Goal: Communication & Community: Answer question/provide support

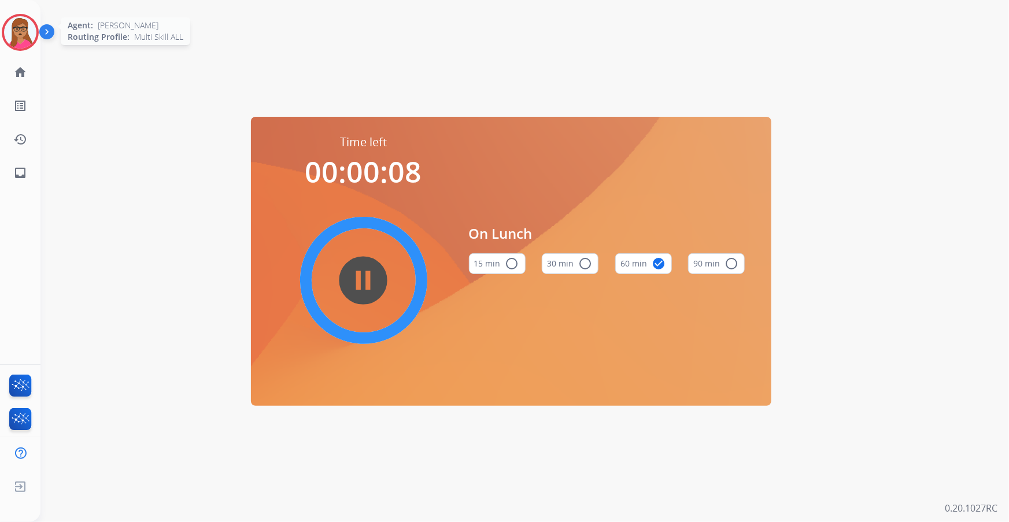
click at [17, 29] on img at bounding box center [20, 32] width 32 height 32
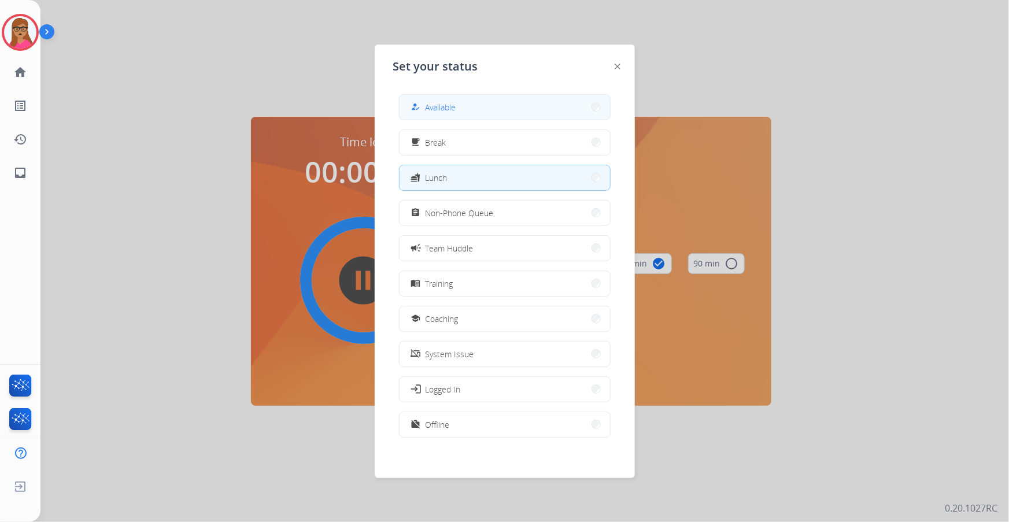
click at [481, 101] on button "how_to_reg Available" at bounding box center [505, 107] width 210 height 25
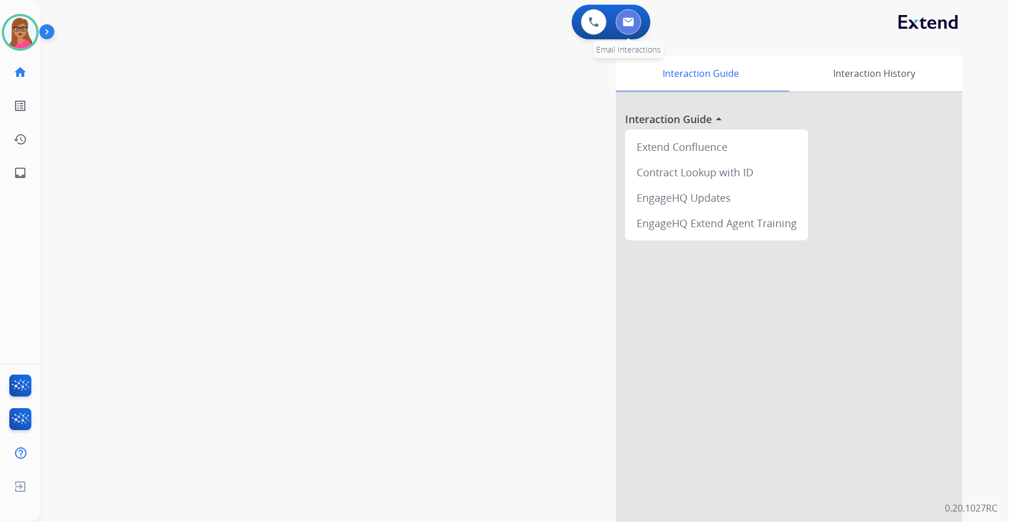
click at [633, 19] on img at bounding box center [629, 21] width 12 height 9
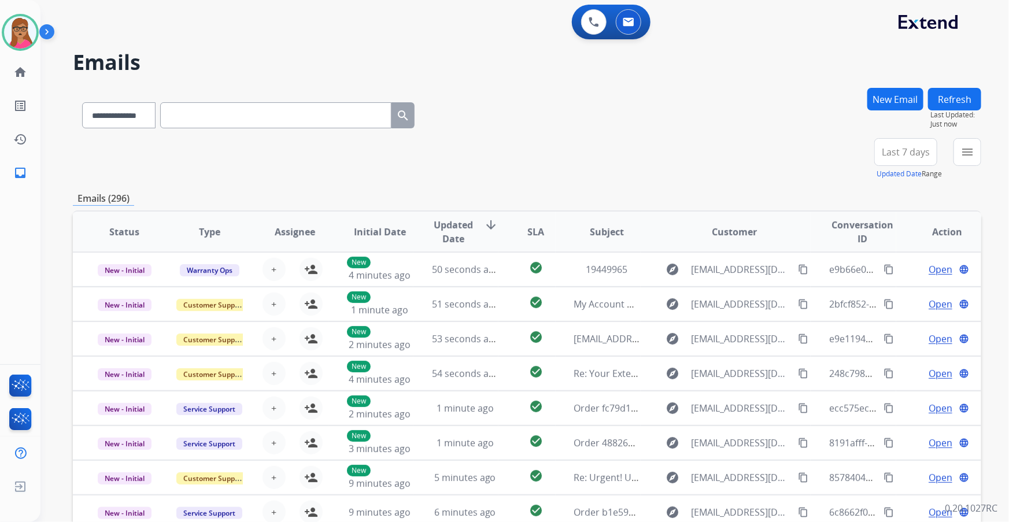
click at [893, 151] on span "Last 7 days" at bounding box center [906, 152] width 48 height 5
click at [892, 289] on div "Last 90 days" at bounding box center [902, 292] width 64 height 17
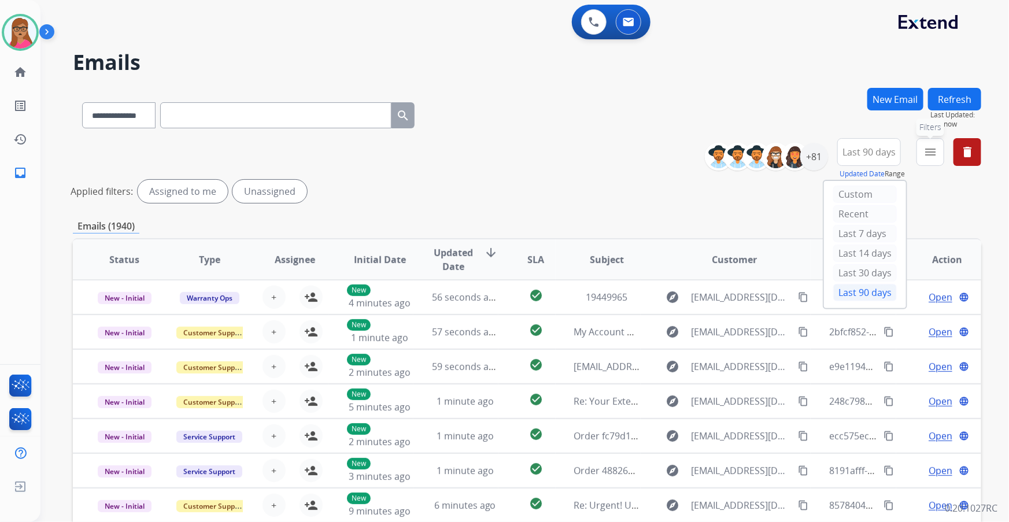
click at [926, 154] on mat-icon "menu" at bounding box center [930, 152] width 14 height 14
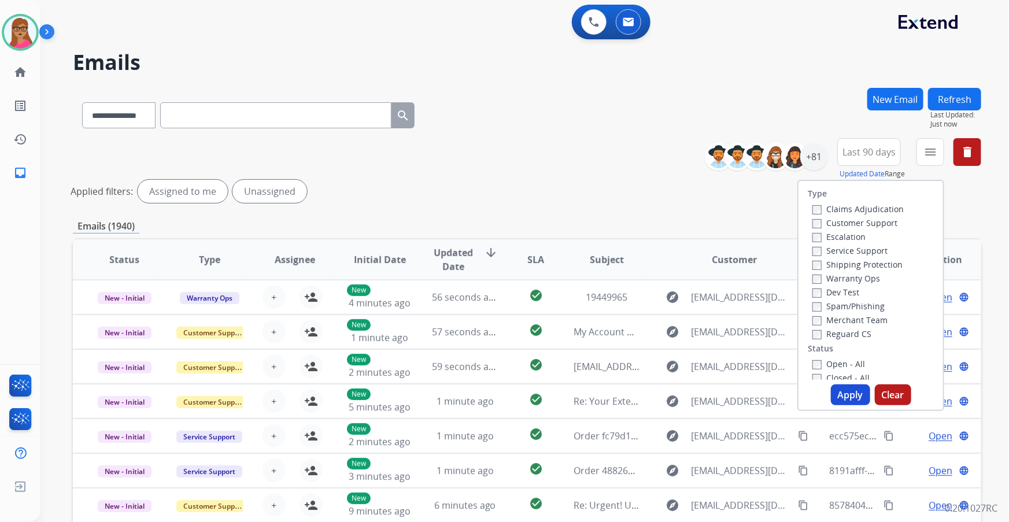
click at [884, 224] on label "Customer Support" at bounding box center [854, 222] width 85 height 11
click at [881, 260] on label "Shipping Protection" at bounding box center [857, 264] width 90 height 11
click at [838, 335] on label "Reguard CS" at bounding box center [841, 333] width 59 height 11
click at [833, 363] on label "Open - All" at bounding box center [838, 363] width 53 height 11
click at [851, 396] on button "Apply" at bounding box center [850, 394] width 39 height 21
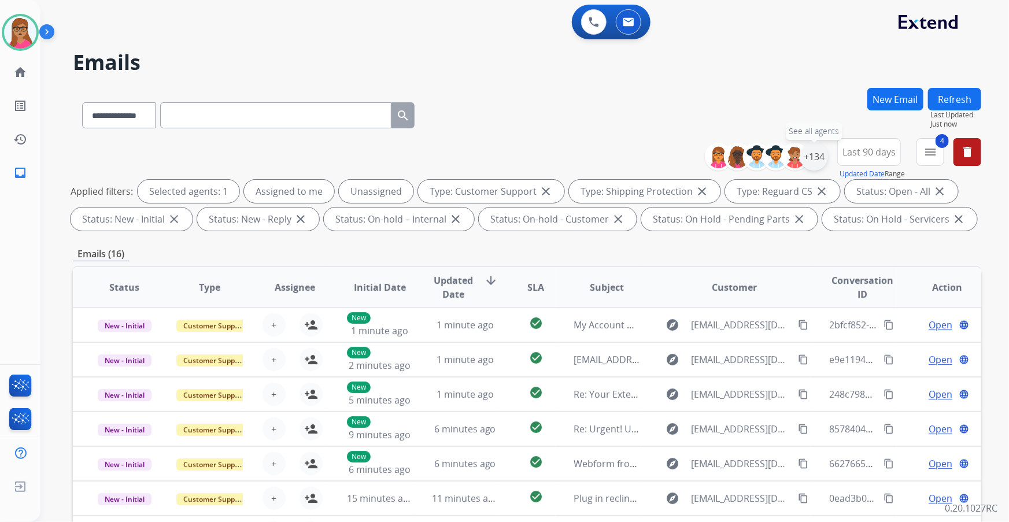
click at [815, 154] on div "+134" at bounding box center [814, 157] width 28 height 28
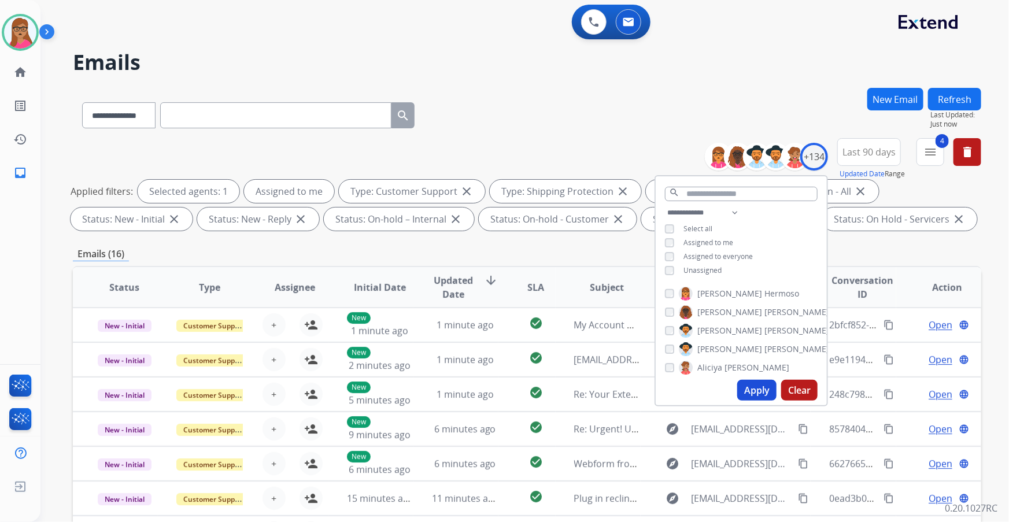
click at [759, 392] on button "Apply" at bounding box center [756, 390] width 39 height 21
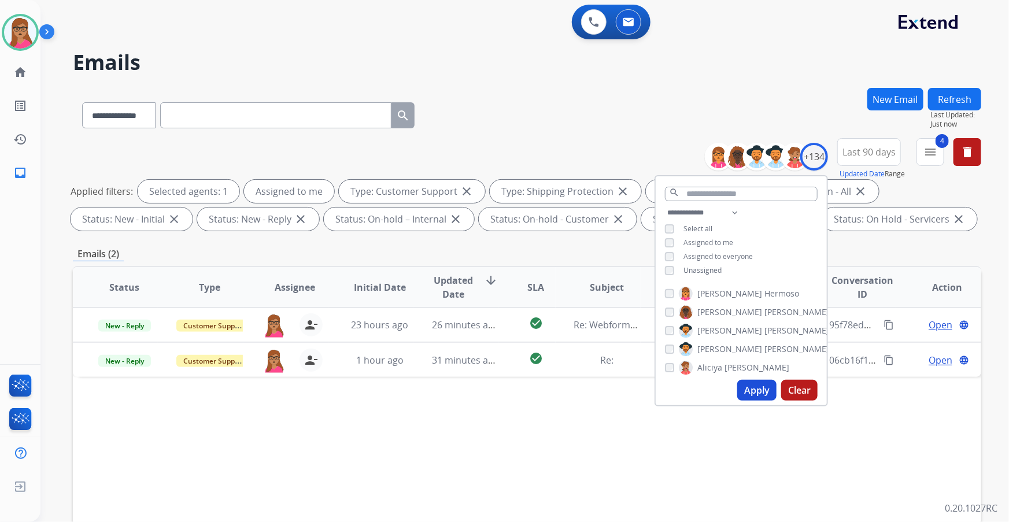
click at [465, 429] on div "Status Type Assignee Initial Date Updated Date arrow_downward SLA Subject Custo…" at bounding box center [527, 459] width 908 height 387
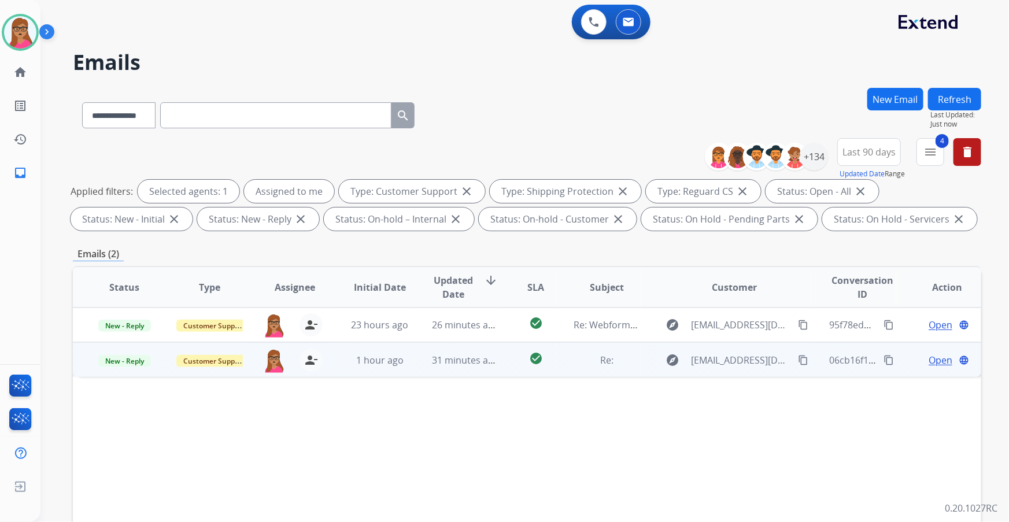
click at [929, 361] on span "Open" at bounding box center [941, 360] width 24 height 14
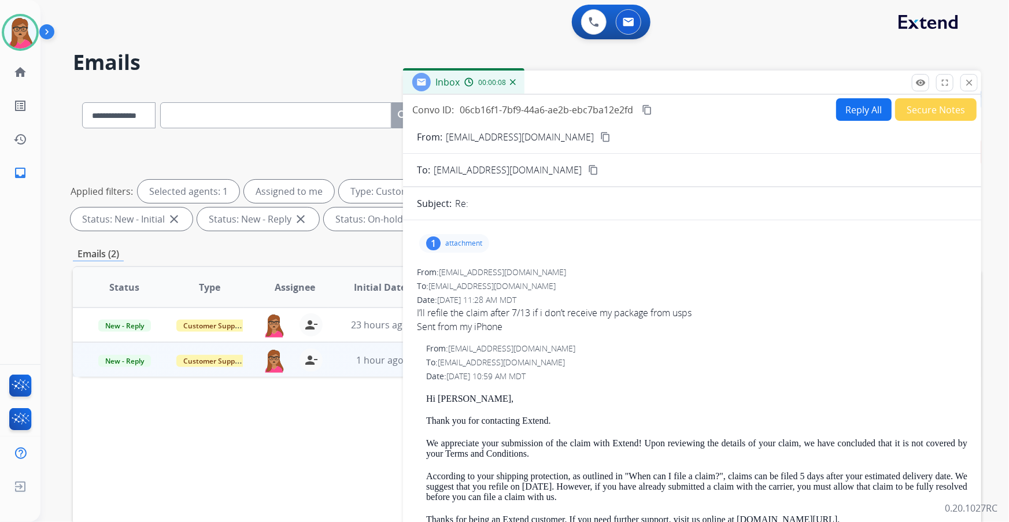
click at [600, 136] on mat-icon "content_copy" at bounding box center [605, 137] width 10 height 10
click at [648, 107] on mat-icon "content_copy" at bounding box center [647, 110] width 10 height 10
click at [851, 112] on button "Reply All" at bounding box center [864, 109] width 56 height 23
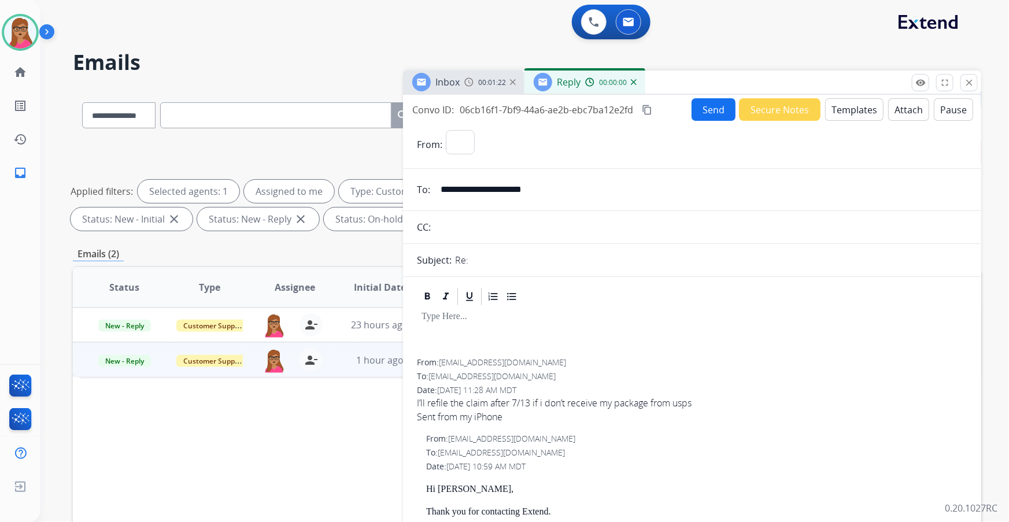
select select "**********"
click at [855, 110] on button "Templates" at bounding box center [854, 109] width 58 height 23
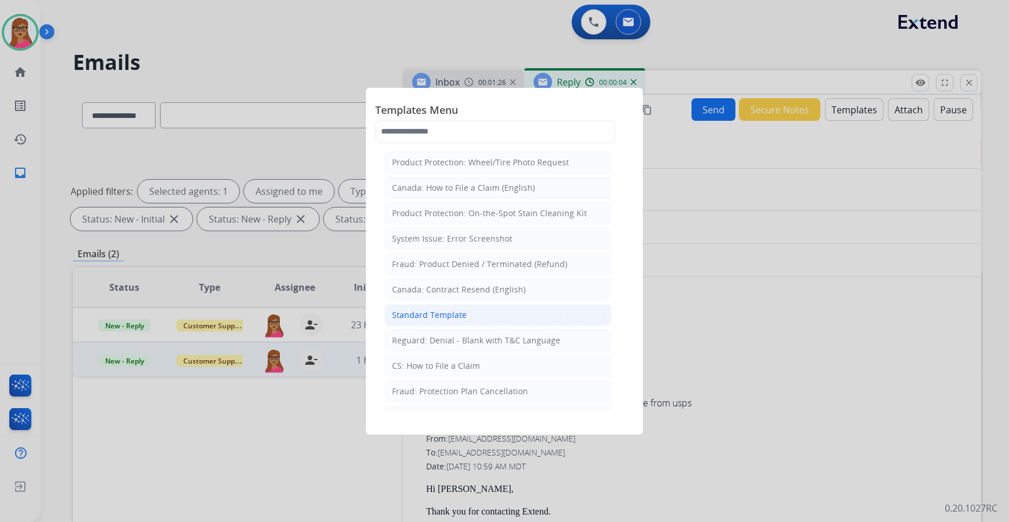
click at [468, 318] on li "Standard Template" at bounding box center [497, 315] width 227 height 22
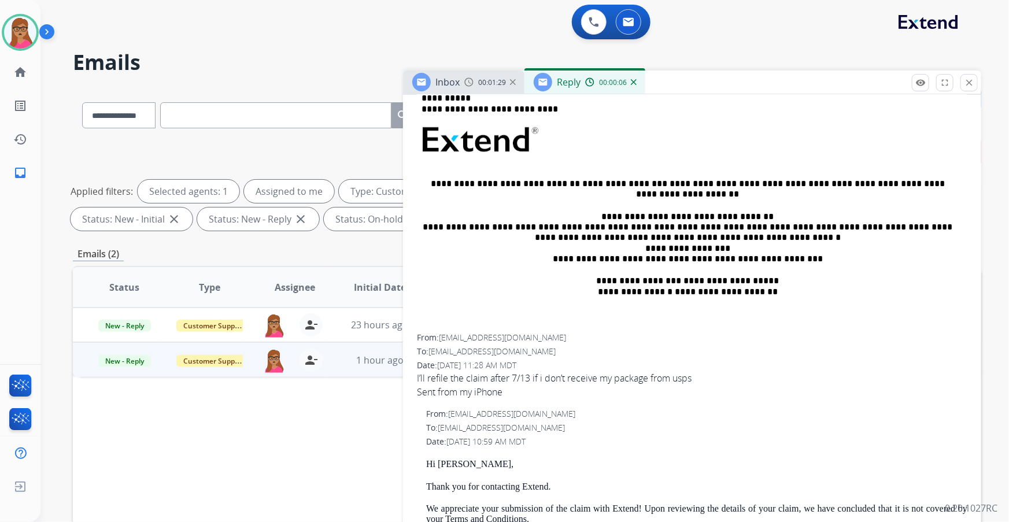
scroll to position [262, 0]
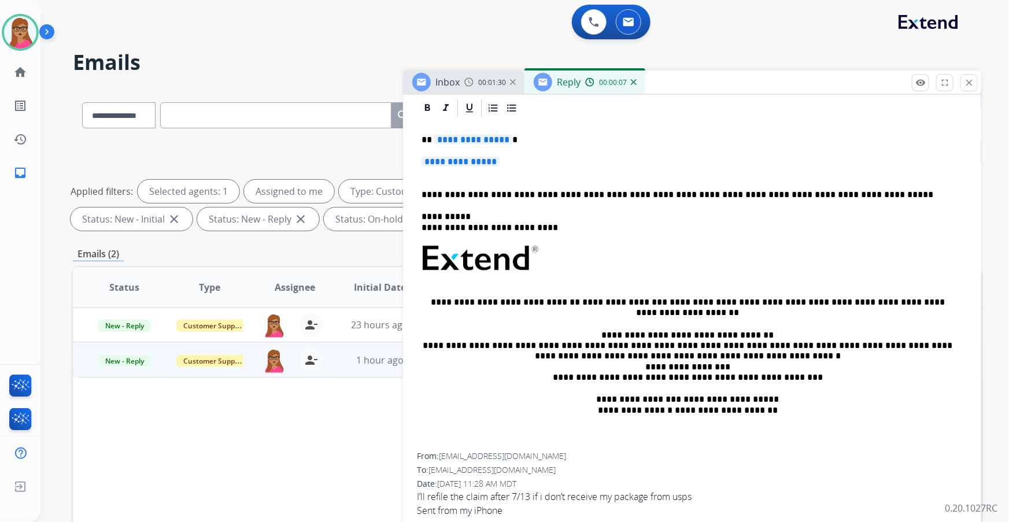
click at [485, 136] on span "**********" at bounding box center [473, 140] width 78 height 10
click at [474, 158] on span "**********" at bounding box center [461, 162] width 78 height 10
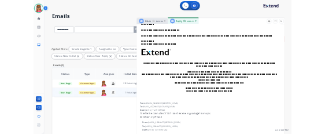
scroll to position [368, 0]
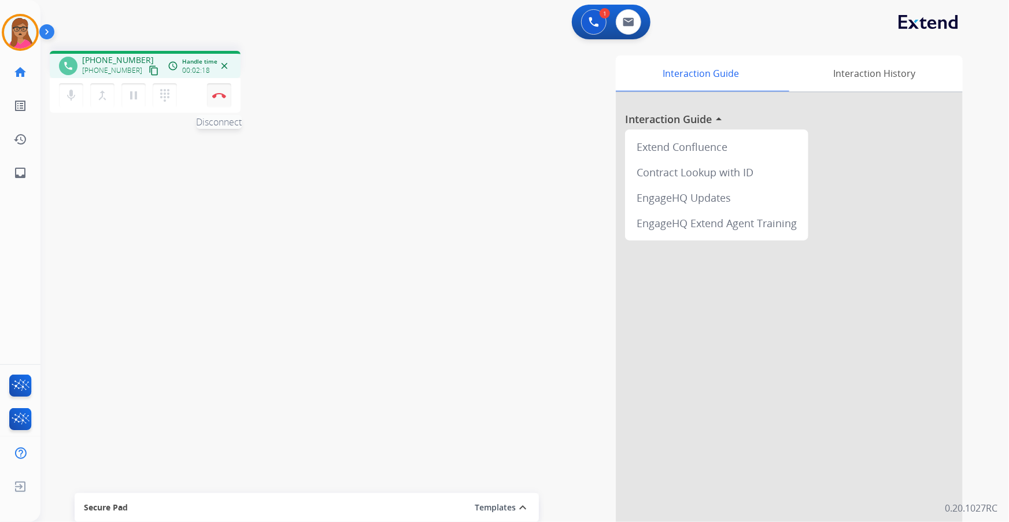
click at [224, 94] on img at bounding box center [219, 96] width 14 height 6
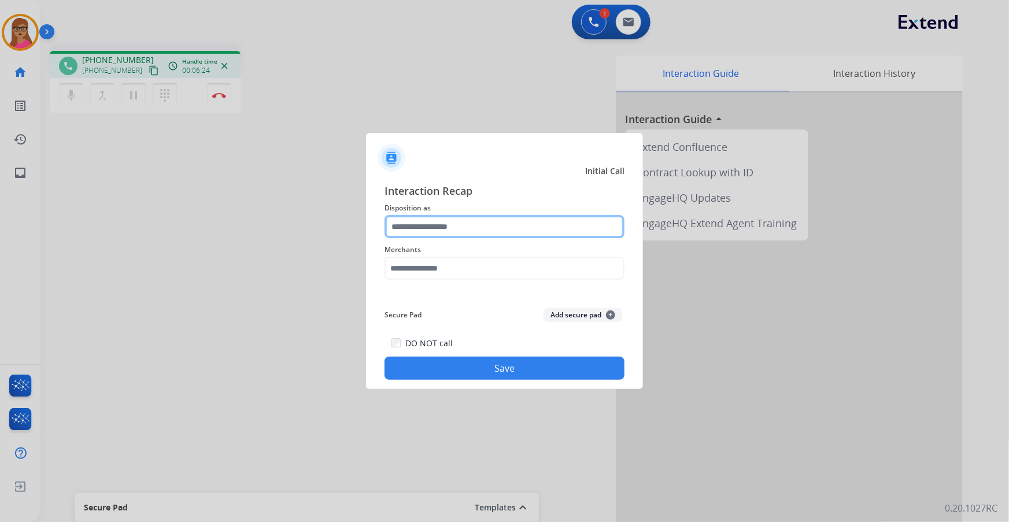
click at [324, 133] on input "text" at bounding box center [504, 226] width 240 height 23
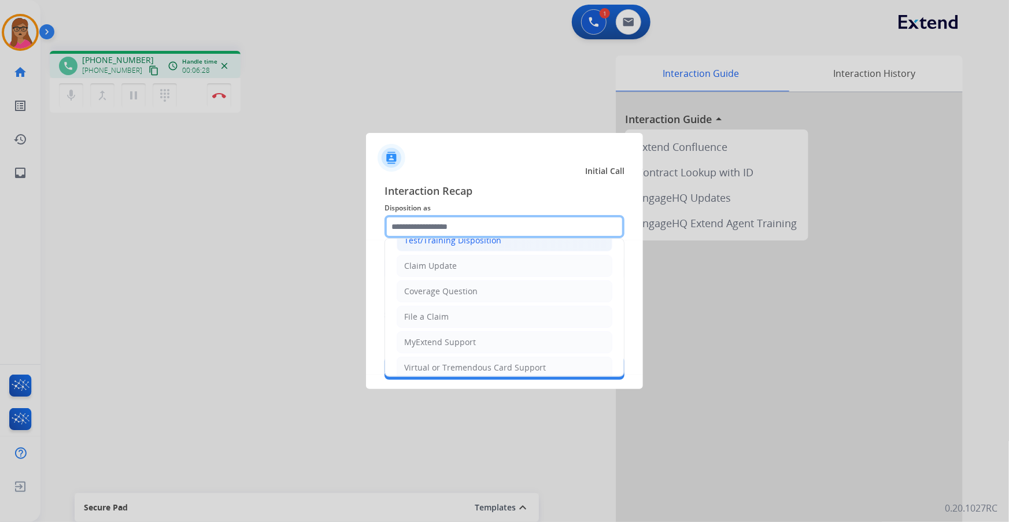
scroll to position [157, 0]
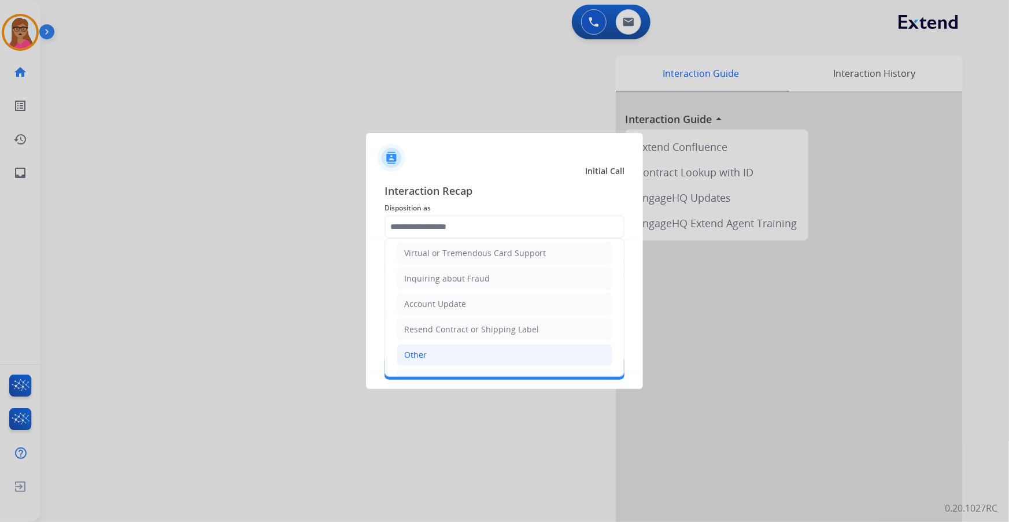
click at [324, 133] on li "Other" at bounding box center [505, 355] width 216 height 22
type input "*****"
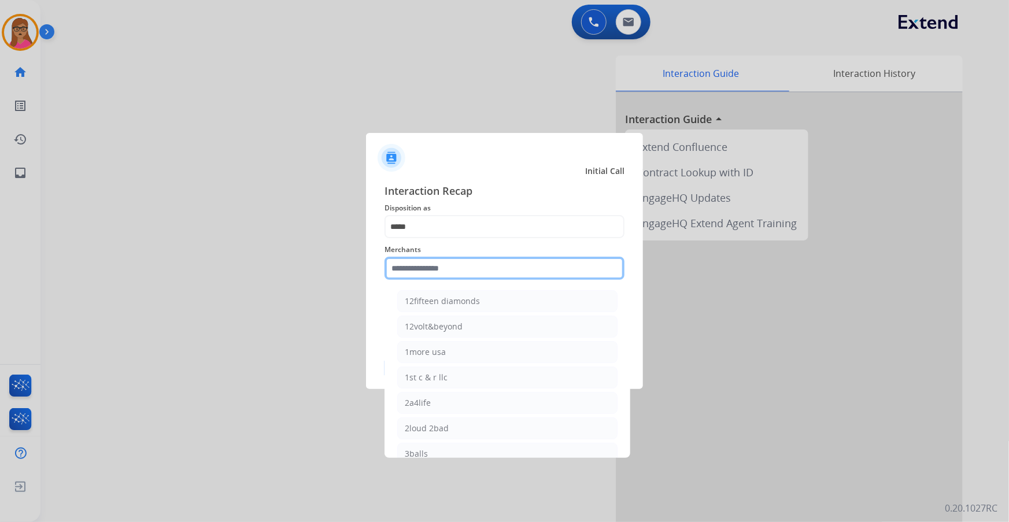
click at [324, 133] on input "text" at bounding box center [504, 268] width 240 height 23
type input "*"
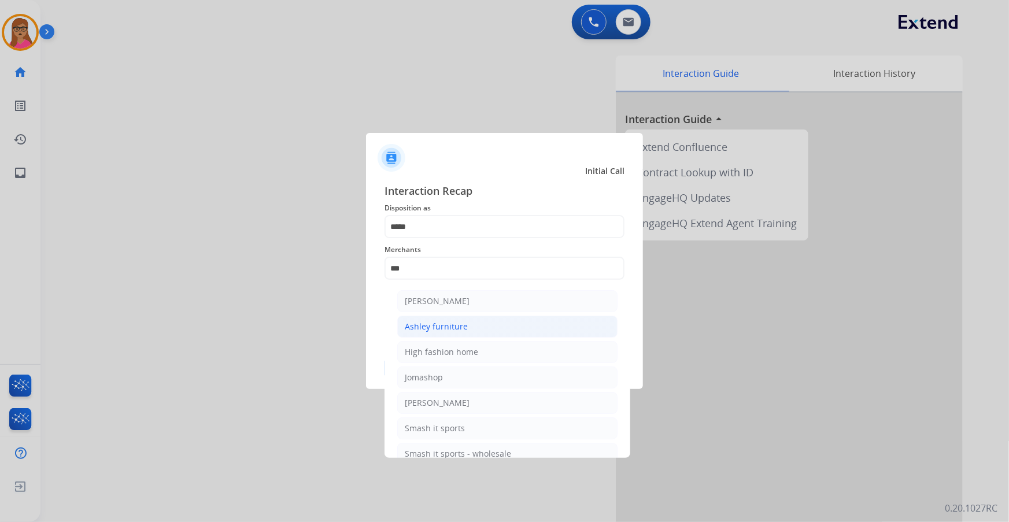
click at [324, 133] on div "Ashley furniture" at bounding box center [436, 327] width 63 height 12
type input "**********"
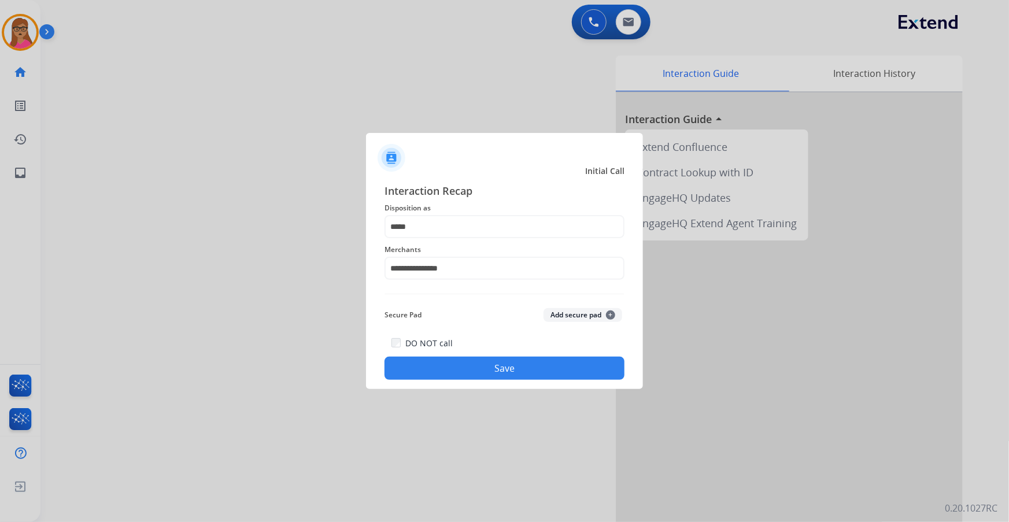
click at [324, 133] on button "Save" at bounding box center [504, 368] width 240 height 23
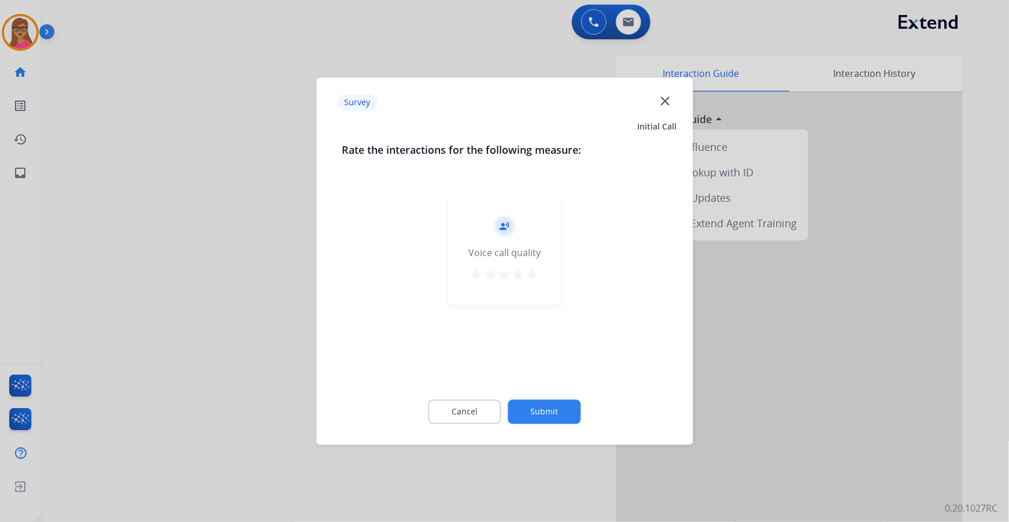
click at [115, 88] on div at bounding box center [504, 261] width 1009 height 522
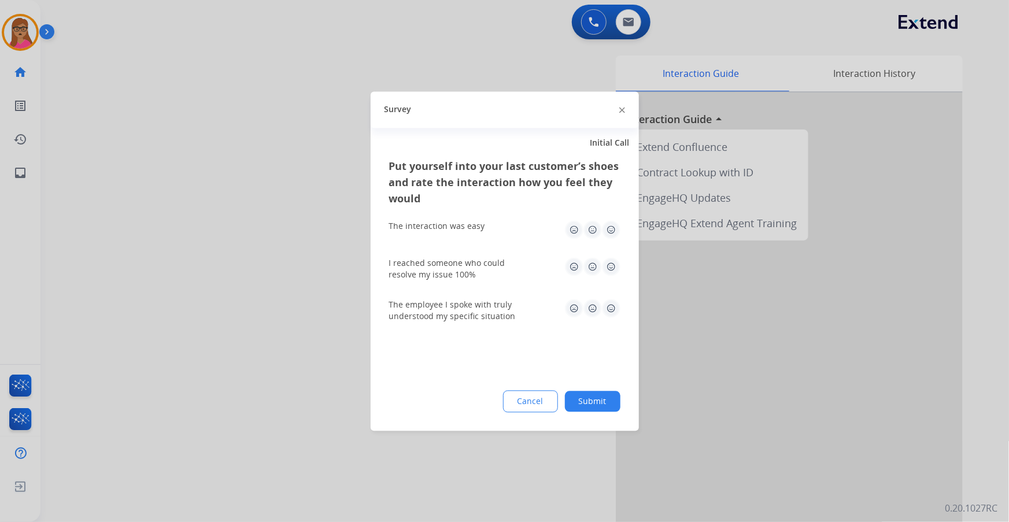
click at [116, 88] on div at bounding box center [504, 261] width 1009 height 522
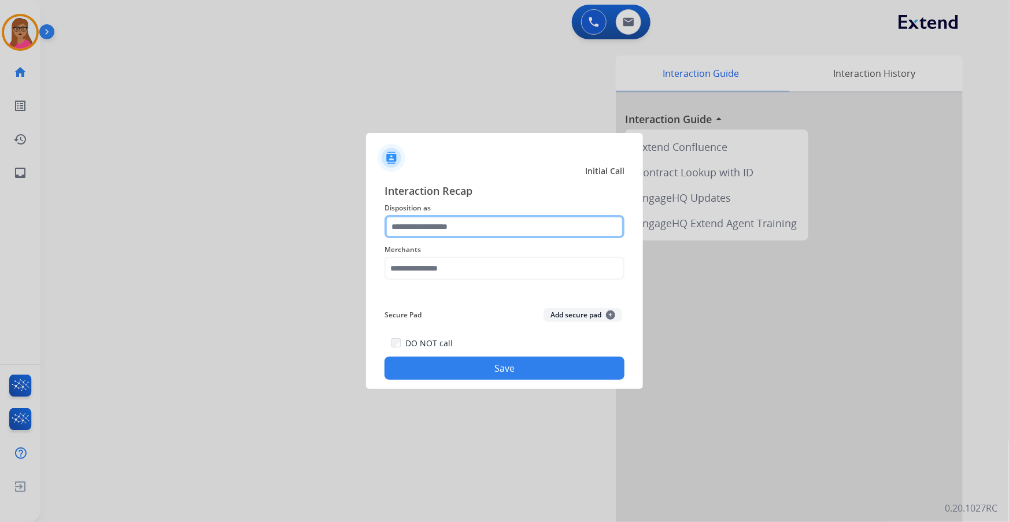
click at [324, 133] on input "text" at bounding box center [504, 226] width 240 height 23
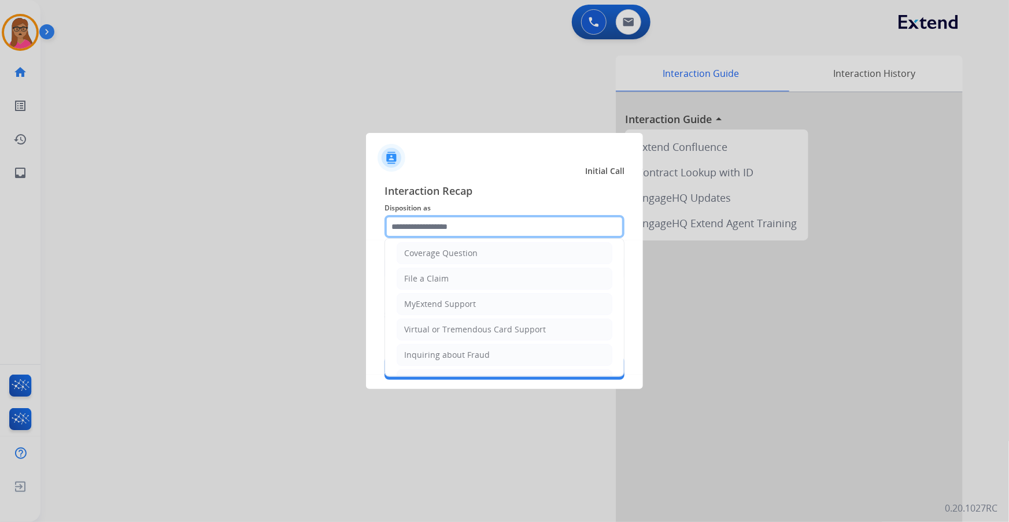
scroll to position [0, 0]
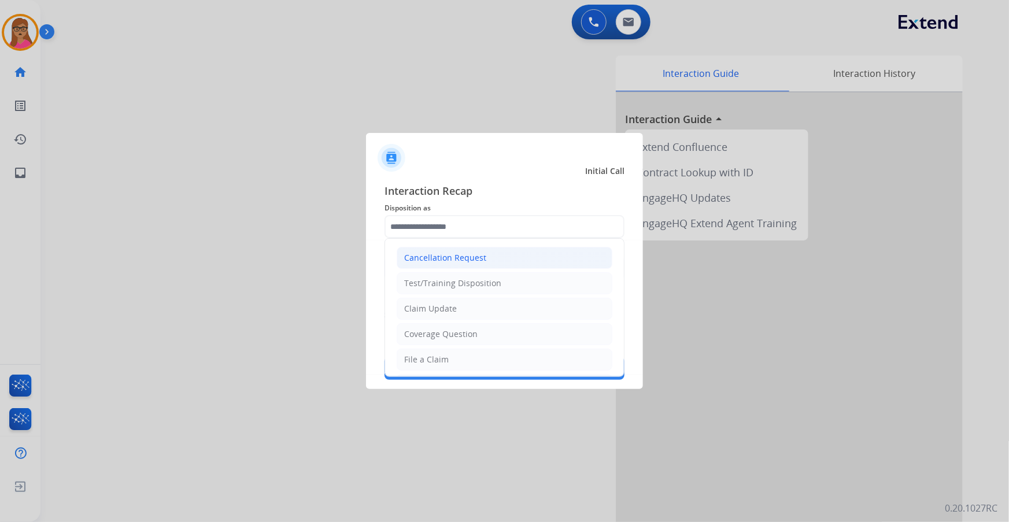
click at [324, 133] on li "Cancellation Request" at bounding box center [505, 258] width 216 height 22
type input "**********"
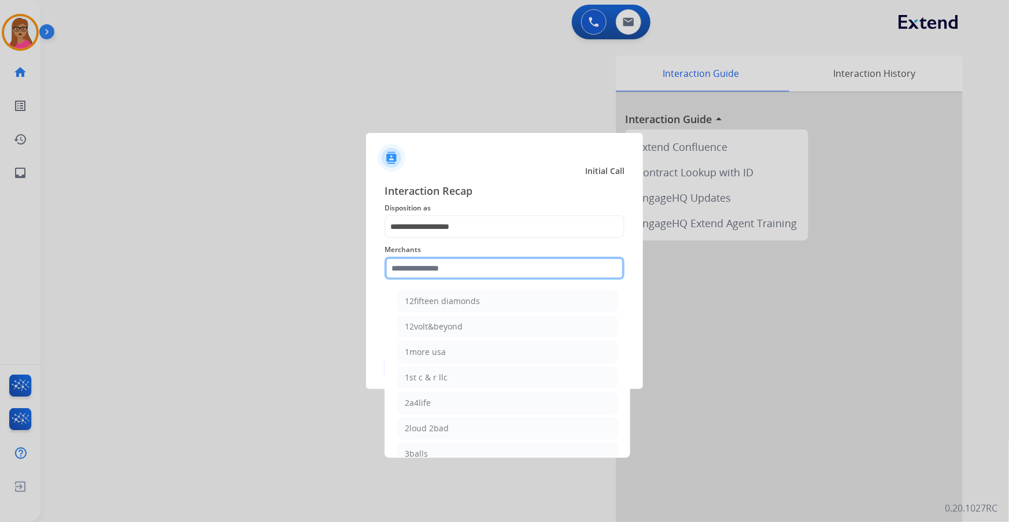
click at [324, 133] on input "text" at bounding box center [504, 268] width 240 height 23
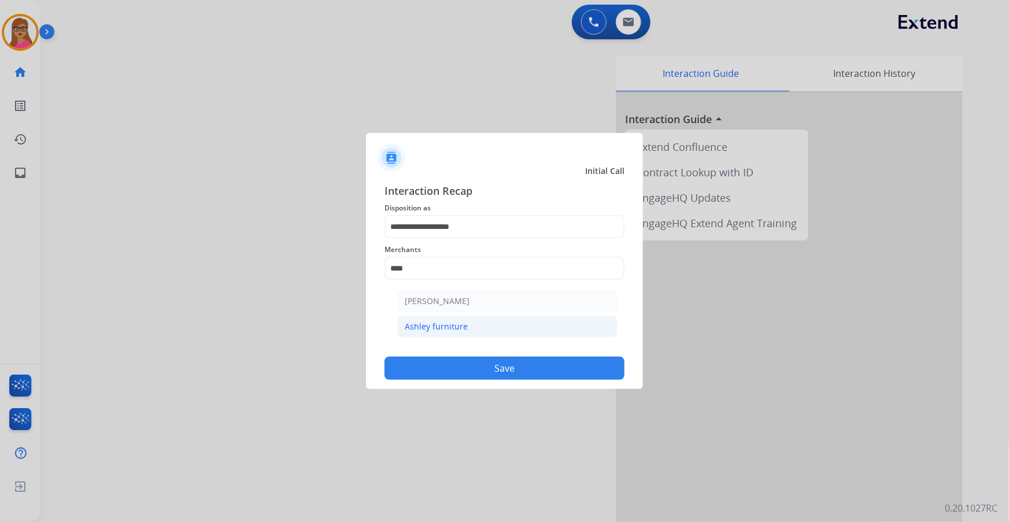
click at [324, 133] on div "Ashley furniture" at bounding box center [436, 327] width 63 height 12
type input "**********"
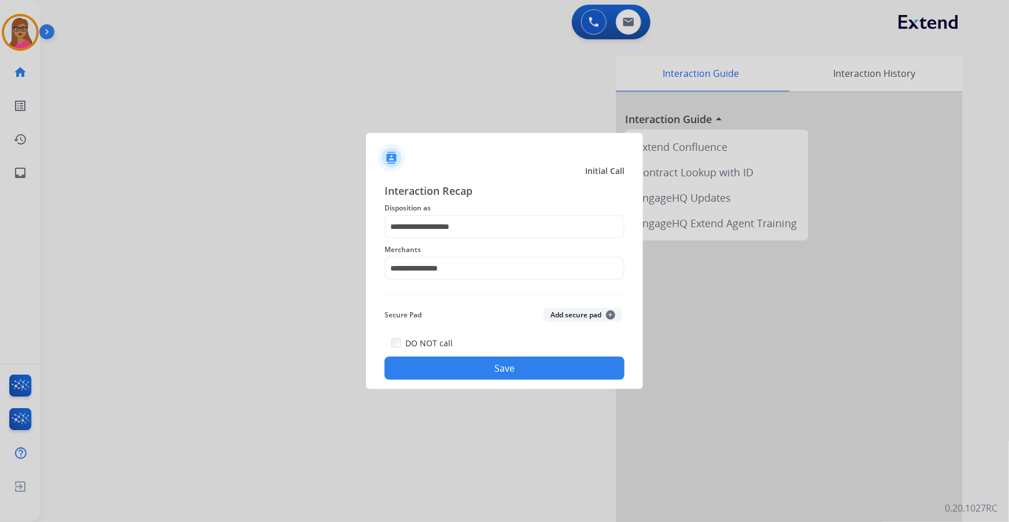
click at [324, 133] on button "Save" at bounding box center [504, 368] width 240 height 23
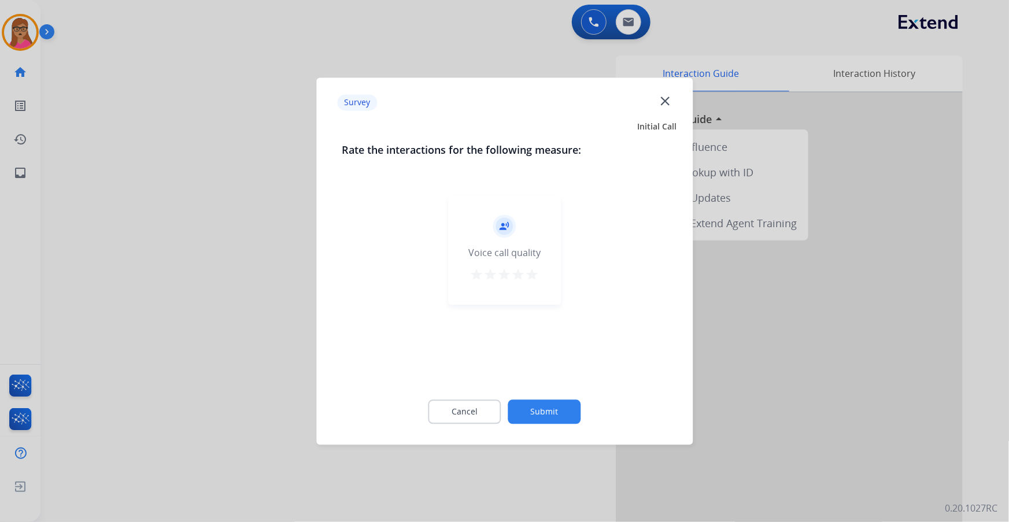
click at [153, 133] on div at bounding box center [504, 261] width 1009 height 522
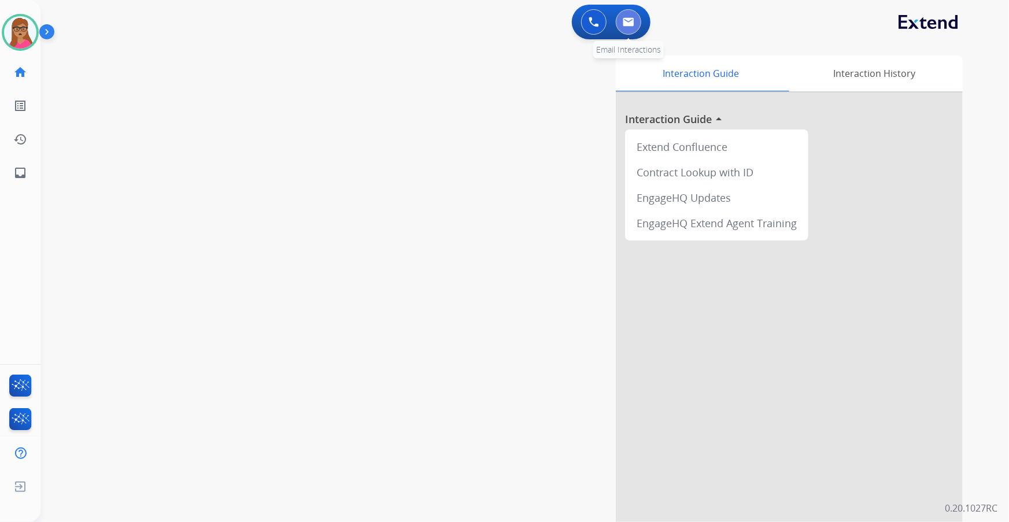
click at [324, 27] on button at bounding box center [628, 21] width 25 height 25
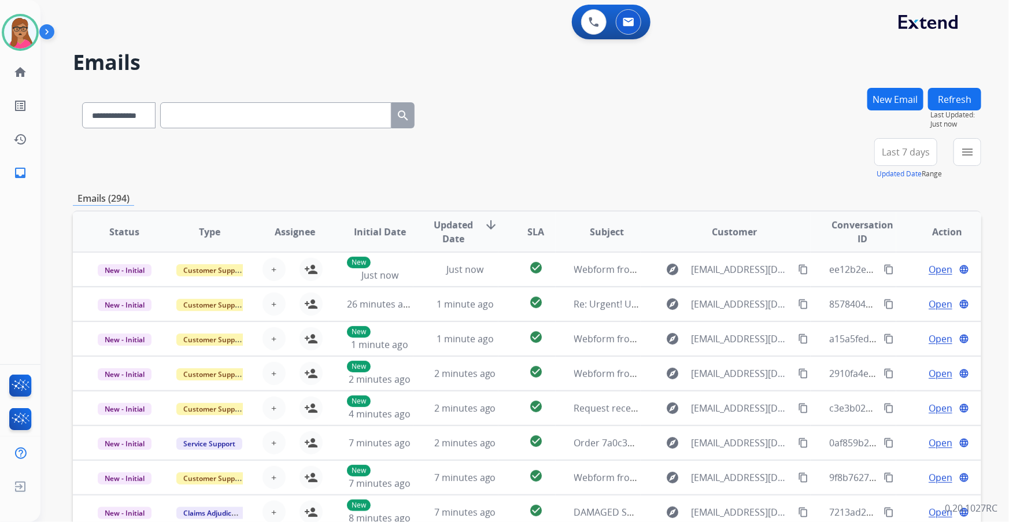
drag, startPoint x: 892, startPoint y: 144, endPoint x: 913, endPoint y: 194, distance: 54.4
click at [324, 133] on button "Last 7 days" at bounding box center [905, 152] width 63 height 28
click at [324, 133] on div "Last 90 days" at bounding box center [902, 292] width 64 height 17
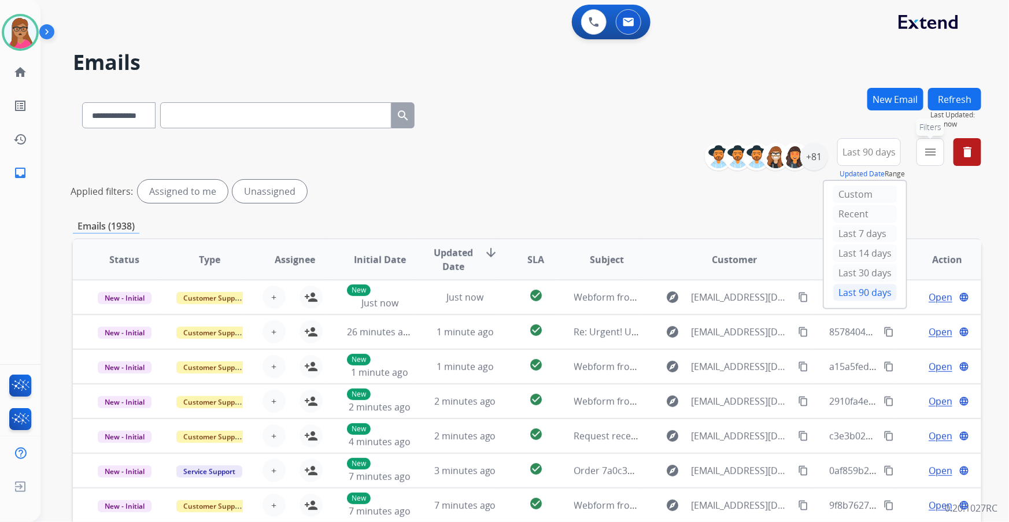
click at [324, 133] on mat-icon "menu" at bounding box center [930, 152] width 14 height 14
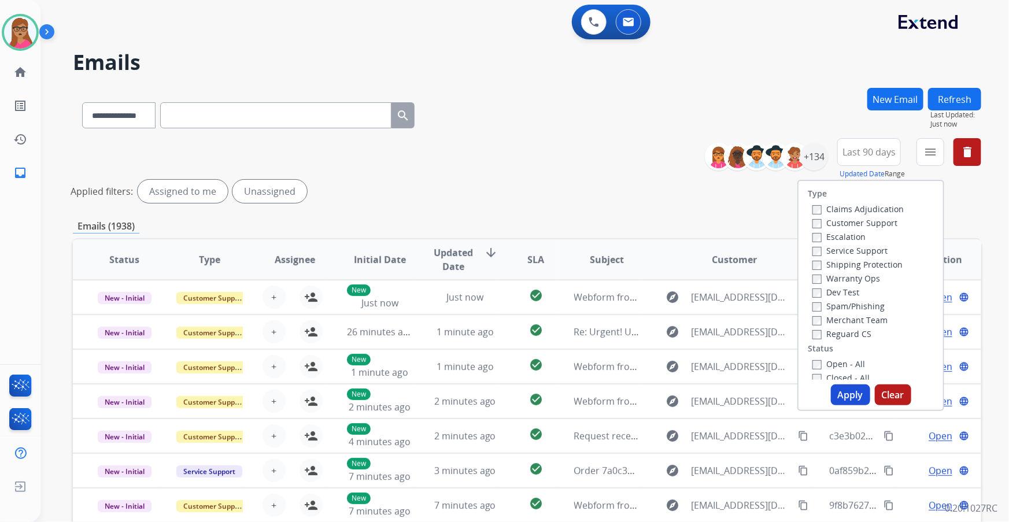
click at [324, 133] on label "Customer Support" at bounding box center [854, 222] width 85 height 11
click at [324, 133] on label "Shipping Protection" at bounding box center [857, 264] width 90 height 11
click at [324, 133] on label "Reguard CS" at bounding box center [841, 333] width 59 height 11
click at [324, 133] on label "Open - All" at bounding box center [838, 363] width 53 height 11
click at [324, 133] on button "Apply" at bounding box center [850, 394] width 39 height 21
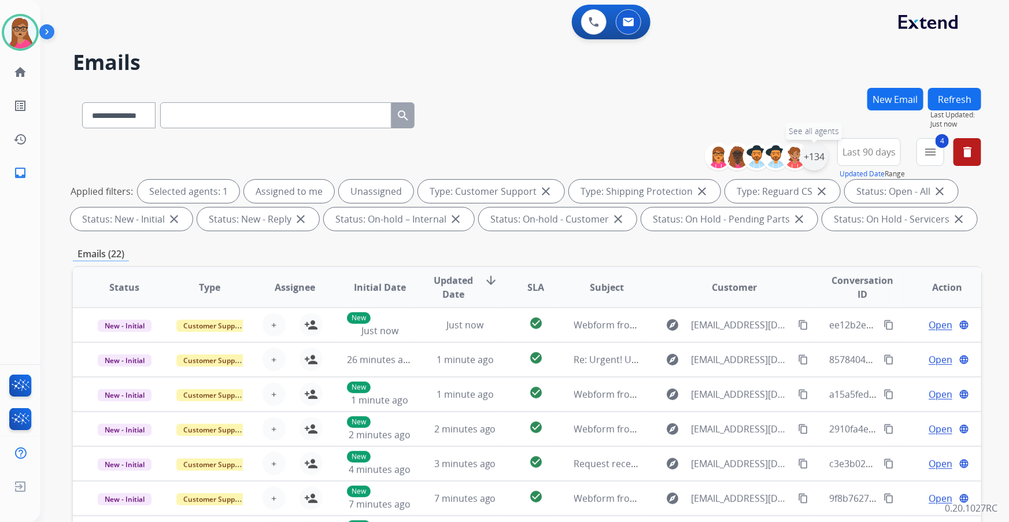
click at [324, 133] on div "+134" at bounding box center [814, 157] width 28 height 28
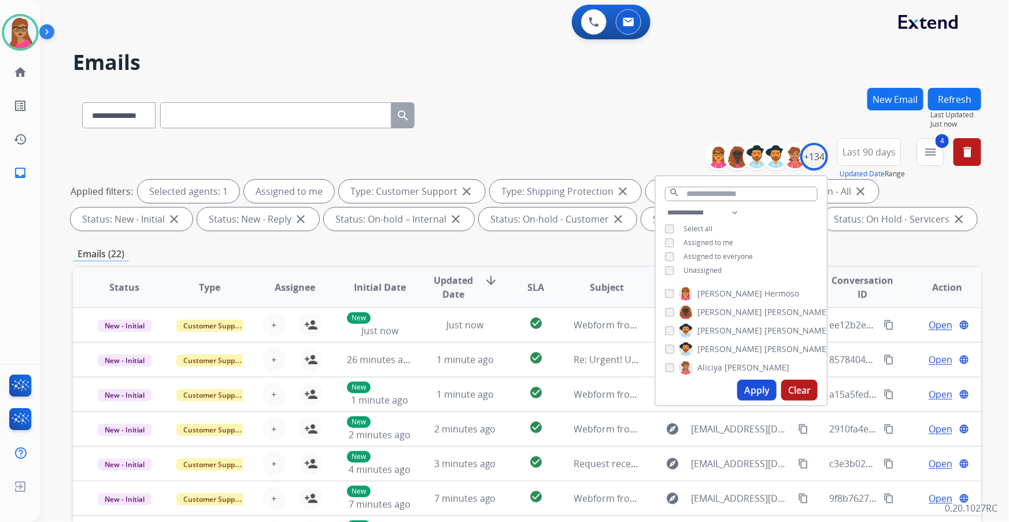
click at [324, 133] on button "Apply" at bounding box center [756, 390] width 39 height 21
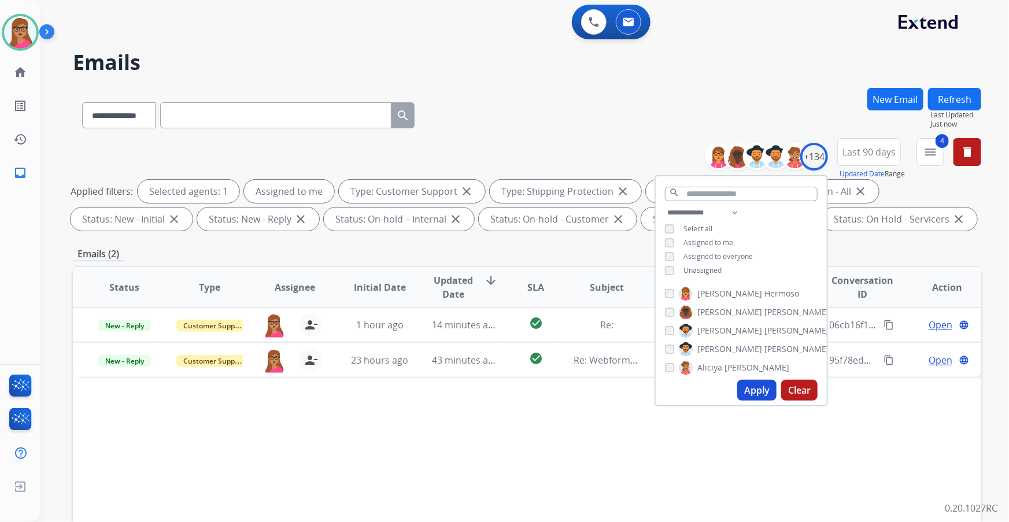
click at [324, 133] on div "Status: On Hold - Servicers close" at bounding box center [899, 219] width 155 height 23
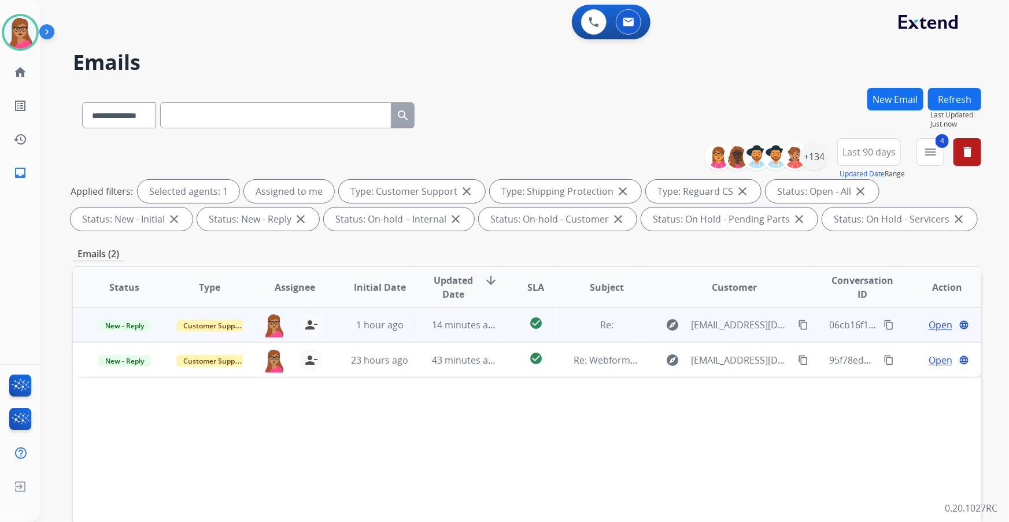
click at [324, 133] on span "Open" at bounding box center [941, 325] width 24 height 14
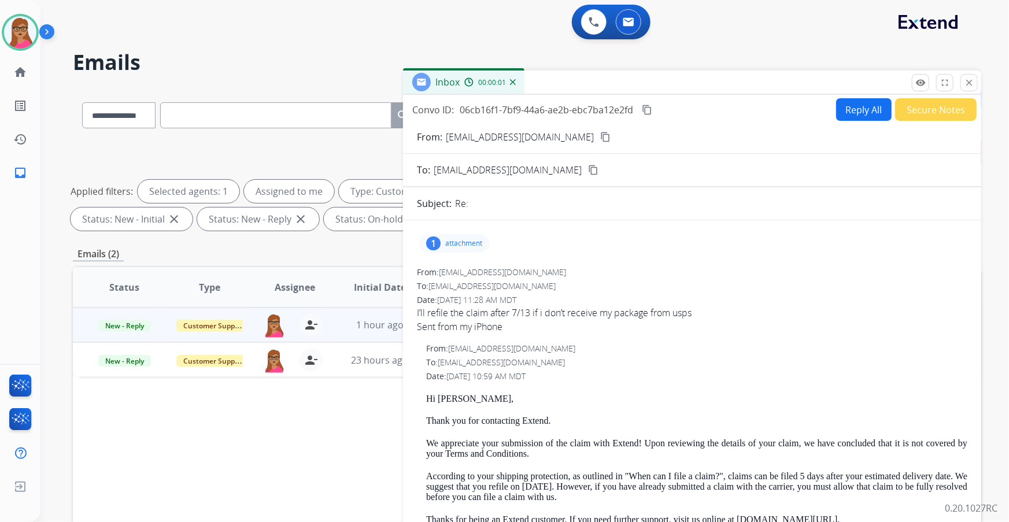
click at [324, 105] on button "Reply All" at bounding box center [864, 109] width 56 height 23
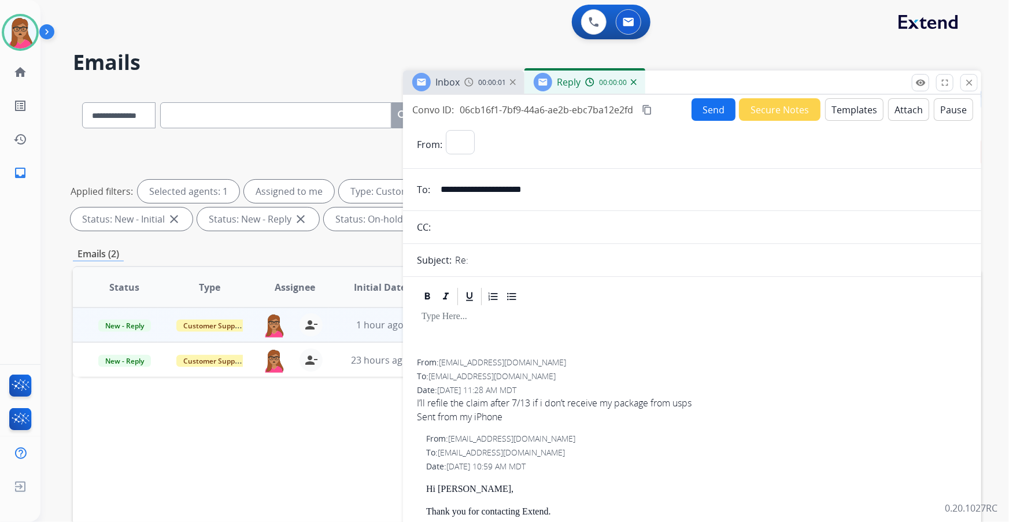
select select "**********"
click at [324, 108] on button "Templates" at bounding box center [854, 109] width 58 height 23
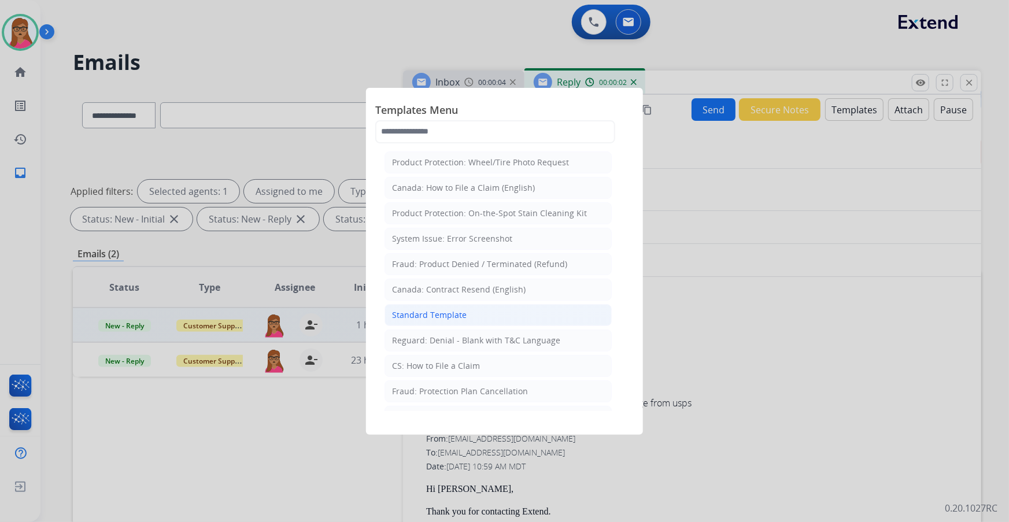
click at [324, 133] on div "Standard Template" at bounding box center [429, 315] width 75 height 12
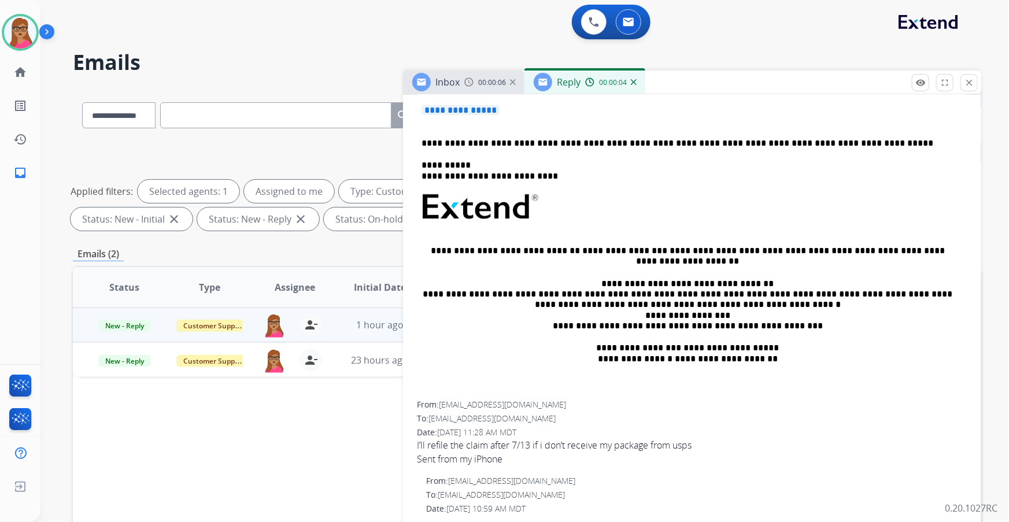
scroll to position [210, 0]
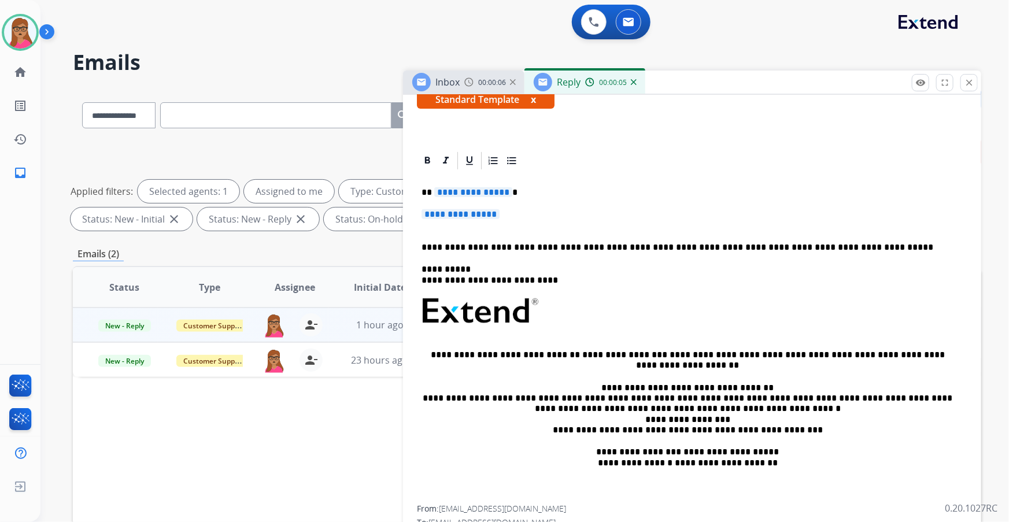
click at [324, 133] on span "**********" at bounding box center [473, 192] width 78 height 10
click at [324, 133] on span "**********" at bounding box center [461, 214] width 78 height 10
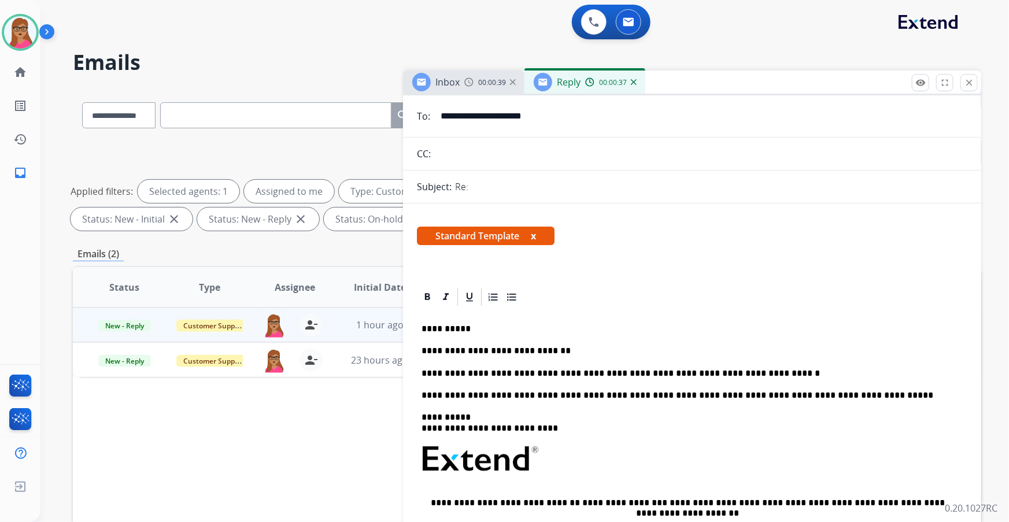
scroll to position [0, 0]
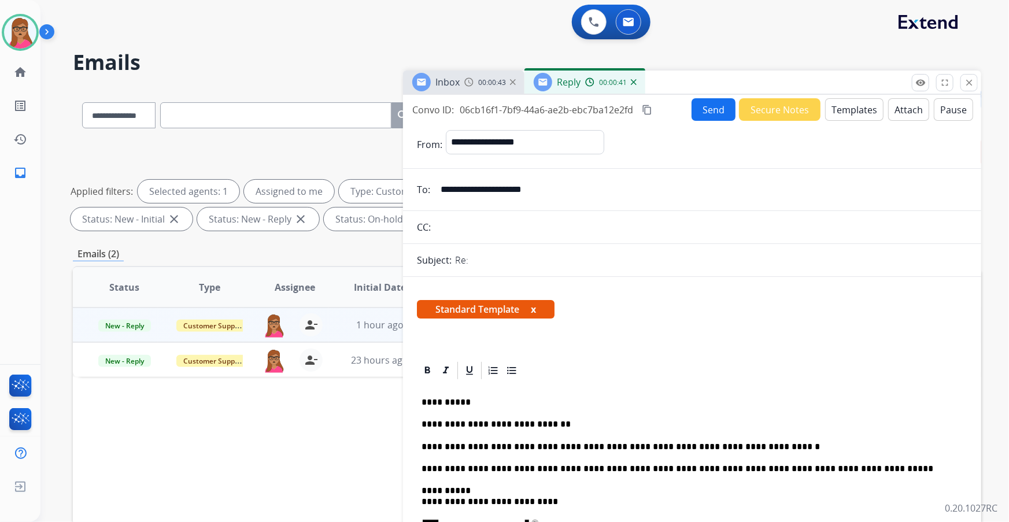
click at [324, 110] on button "Send" at bounding box center [714, 109] width 44 height 23
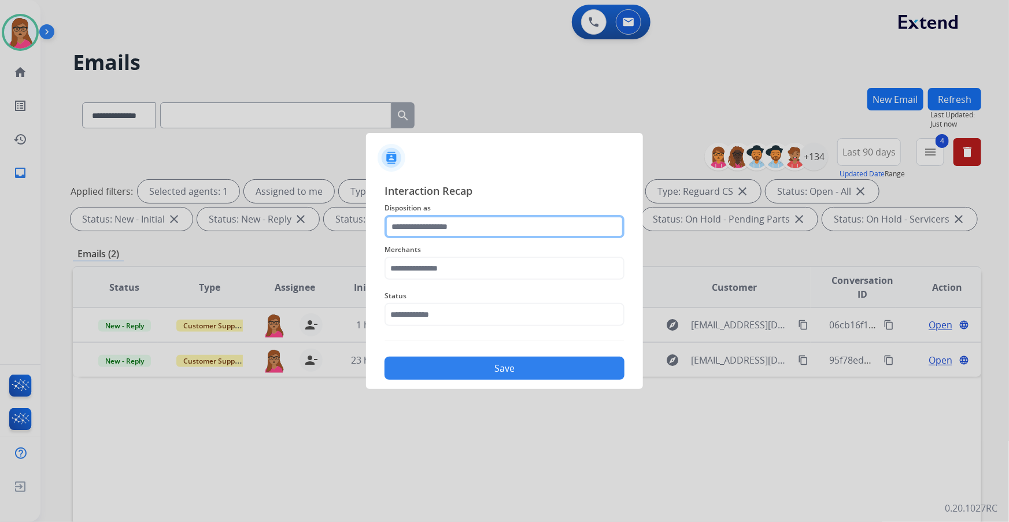
click at [324, 133] on input "text" at bounding box center [504, 226] width 240 height 23
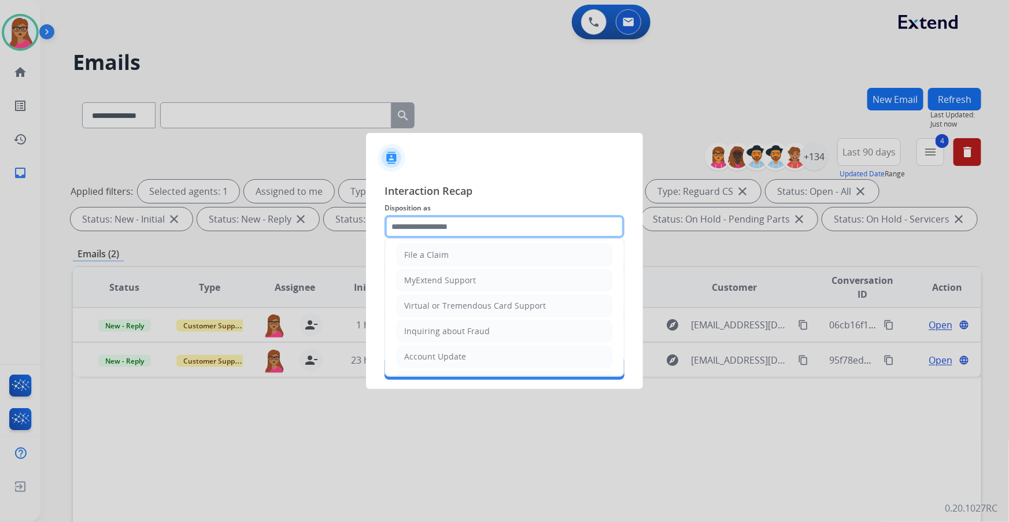
scroll to position [157, 0]
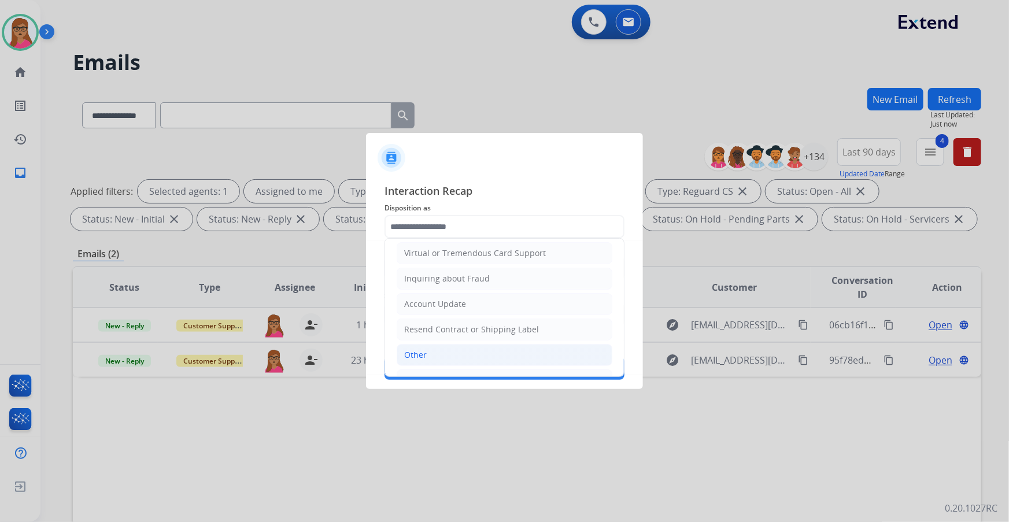
click at [324, 133] on div "Other" at bounding box center [415, 355] width 23 height 12
type input "*****"
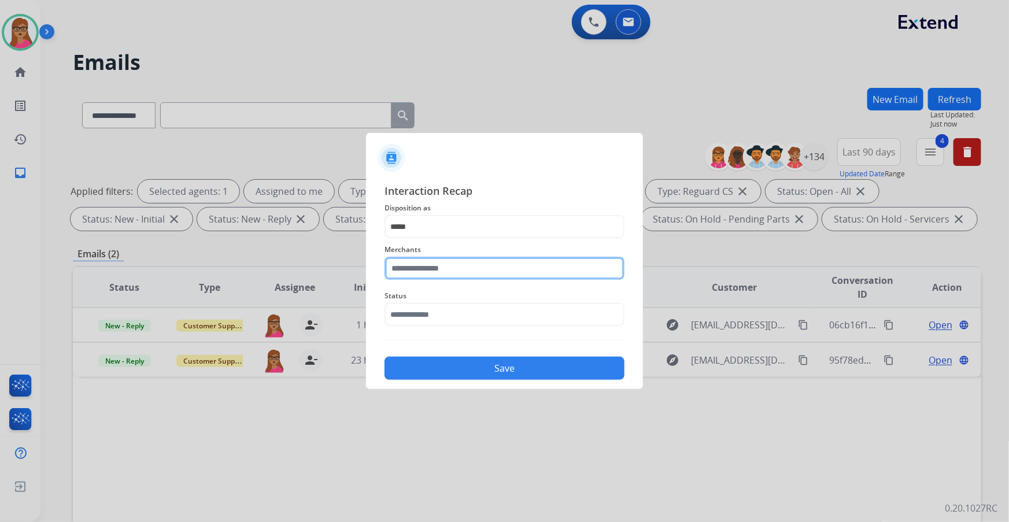
click at [324, 133] on input "text" at bounding box center [504, 268] width 240 height 23
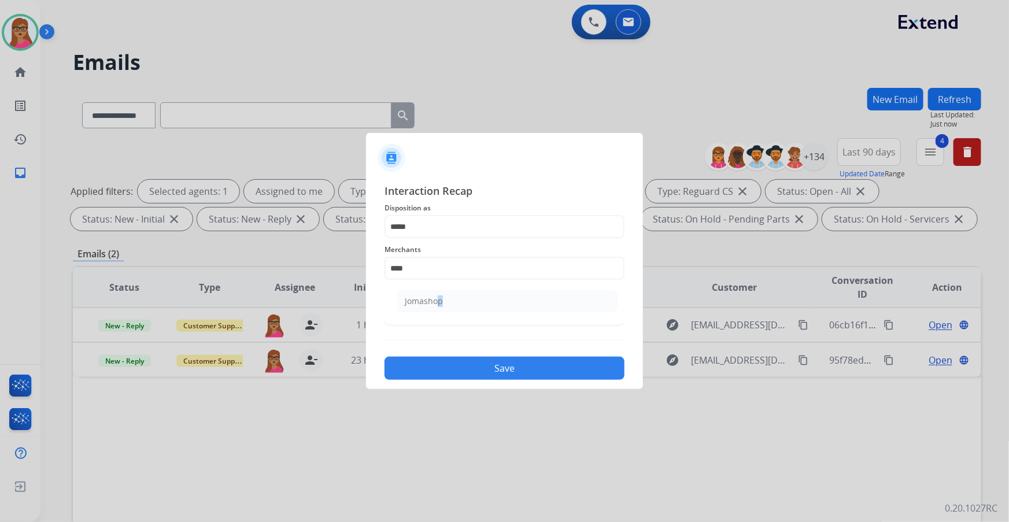
click at [324, 133] on div "Jomashop" at bounding box center [424, 301] width 38 height 12
type input "********"
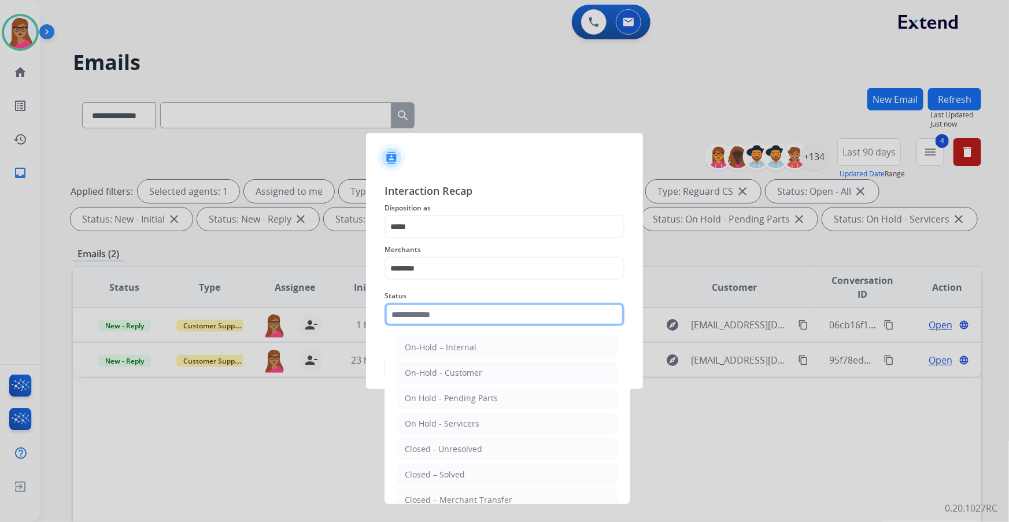
click at [324, 133] on input "text" at bounding box center [504, 314] width 240 height 23
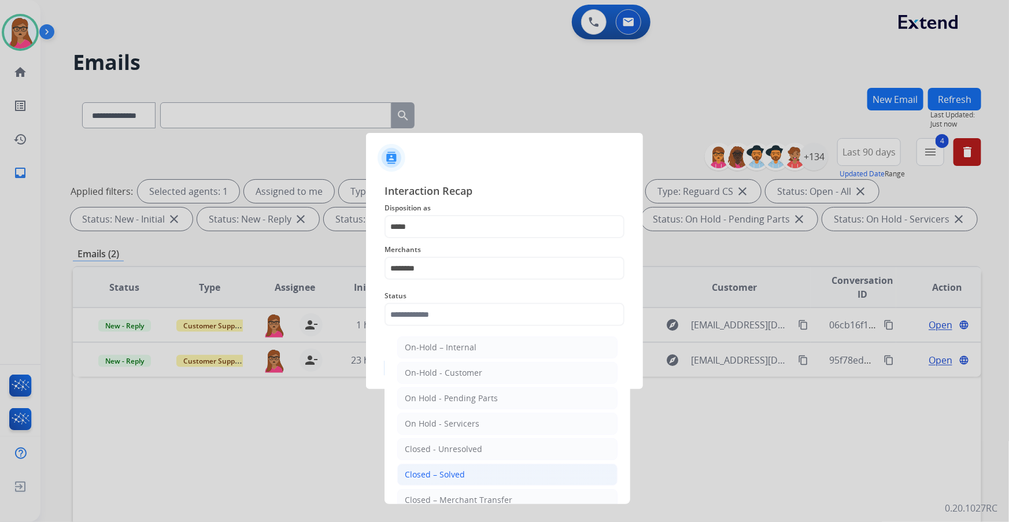
click at [324, 133] on div "Closed – Solved" at bounding box center [435, 475] width 60 height 12
type input "**********"
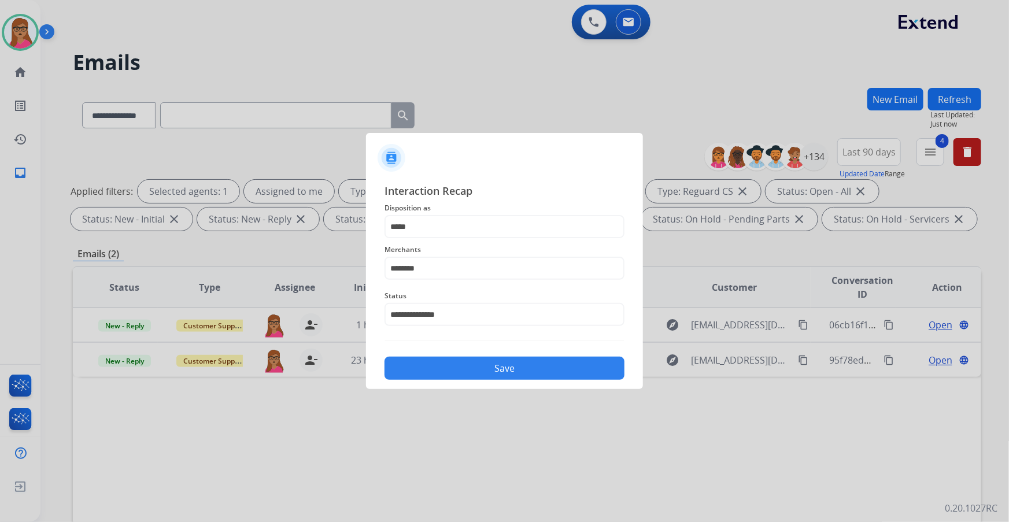
click at [324, 133] on button "Save" at bounding box center [504, 368] width 240 height 23
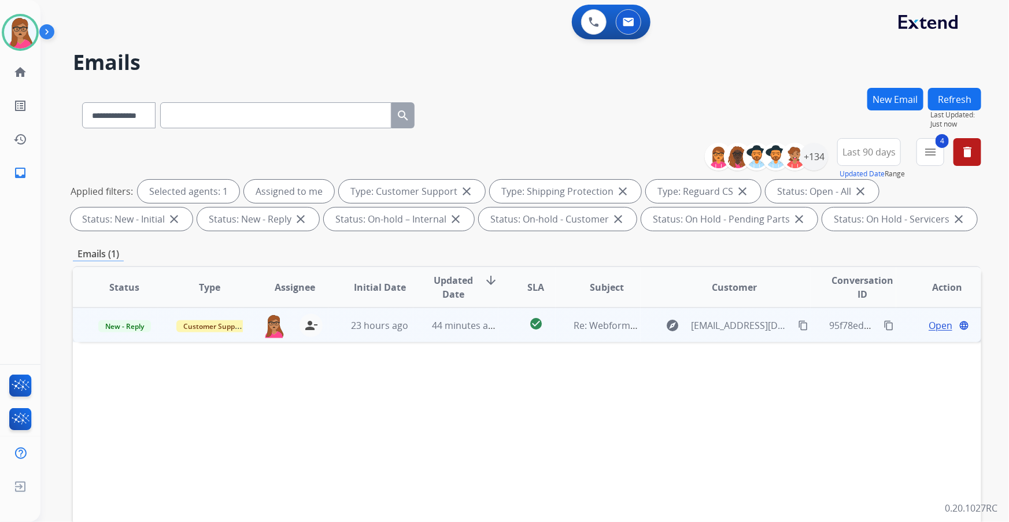
click at [324, 133] on span "Open" at bounding box center [941, 326] width 24 height 14
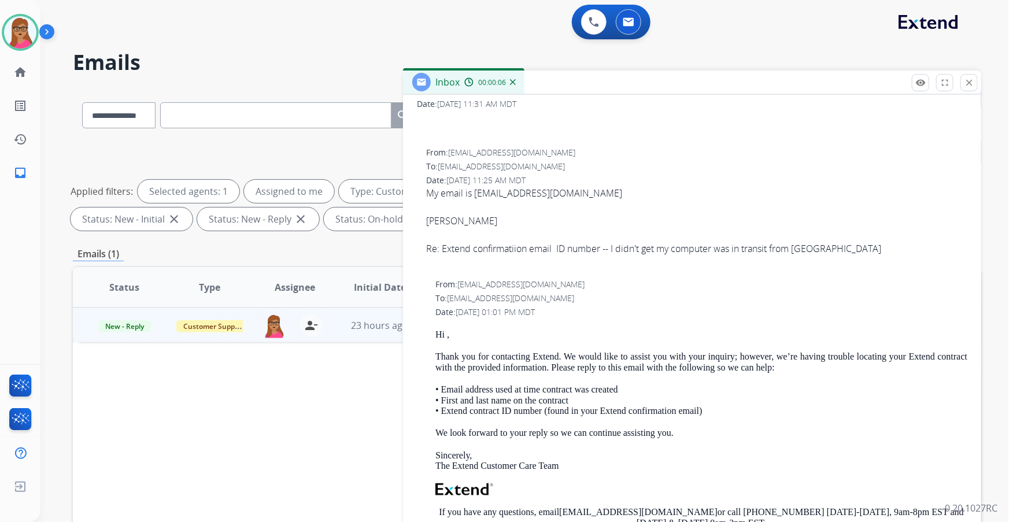
scroll to position [105, 0]
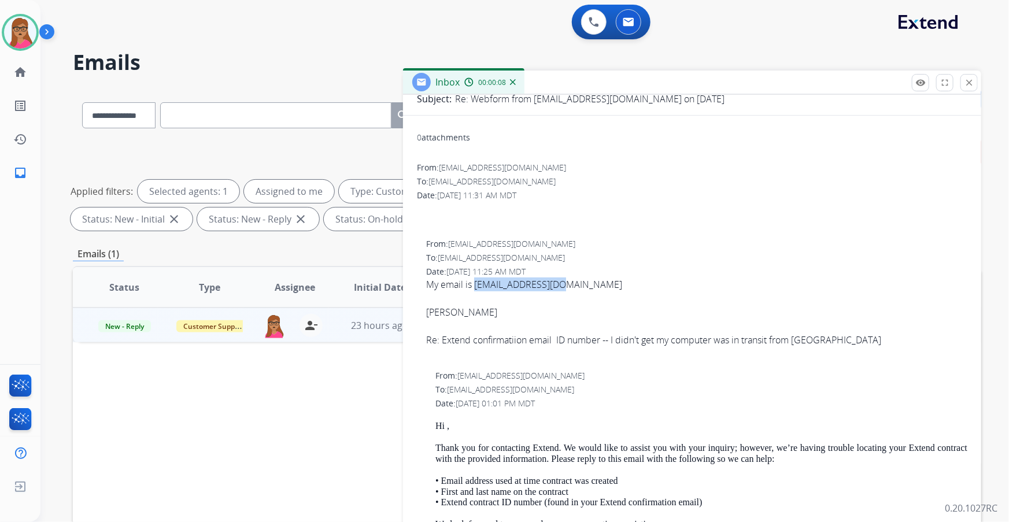
drag, startPoint x: 568, startPoint y: 283, endPoint x: 474, endPoint y: 286, distance: 93.7
click at [324, 133] on div "My email is [EMAIL_ADDRESS][DOMAIN_NAME]" at bounding box center [696, 285] width 541 height 14
copy div "[EMAIL_ADDRESS][DOMAIN_NAME]"
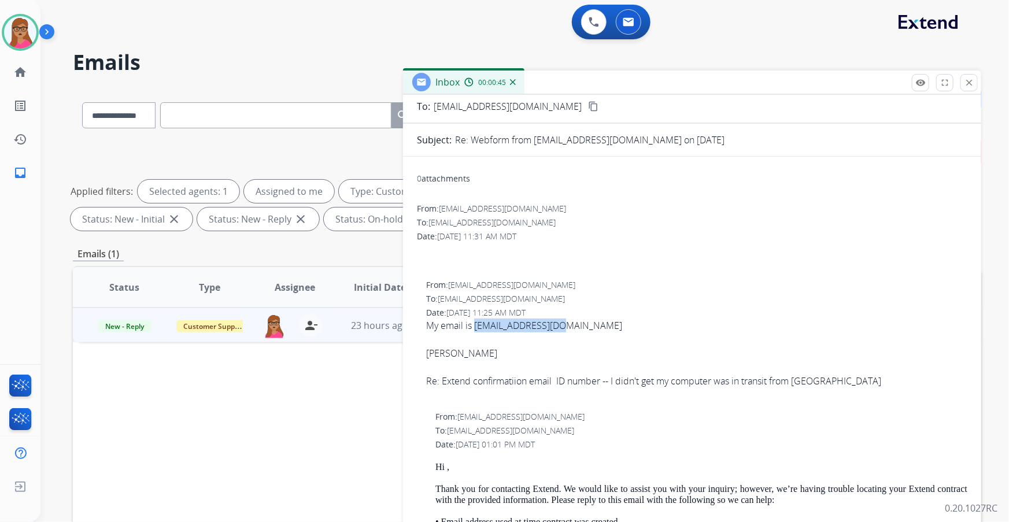
scroll to position [52, 0]
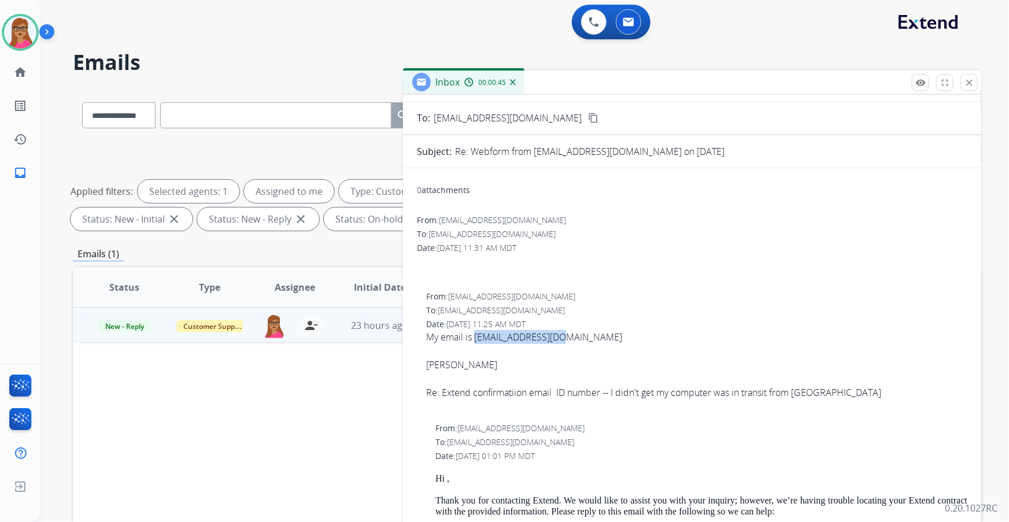
click at [324, 133] on div "From: [EMAIL_ADDRESS][DOMAIN_NAME] To: [EMAIL_ADDRESS][DOMAIN_NAME] Date: [DATE…" at bounding box center [692, 248] width 550 height 67
drag, startPoint x: 568, startPoint y: 337, endPoint x: 477, endPoint y: 341, distance: 90.9
click at [324, 133] on div "My email is [EMAIL_ADDRESS][DOMAIN_NAME]" at bounding box center [696, 337] width 541 height 14
copy div "[EMAIL_ADDRESS][DOMAIN_NAME]"
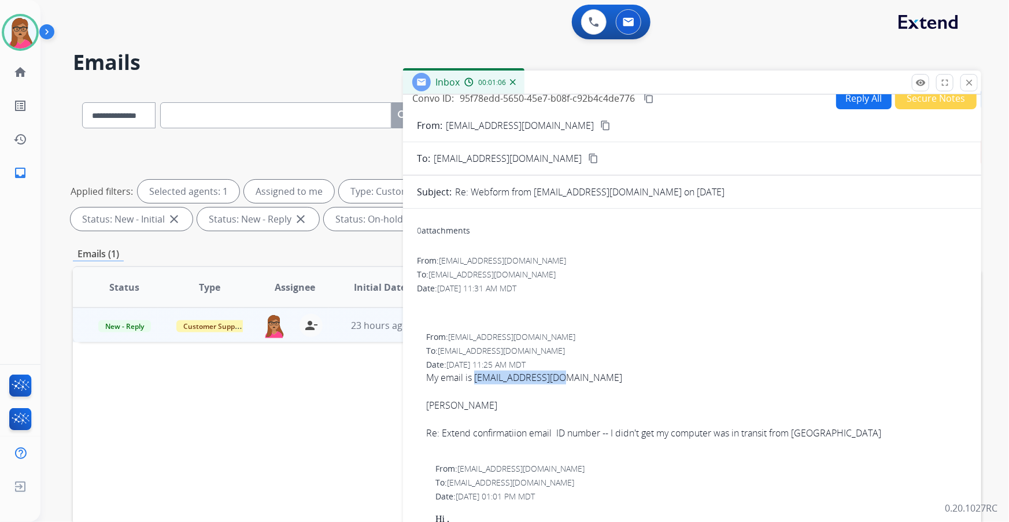
scroll to position [0, 0]
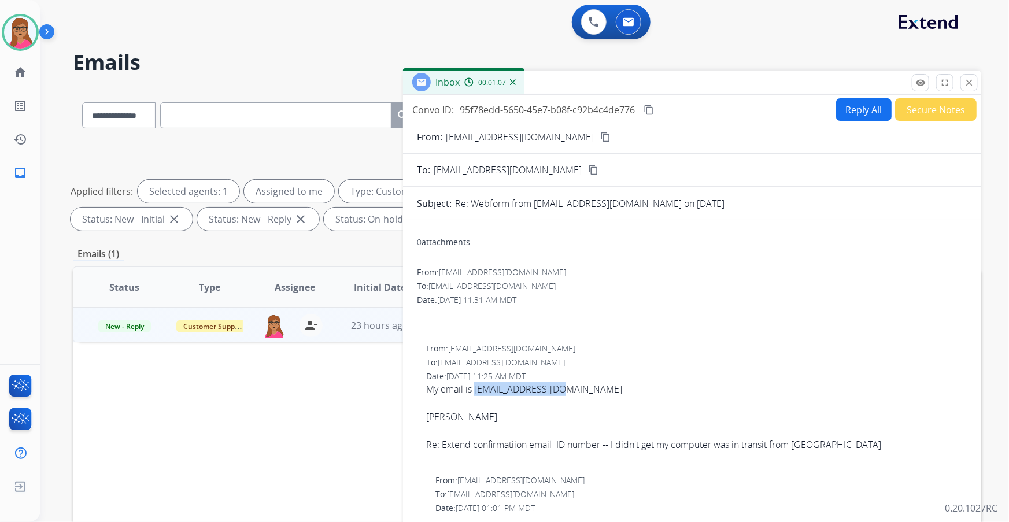
click at [324, 105] on button "Reply All" at bounding box center [864, 109] width 56 height 23
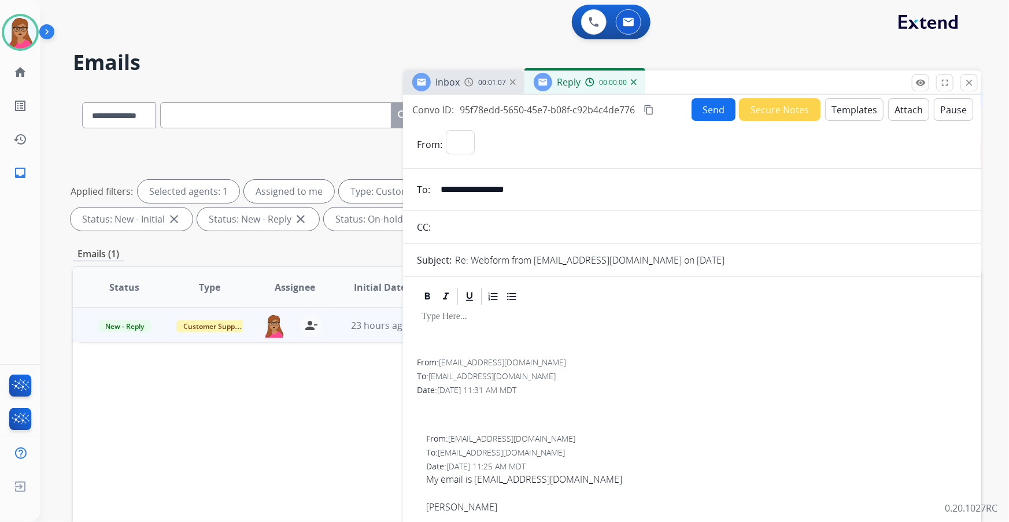
select select "**********"
click at [324, 105] on button "Templates" at bounding box center [854, 109] width 58 height 23
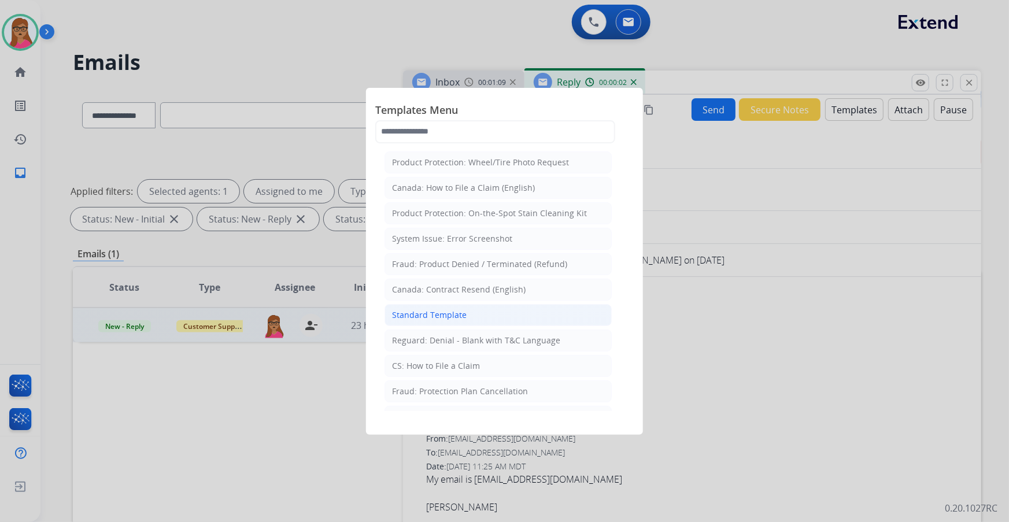
click at [324, 133] on div "Standard Template" at bounding box center [429, 315] width 75 height 12
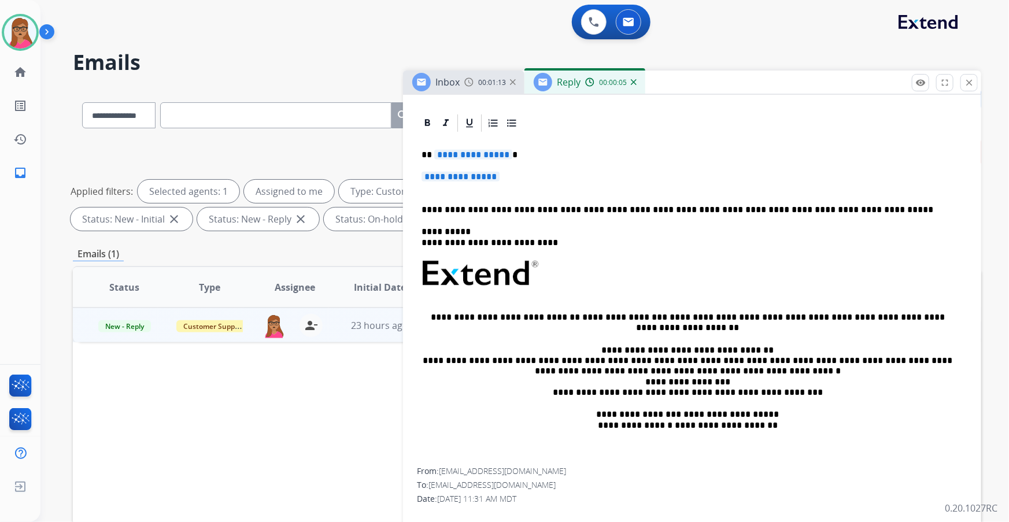
scroll to position [157, 0]
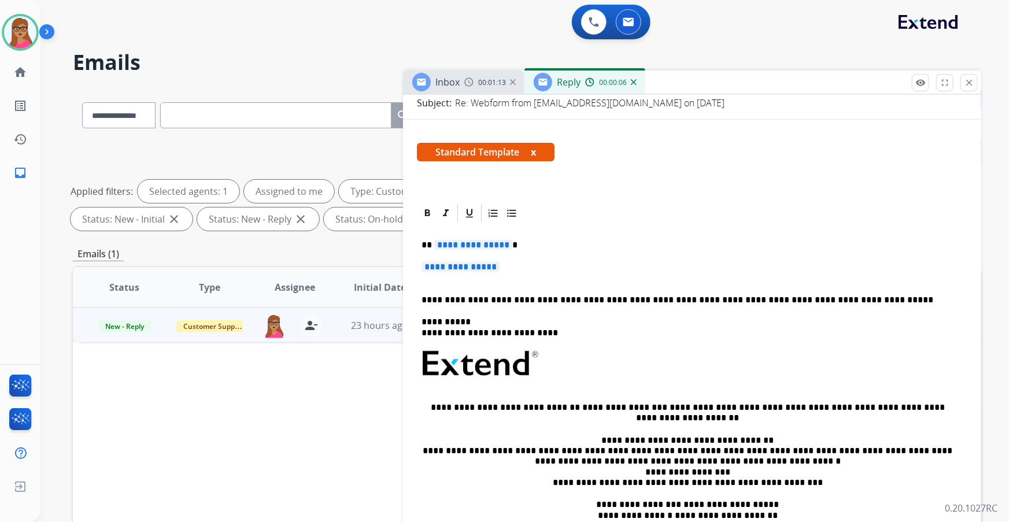
click at [324, 133] on span "**********" at bounding box center [473, 245] width 78 height 10
click at [324, 133] on span "**********" at bounding box center [461, 267] width 78 height 10
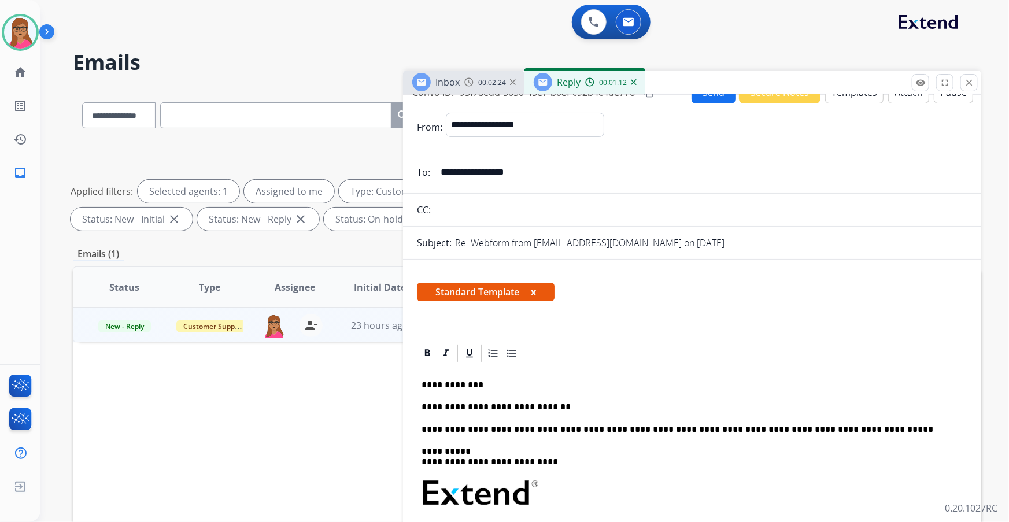
scroll to position [0, 0]
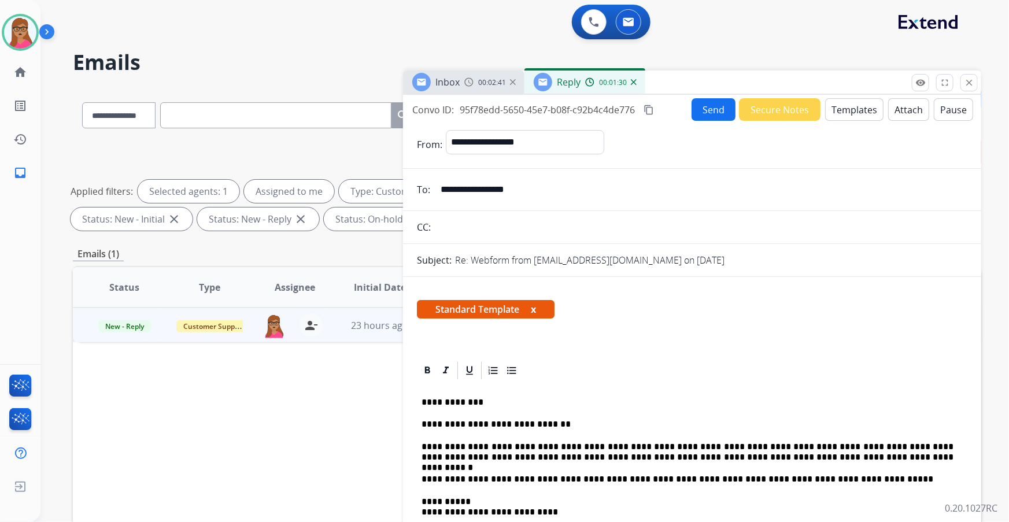
click at [324, 111] on button "Send" at bounding box center [714, 109] width 44 height 23
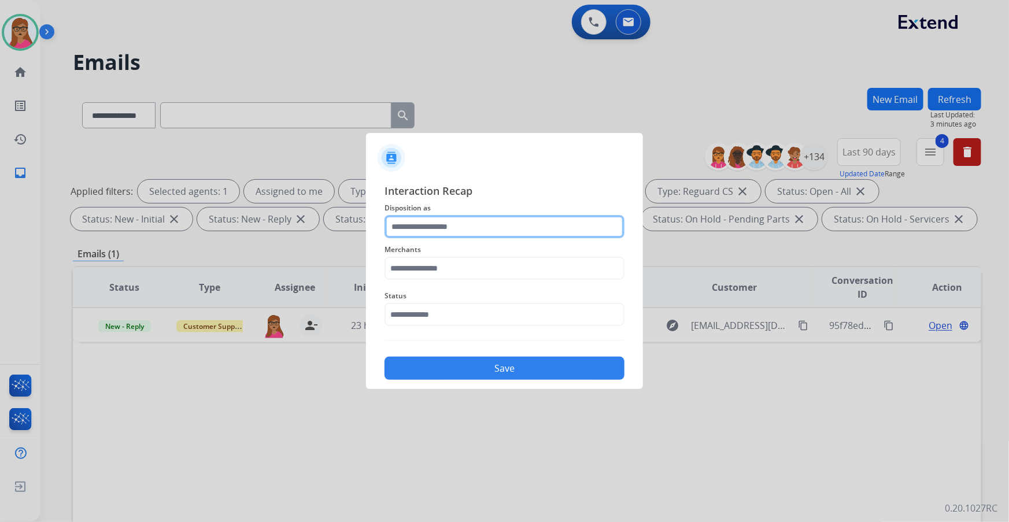
click at [324, 133] on input "text" at bounding box center [504, 226] width 240 height 23
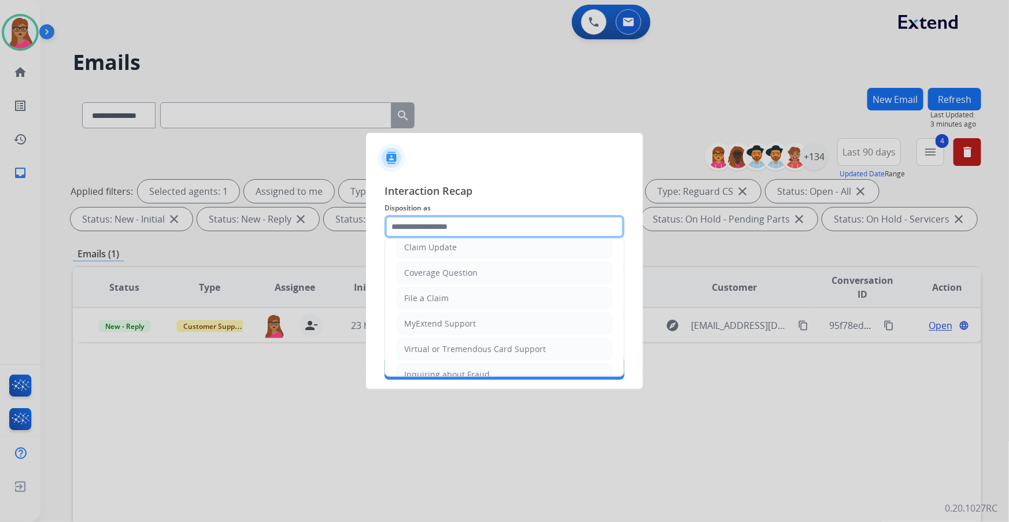
scroll to position [157, 0]
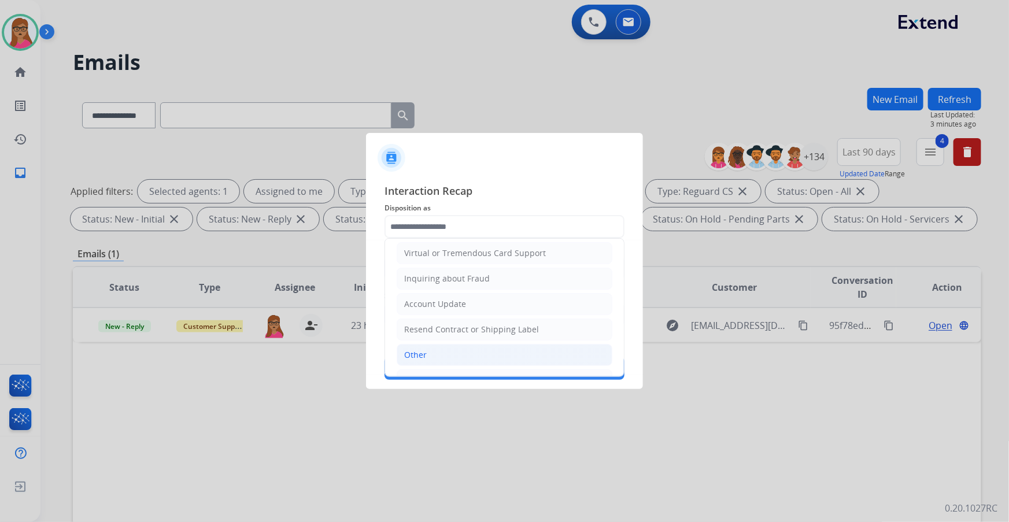
click at [324, 133] on li "Other" at bounding box center [505, 355] width 216 height 22
type input "*****"
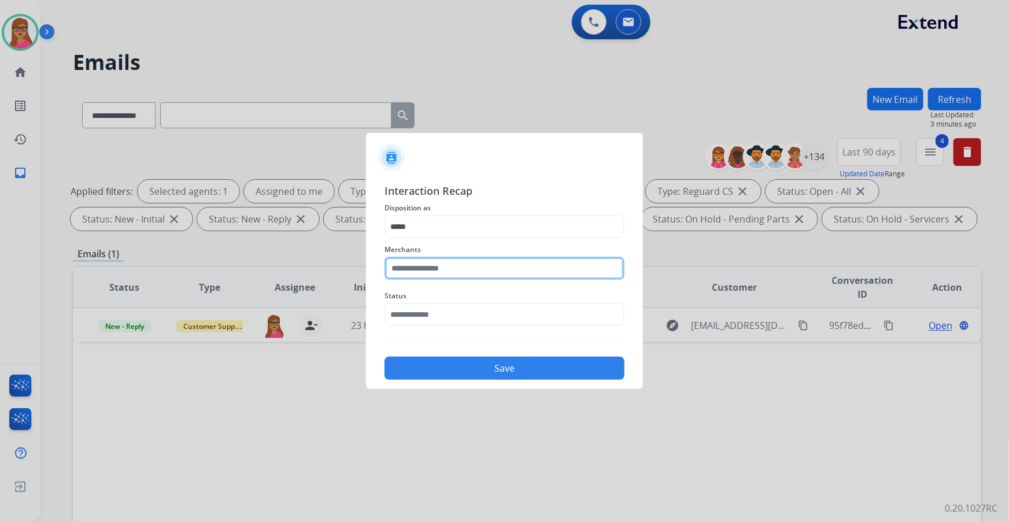
click at [324, 133] on input "text" at bounding box center [504, 268] width 240 height 23
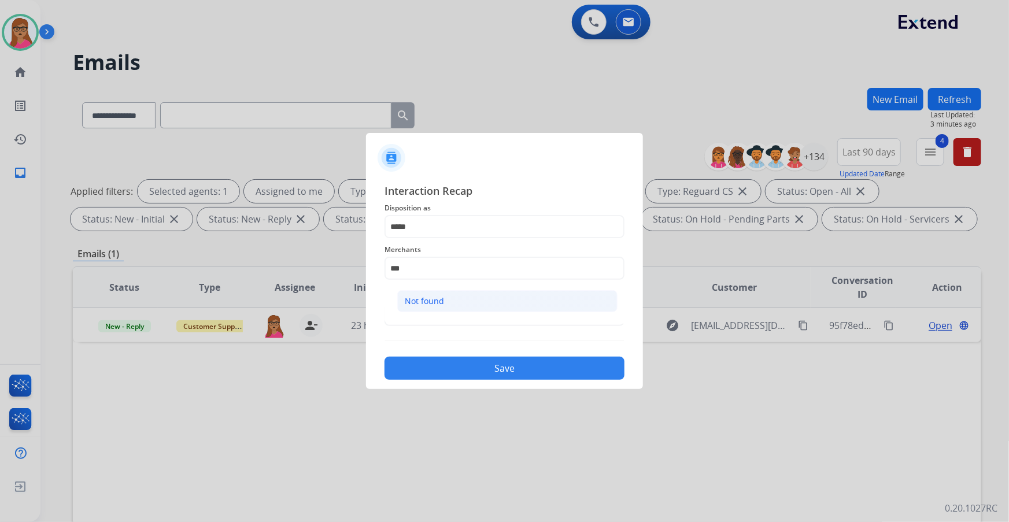
click at [324, 133] on div "Not found" at bounding box center [424, 301] width 39 height 12
type input "*********"
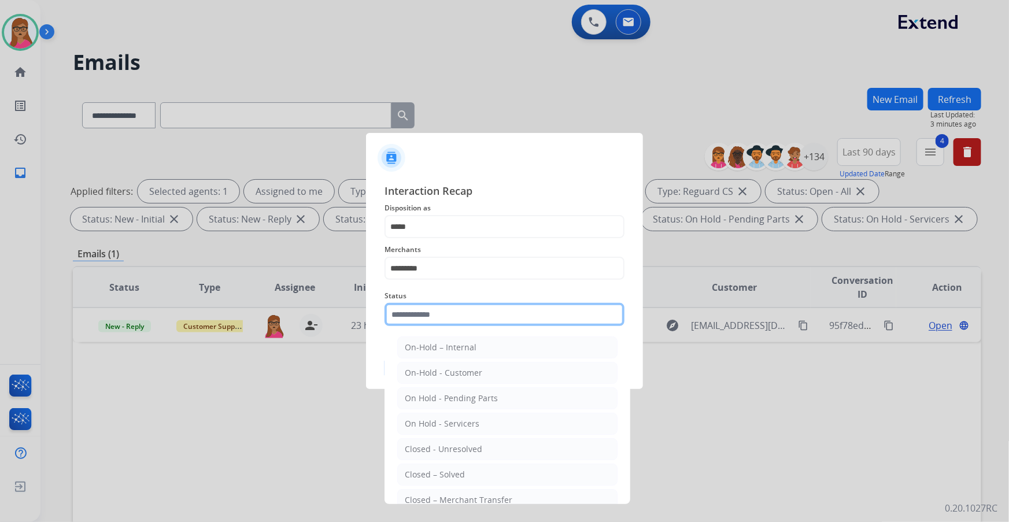
click at [324, 133] on input "text" at bounding box center [504, 314] width 240 height 23
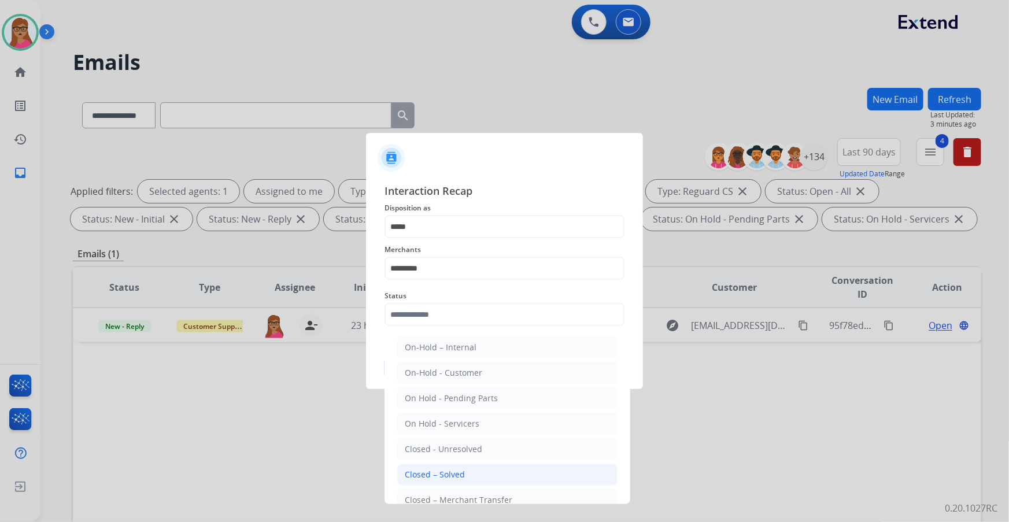
click at [324, 133] on li "Closed – Solved" at bounding box center [507, 475] width 220 height 22
type input "**********"
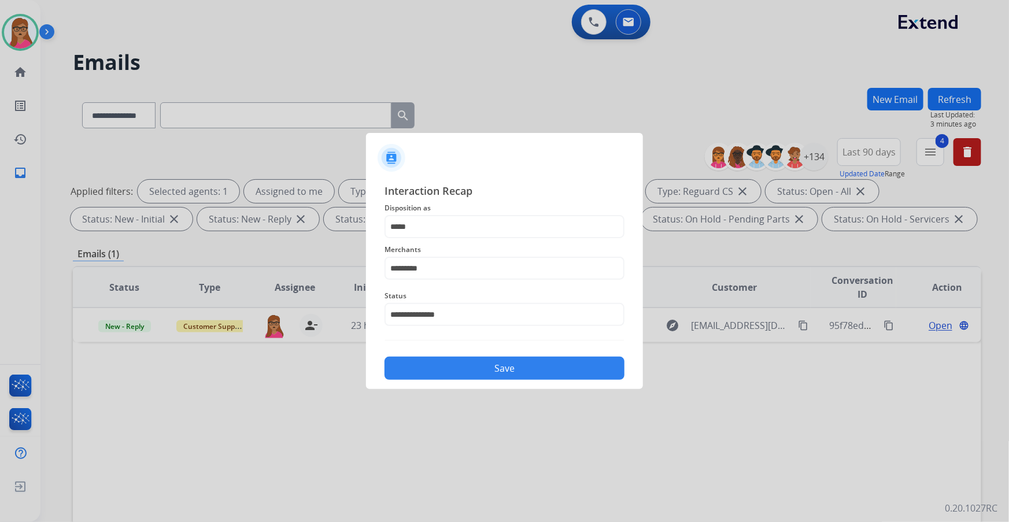
click at [324, 133] on button "Save" at bounding box center [504, 368] width 240 height 23
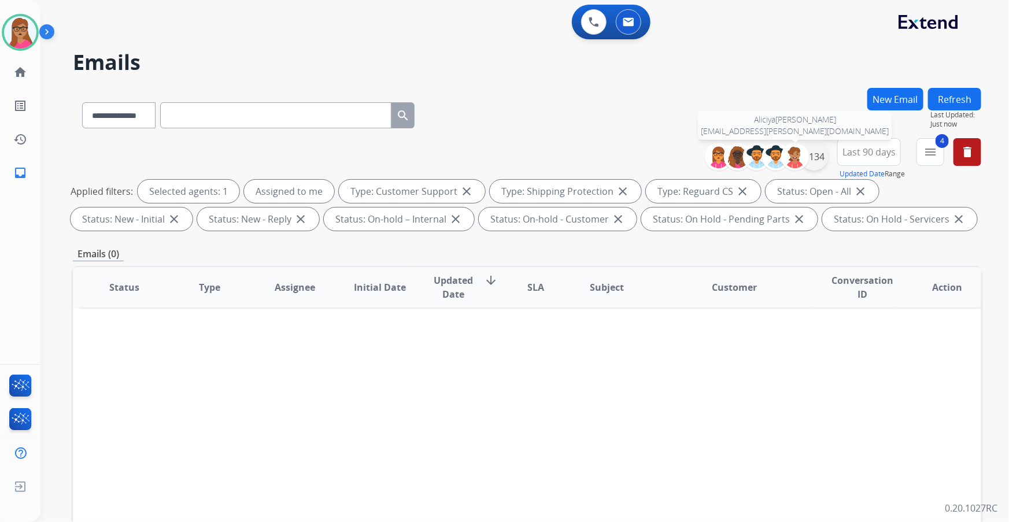
click at [324, 133] on div "+134" at bounding box center [814, 157] width 28 height 28
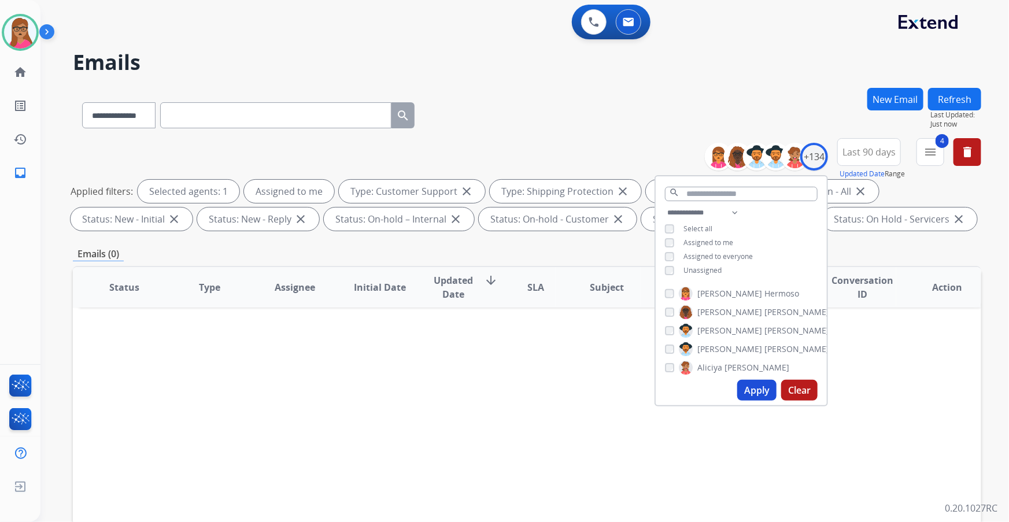
click at [324, 133] on div "**********" at bounding box center [741, 243] width 171 height 74
click at [324, 133] on button "Apply" at bounding box center [756, 390] width 39 height 21
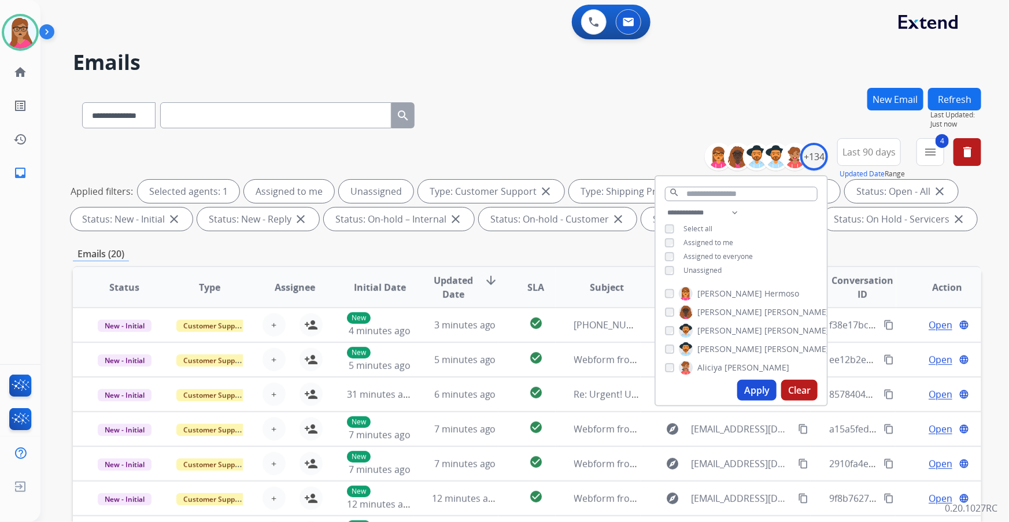
click at [324, 133] on div "Emails (20)" at bounding box center [527, 254] width 908 height 14
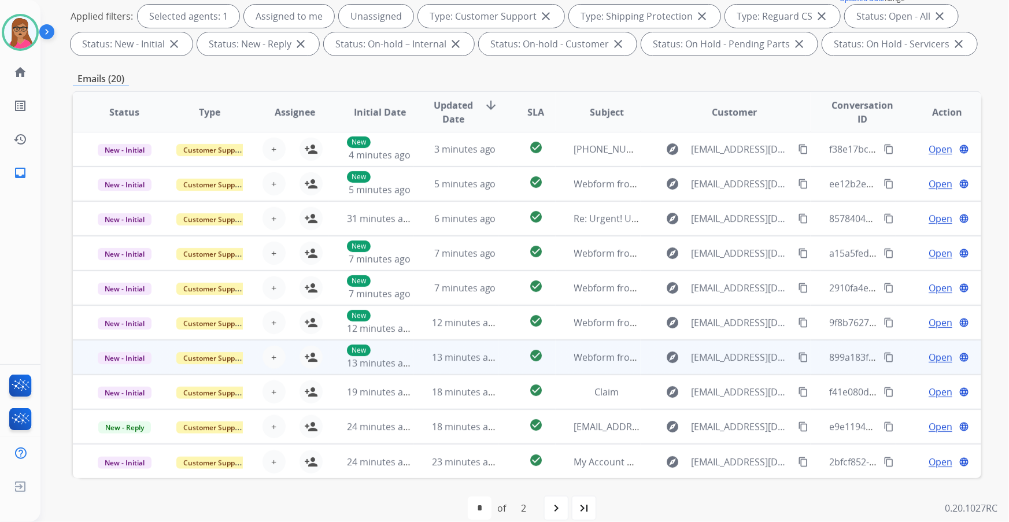
scroll to position [191, 0]
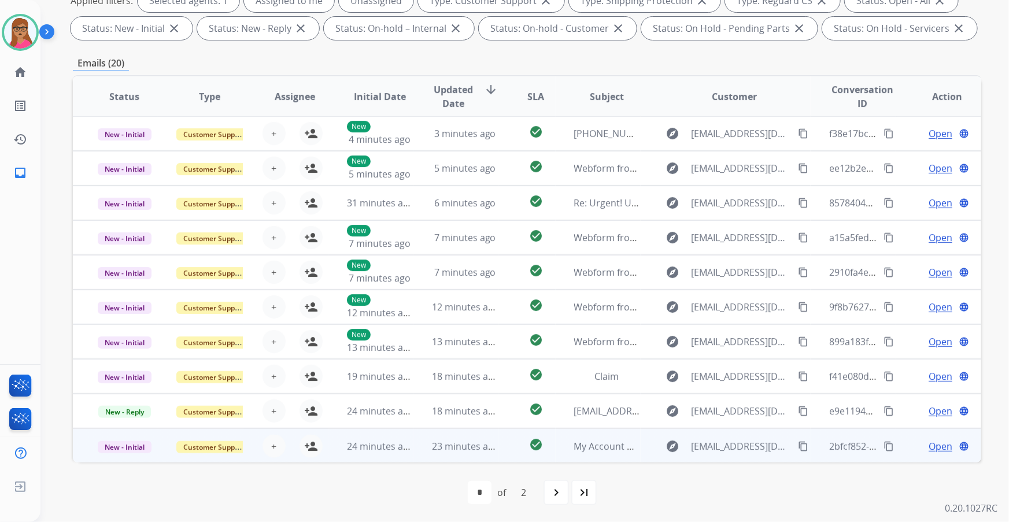
click at [117, 133] on td "New - Initial" at bounding box center [115, 445] width 85 height 35
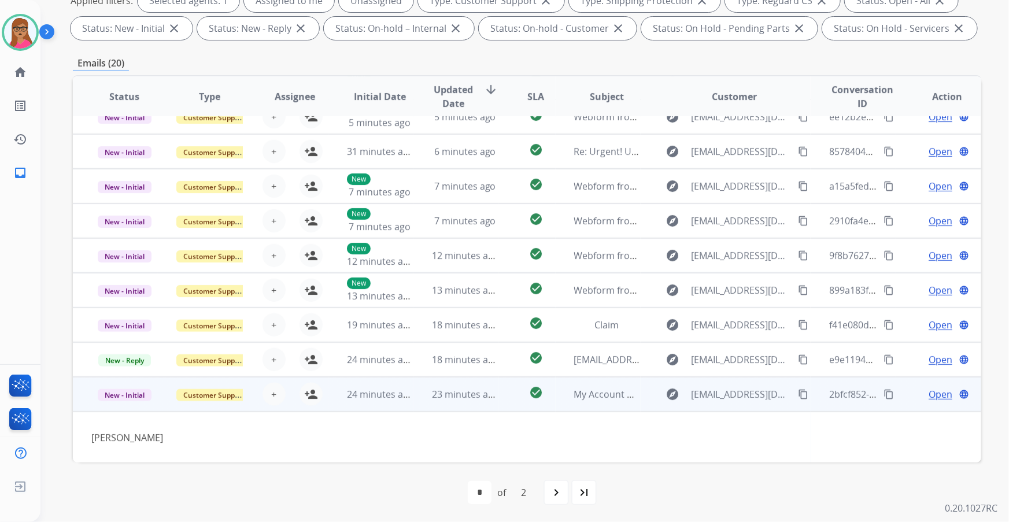
click at [124, 133] on td "New - Initial" at bounding box center [115, 394] width 85 height 35
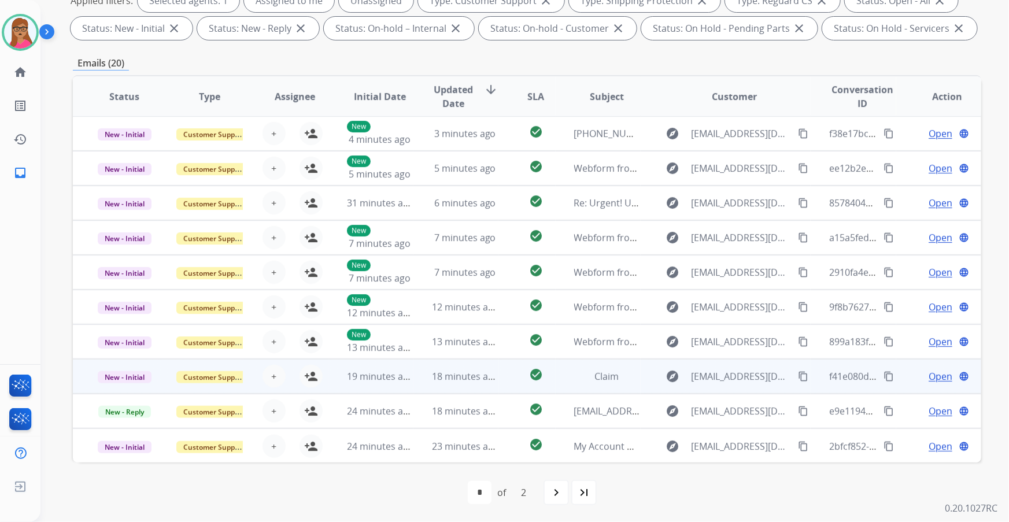
click at [120, 133] on td "New - Initial" at bounding box center [115, 376] width 85 height 35
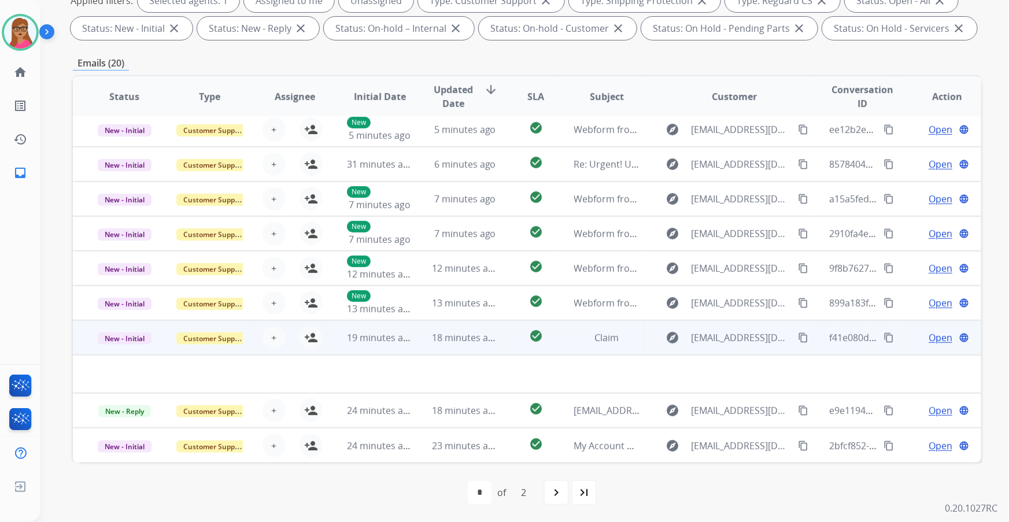
scroll to position [39, 0]
click at [128, 133] on td "New - Initial" at bounding box center [115, 338] width 85 height 35
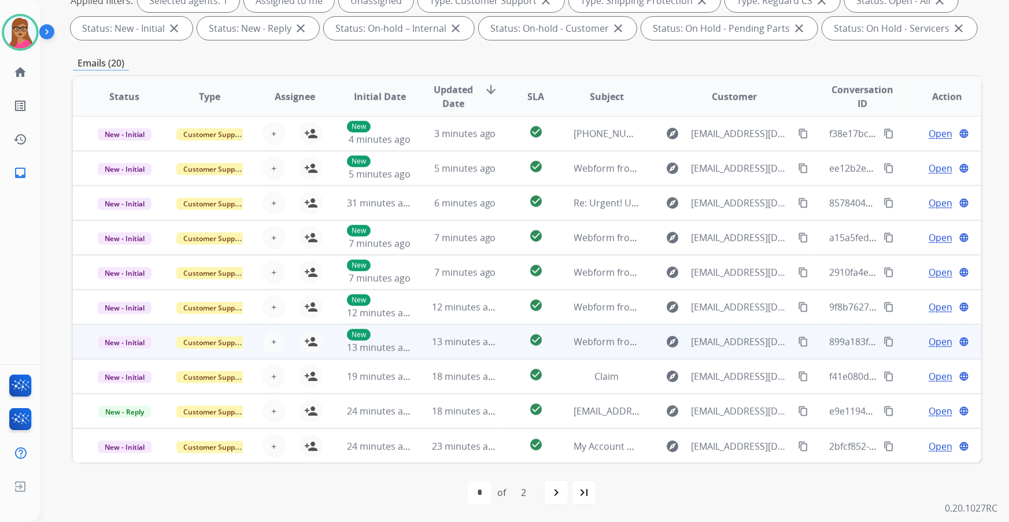
click at [121, 133] on td "New - Initial" at bounding box center [115, 341] width 85 height 35
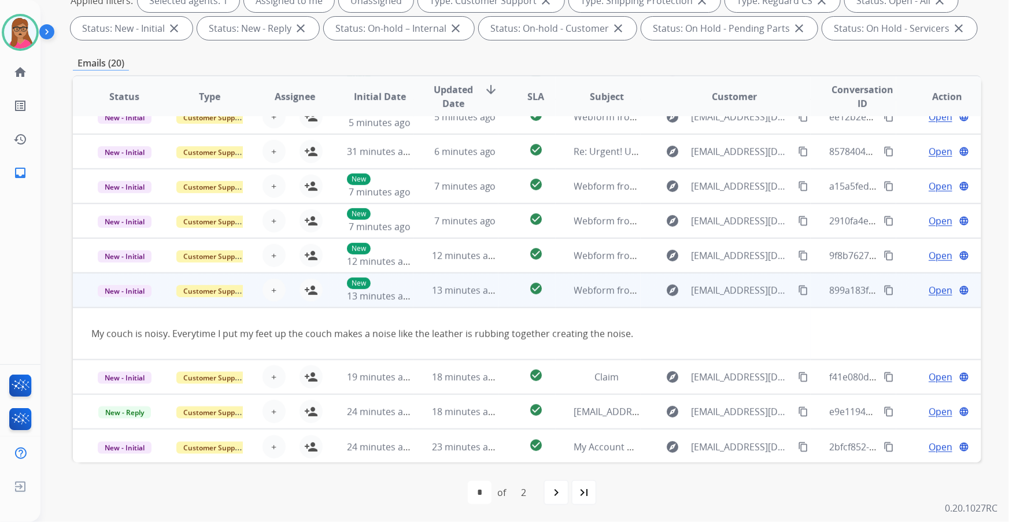
scroll to position [53, 0]
click at [312, 133] on mat-icon "person_add" at bounding box center [311, 290] width 14 height 14
click at [324, 133] on span "Open" at bounding box center [941, 290] width 24 height 14
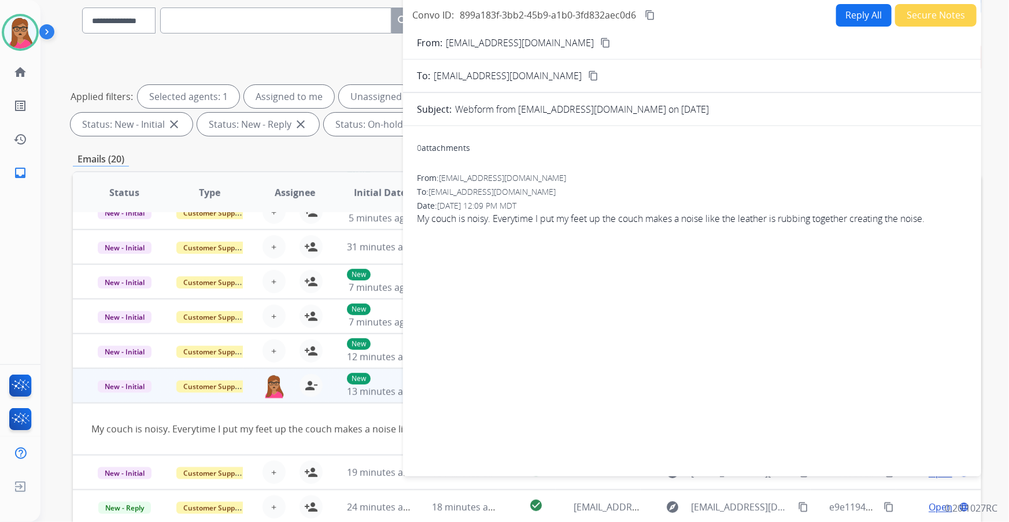
scroll to position [0, 0]
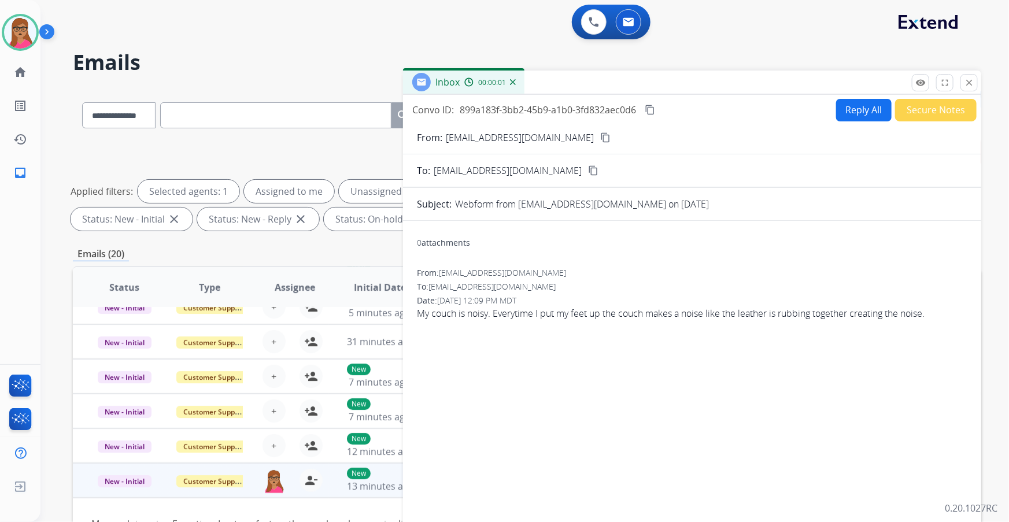
click at [324, 133] on mat-icon "content_copy" at bounding box center [605, 137] width 10 height 10
click at [324, 110] on button "Reply All" at bounding box center [864, 110] width 56 height 23
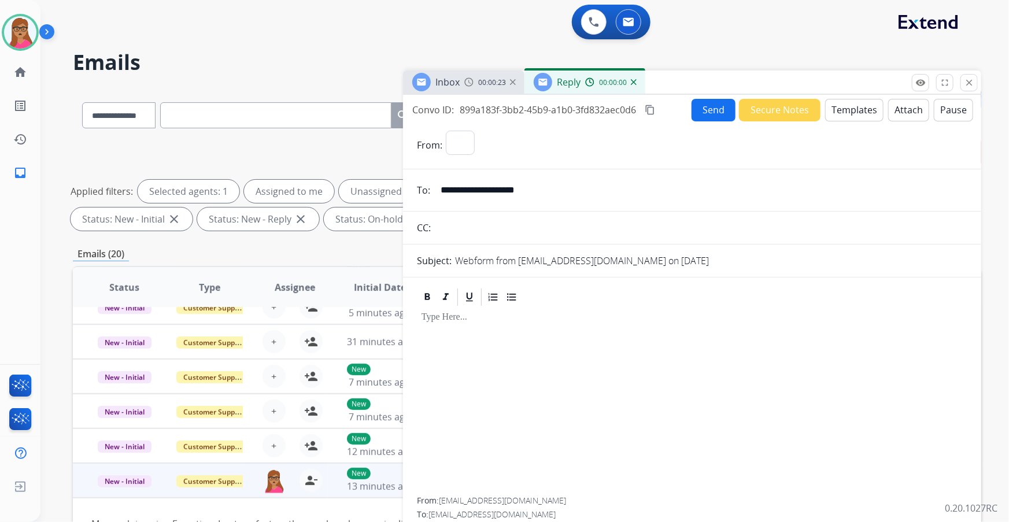
select select "**********"
click at [324, 109] on button "Templates" at bounding box center [854, 110] width 58 height 23
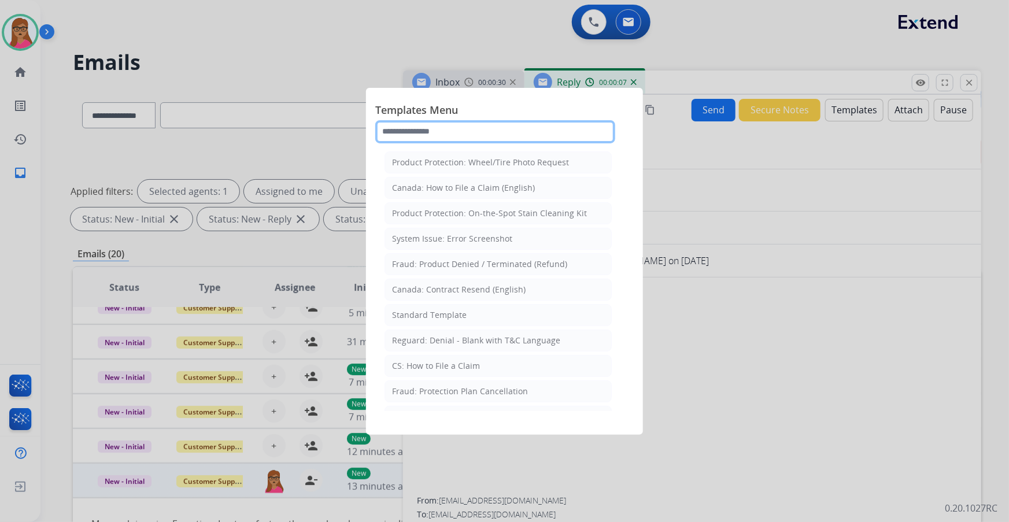
click at [324, 133] on input "text" at bounding box center [495, 131] width 240 height 23
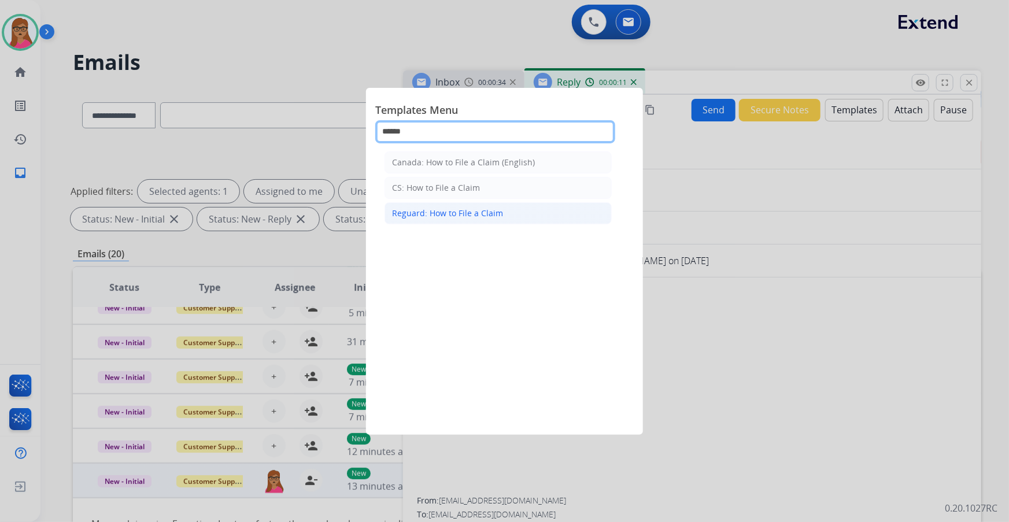
type input "******"
click at [324, 133] on div "Reguard: How to File a Claim" at bounding box center [447, 214] width 111 height 12
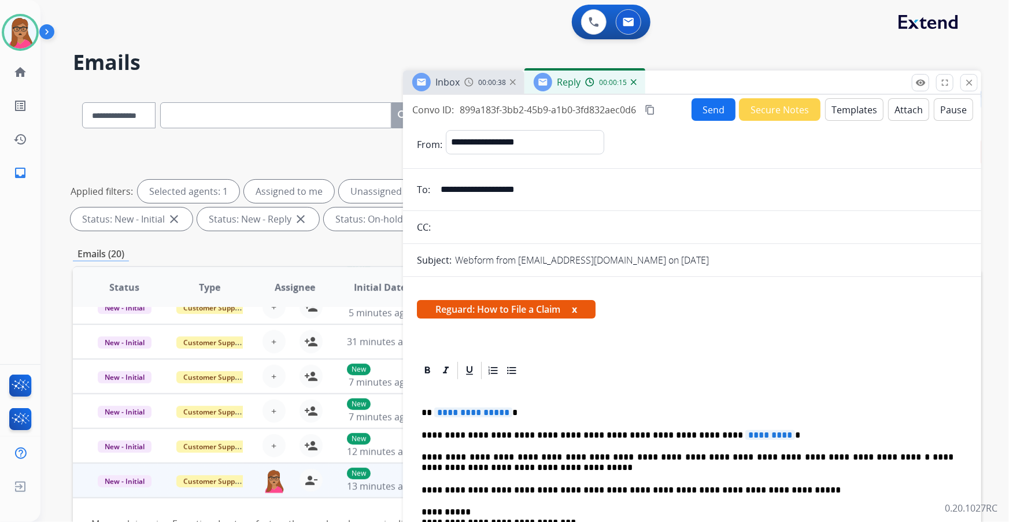
click at [324, 133] on span "**********" at bounding box center [473, 413] width 78 height 10
click at [324, 133] on span "*********" at bounding box center [770, 435] width 50 height 10
click at [324, 110] on mat-icon "content_copy" at bounding box center [650, 110] width 10 height 10
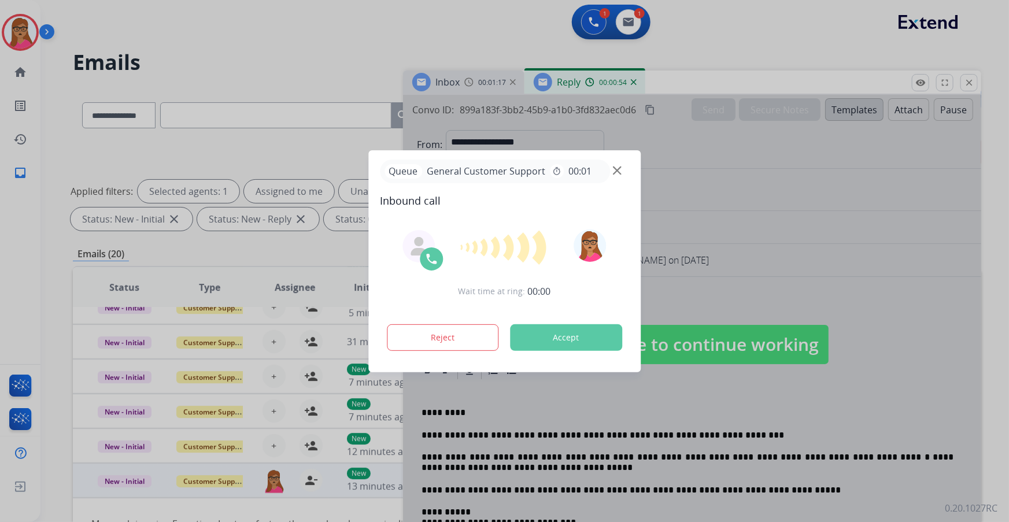
click at [324, 107] on div at bounding box center [504, 261] width 1009 height 522
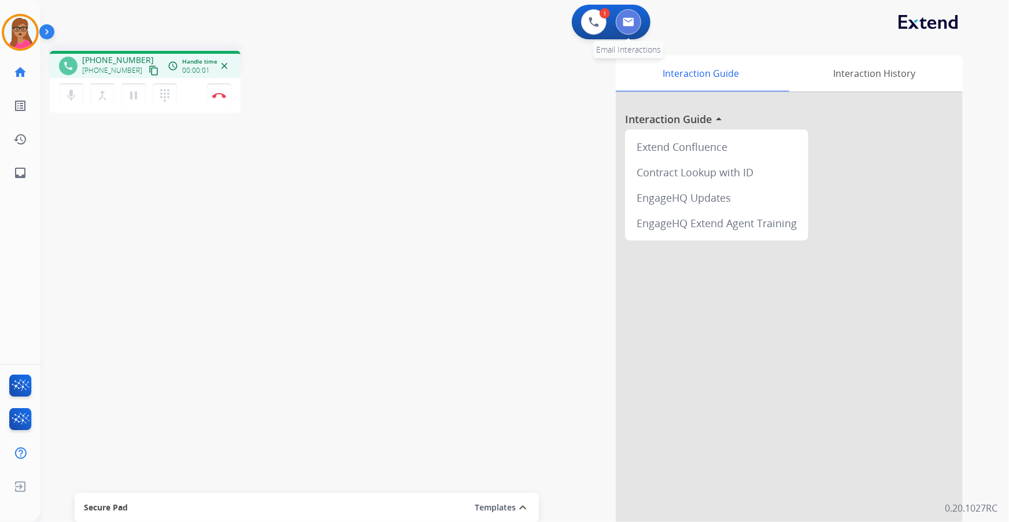
click at [324, 25] on img at bounding box center [629, 21] width 12 height 9
select select "**********"
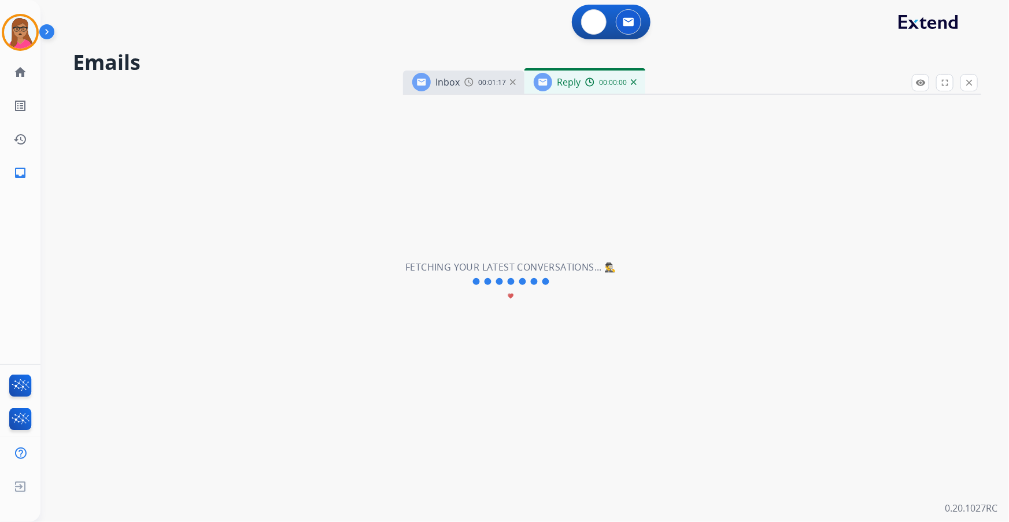
select select "**********"
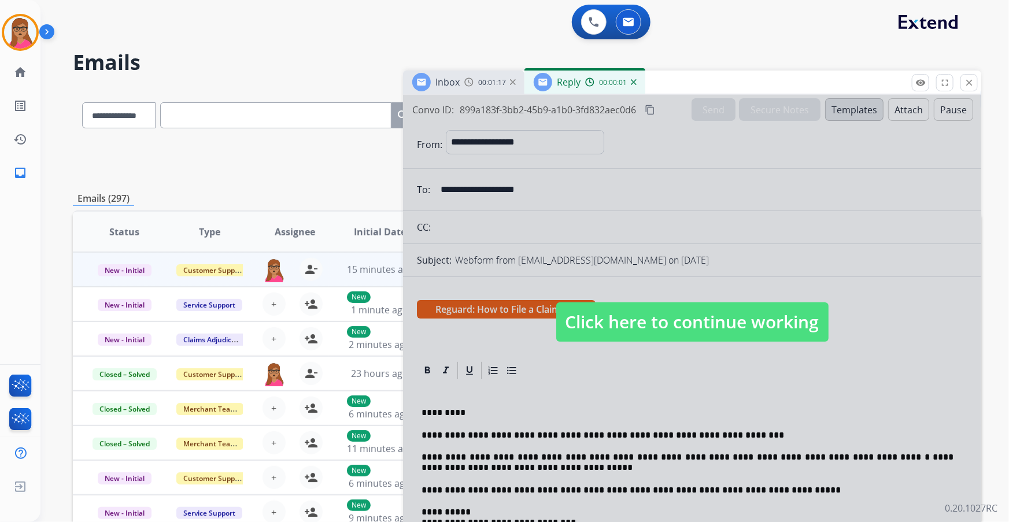
click at [324, 133] on span "Click here to continue working" at bounding box center [692, 321] width 272 height 39
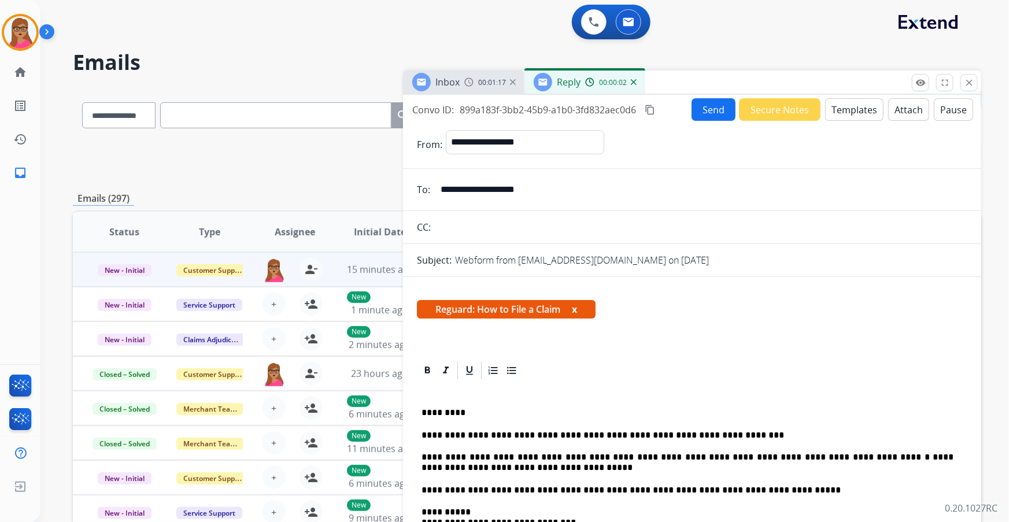
click at [324, 115] on button "Send" at bounding box center [714, 109] width 44 height 23
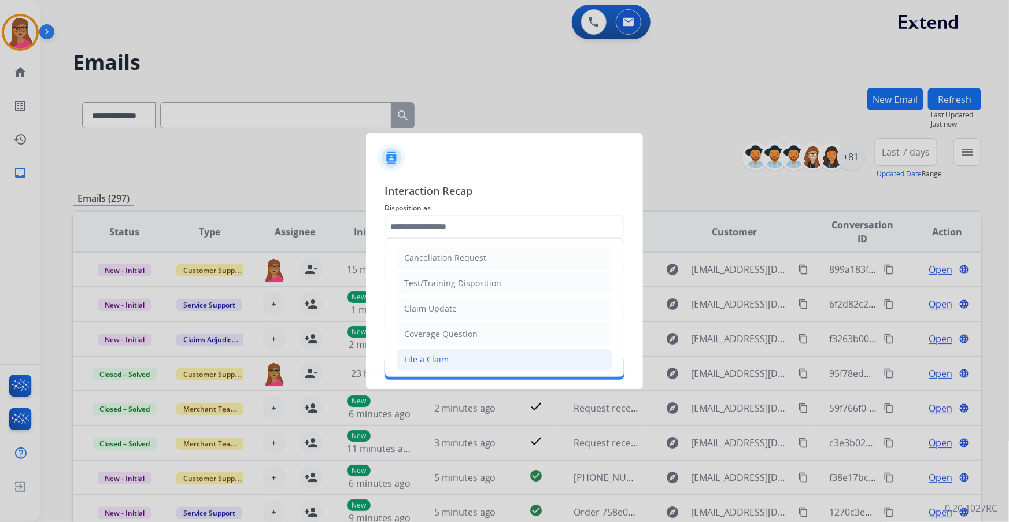
click at [324, 133] on div "File a Claim" at bounding box center [426, 360] width 45 height 12
type input "**********"
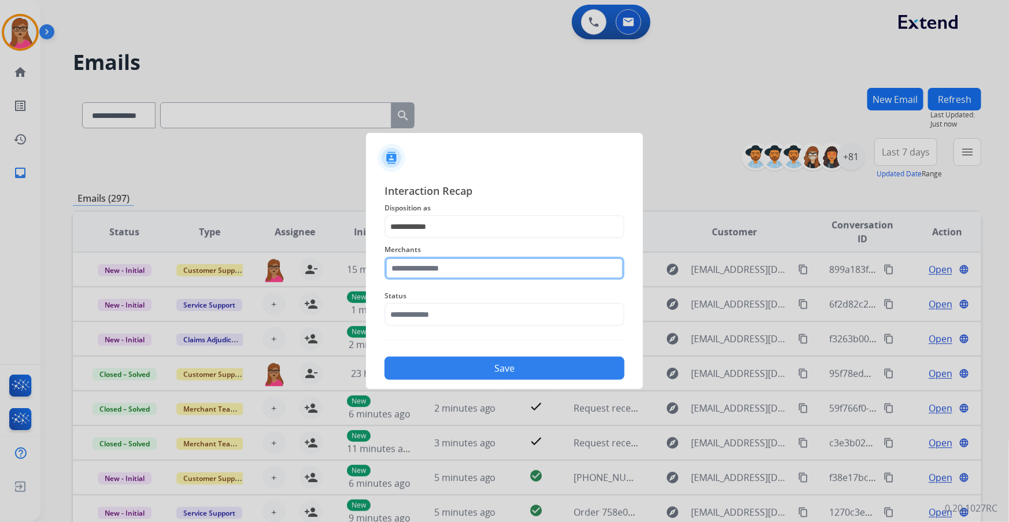
click at [324, 133] on input "text" at bounding box center [504, 268] width 240 height 23
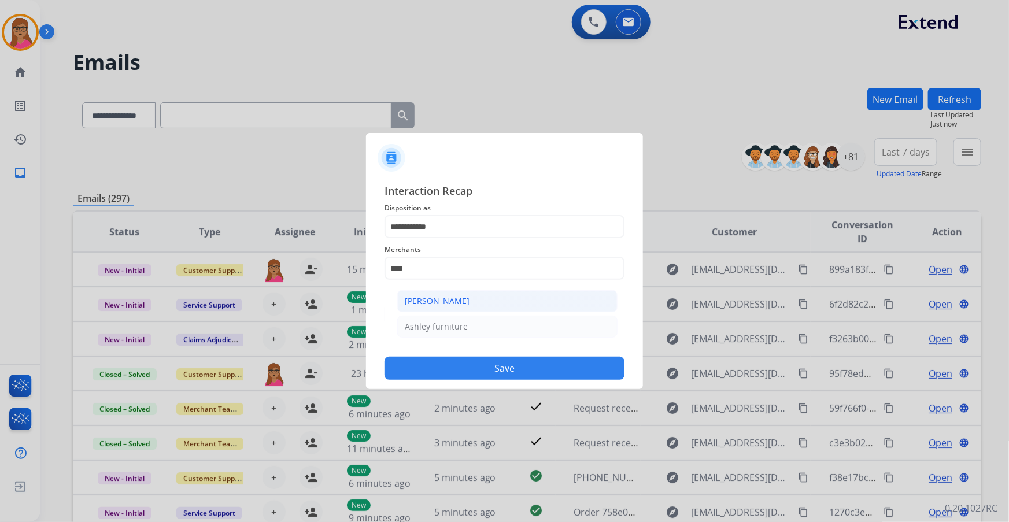
click at [324, 133] on li "[PERSON_NAME]" at bounding box center [507, 301] width 220 height 22
type input "**********"
click at [324, 133] on input "text" at bounding box center [504, 314] width 240 height 23
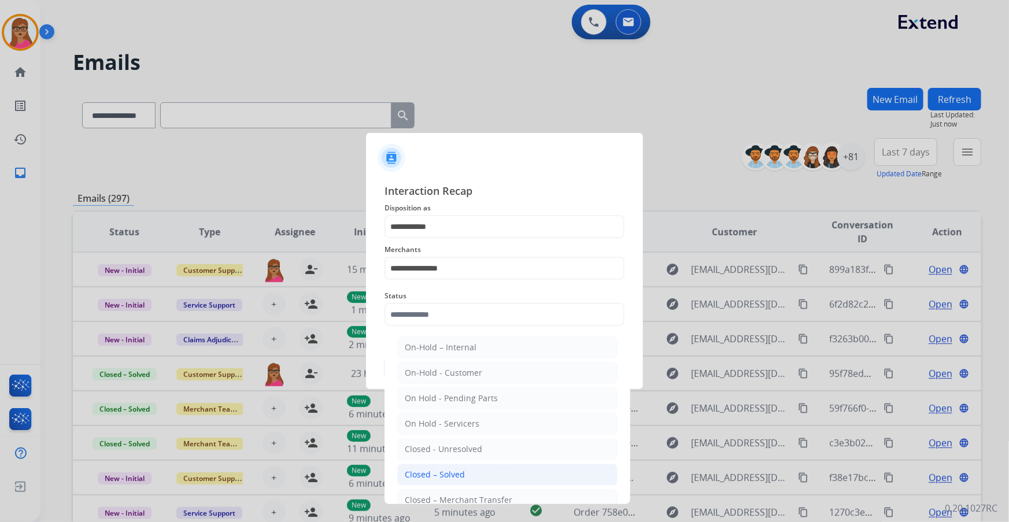
click at [324, 133] on li "Closed – Solved" at bounding box center [507, 475] width 220 height 22
type input "**********"
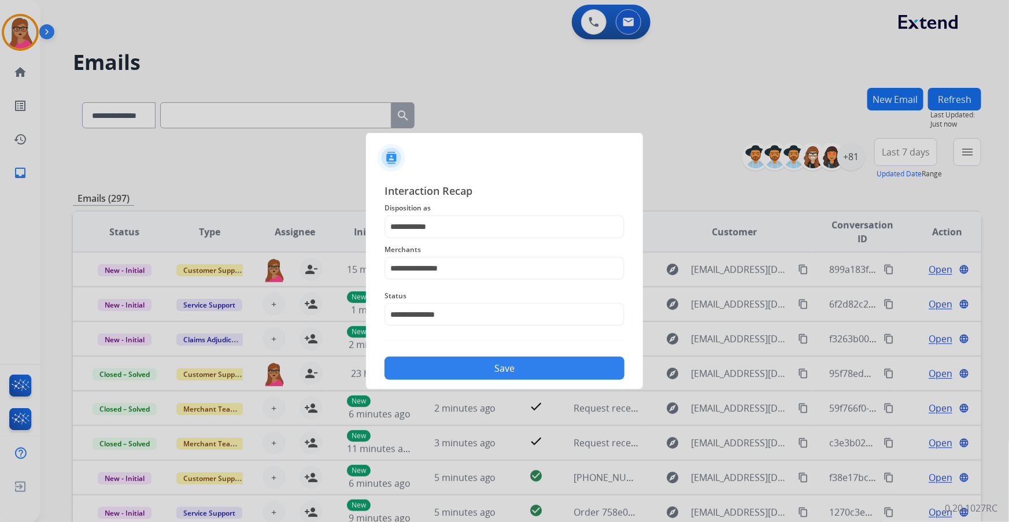
click at [324, 133] on button "Save" at bounding box center [504, 368] width 240 height 23
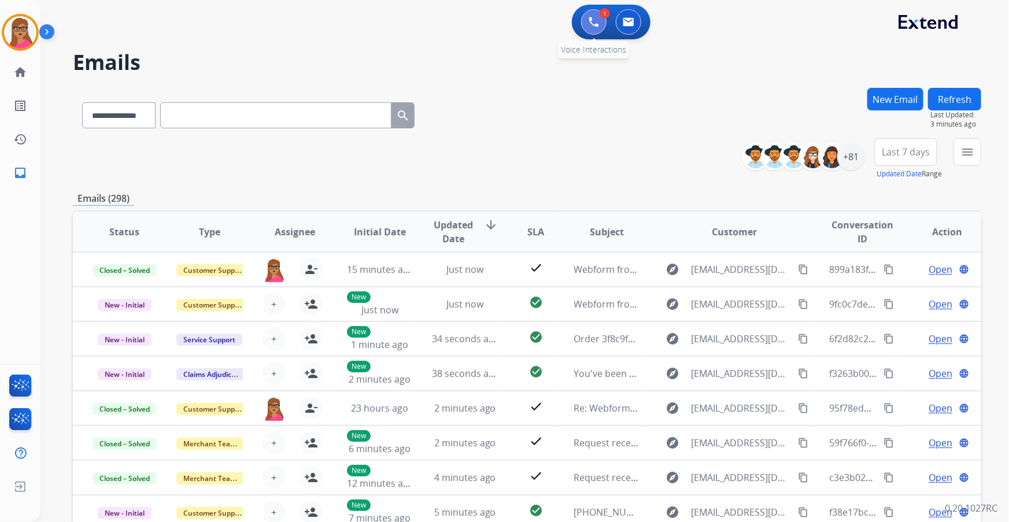
click at [324, 27] on button at bounding box center [593, 21] width 25 height 25
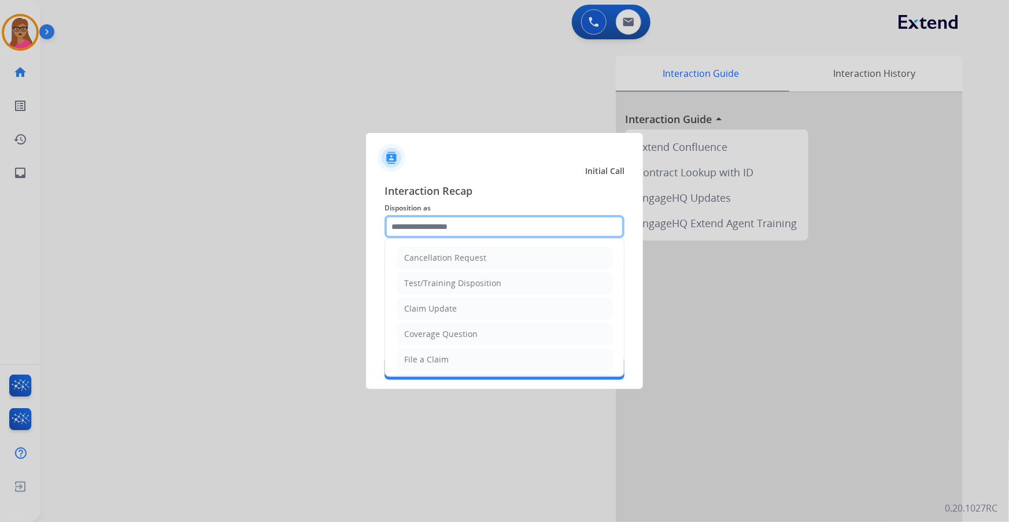
click at [324, 133] on input "text" at bounding box center [504, 226] width 240 height 23
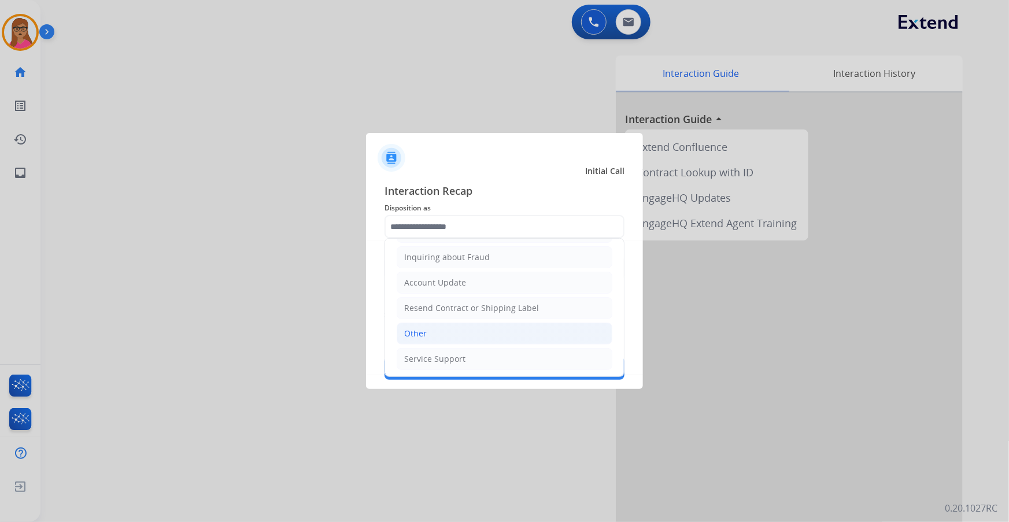
click at [324, 133] on li "Other" at bounding box center [505, 334] width 216 height 22
type input "*****"
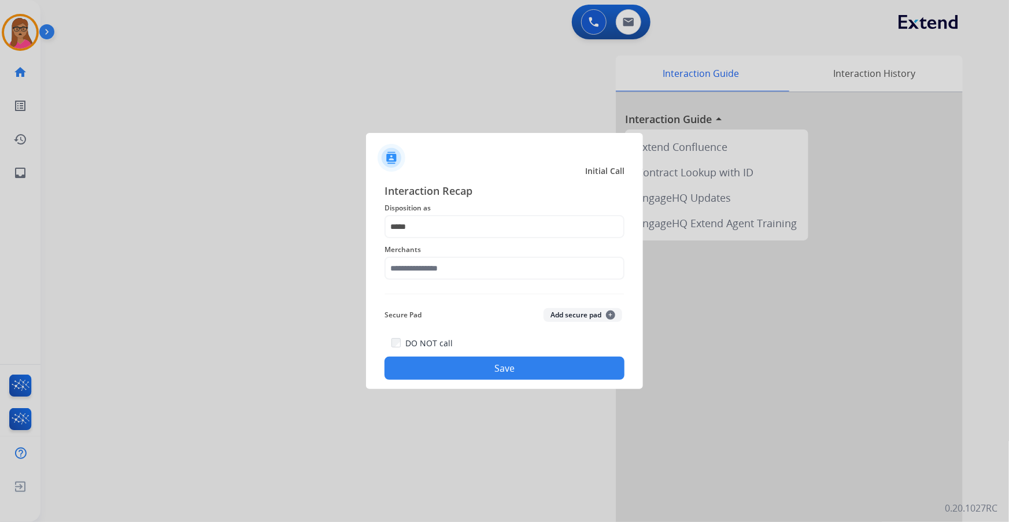
click at [324, 133] on span "Merchants" at bounding box center [504, 250] width 240 height 14
click at [324, 133] on input "text" at bounding box center [504, 268] width 240 height 23
click at [324, 133] on li "Not found" at bounding box center [507, 301] width 220 height 22
type input "*********"
click at [324, 133] on button "Save" at bounding box center [504, 368] width 240 height 23
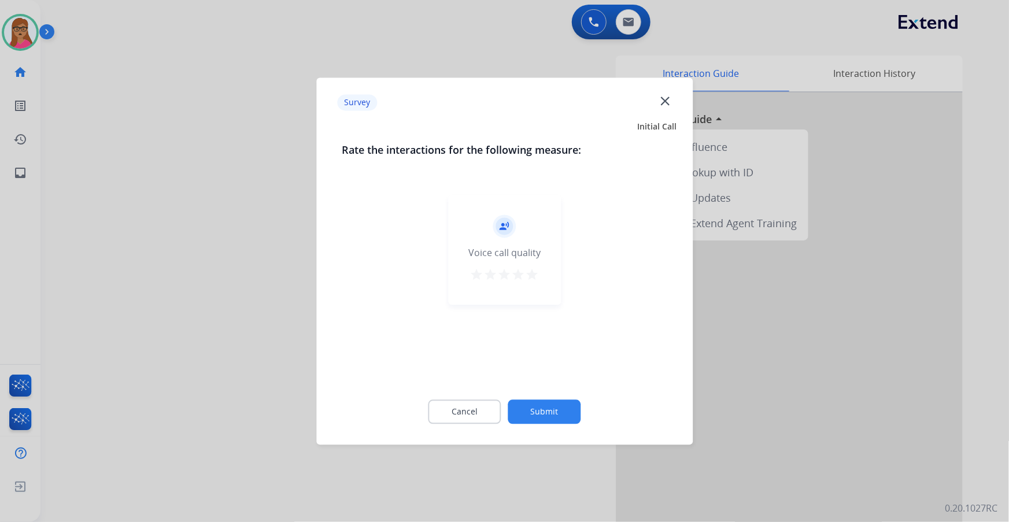
click at [208, 133] on div at bounding box center [504, 261] width 1009 height 522
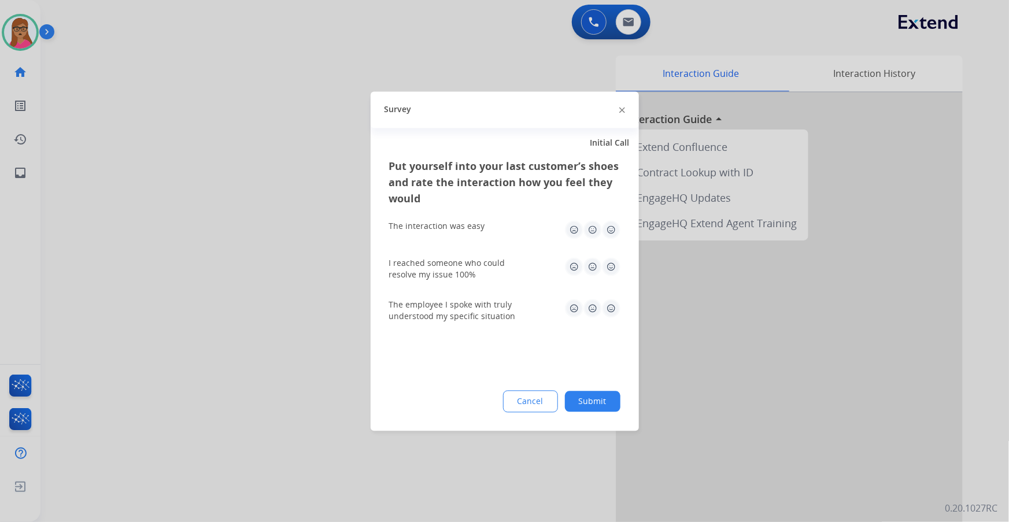
click at [209, 133] on div at bounding box center [504, 261] width 1009 height 522
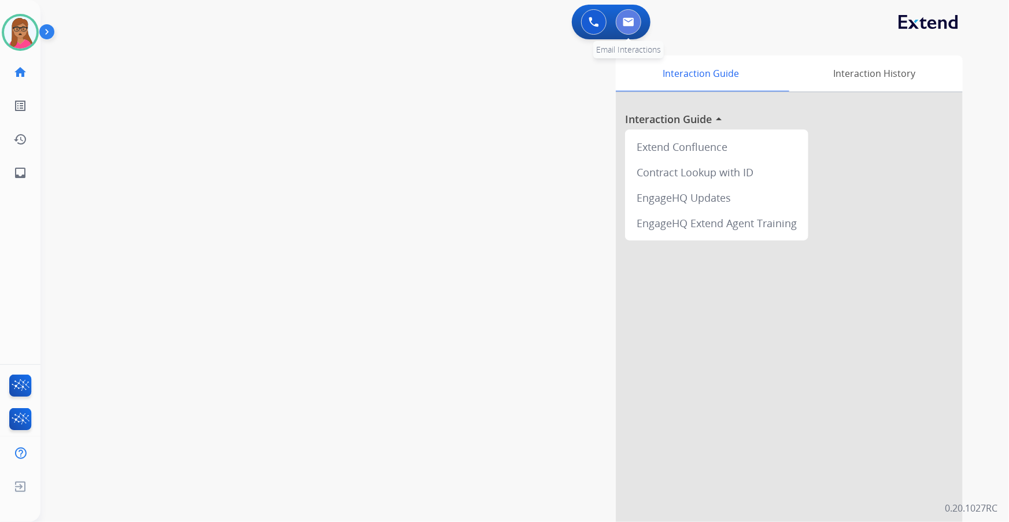
click at [324, 17] on img at bounding box center [629, 21] width 12 height 9
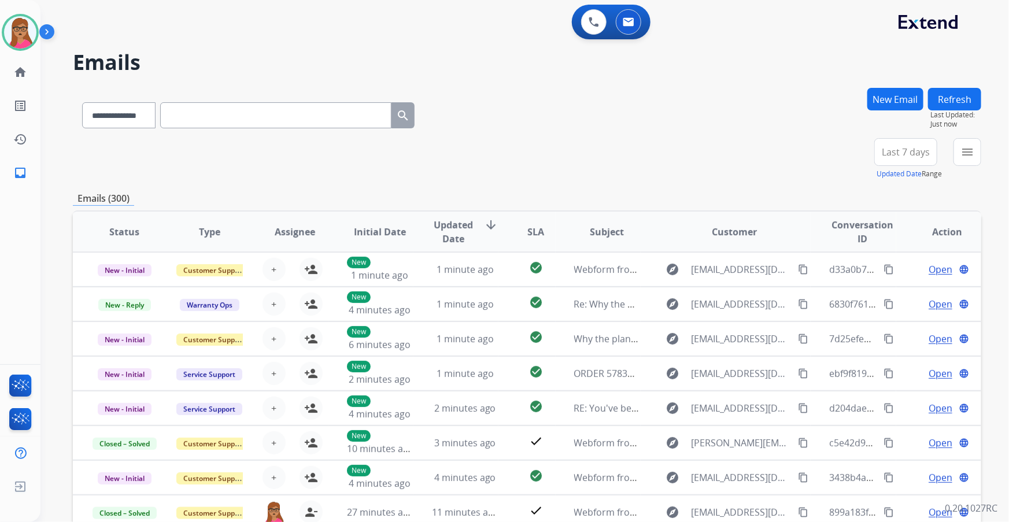
drag, startPoint x: 925, startPoint y: 152, endPoint x: 921, endPoint y: 161, distance: 10.1
click at [324, 133] on span "Last 7 days" at bounding box center [906, 152] width 48 height 5
click at [324, 133] on div "Last 90 days" at bounding box center [902, 292] width 64 height 17
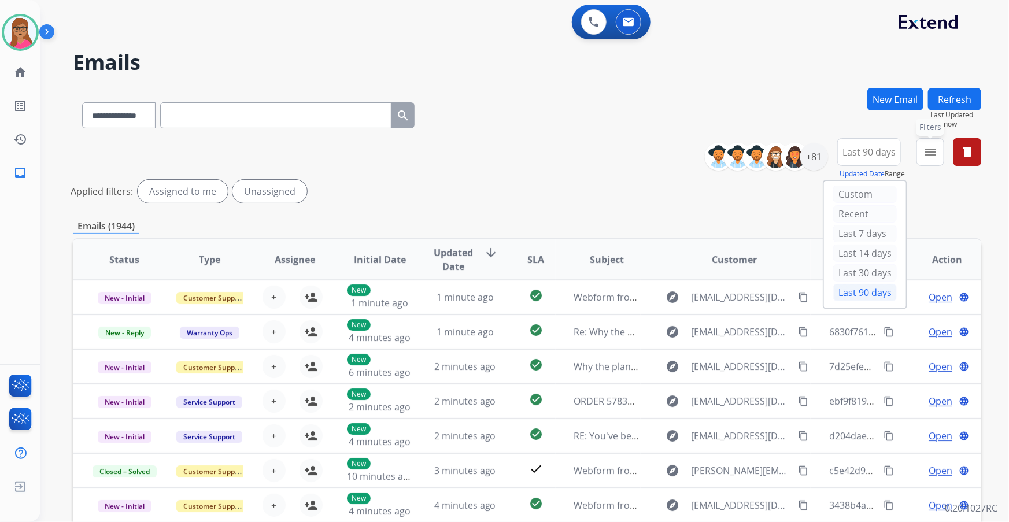
click at [324, 133] on mat-icon "menu" at bounding box center [930, 152] width 14 height 14
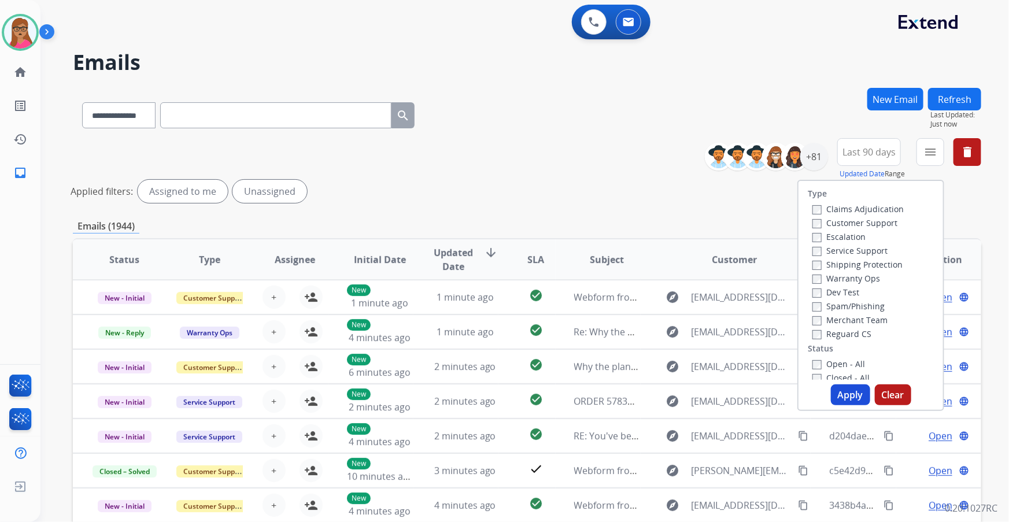
click at [324, 133] on label "Customer Support" at bounding box center [854, 222] width 85 height 11
click at [324, 133] on label "Shipping Protection" at bounding box center [857, 264] width 90 height 11
click at [324, 133] on label "Reguard CS" at bounding box center [841, 333] width 59 height 11
click at [324, 133] on button "Apply" at bounding box center [850, 394] width 39 height 21
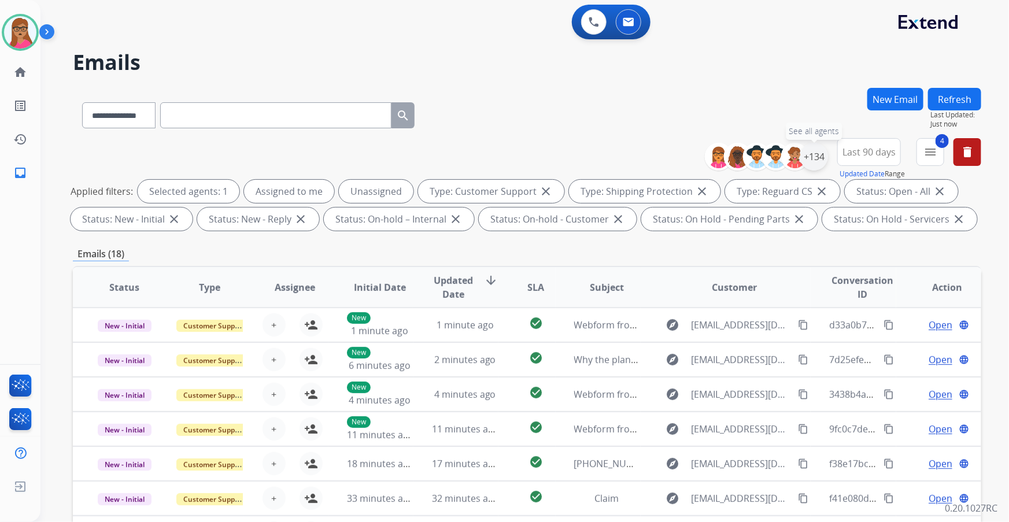
click at [324, 133] on div "+134" at bounding box center [814, 157] width 28 height 28
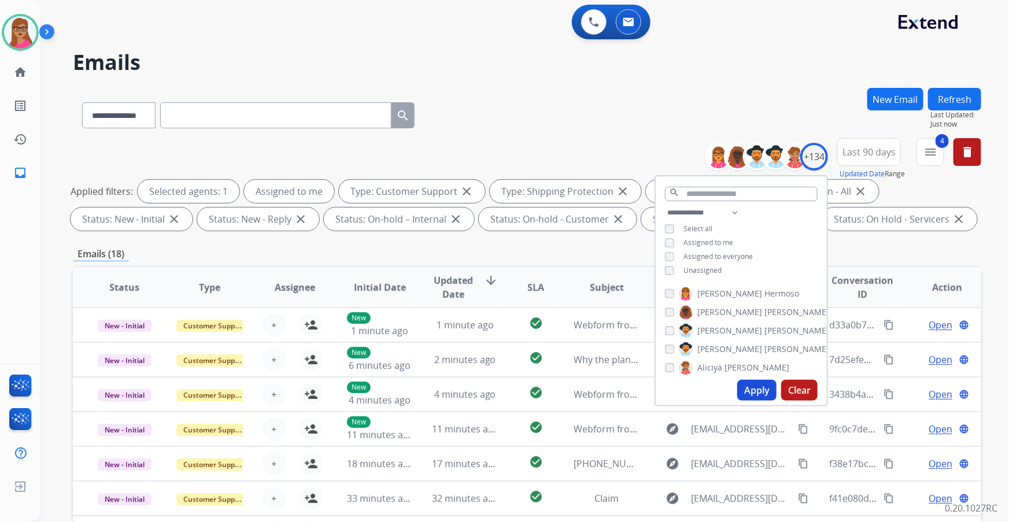
click at [324, 133] on button "Apply" at bounding box center [756, 390] width 39 height 21
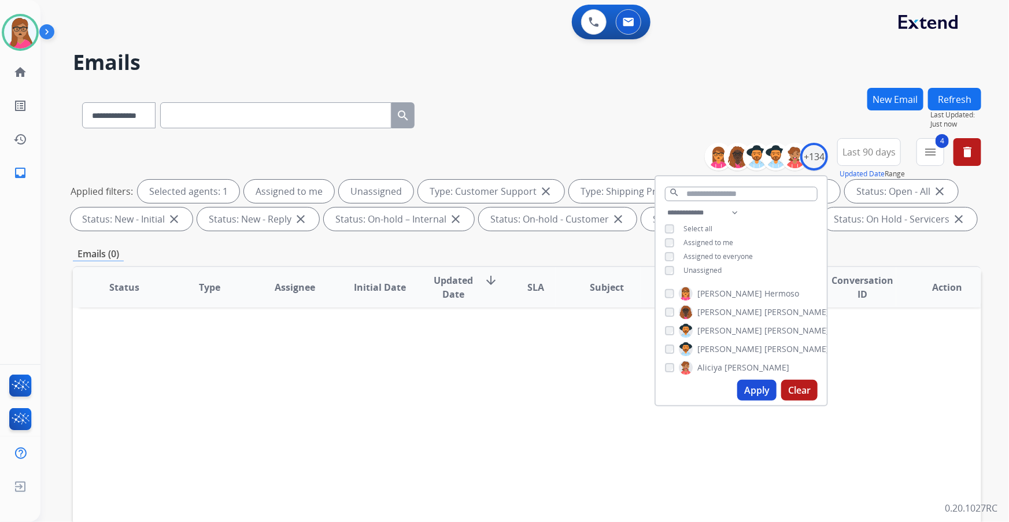
click at [324, 133] on button "Apply" at bounding box center [756, 390] width 39 height 21
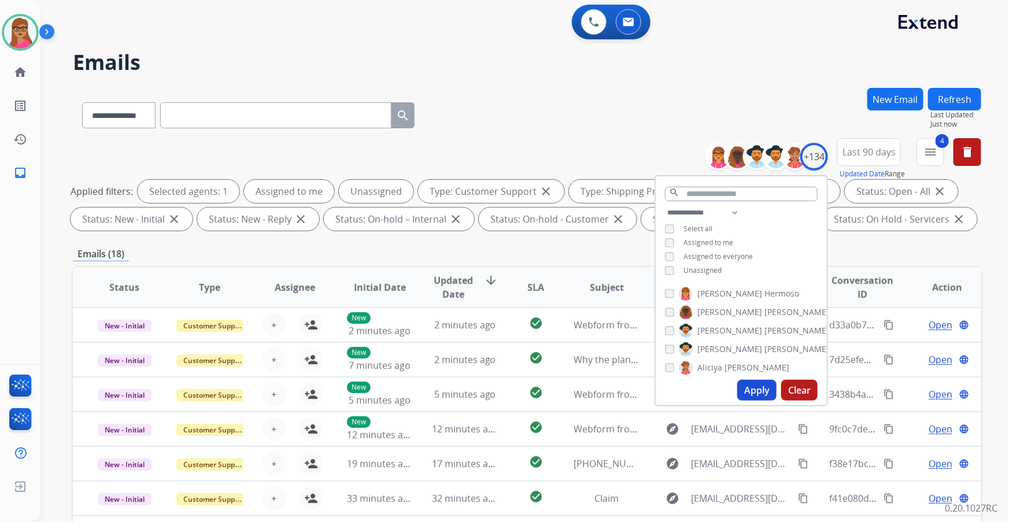
click at [324, 133] on div "**********" at bounding box center [527, 401] width 908 height 626
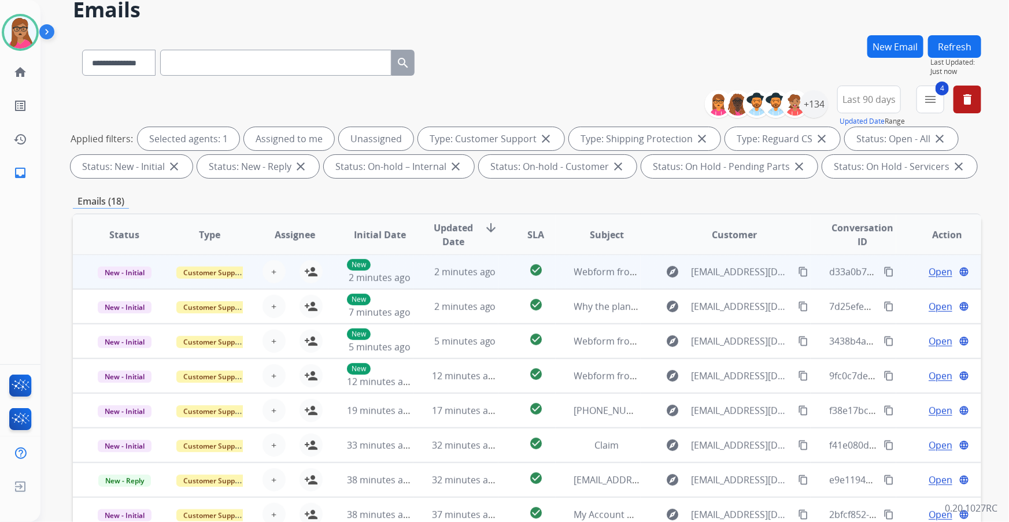
scroll to position [191, 0]
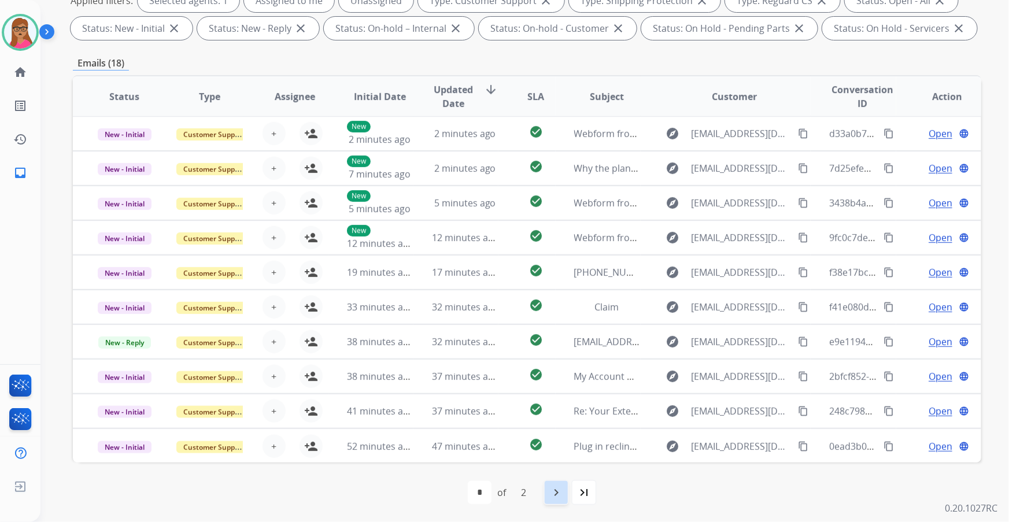
click at [324, 133] on mat-icon "navigate_next" at bounding box center [556, 493] width 14 height 14
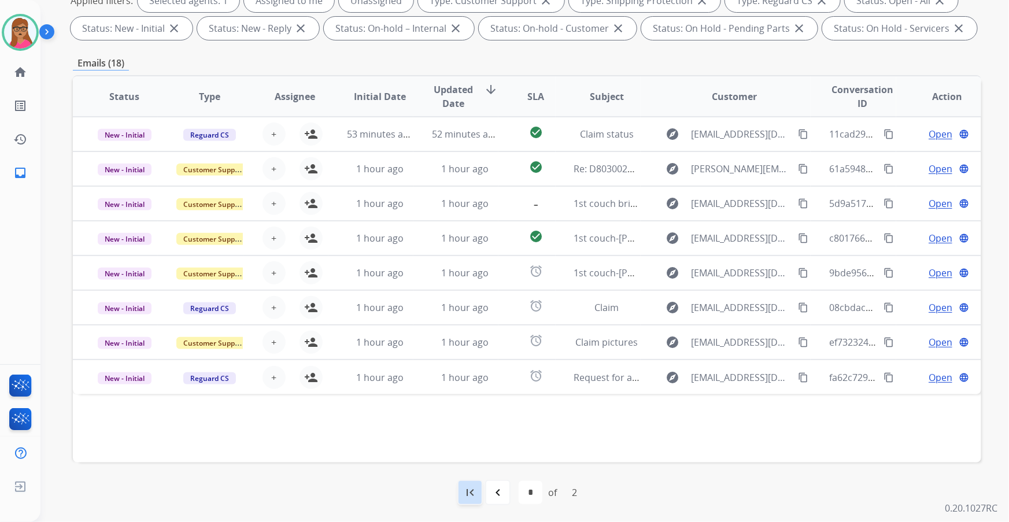
click at [324, 133] on mat-icon "first_page" at bounding box center [470, 493] width 14 height 14
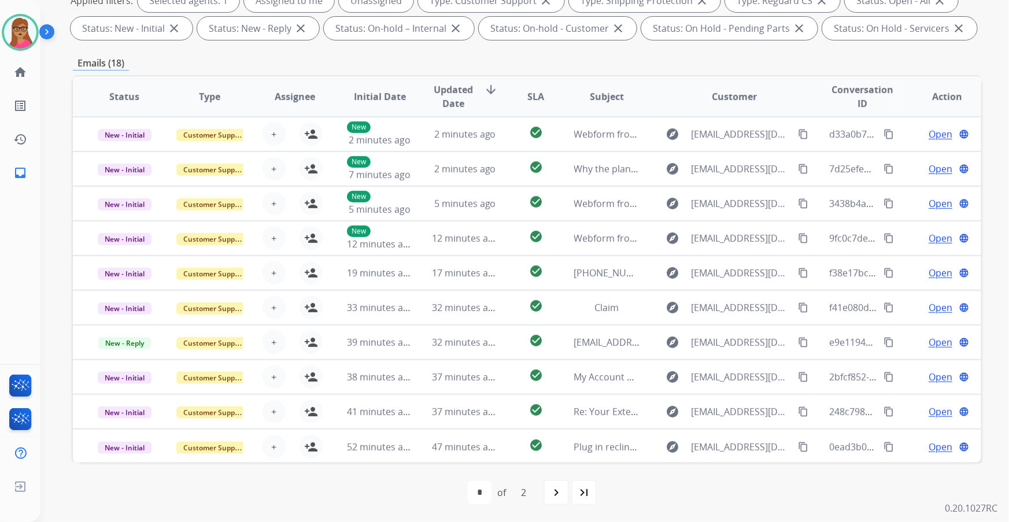
scroll to position [1, 0]
click at [324, 133] on mat-icon "navigate_next" at bounding box center [556, 493] width 14 height 14
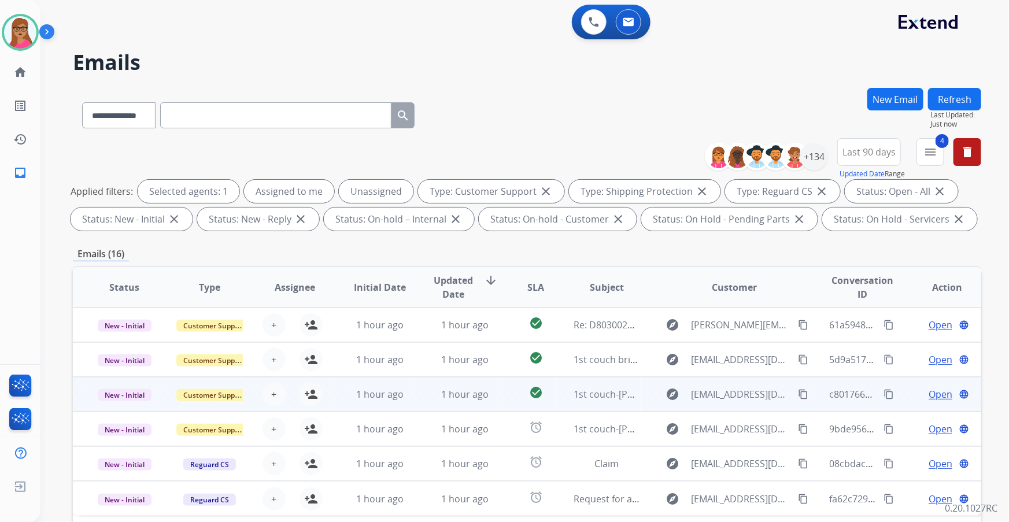
scroll to position [191, 0]
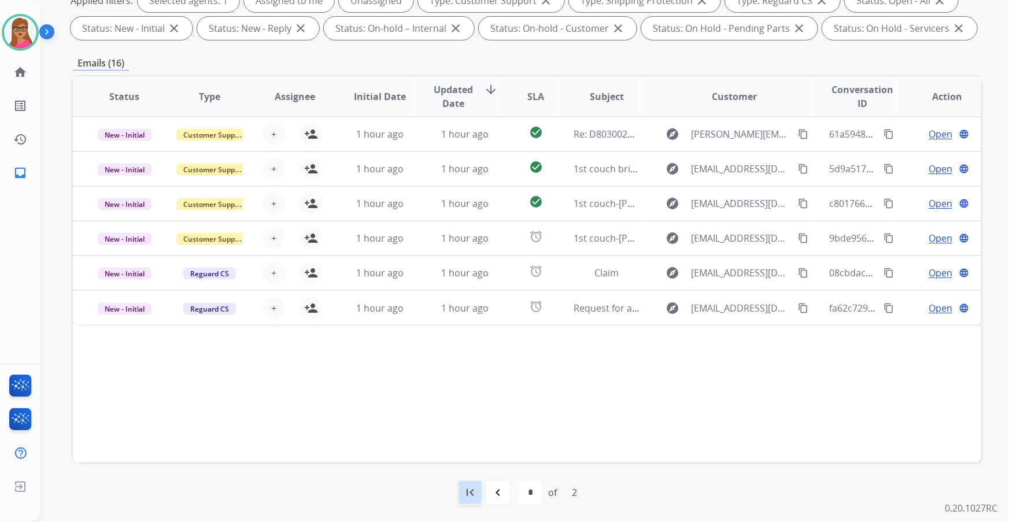
click at [324, 133] on mat-icon "first_page" at bounding box center [470, 493] width 14 height 14
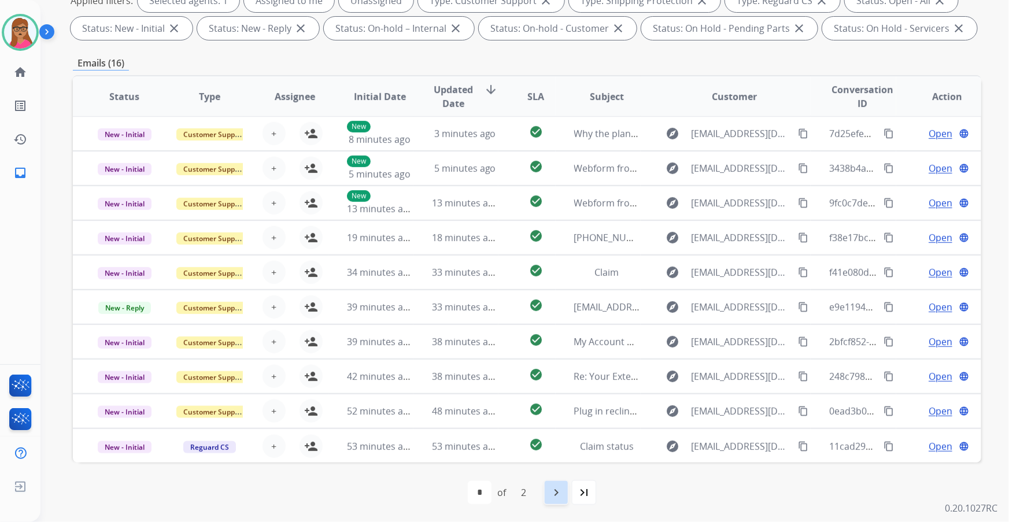
click at [324, 133] on mat-icon "navigate_next" at bounding box center [556, 493] width 14 height 14
select select "*"
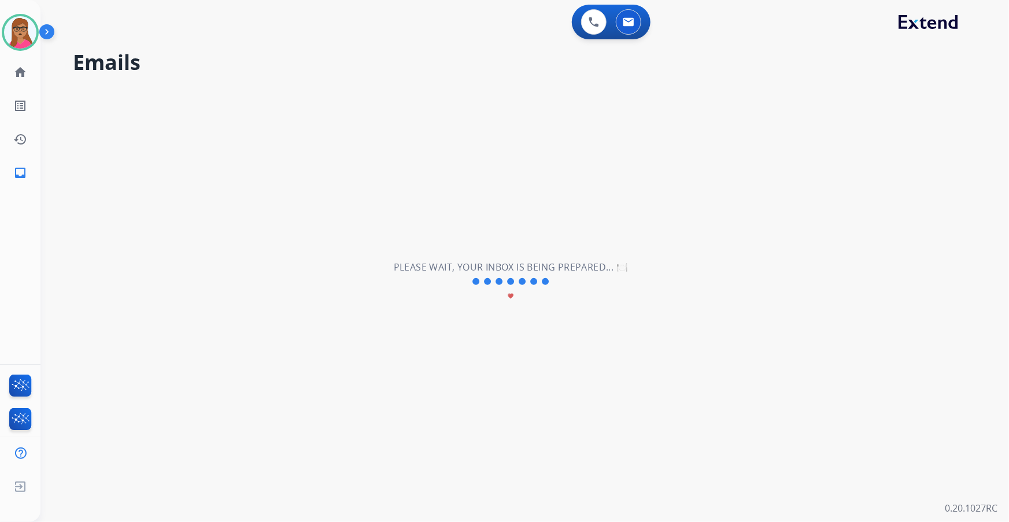
scroll to position [0, 0]
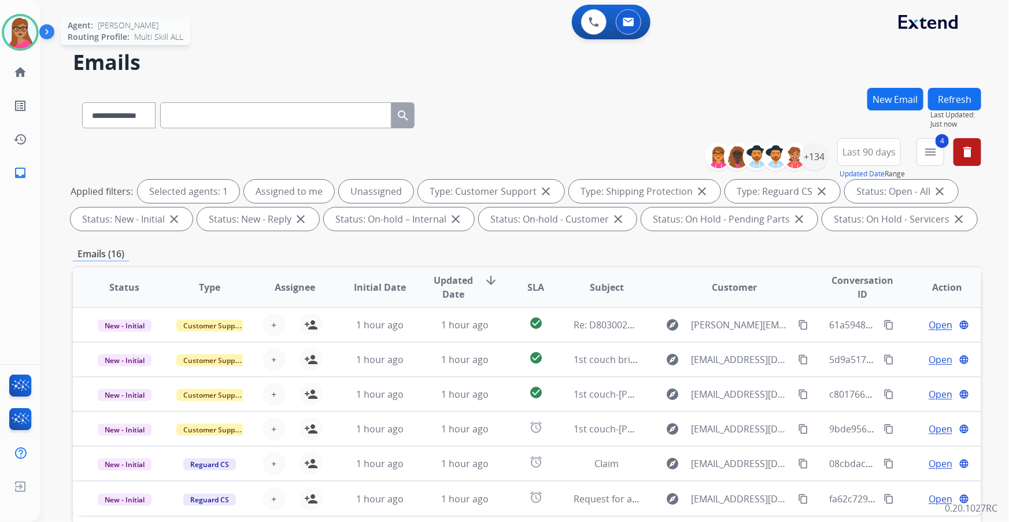
click at [31, 41] on img at bounding box center [20, 32] width 32 height 32
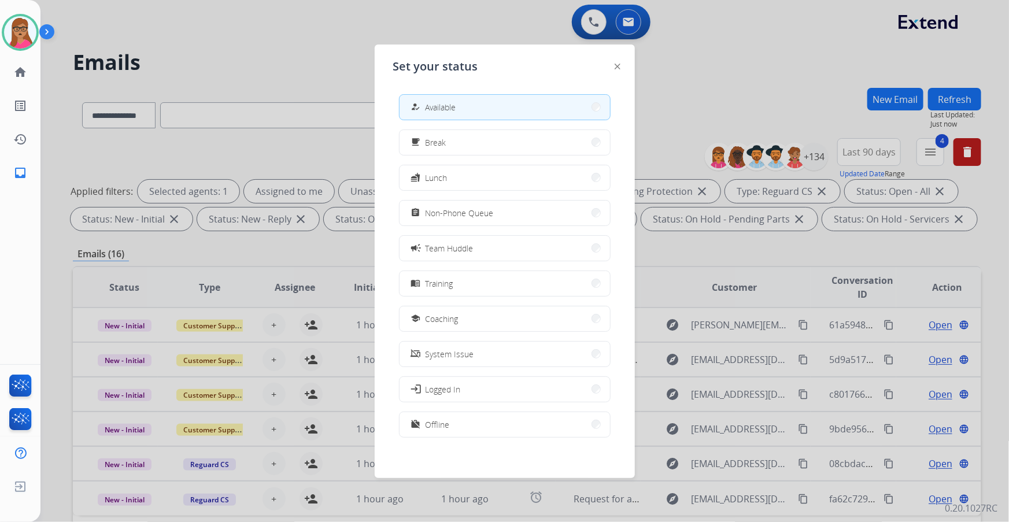
click at [285, 39] on div at bounding box center [504, 261] width 1009 height 522
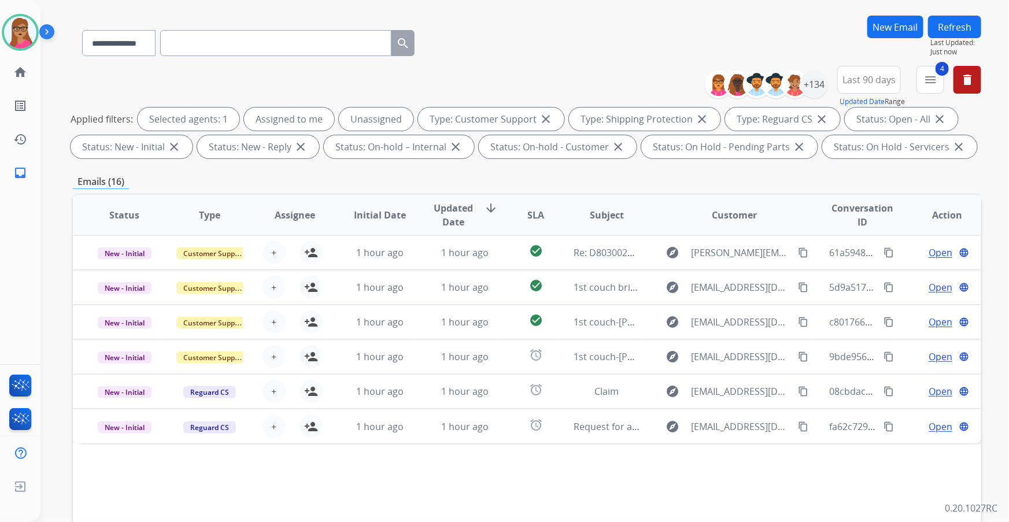
scroll to position [105, 0]
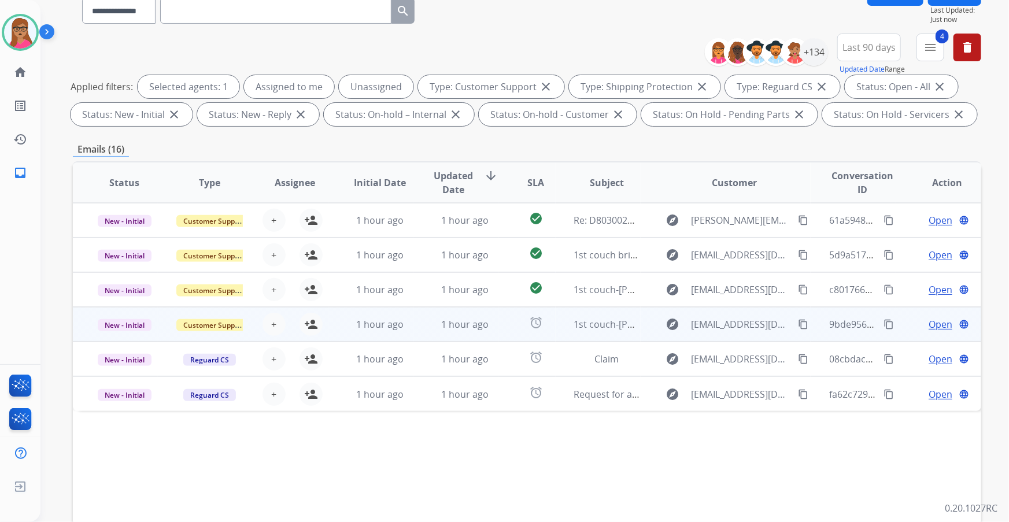
click at [135, 133] on td "New - Initial" at bounding box center [115, 324] width 85 height 35
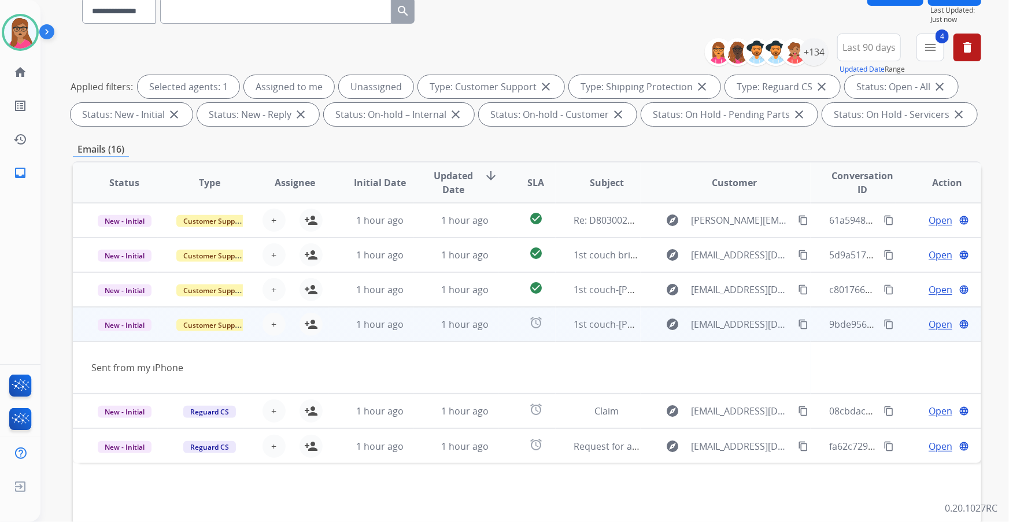
click at [135, 133] on td "New - Initial" at bounding box center [115, 324] width 85 height 35
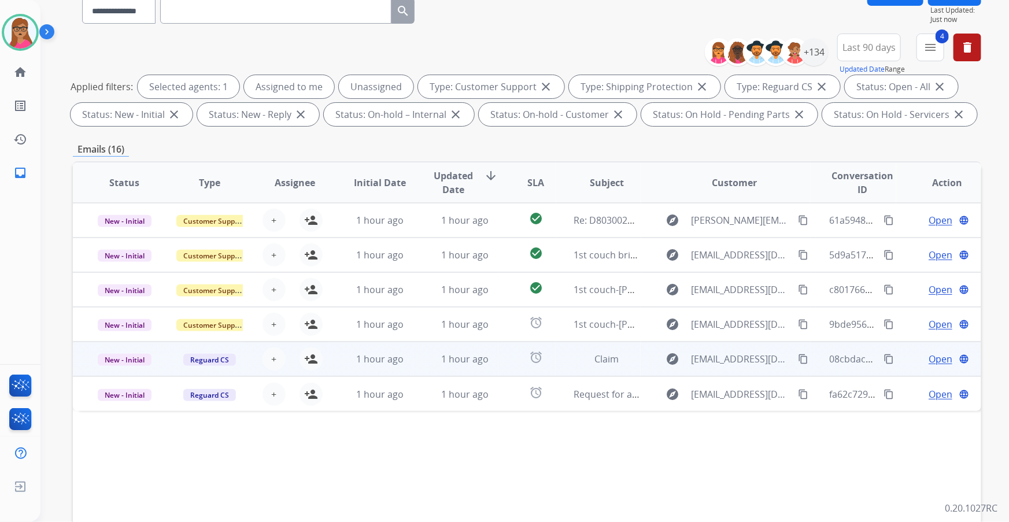
click at [123, 133] on td "New - Initial" at bounding box center [115, 359] width 85 height 35
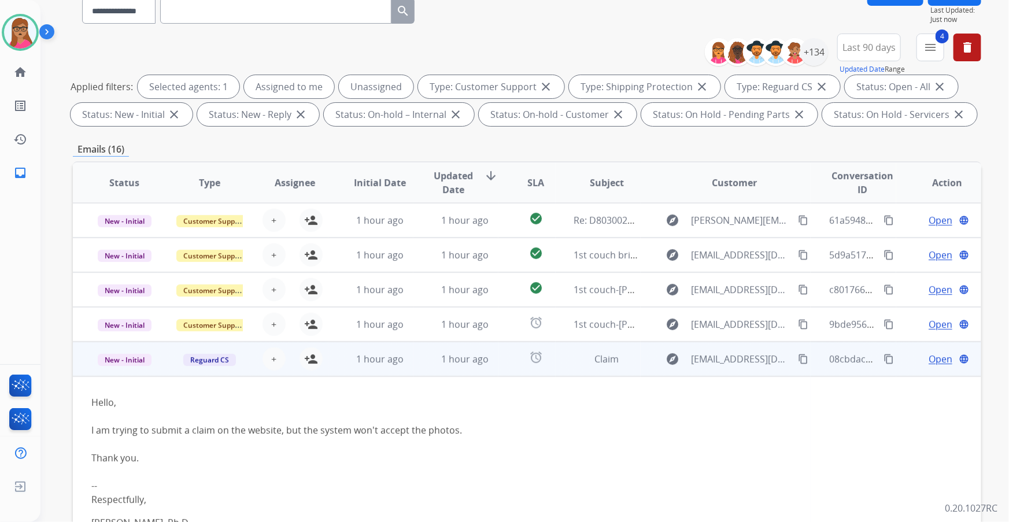
scroll to position [43, 0]
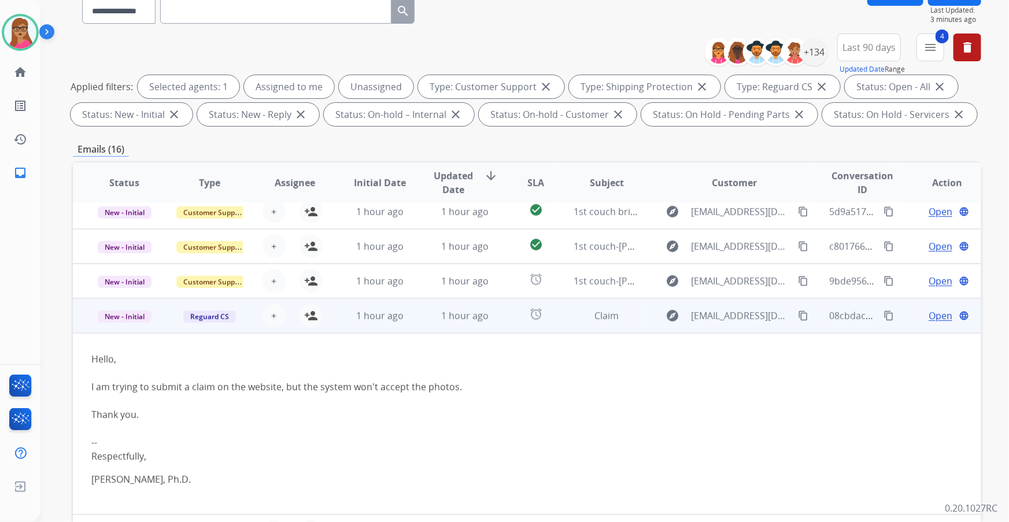
click at [119, 133] on td "New - Initial" at bounding box center [115, 315] width 85 height 35
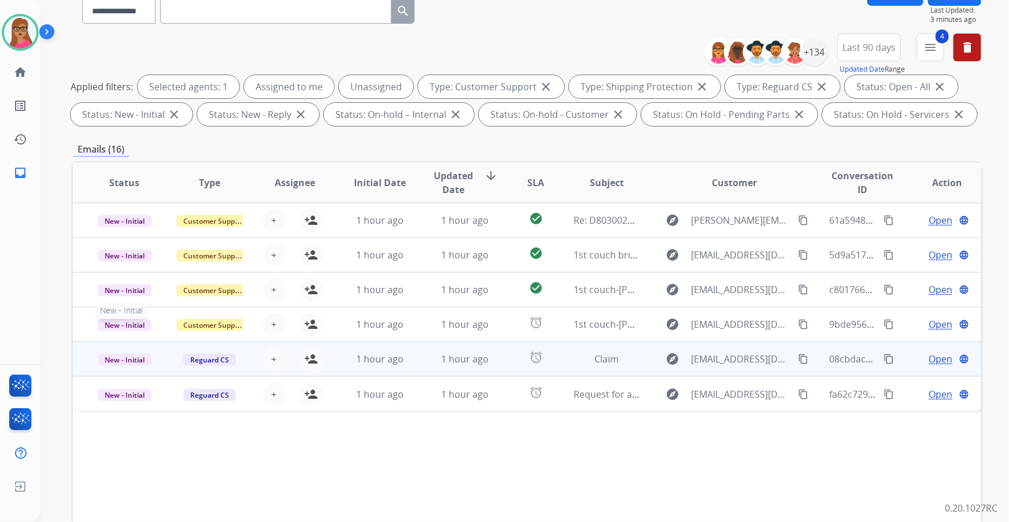
scroll to position [0, 0]
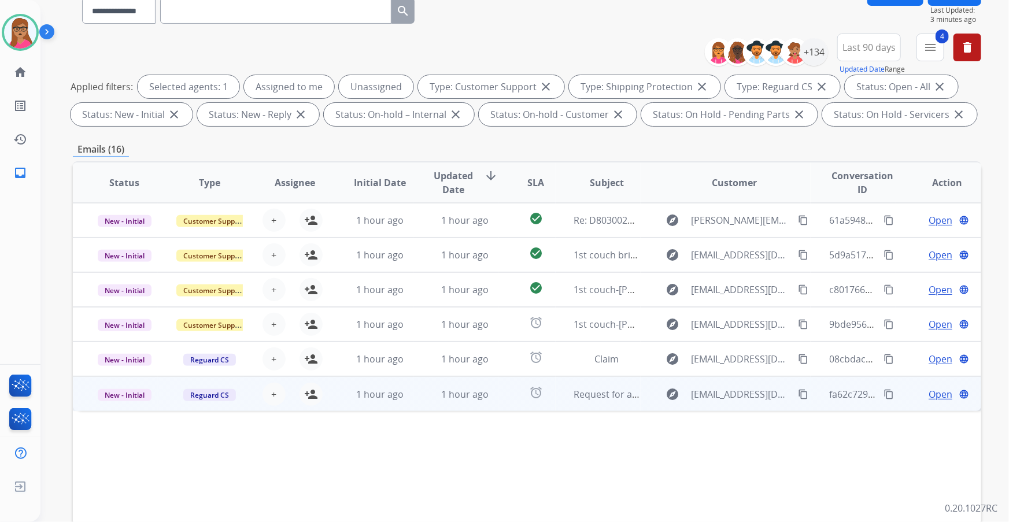
click at [117, 133] on td "New - Initial" at bounding box center [115, 393] width 85 height 35
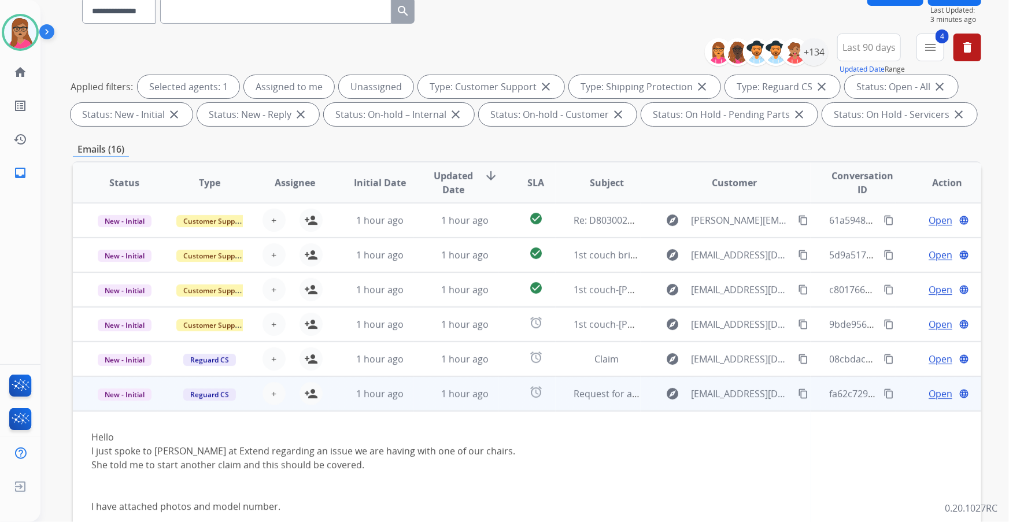
scroll to position [52, 0]
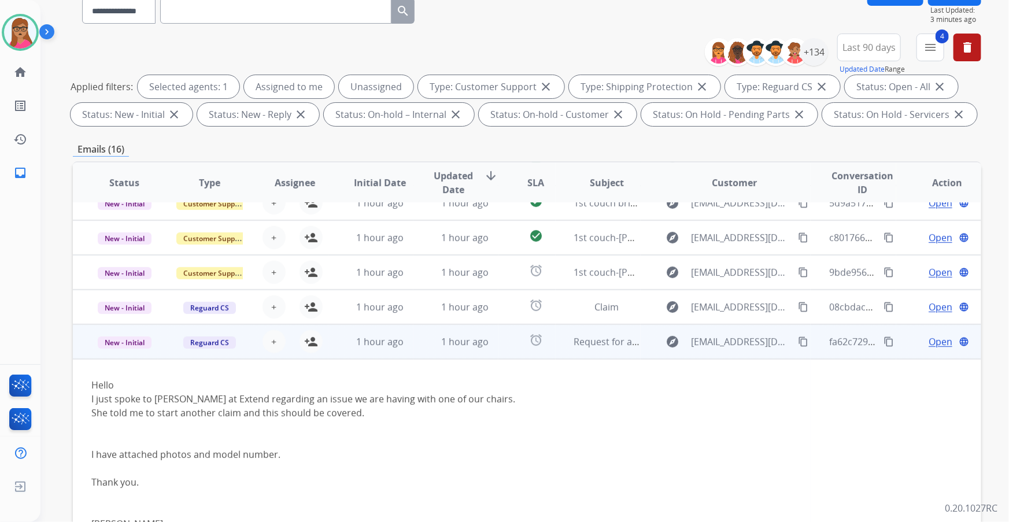
click at [130, 133] on td "New - Initial" at bounding box center [115, 341] width 85 height 35
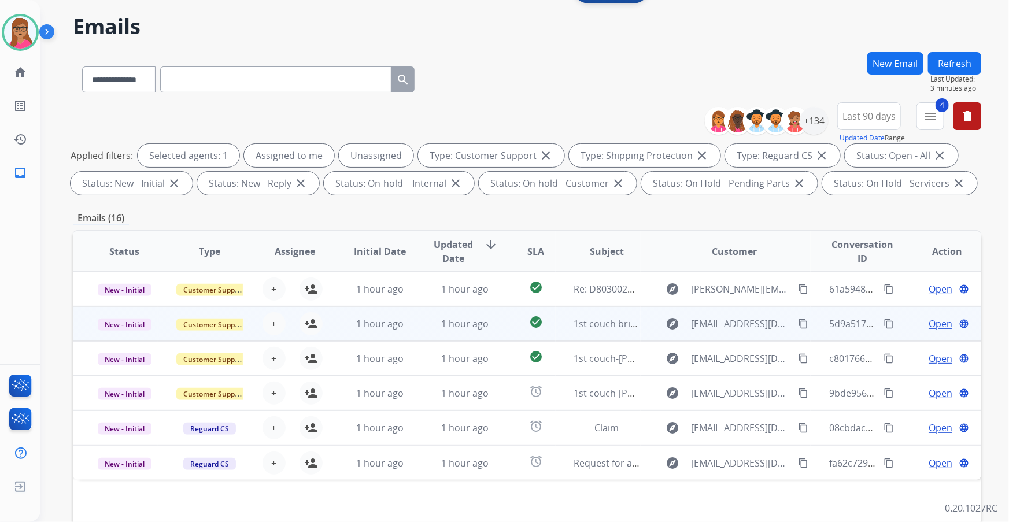
scroll to position [0, 0]
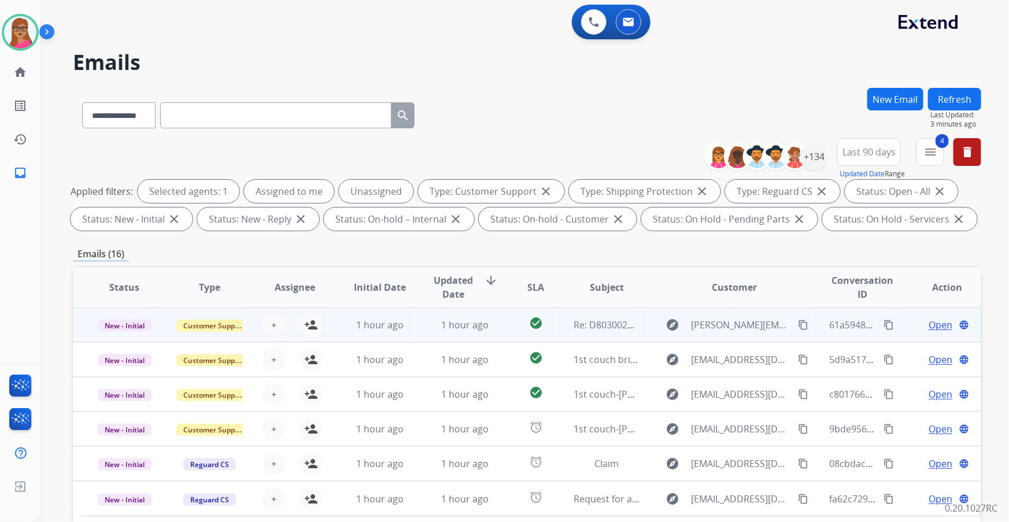
click at [120, 133] on td "New - Initial" at bounding box center [115, 325] width 85 height 35
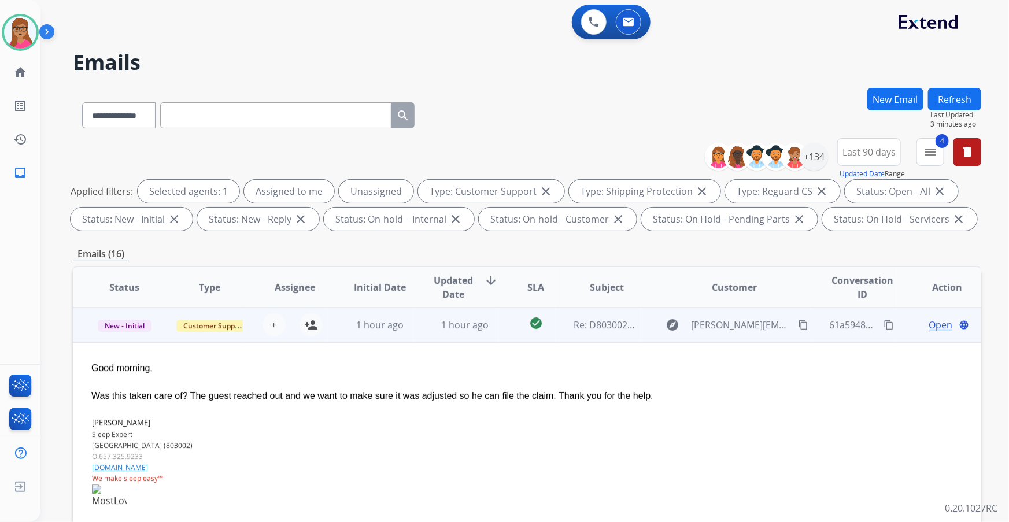
click at [120, 133] on td "New - Initial" at bounding box center [115, 325] width 85 height 35
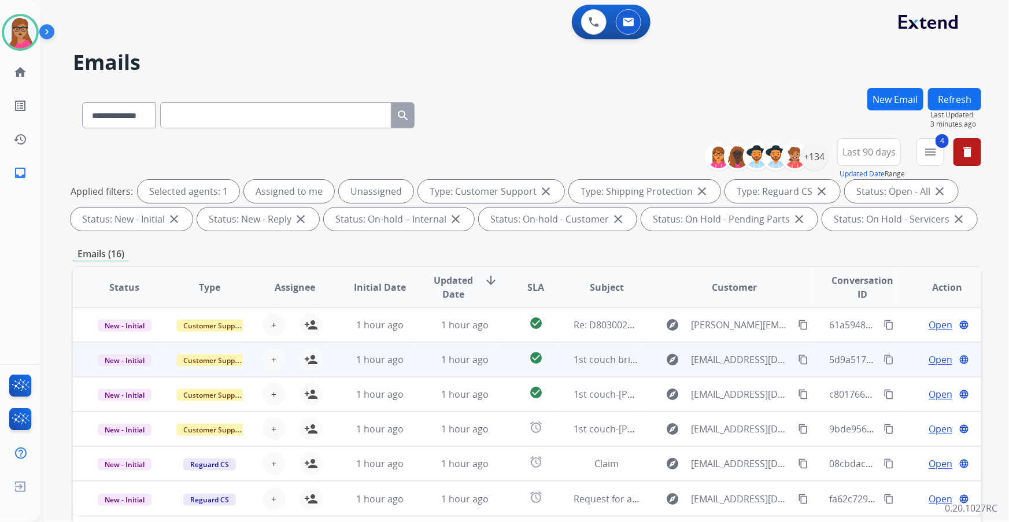
click at [114, 133] on td "New - Initial" at bounding box center [115, 359] width 85 height 35
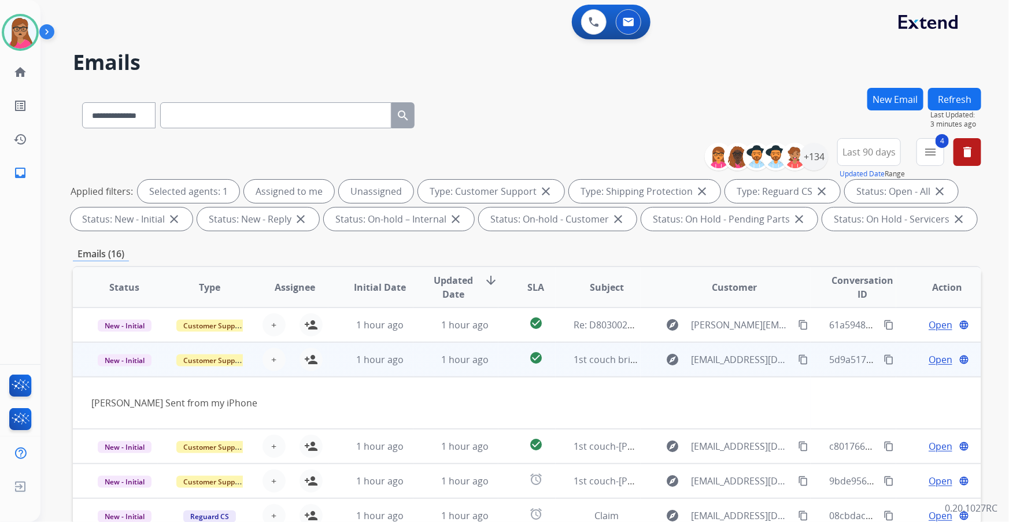
scroll to position [52, 0]
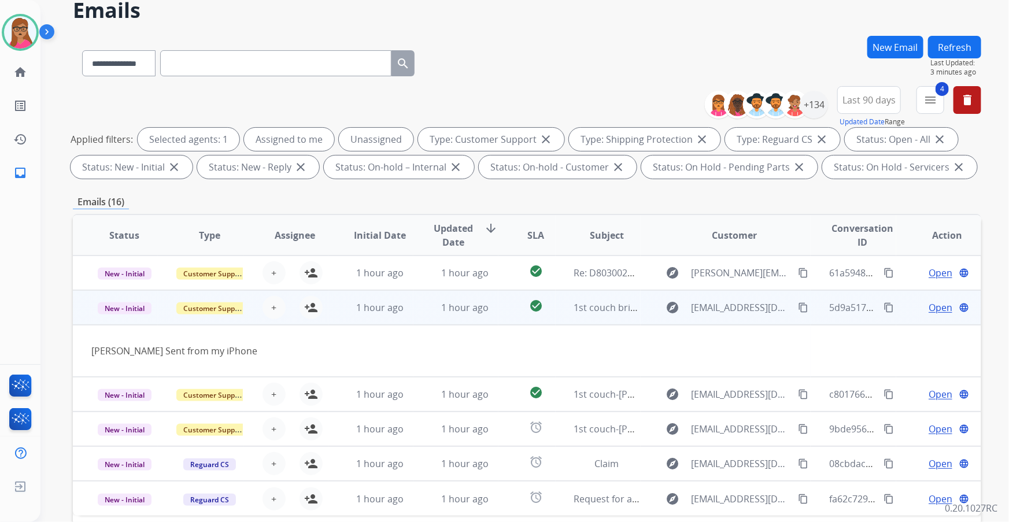
click at [130, 133] on td "New - Initial" at bounding box center [115, 307] width 85 height 35
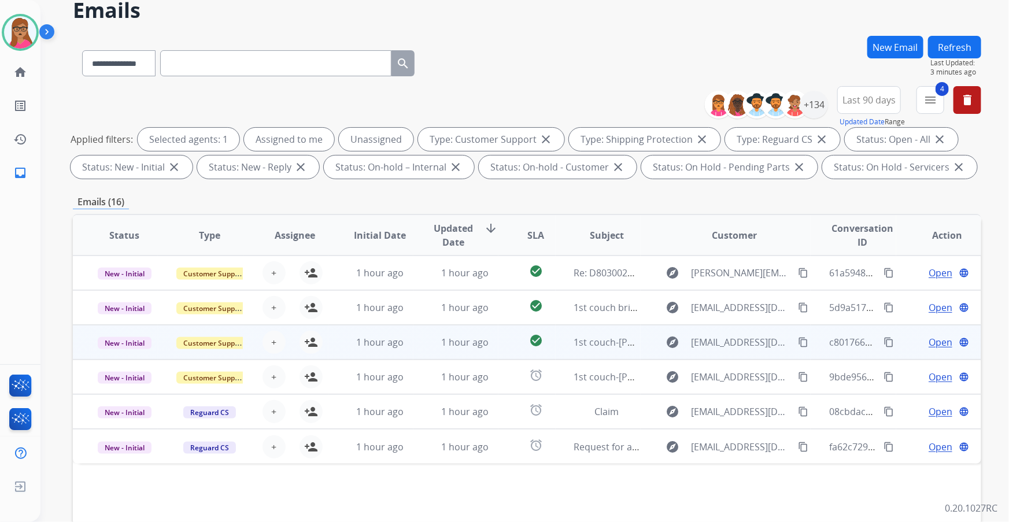
click at [115, 133] on td "New - Initial" at bounding box center [115, 342] width 85 height 35
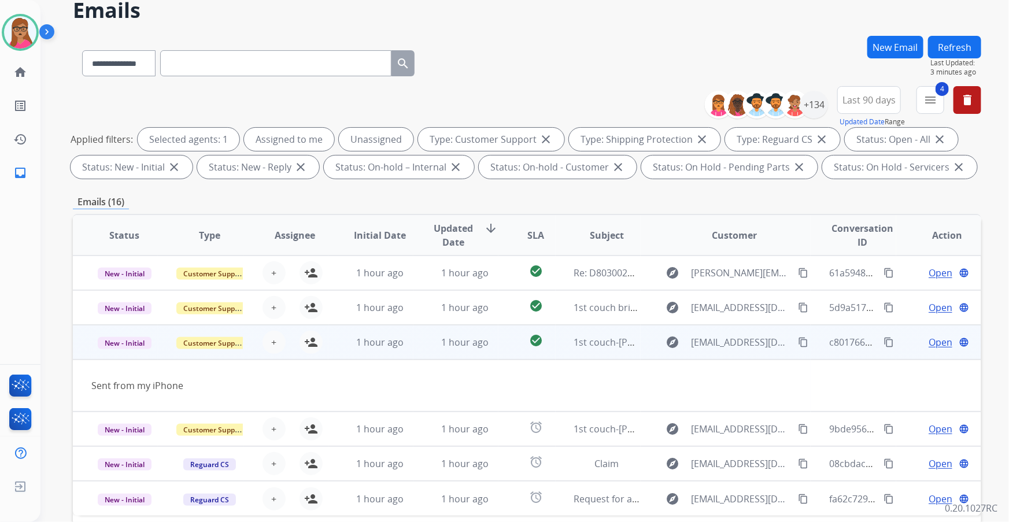
click at [124, 133] on td "New - Initial" at bounding box center [115, 342] width 85 height 35
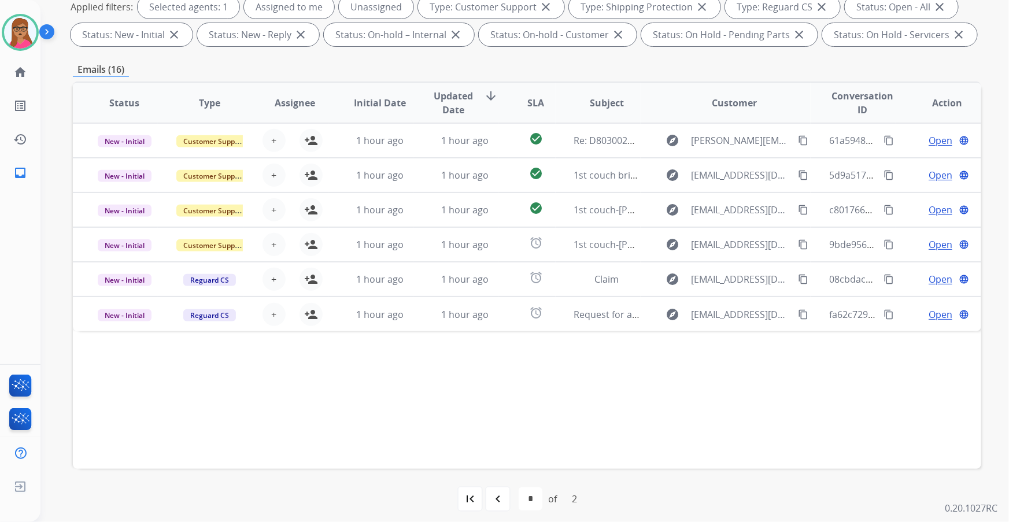
scroll to position [191, 0]
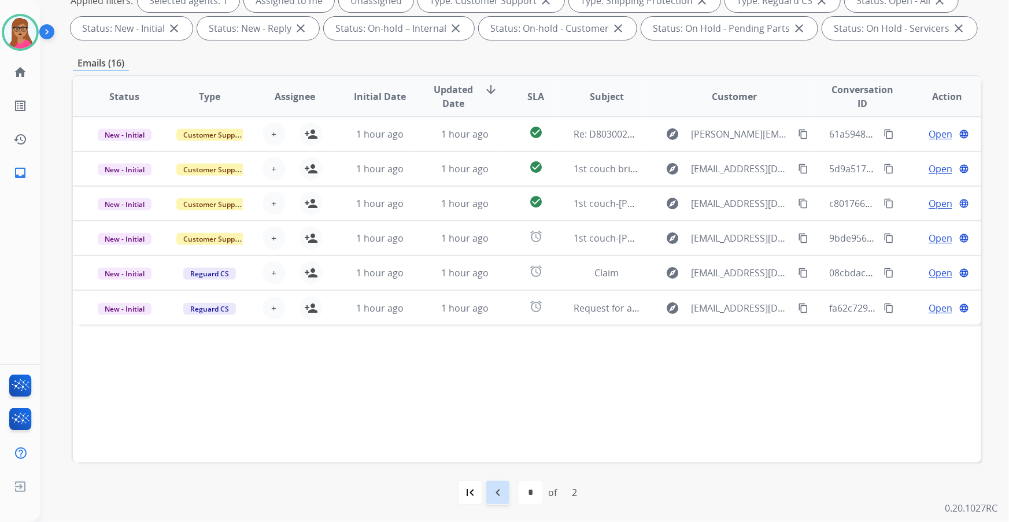
click at [324, 133] on mat-icon "navigate_before" at bounding box center [498, 493] width 14 height 14
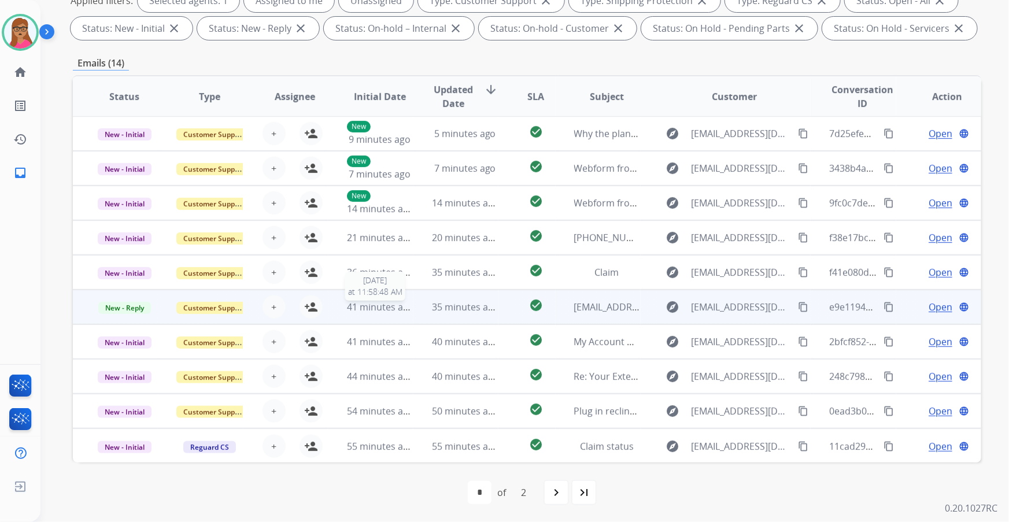
scroll to position [0, 0]
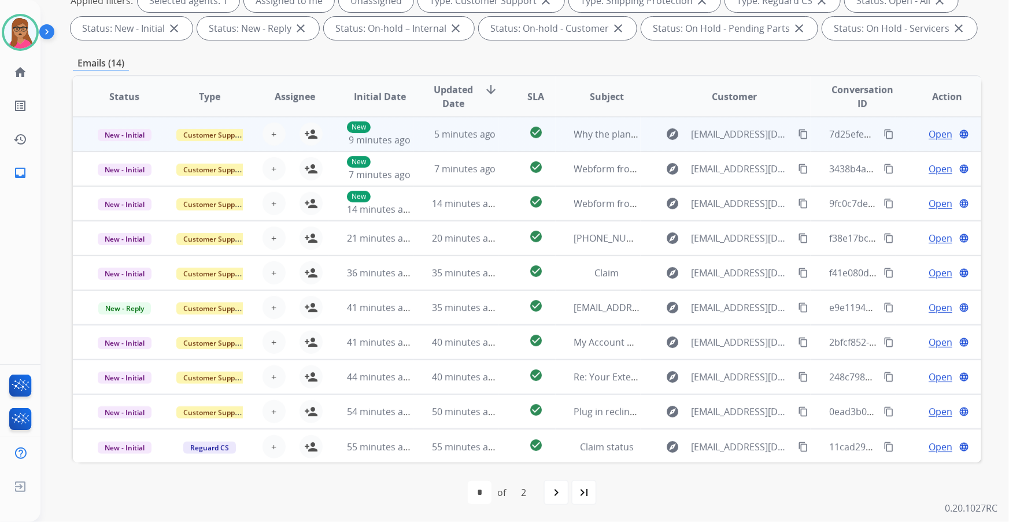
click at [123, 133] on td "New - Initial" at bounding box center [115, 134] width 85 height 35
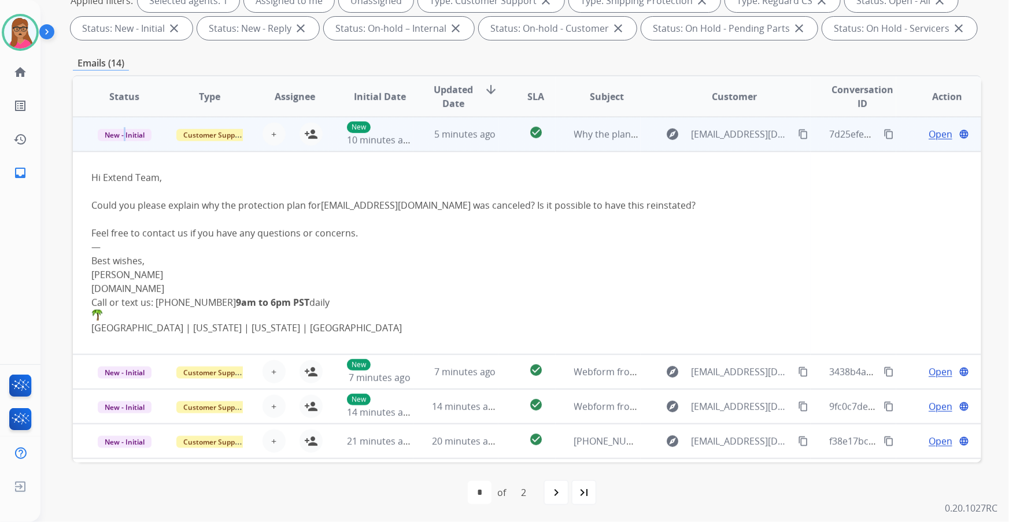
click at [123, 133] on td "New - Initial" at bounding box center [115, 134] width 85 height 35
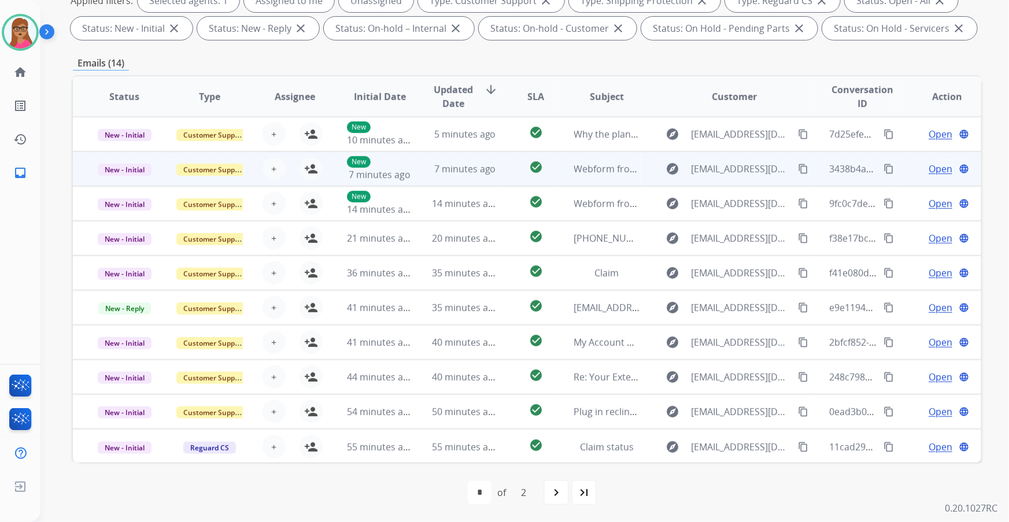
click at [127, 133] on td "New - Initial" at bounding box center [115, 168] width 85 height 35
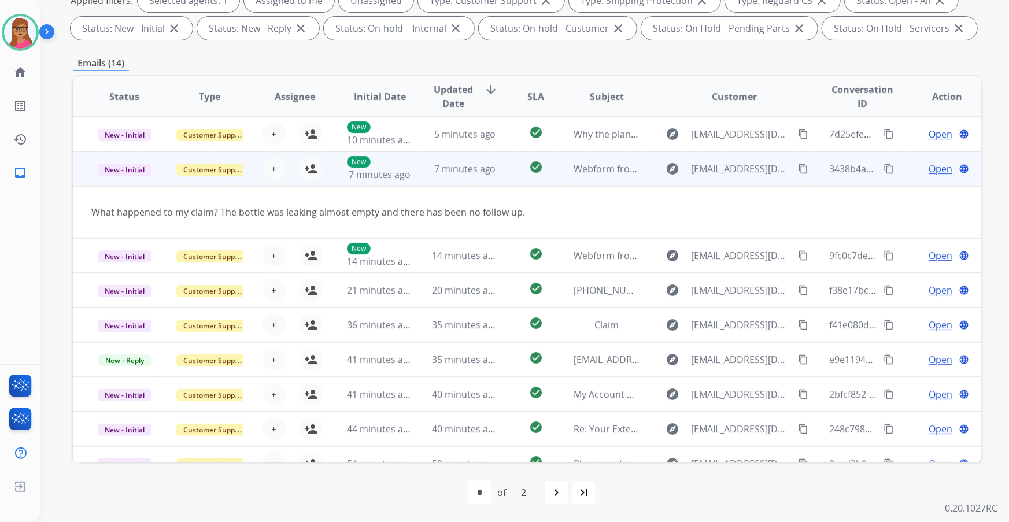
scroll to position [35, 0]
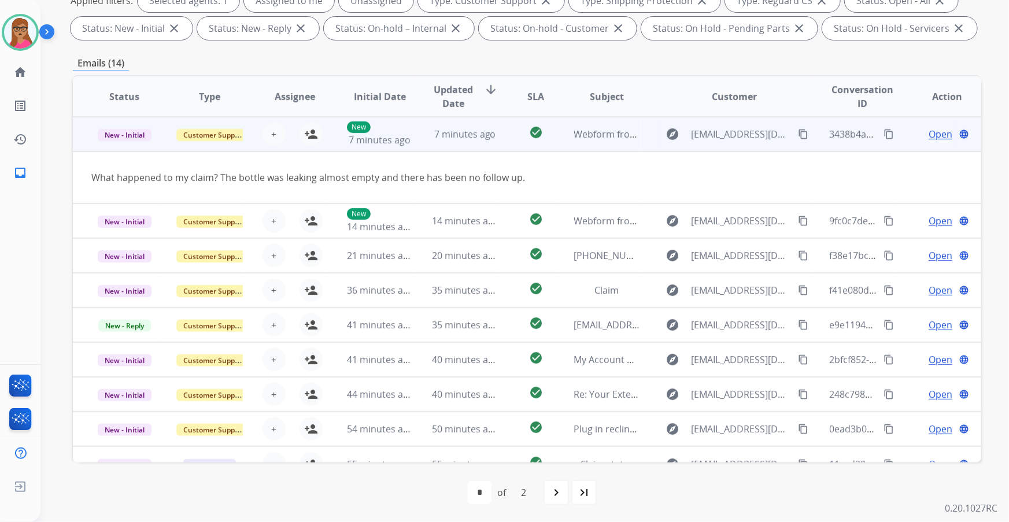
click at [122, 133] on td "New - Initial" at bounding box center [115, 134] width 85 height 35
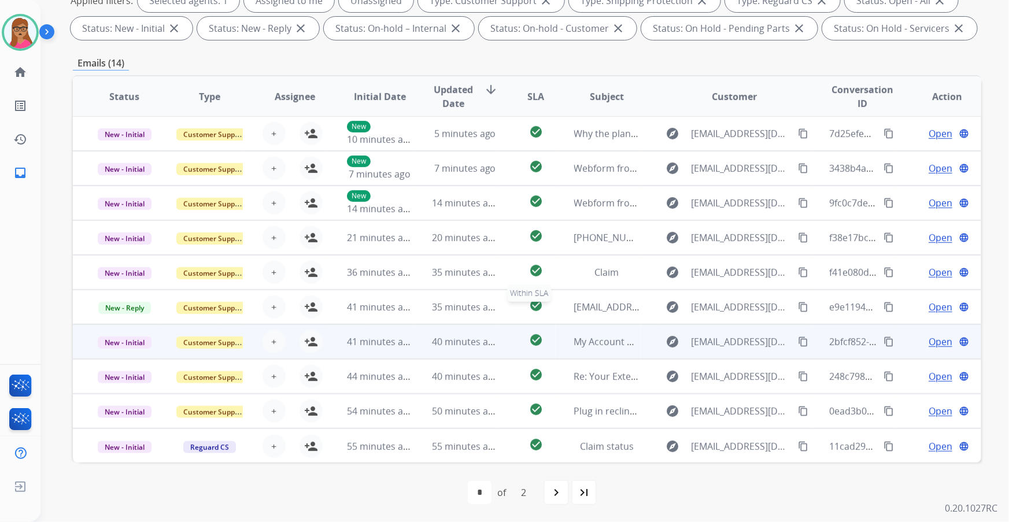
scroll to position [0, 0]
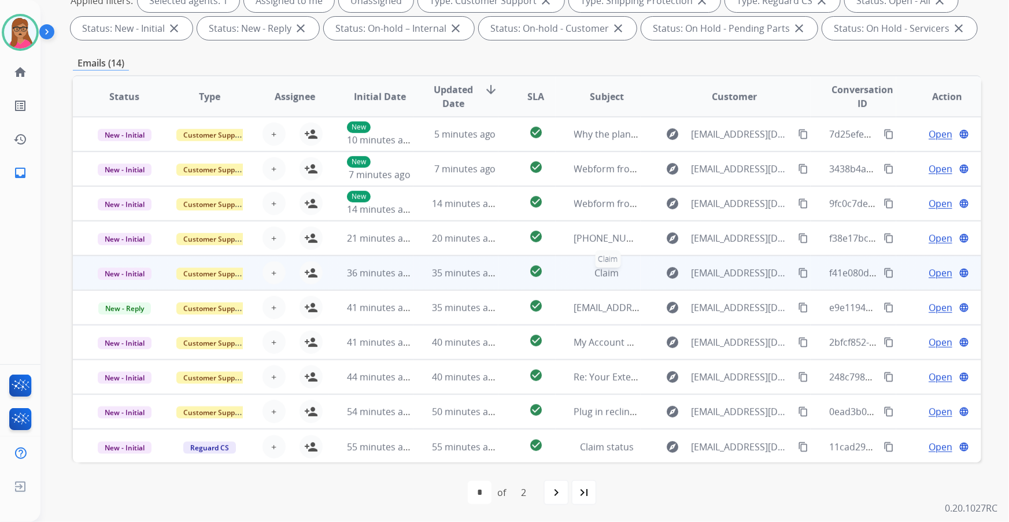
drag, startPoint x: 623, startPoint y: 271, endPoint x: 583, endPoint y: 272, distance: 39.9
click at [324, 133] on div "Claim" at bounding box center [607, 273] width 66 height 14
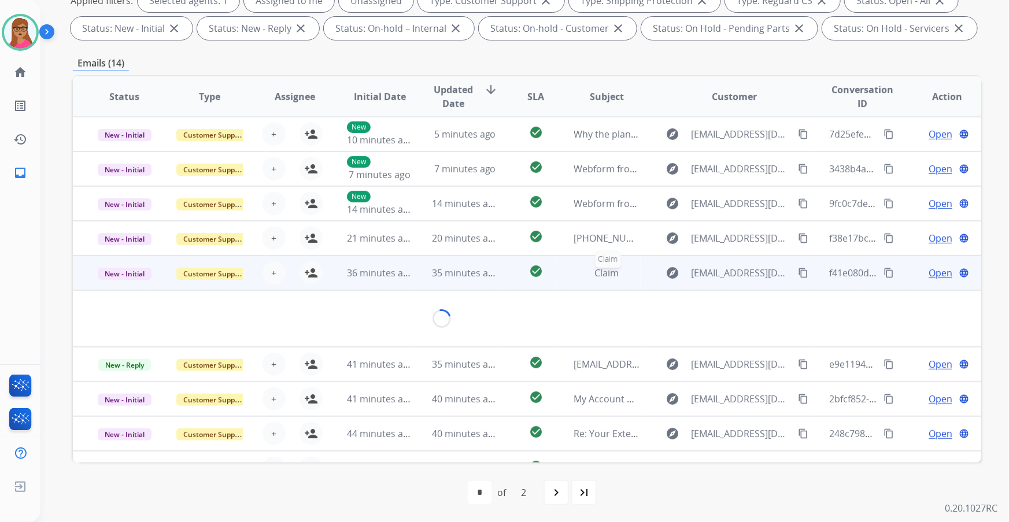
click at [324, 133] on div "Claim" at bounding box center [607, 273] width 66 height 14
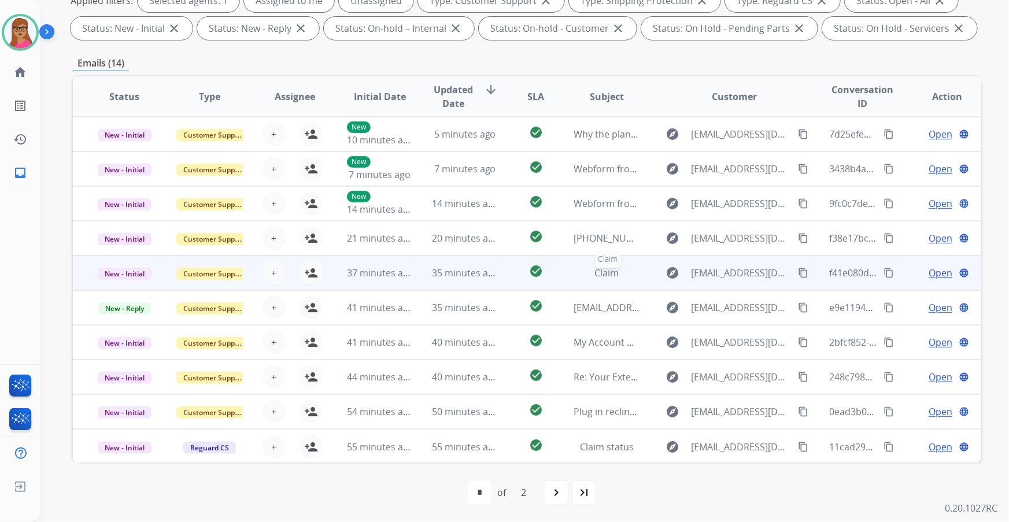
scroll to position [1, 0]
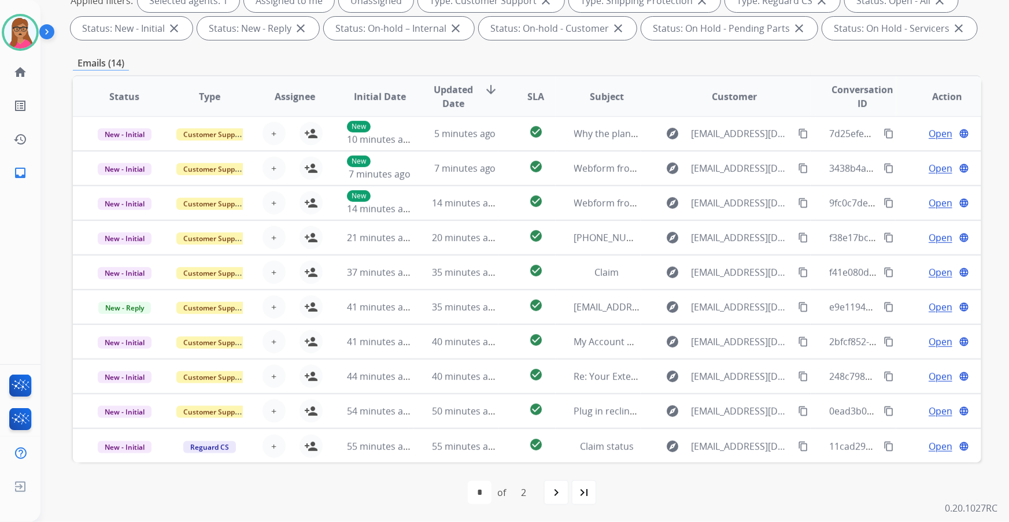
click at [324, 133] on div "first_page navigate_before * * of 2 navigate_next last_page" at bounding box center [527, 492] width 908 height 23
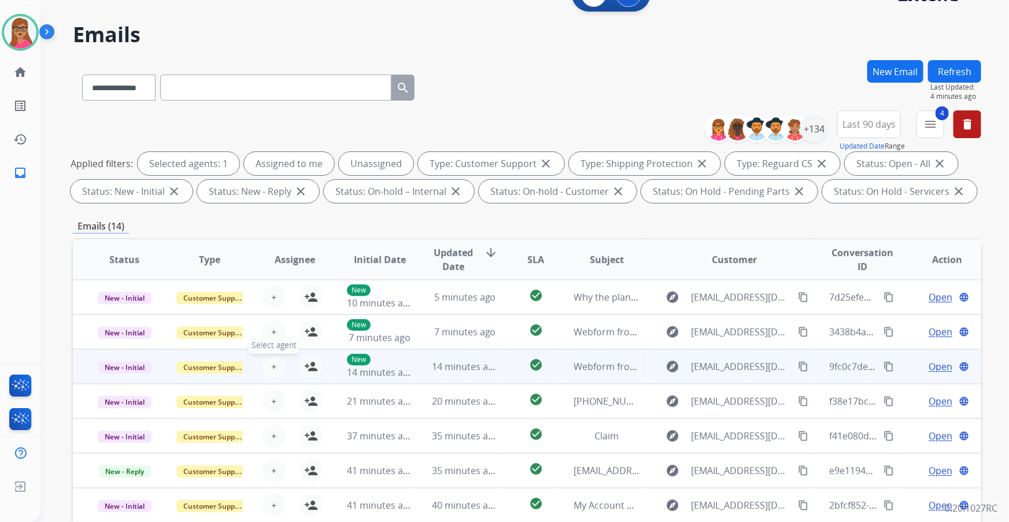
scroll to position [0, 0]
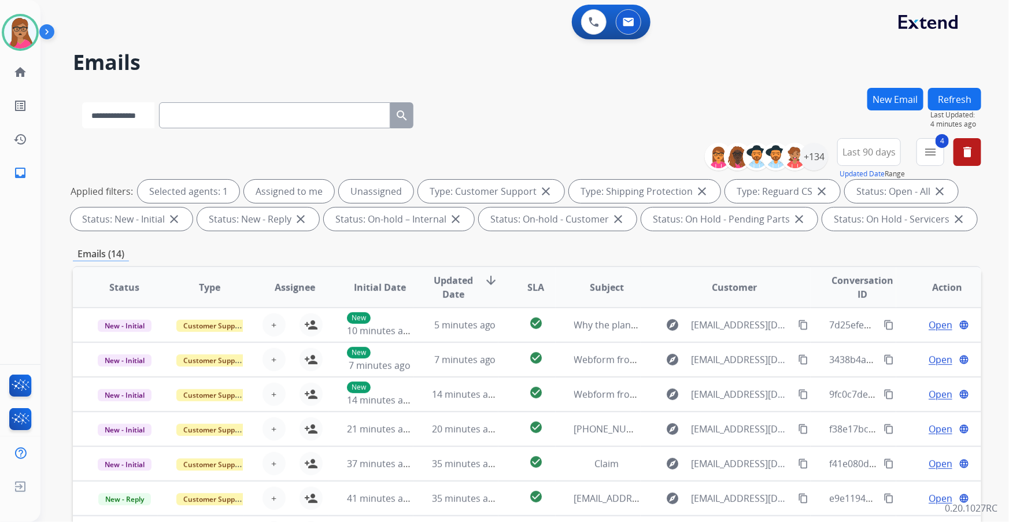
click at [151, 119] on select "**********" at bounding box center [118, 115] width 72 height 26
click at [275, 133] on div "**********" at bounding box center [527, 186] width 908 height 97
click at [224, 114] on input "text" at bounding box center [275, 115] width 231 height 26
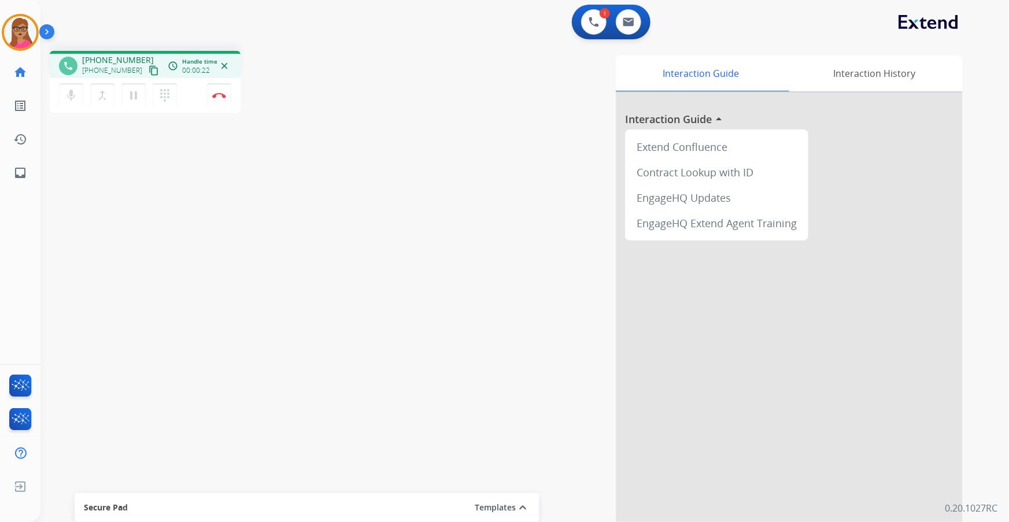
click at [324, 88] on div "phone [PHONE_NUMBER] [PHONE_NUMBER] content_copy access_time Call metrics Queue…" at bounding box center [208, 83] width 317 height 65
click at [143, 6] on div "1 Voice Interactions 0 Email Interactions" at bounding box center [517, 23] width 927 height 37
click at [324, 52] on div "phone [PHONE_NUMBER] [PHONE_NUMBER] content_copy access_time Call metrics Queue…" at bounding box center [208, 83] width 317 height 65
click at [145, 16] on div "1 Voice Interactions 0 Email Interactions" at bounding box center [517, 23] width 927 height 37
click at [324, 101] on div "Interaction Guide Interaction History Interaction Guide arrow_drop_up Extend Co…" at bounding box center [666, 290] width 591 height 468
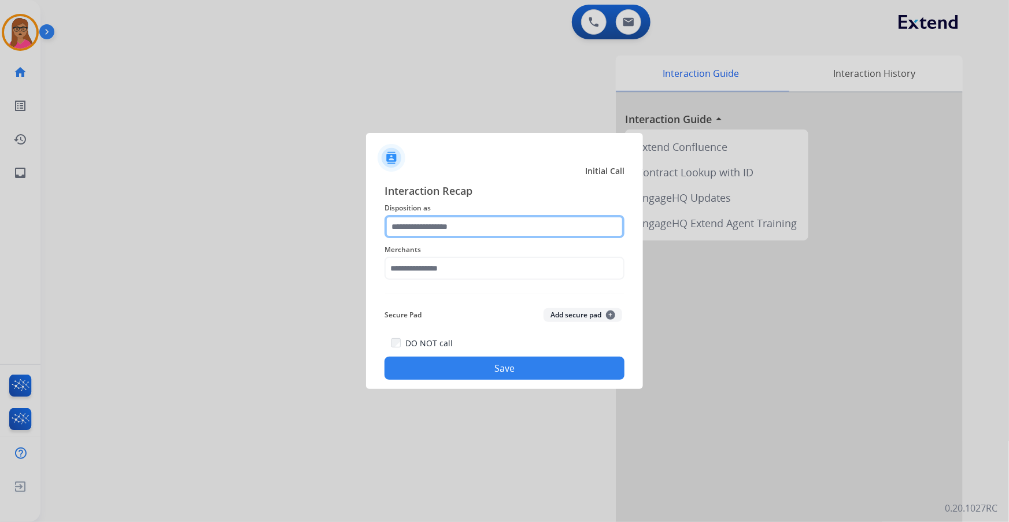
click at [324, 133] on input "text" at bounding box center [504, 226] width 240 height 23
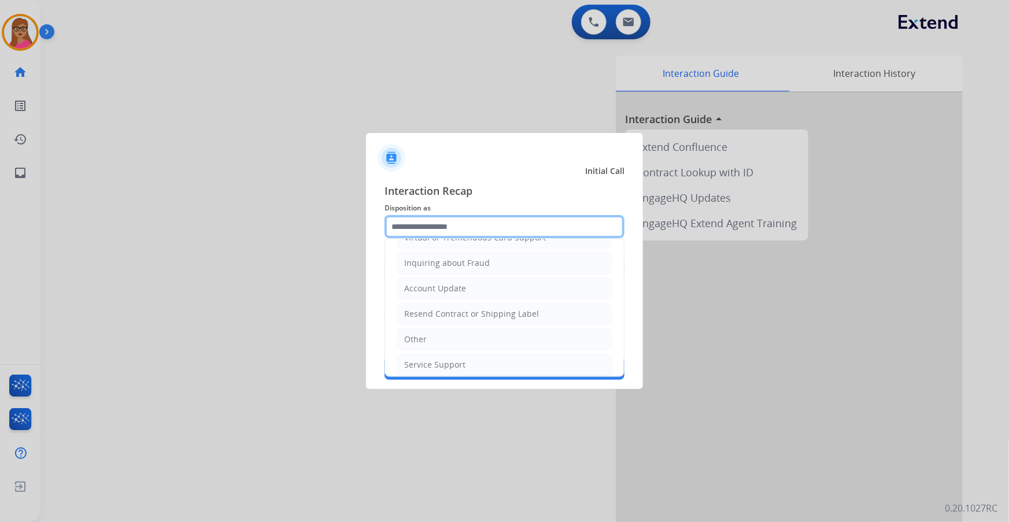
scroll to position [179, 0]
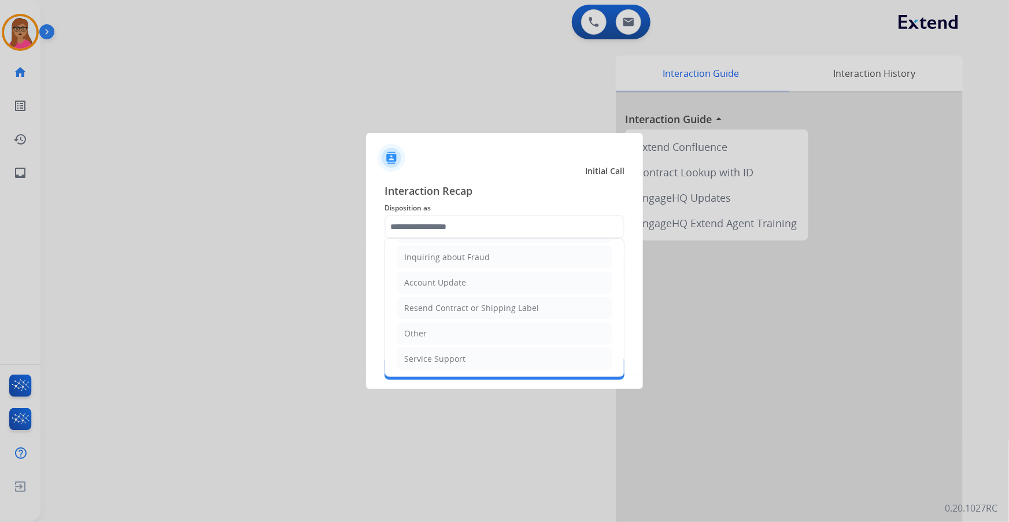
drag, startPoint x: 434, startPoint y: 326, endPoint x: 436, endPoint y: 316, distance: 10.7
click at [324, 133] on li "Other" at bounding box center [505, 334] width 216 height 22
type input "*****"
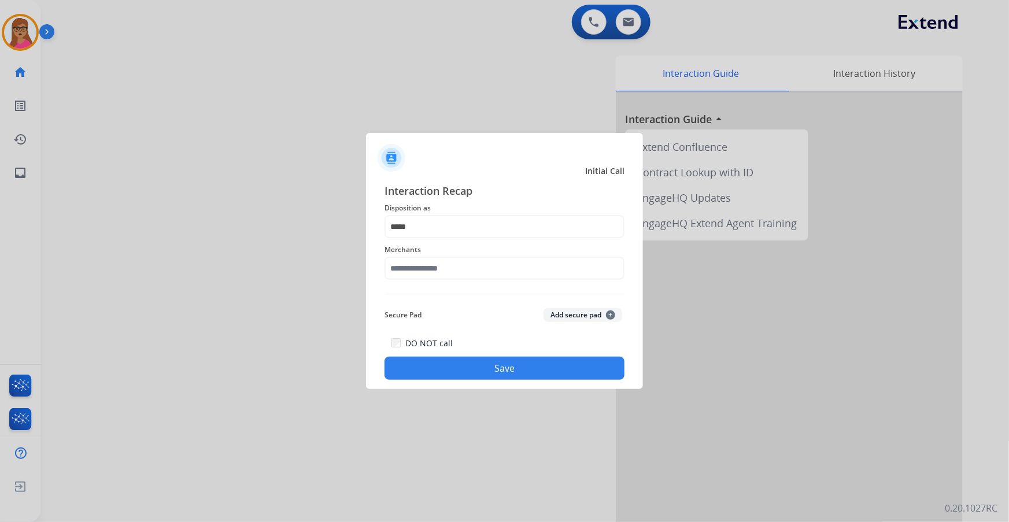
click at [324, 133] on span "Merchants" at bounding box center [504, 250] width 240 height 14
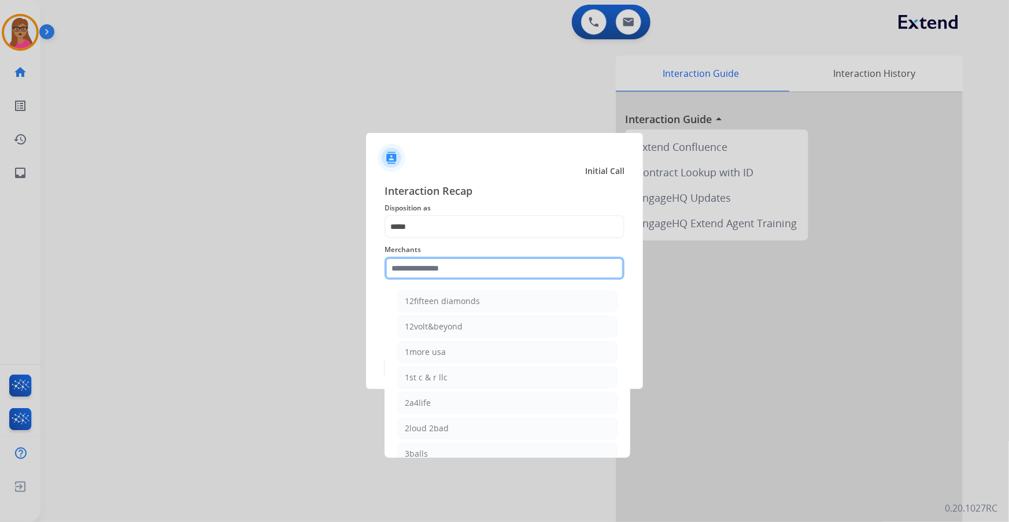
click at [324, 133] on input "text" at bounding box center [504, 268] width 240 height 23
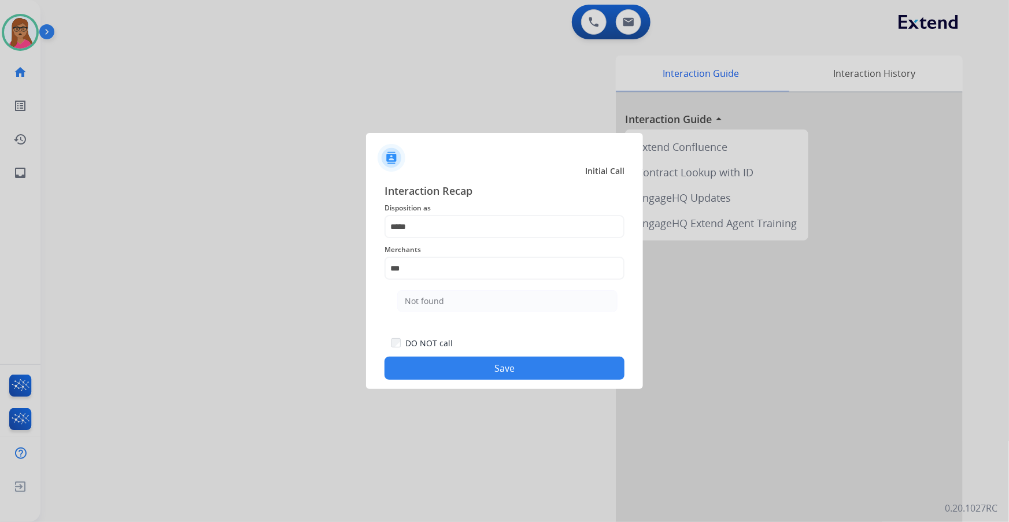
click at [324, 133] on div "Not found" at bounding box center [424, 301] width 39 height 12
type input "*********"
click at [324, 133] on button "Save" at bounding box center [504, 368] width 240 height 23
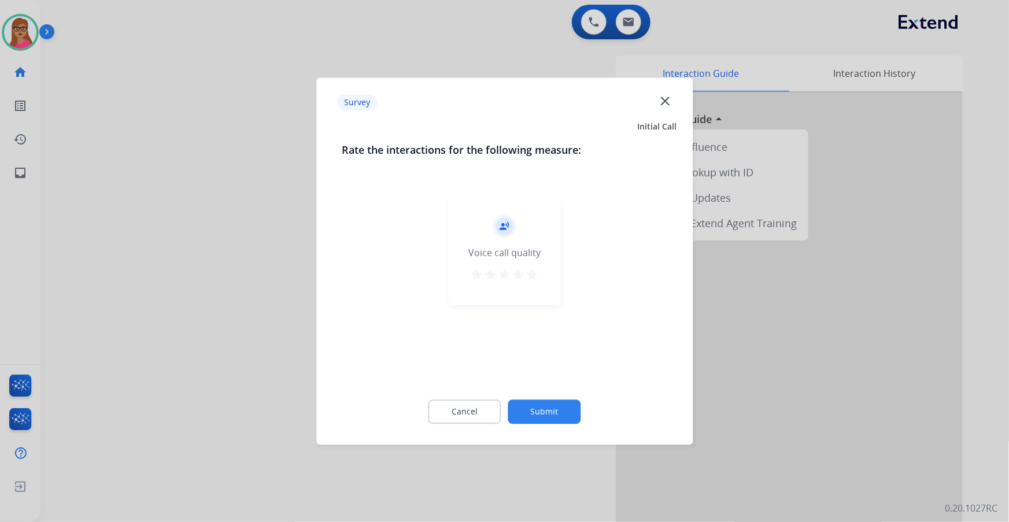
click at [197, 133] on div at bounding box center [504, 261] width 1009 height 522
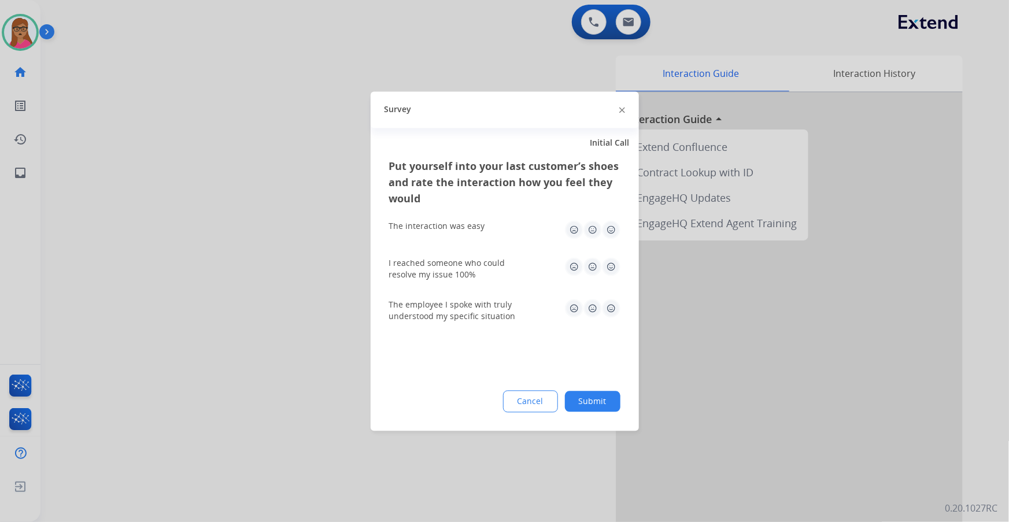
click at [197, 133] on div at bounding box center [504, 261] width 1009 height 522
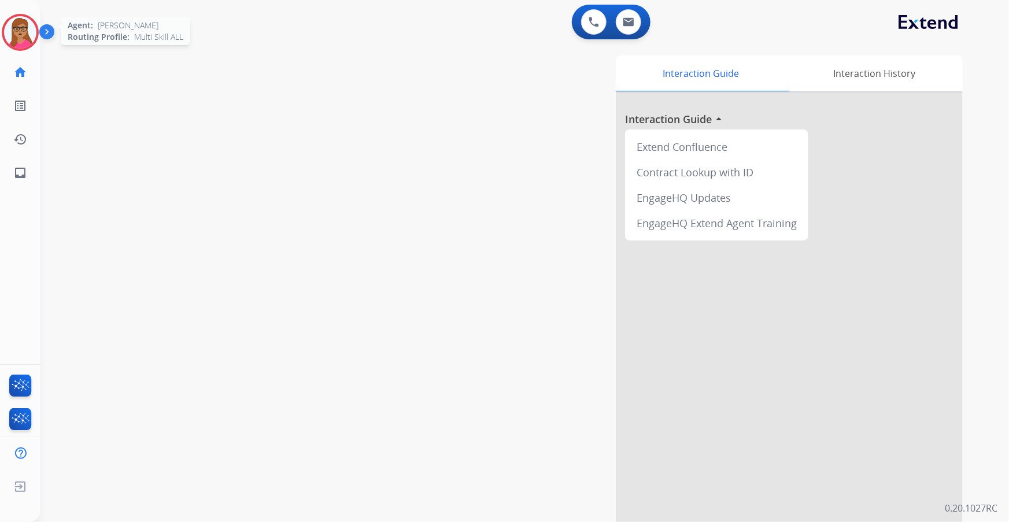
click at [25, 20] on img at bounding box center [20, 32] width 32 height 32
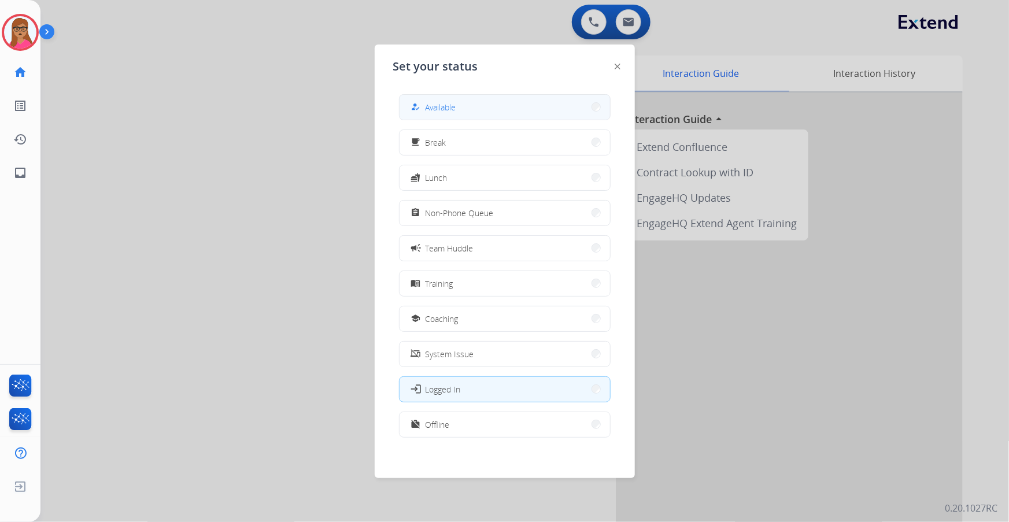
click at [476, 98] on button "how_to_reg Available" at bounding box center [505, 107] width 210 height 25
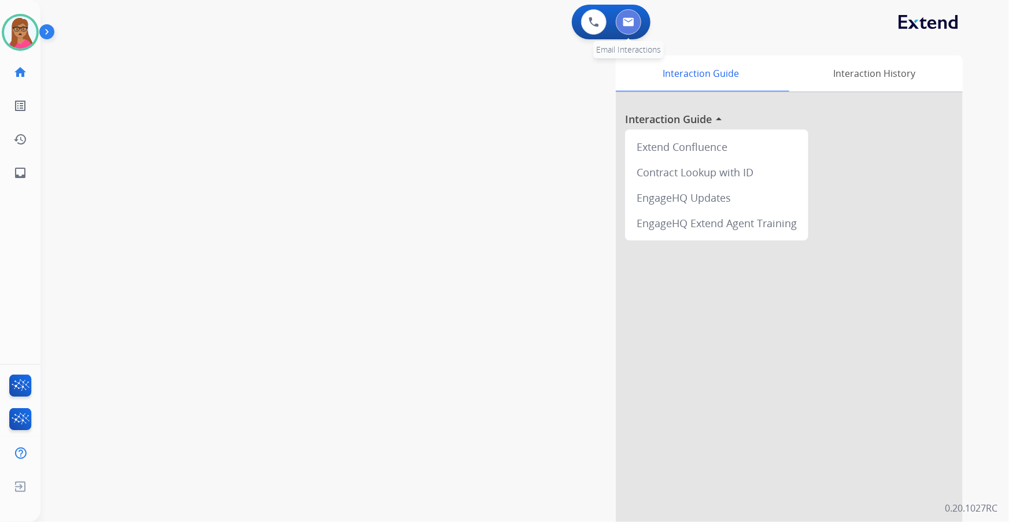
click at [631, 14] on button at bounding box center [628, 21] width 25 height 25
select select "**********"
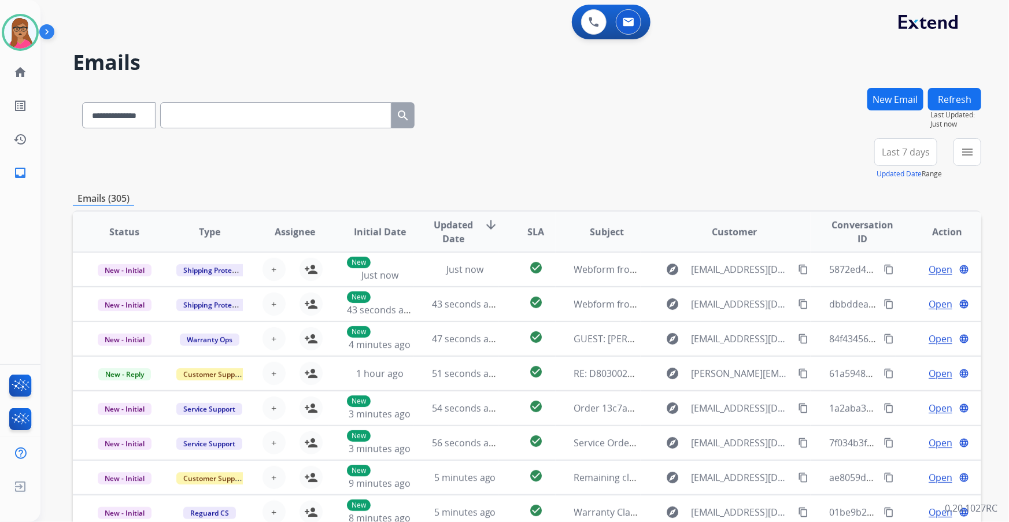
click at [902, 154] on span "Last 7 days" at bounding box center [906, 152] width 48 height 5
click at [888, 293] on div "Last 90 days" at bounding box center [902, 292] width 64 height 17
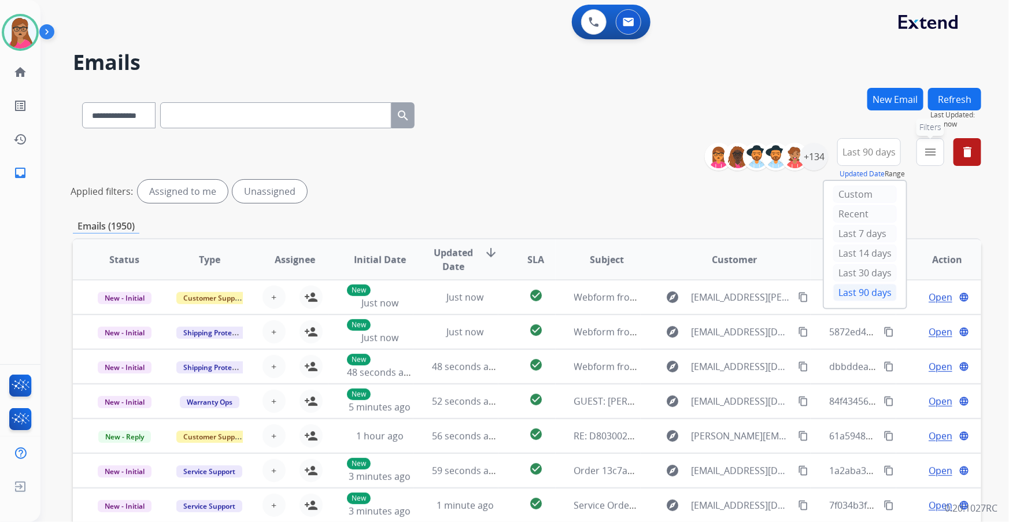
click at [929, 156] on mat-icon "menu" at bounding box center [930, 152] width 14 height 14
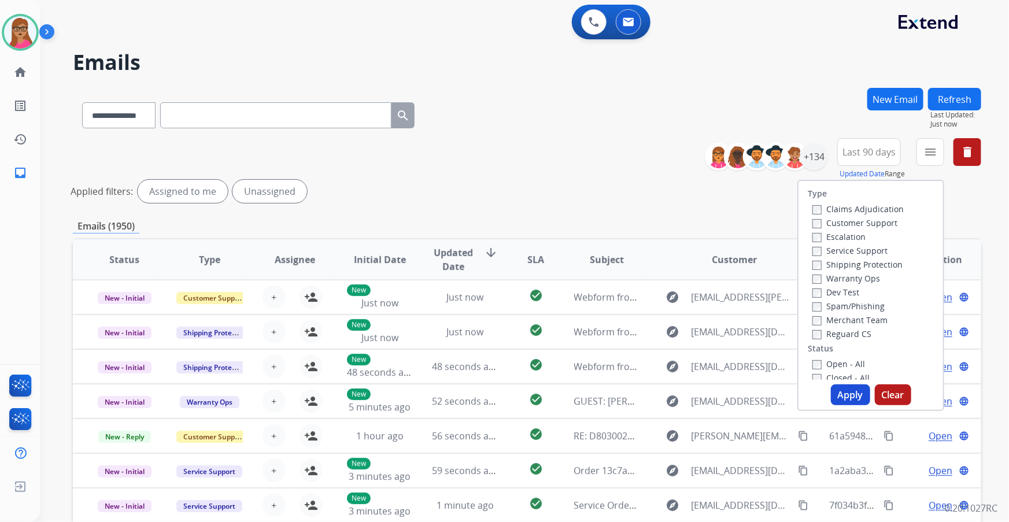
click at [881, 224] on label "Customer Support" at bounding box center [854, 222] width 85 height 11
click at [879, 261] on label "Shipping Protection" at bounding box center [857, 264] width 90 height 11
drag, startPoint x: 823, startPoint y: 328, endPoint x: 840, endPoint y: 337, distance: 18.6
click at [823, 328] on div "Reguard CS" at bounding box center [857, 334] width 91 height 14
click at [848, 395] on button "Apply" at bounding box center [850, 394] width 39 height 21
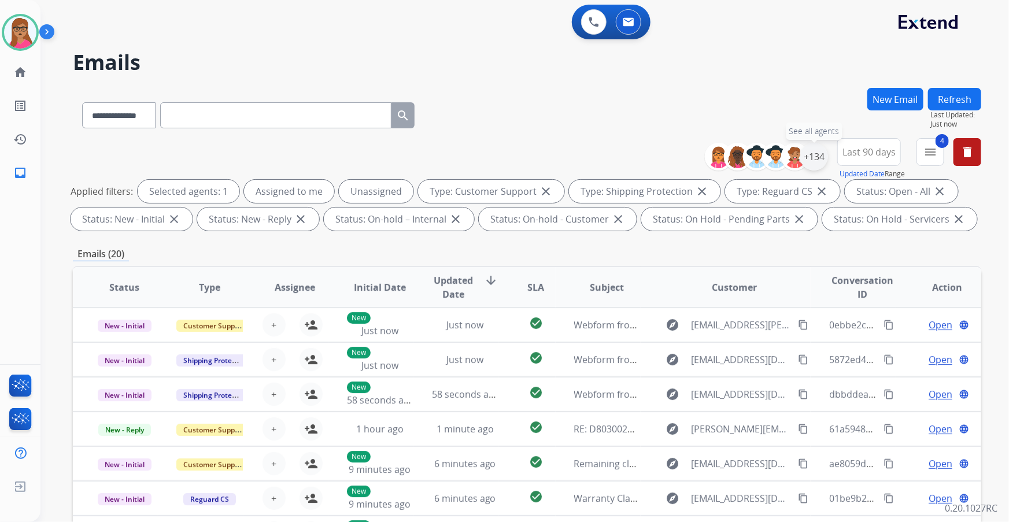
click at [814, 162] on div "+134" at bounding box center [814, 157] width 28 height 28
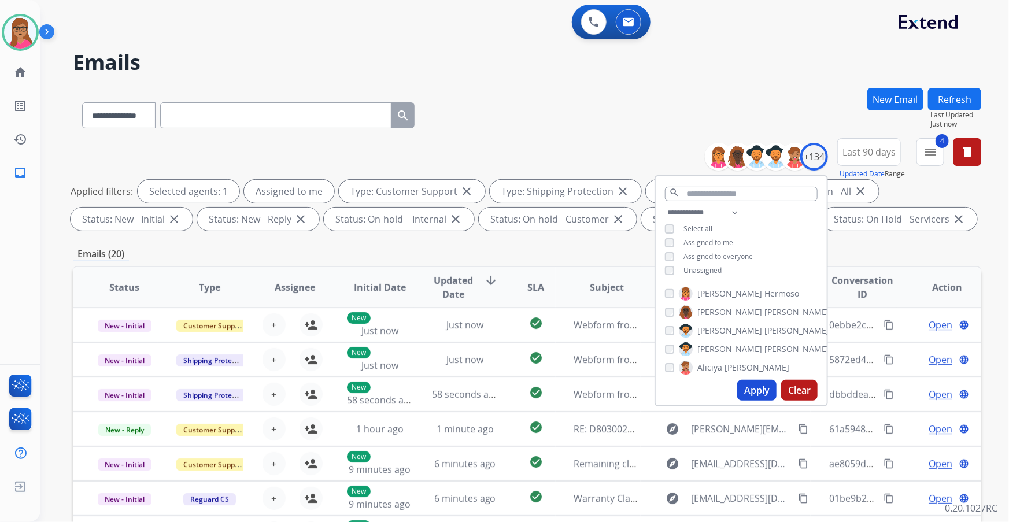
click at [752, 386] on button "Apply" at bounding box center [756, 390] width 39 height 21
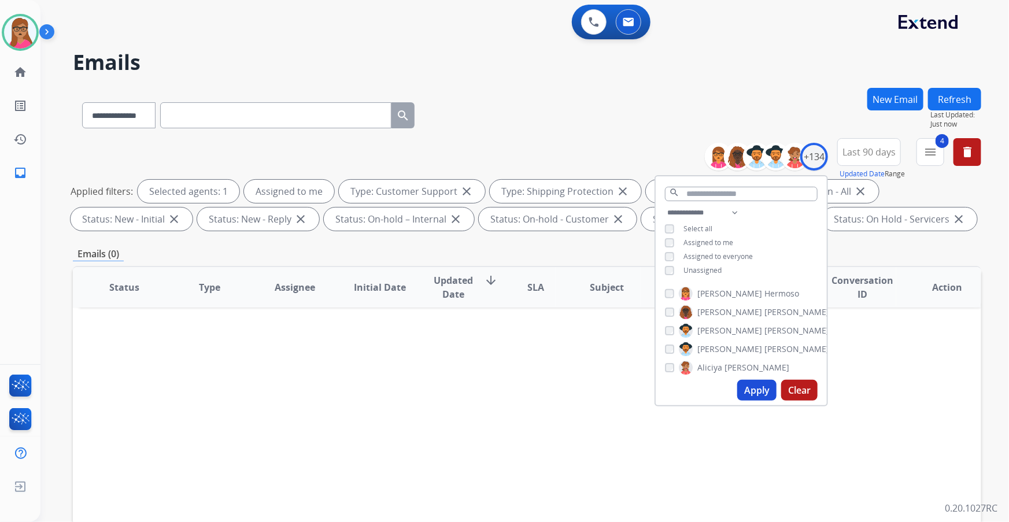
drag, startPoint x: 882, startPoint y: 250, endPoint x: 872, endPoint y: 172, distance: 78.7
click at [882, 247] on div "Emails (0)" at bounding box center [527, 254] width 908 height 14
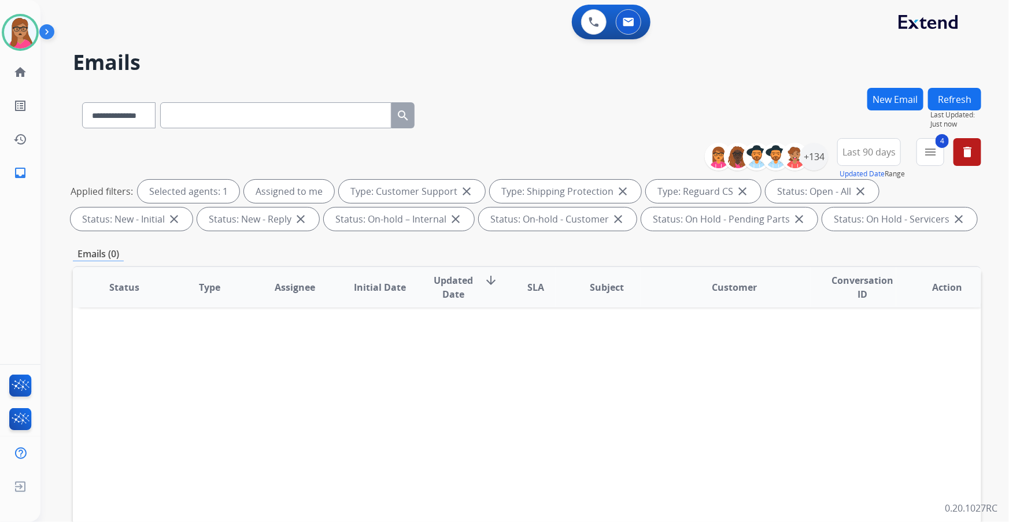
click at [867, 150] on span "Last 90 days" at bounding box center [868, 152] width 53 height 5
click at [852, 194] on div "Custom" at bounding box center [865, 194] width 64 height 17
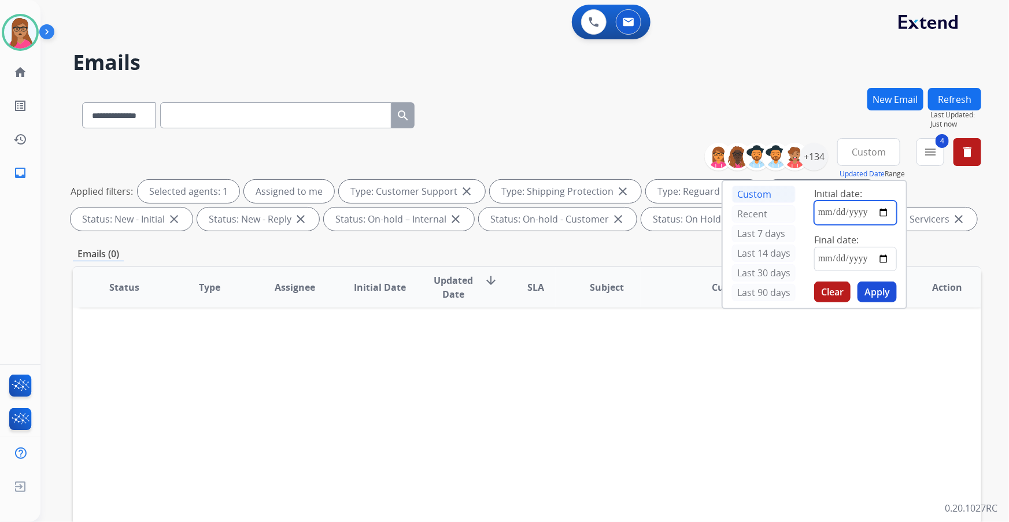
click at [882, 213] on input "date" at bounding box center [855, 213] width 83 height 24
type input "**********"
click at [883, 258] on input "date" at bounding box center [855, 259] width 83 height 24
type input "**********"
click at [877, 292] on button "Apply" at bounding box center [876, 292] width 39 height 21
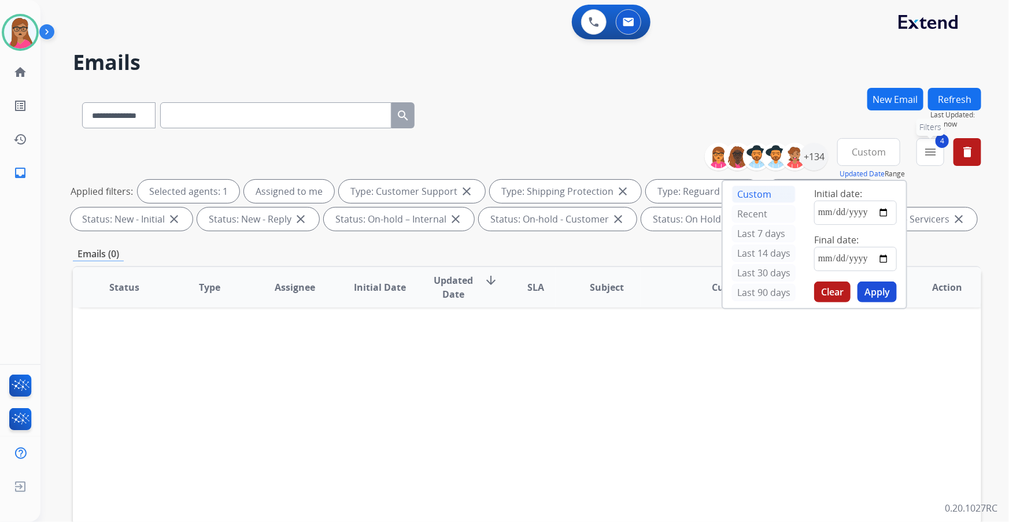
click at [929, 164] on button "4 menu Filters" at bounding box center [930, 152] width 28 height 28
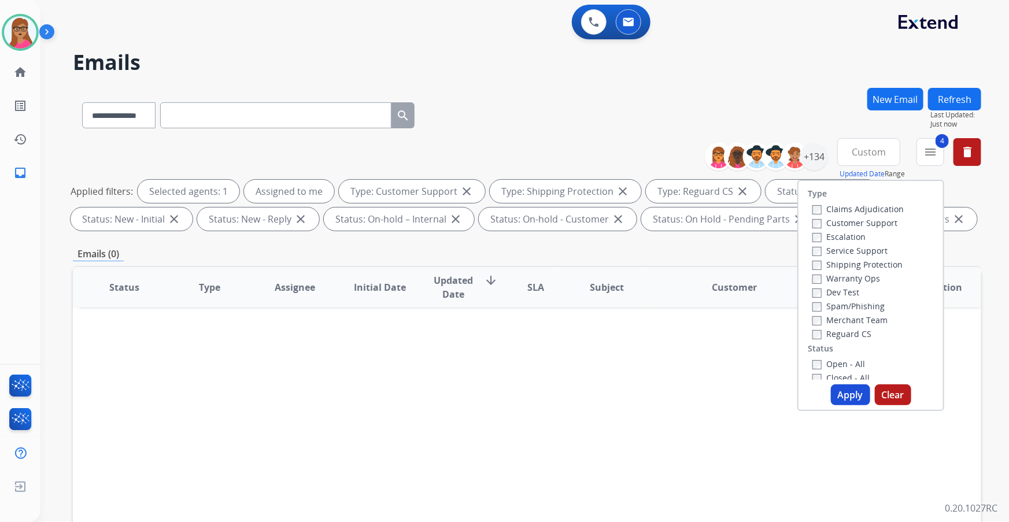
click at [849, 391] on button "Apply" at bounding box center [850, 394] width 39 height 21
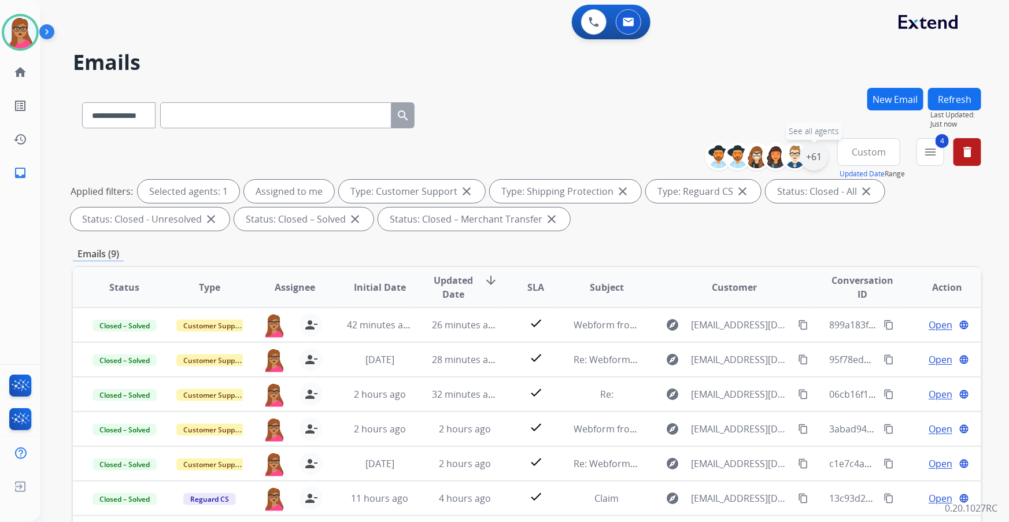
click at [809, 155] on div "+61" at bounding box center [814, 157] width 28 height 28
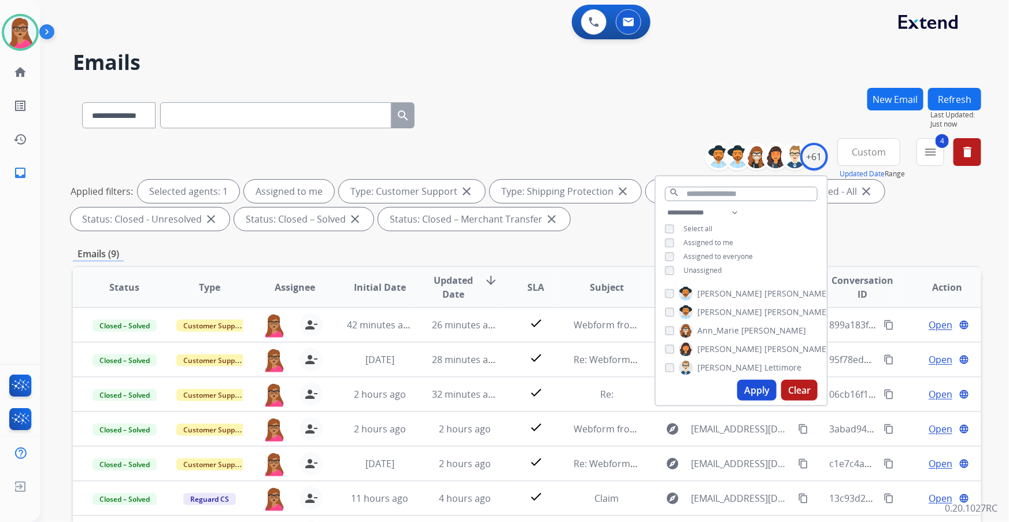
click at [873, 153] on span "Custom" at bounding box center [869, 152] width 34 height 5
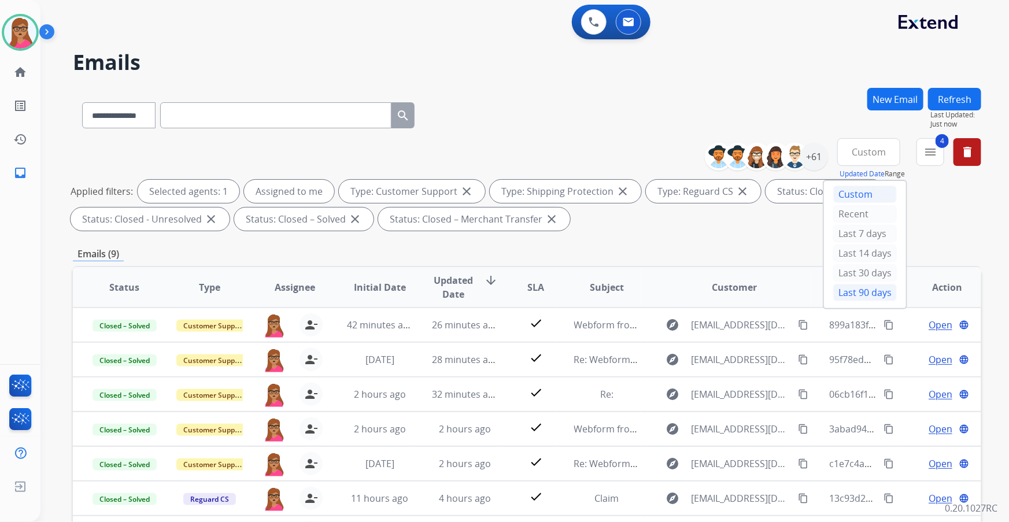
click at [857, 298] on div "Last 90 days" at bounding box center [865, 292] width 64 height 17
click at [925, 149] on mat-icon "menu" at bounding box center [930, 152] width 14 height 14
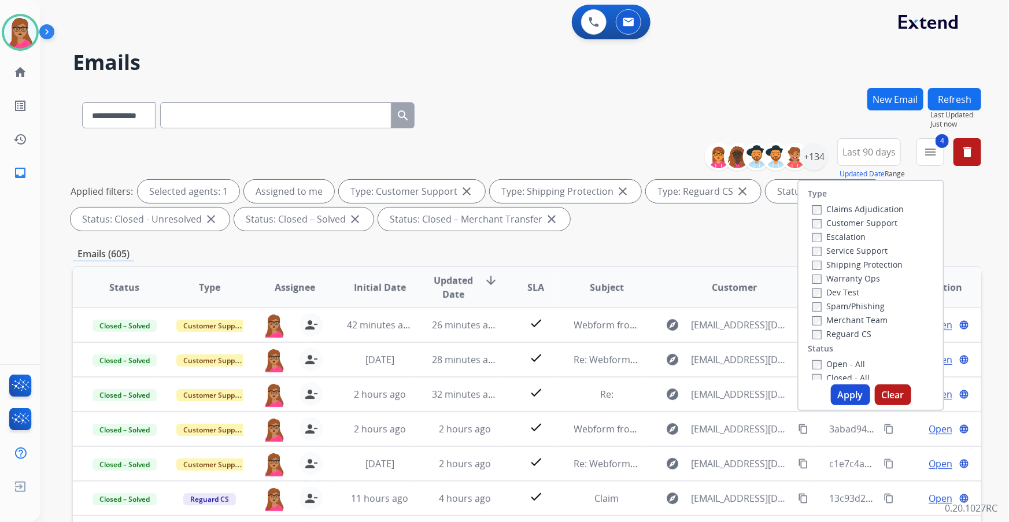
click at [846, 404] on button "Apply" at bounding box center [850, 394] width 39 height 21
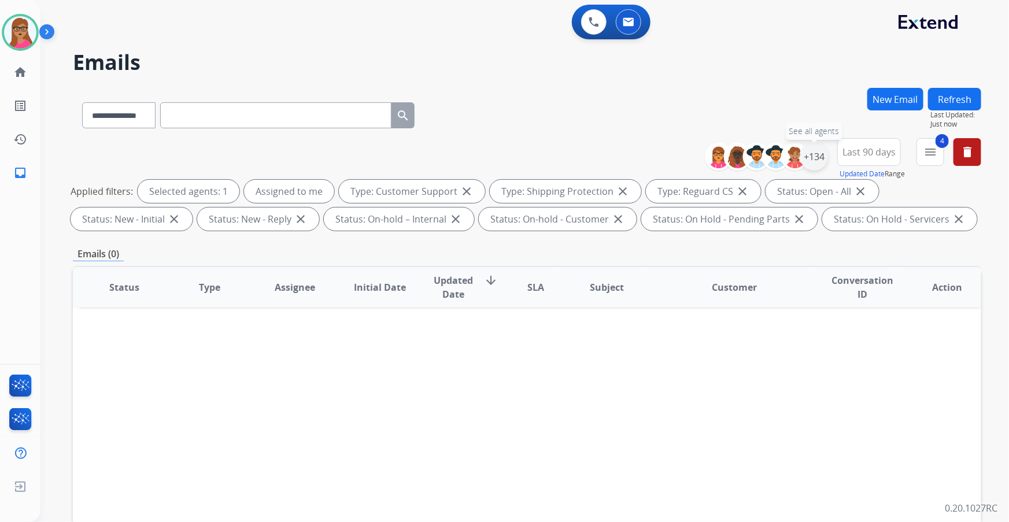
click at [816, 157] on div "+134" at bounding box center [814, 157] width 28 height 28
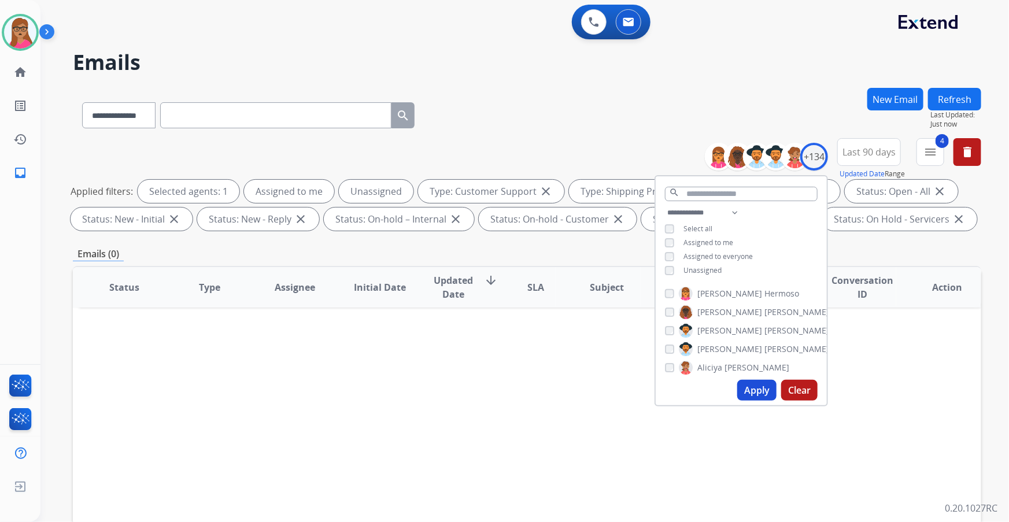
click at [751, 386] on button "Apply" at bounding box center [756, 390] width 39 height 21
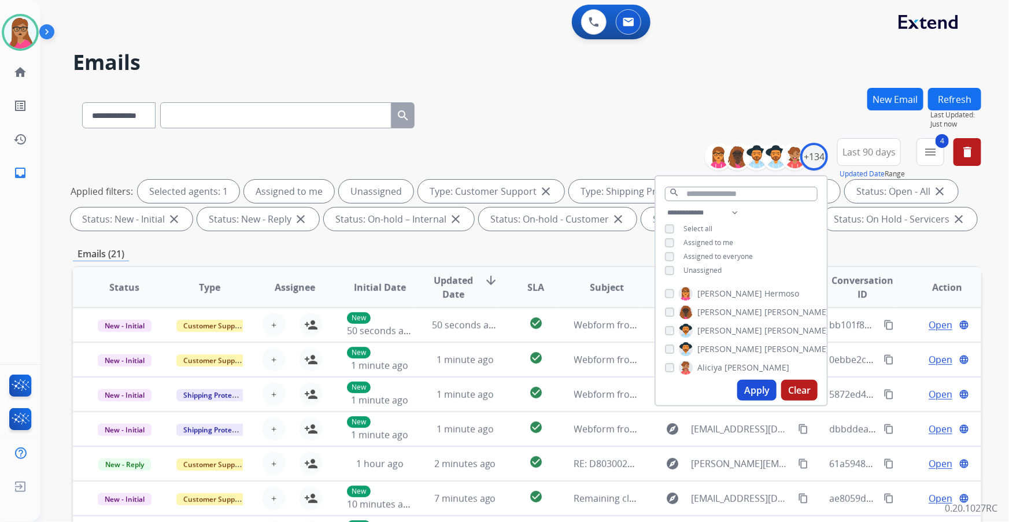
click at [441, 247] on div "Emails (21)" at bounding box center [527, 254] width 908 height 14
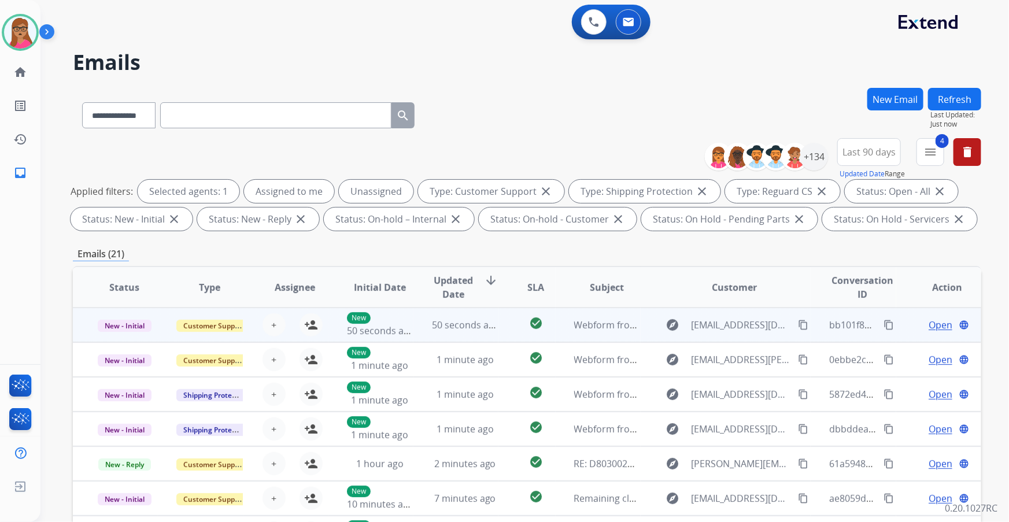
scroll to position [1, 0]
click at [117, 340] on td "New - Initial" at bounding box center [115, 324] width 85 height 35
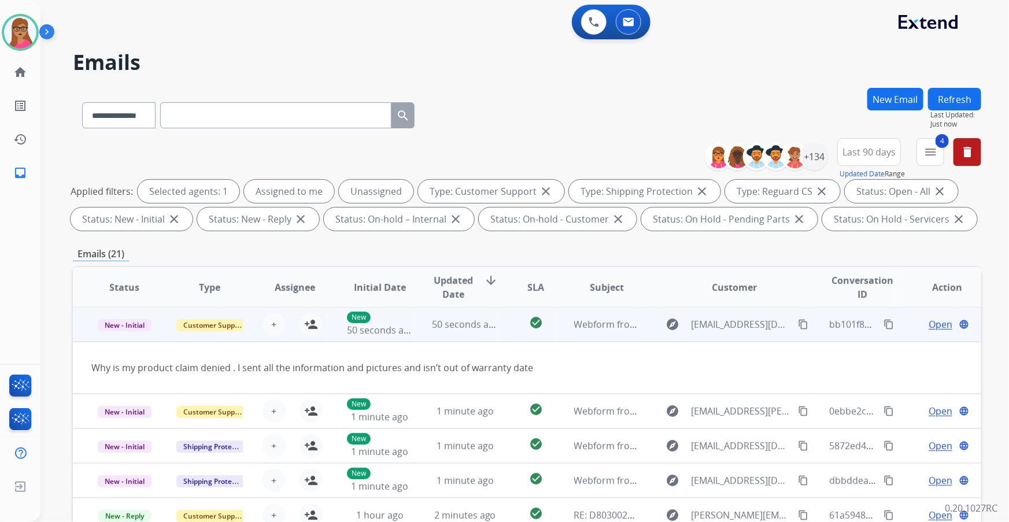
scroll to position [0, 0]
click at [305, 327] on mat-icon "person_add" at bounding box center [311, 325] width 14 height 14
click at [931, 327] on span "Open" at bounding box center [941, 325] width 24 height 14
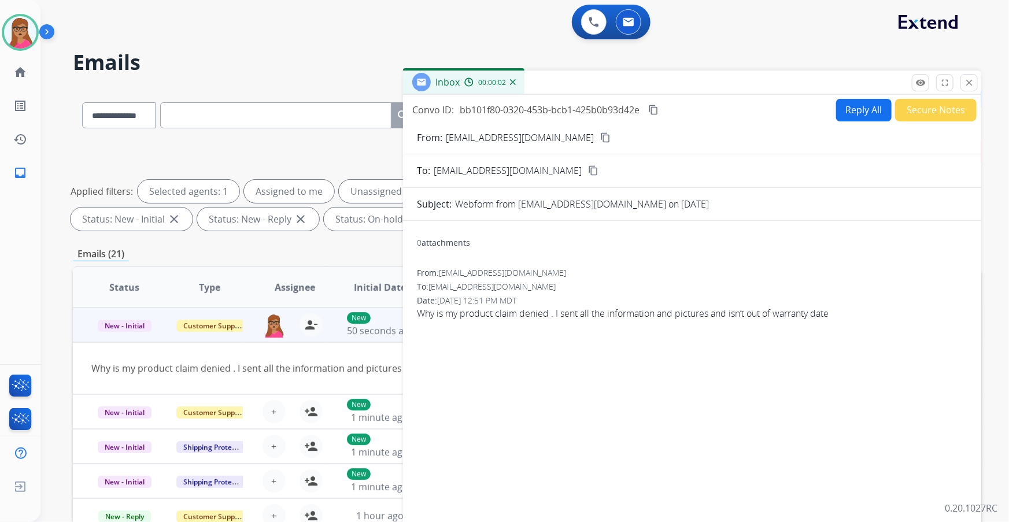
drag, startPoint x: 572, startPoint y: 139, endPoint x: 585, endPoint y: 41, distance: 98.6
click at [600, 134] on mat-icon "content_copy" at bounding box center [605, 137] width 10 height 10
click at [851, 113] on button "Reply All" at bounding box center [864, 110] width 56 height 23
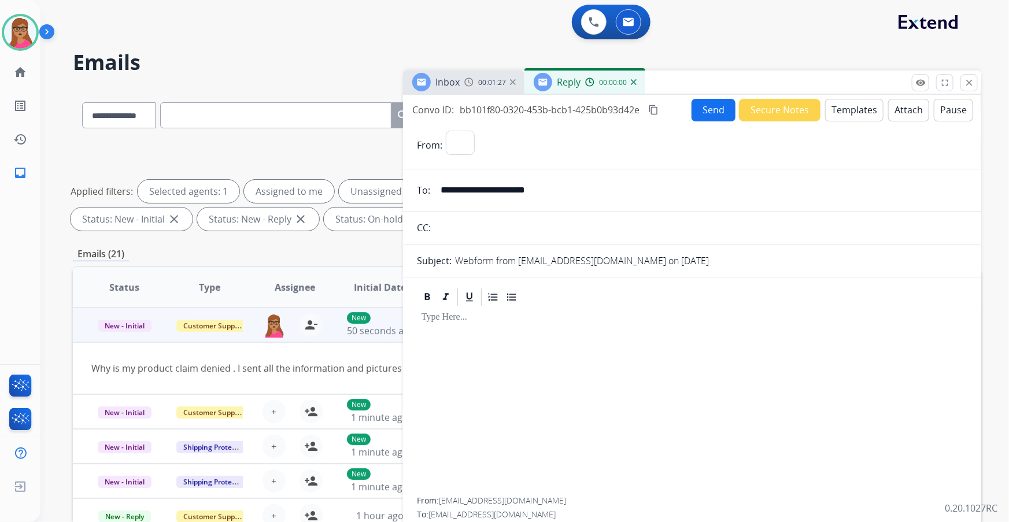
select select "**********"
click at [853, 108] on button "Templates" at bounding box center [854, 110] width 58 height 23
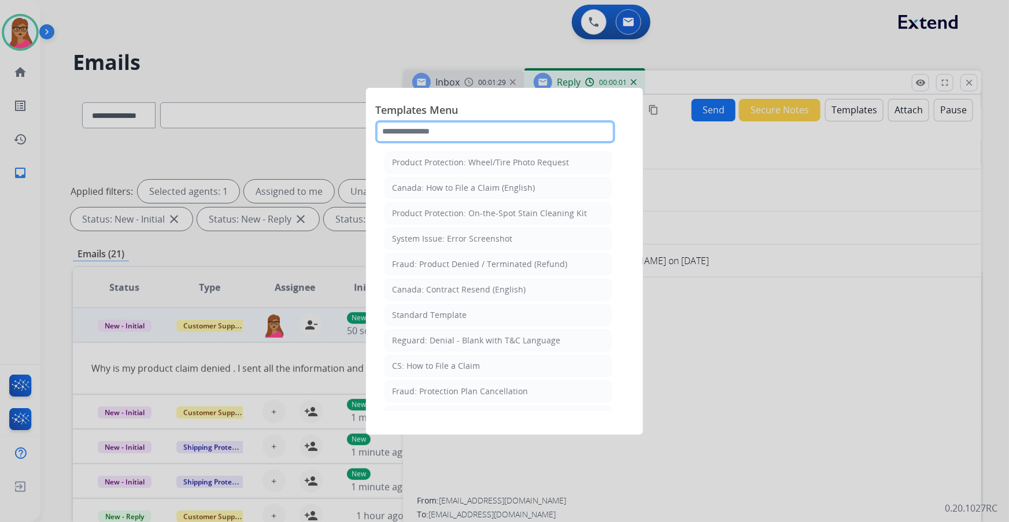
click at [491, 134] on input "text" at bounding box center [495, 131] width 240 height 23
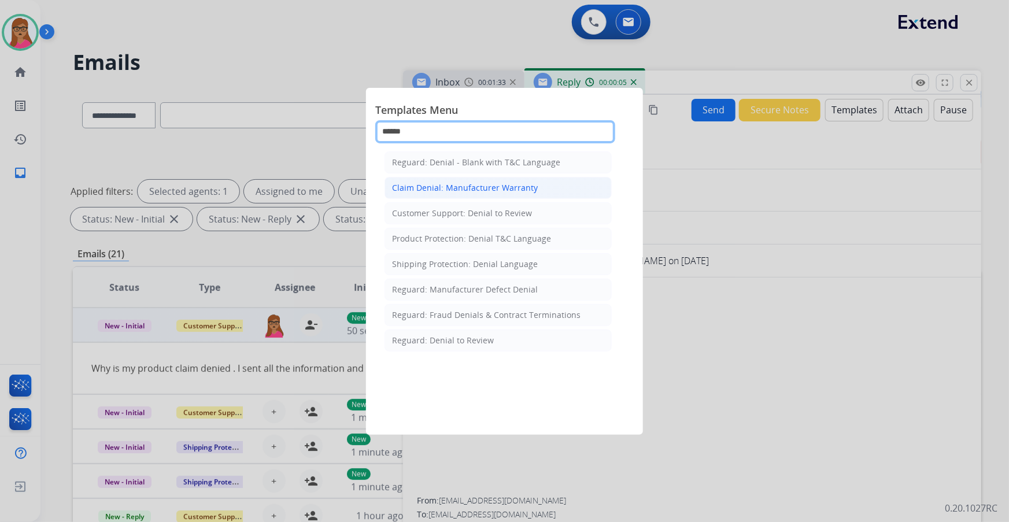
type input "******"
click at [462, 187] on div "Claim Denial: Manufacturer Warranty" at bounding box center [465, 188] width 146 height 12
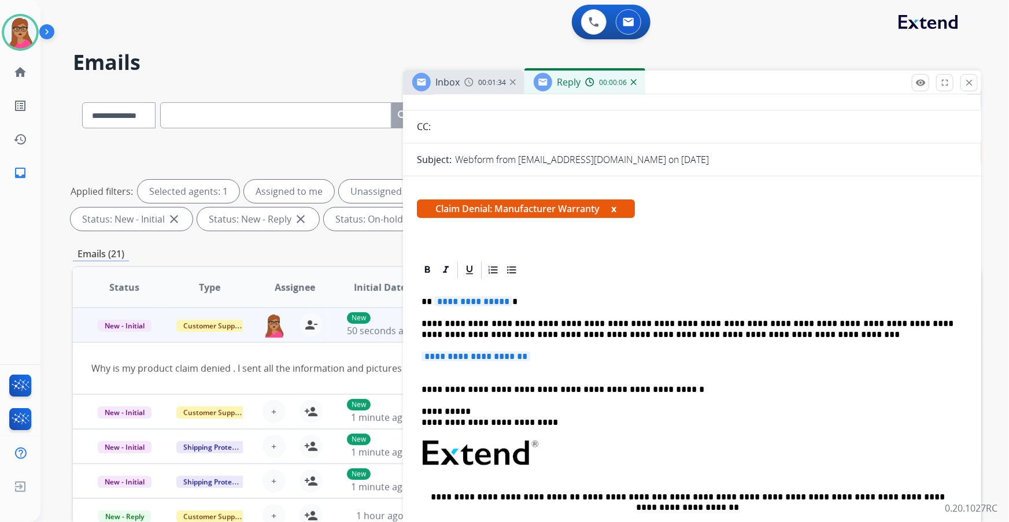
scroll to position [105, 0]
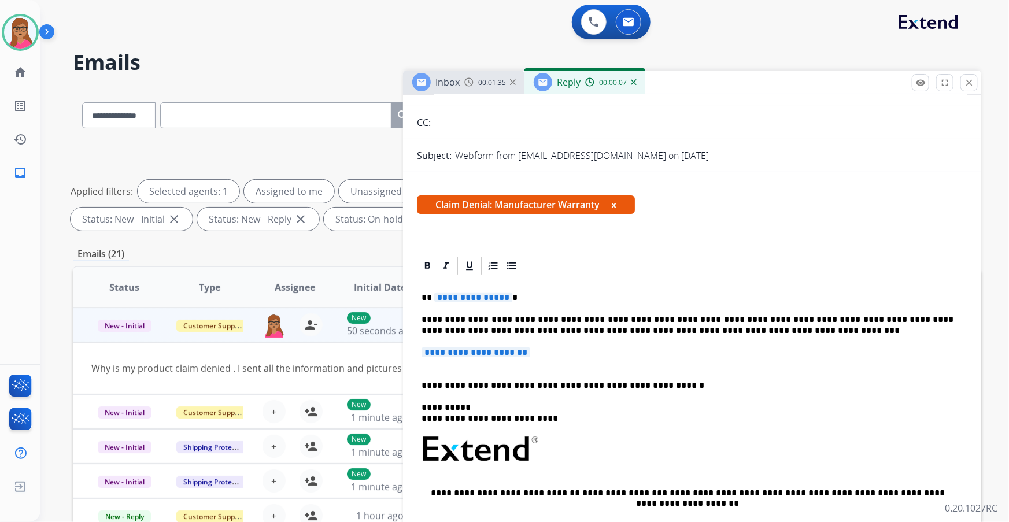
click at [474, 294] on span "**********" at bounding box center [473, 298] width 78 height 10
click at [500, 351] on span "**********" at bounding box center [476, 352] width 109 height 10
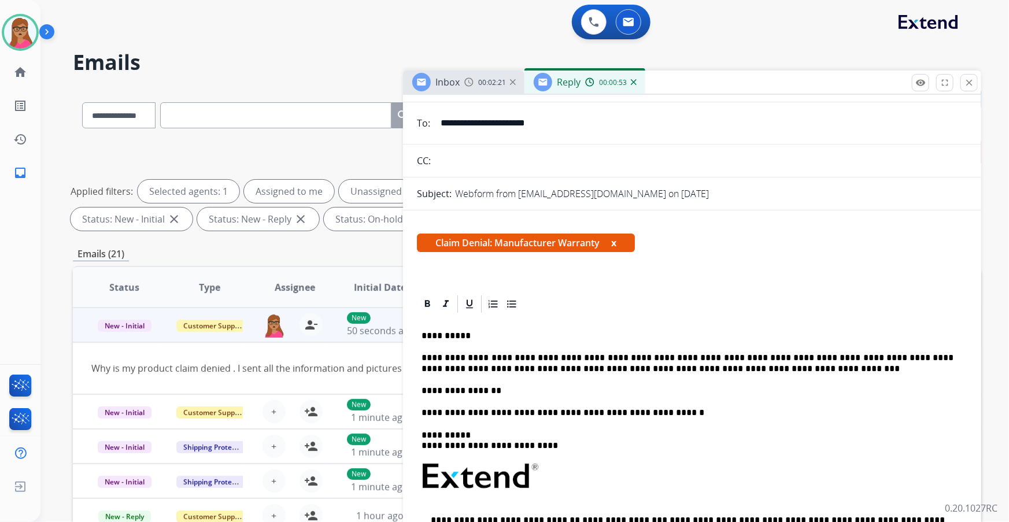
scroll to position [0, 0]
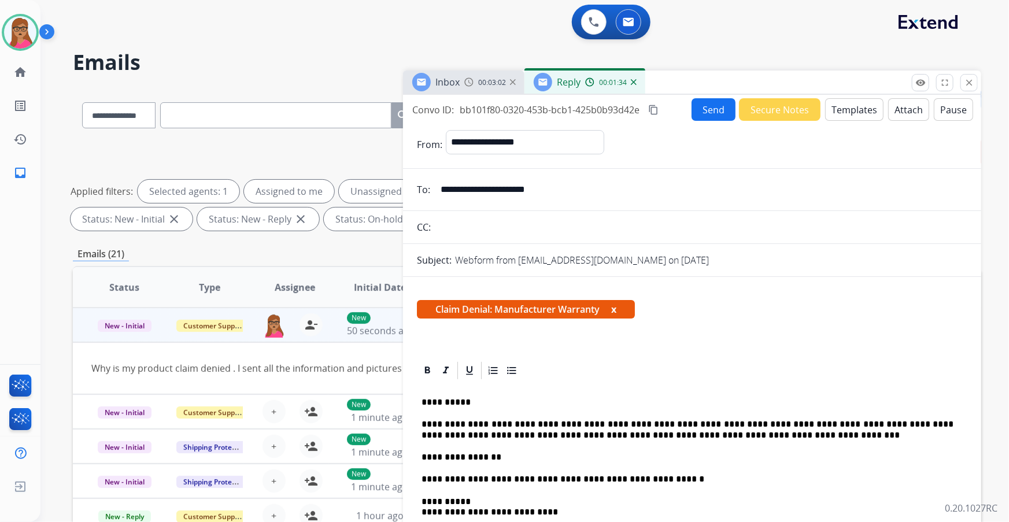
click at [653, 110] on mat-icon "content_copy" at bounding box center [653, 110] width 10 height 10
click at [709, 109] on button "Send" at bounding box center [714, 109] width 44 height 23
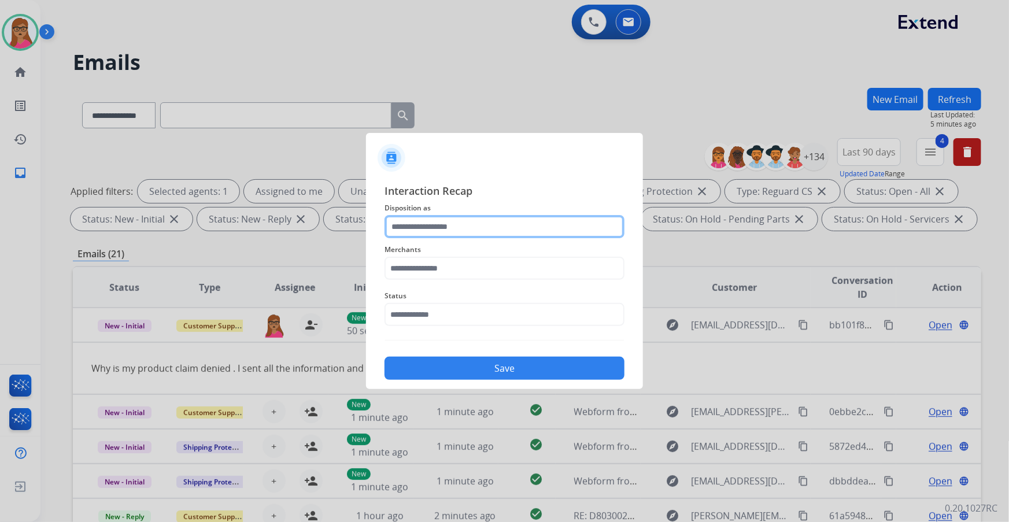
click at [450, 225] on input "text" at bounding box center [504, 226] width 240 height 23
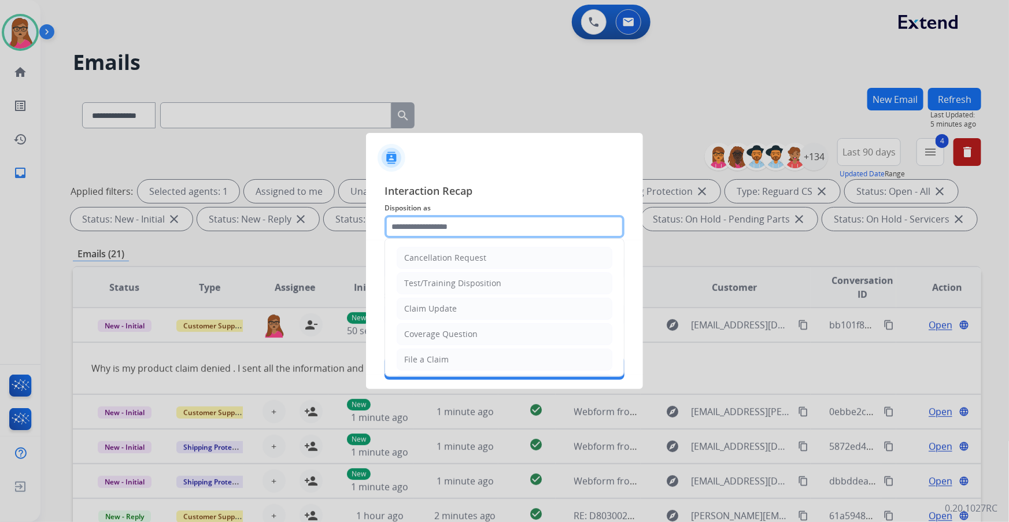
scroll to position [157, 0]
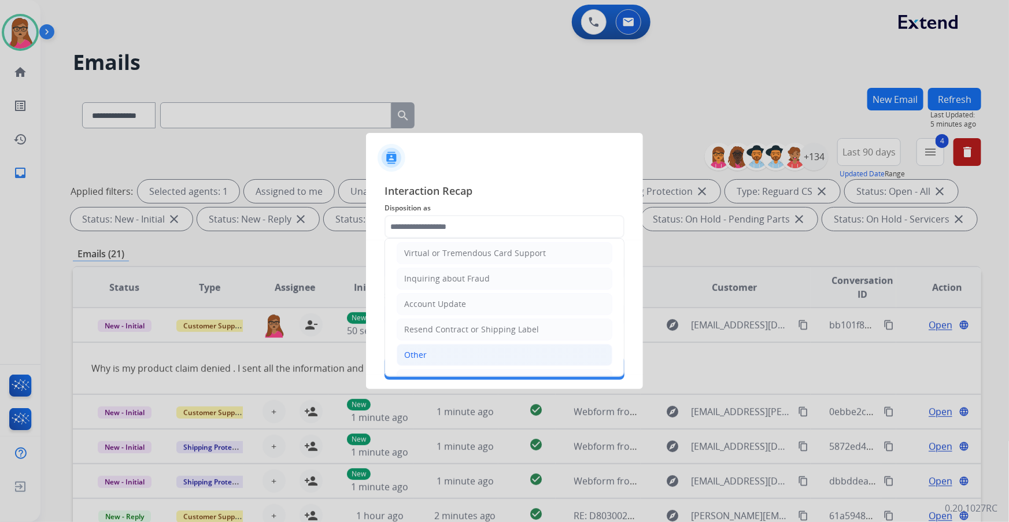
click at [432, 346] on li "Other" at bounding box center [505, 355] width 216 height 22
type input "*****"
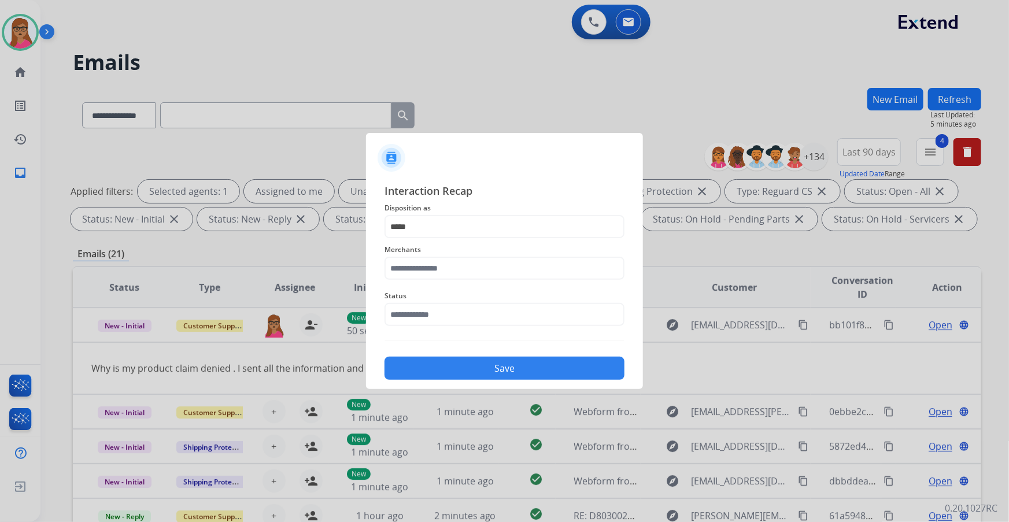
click at [448, 248] on span "Merchants" at bounding box center [504, 250] width 240 height 14
click at [448, 264] on input "text" at bounding box center [504, 268] width 240 height 23
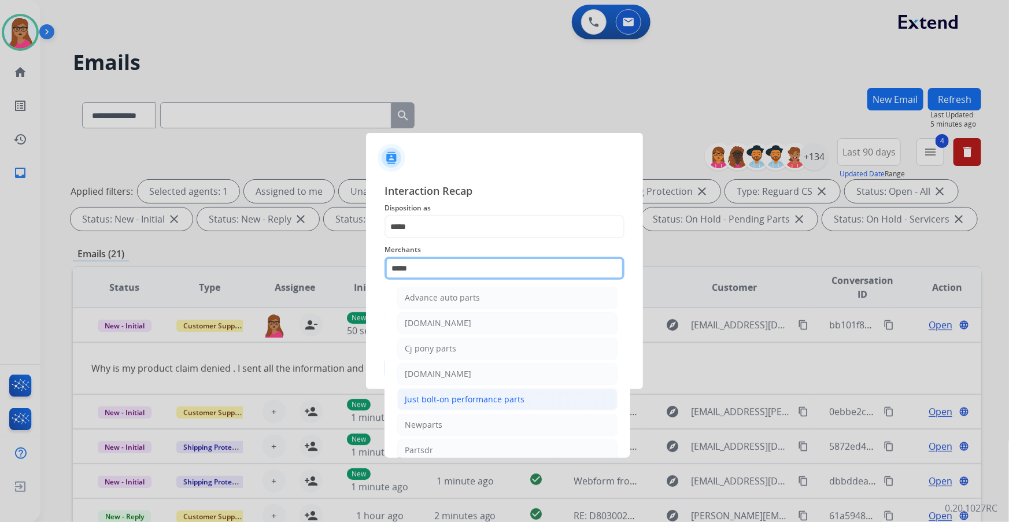
scroll to position [93, 0]
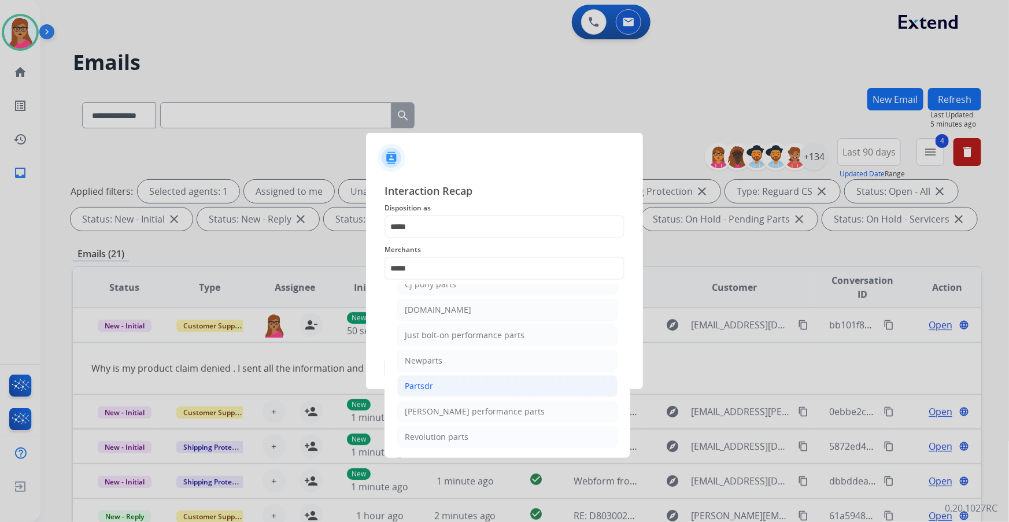
click at [421, 387] on div "Partsdr" at bounding box center [419, 386] width 28 height 12
type input "*******"
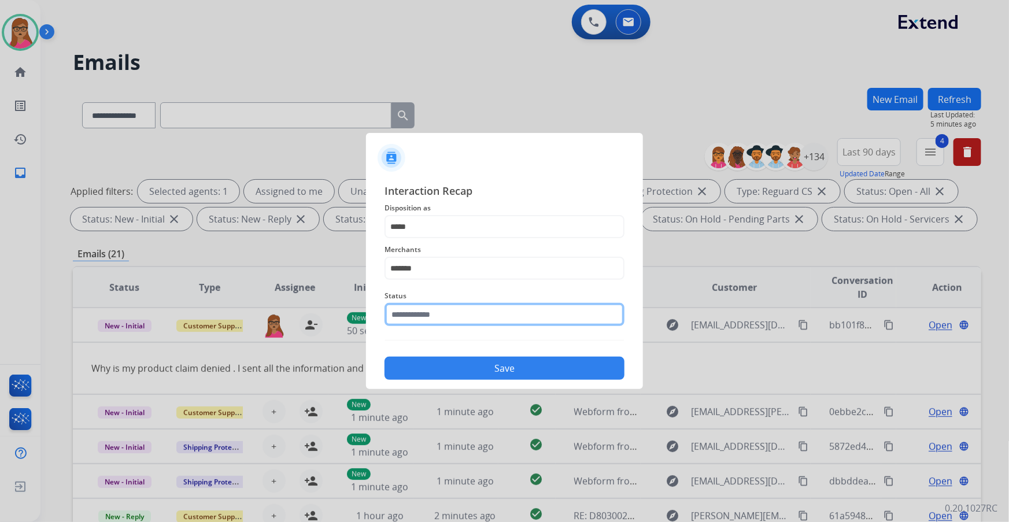
click at [434, 319] on input "text" at bounding box center [504, 314] width 240 height 23
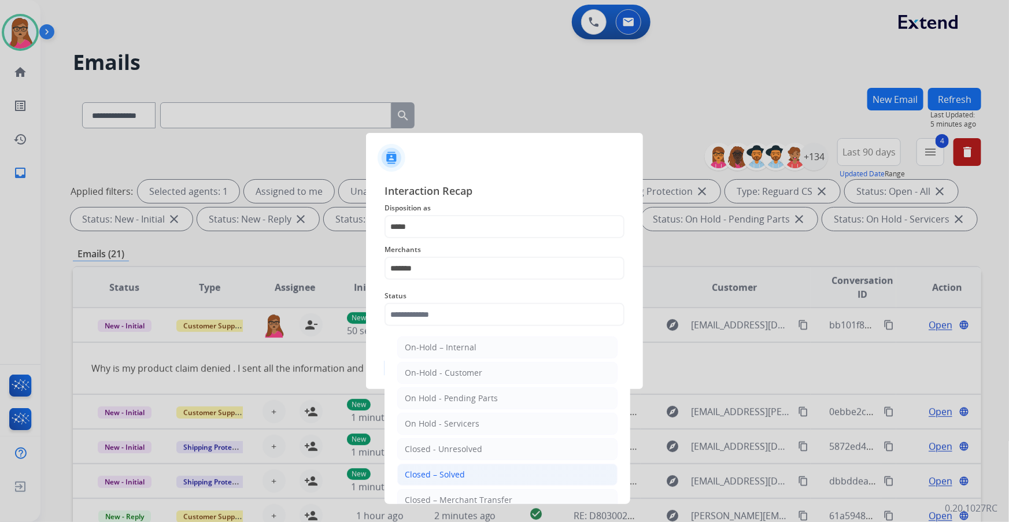
click at [453, 471] on div "Closed – Solved" at bounding box center [435, 475] width 60 height 12
type input "**********"
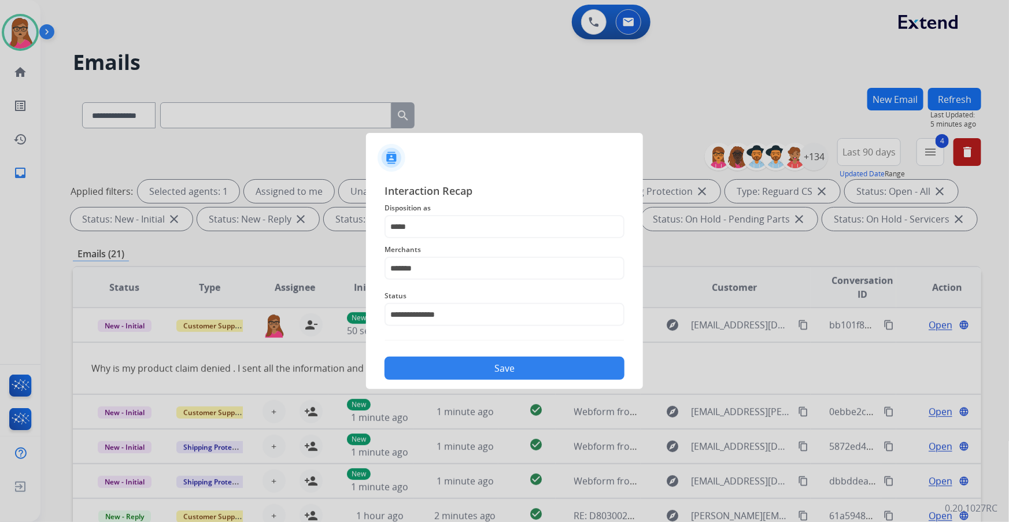
click at [483, 364] on button "Save" at bounding box center [504, 368] width 240 height 23
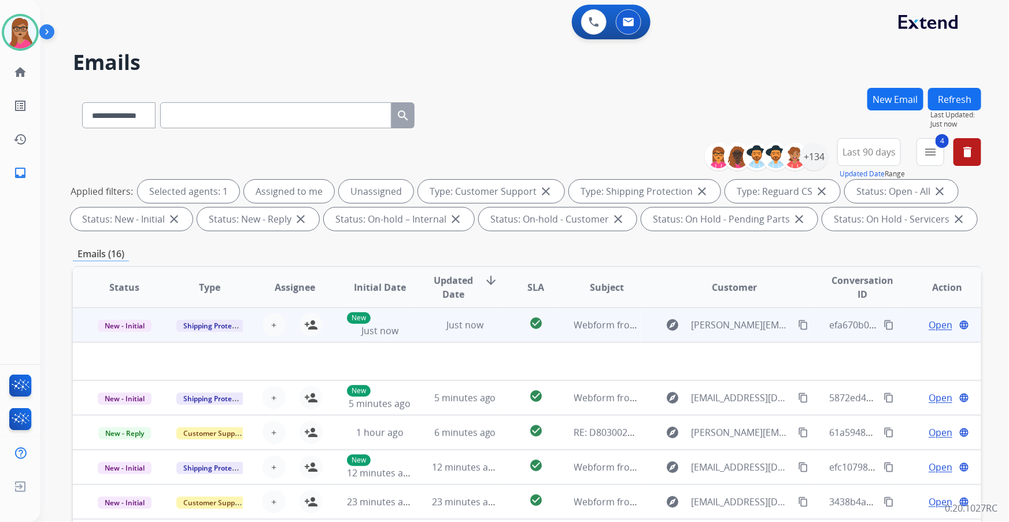
scroll to position [39, 0]
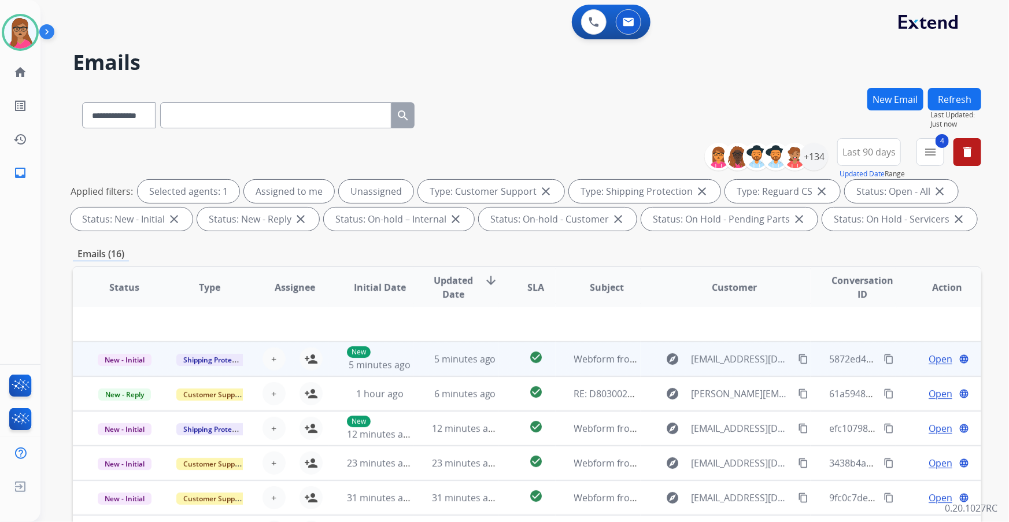
click at [128, 369] on td "New - Initial" at bounding box center [115, 359] width 85 height 35
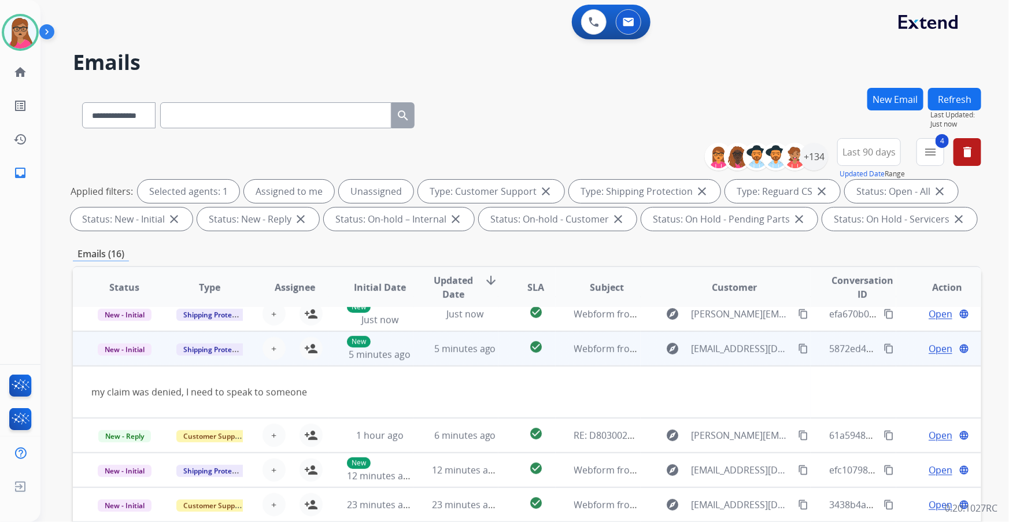
scroll to position [0, 0]
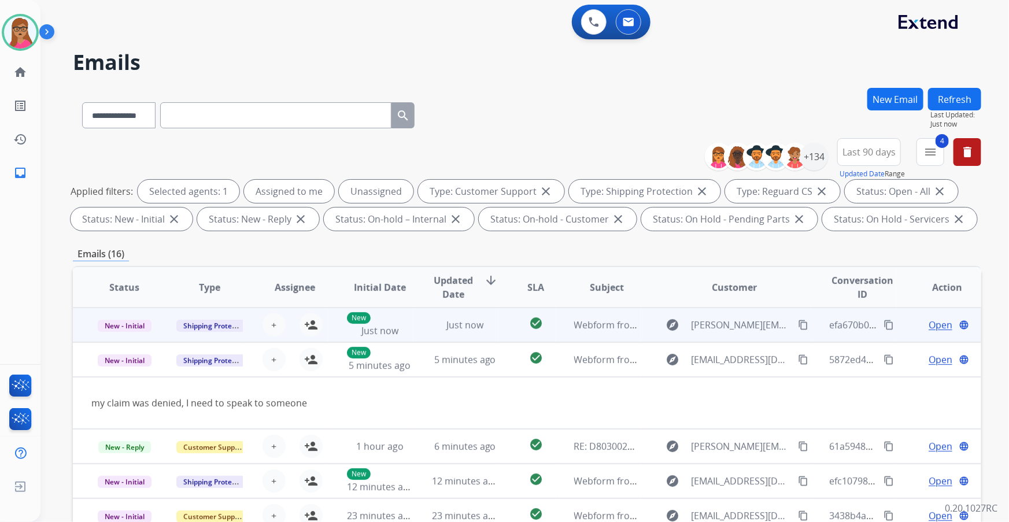
click at [127, 339] on td "New - Initial" at bounding box center [115, 325] width 85 height 35
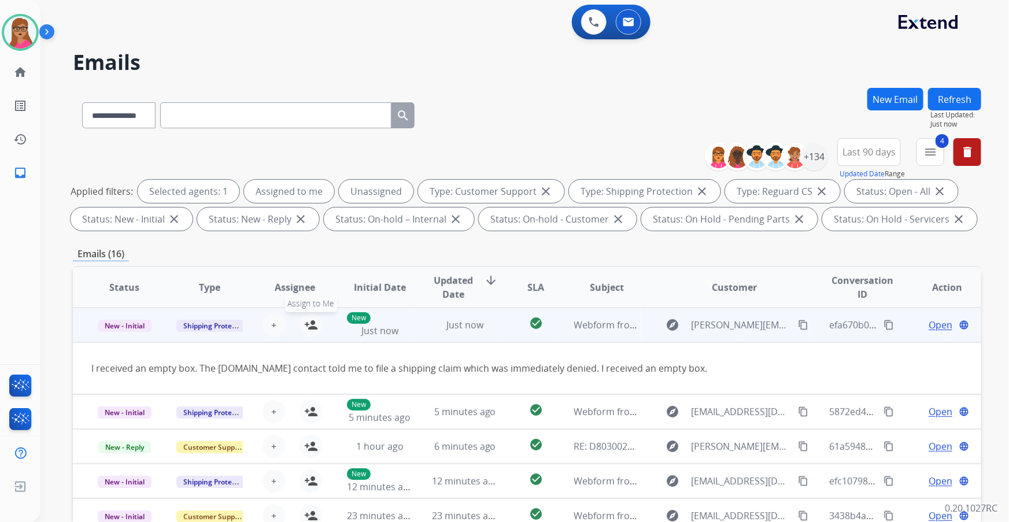
click at [306, 322] on mat-icon "person_add" at bounding box center [311, 325] width 14 height 14
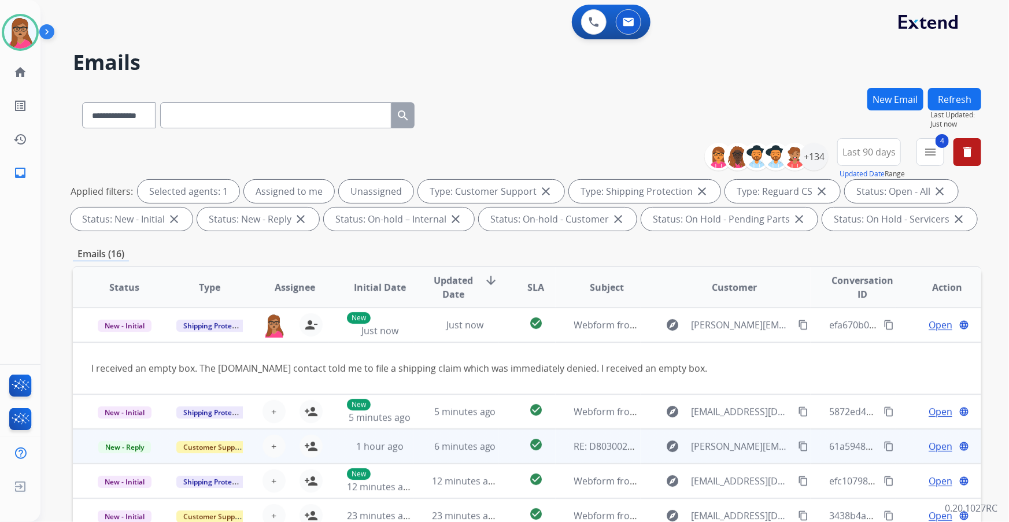
click at [203, 429] on td "Customer Support" at bounding box center [200, 446] width 85 height 35
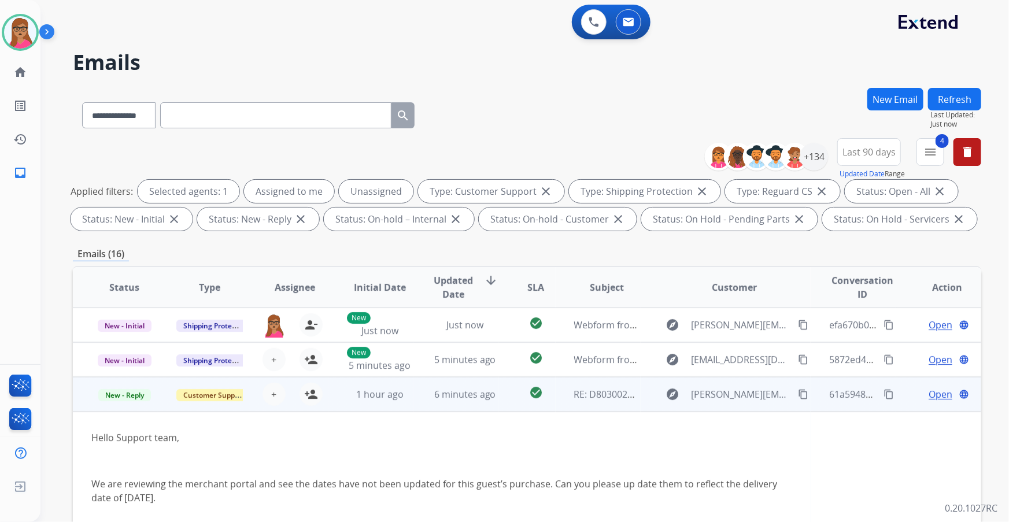
scroll to position [69, 0]
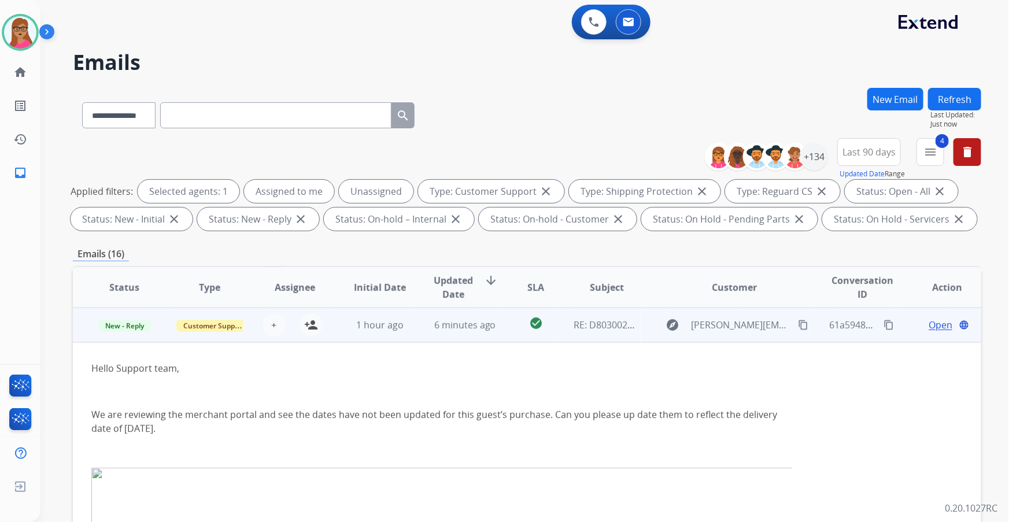
click at [116, 338] on td "New - Reply" at bounding box center [115, 325] width 85 height 35
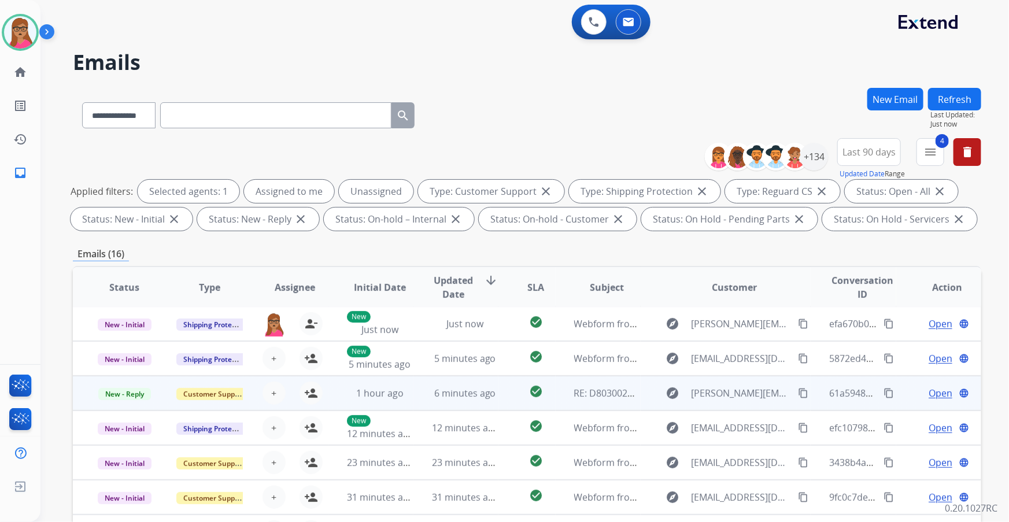
scroll to position [1, 0]
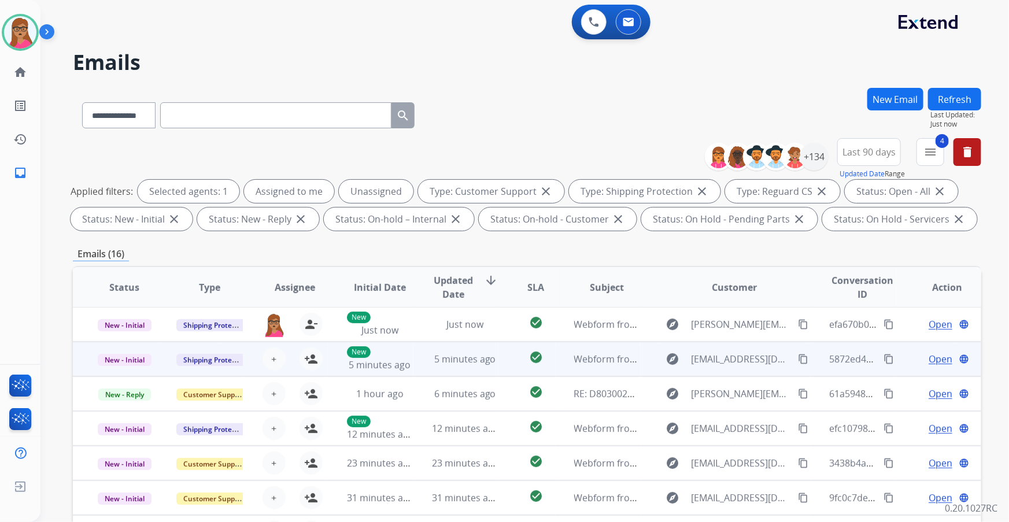
click at [221, 372] on td "Shipping Protection" at bounding box center [200, 359] width 85 height 35
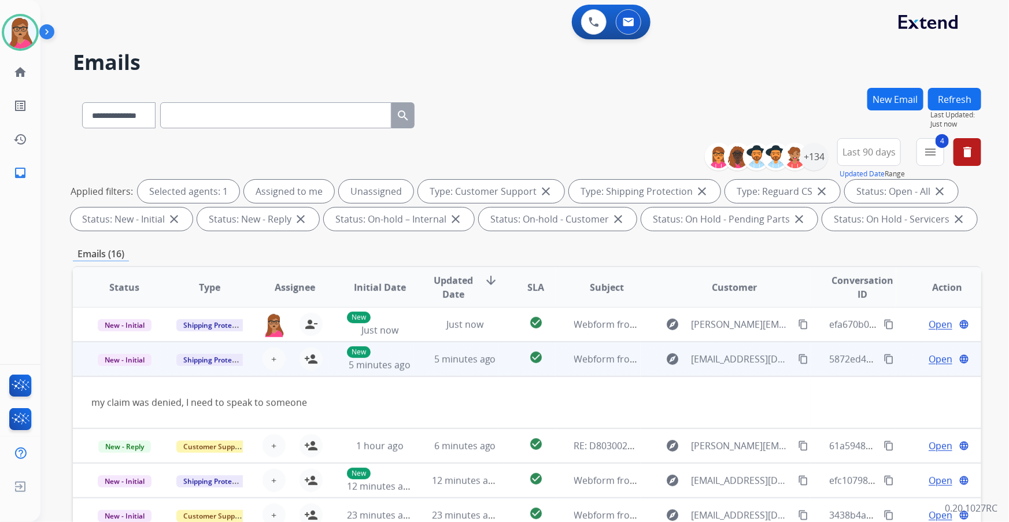
scroll to position [35, 0]
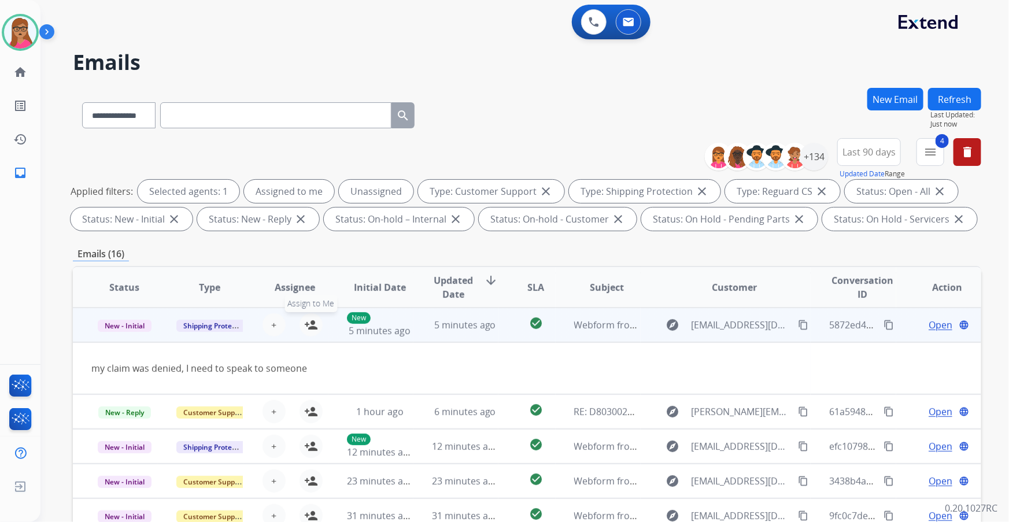
click at [311, 327] on mat-icon "person_add" at bounding box center [311, 325] width 14 height 14
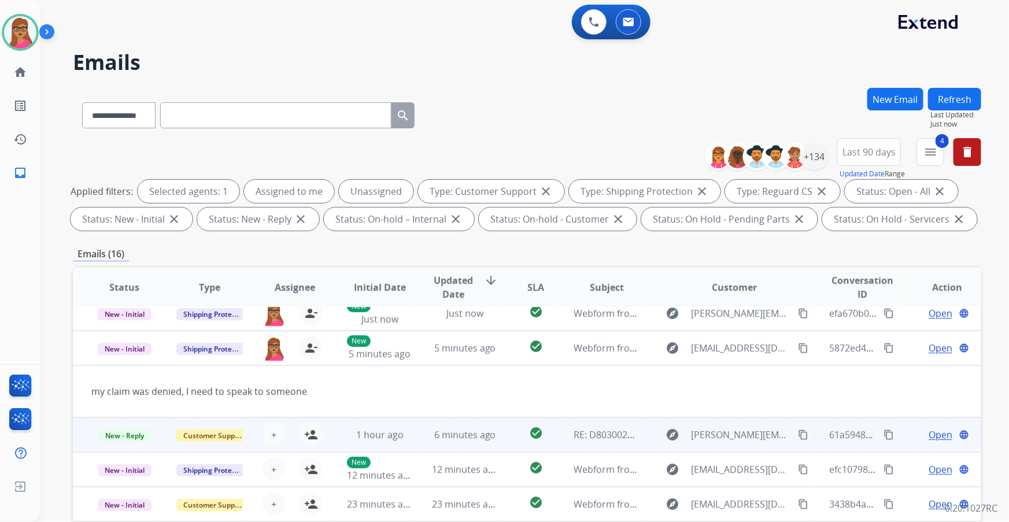
scroll to position [0, 0]
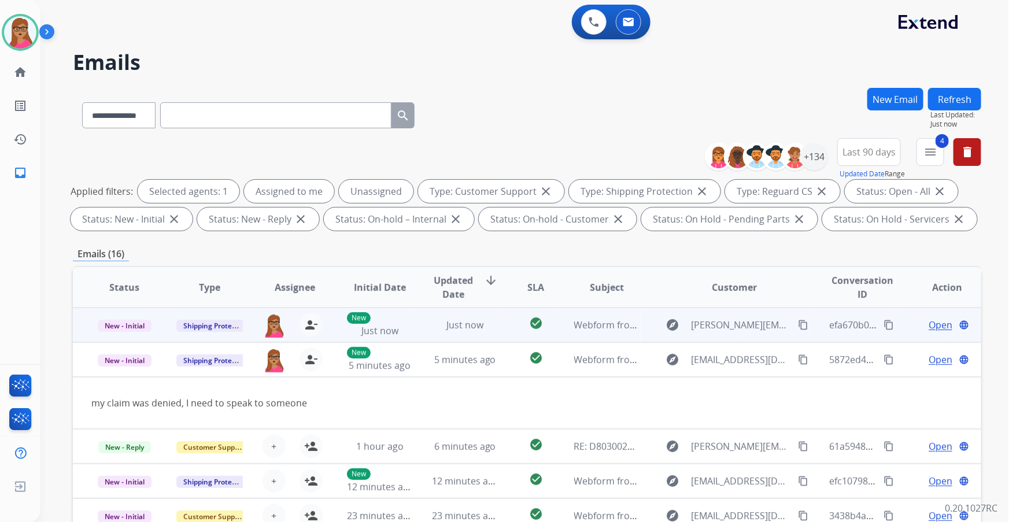
click at [929, 322] on span "Open" at bounding box center [941, 325] width 24 height 14
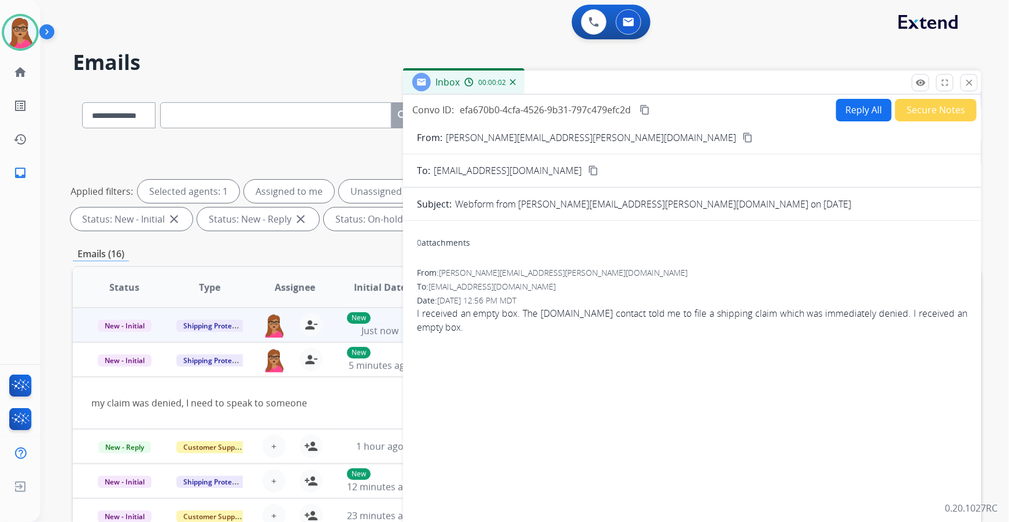
drag, startPoint x: 595, startPoint y: 136, endPoint x: 582, endPoint y: 36, distance: 100.9
click at [595, 129] on form "From: jonathan.van.stensel@gmail.com content_copy To: support@extend.com conten…" at bounding box center [692, 343] width 578 height 445
click at [742, 135] on mat-icon "content_copy" at bounding box center [747, 137] width 10 height 10
drag, startPoint x: 644, startPoint y: 108, endPoint x: 667, endPoint y: 2, distance: 108.2
click at [645, 108] on mat-icon "content_copy" at bounding box center [644, 110] width 10 height 10
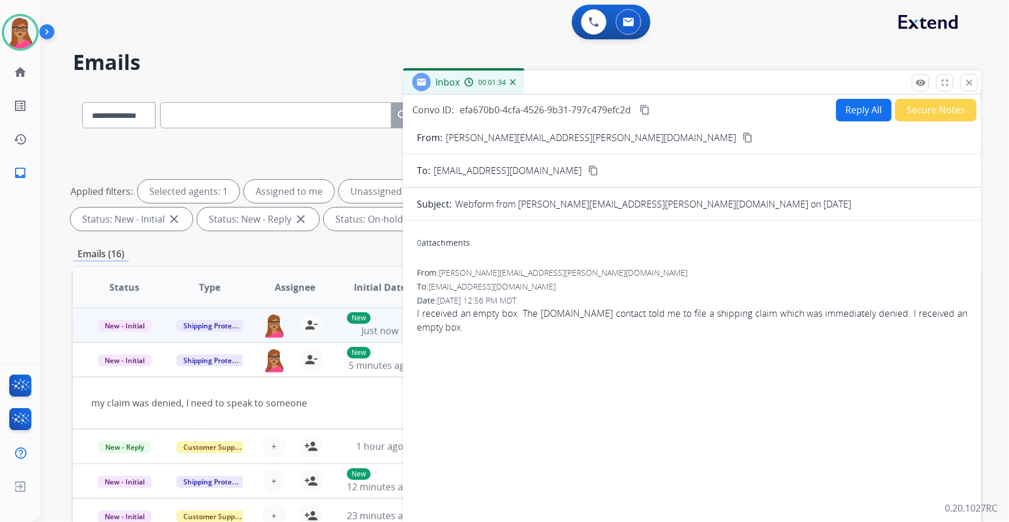
click at [839, 110] on button "Reply All" at bounding box center [864, 110] width 56 height 23
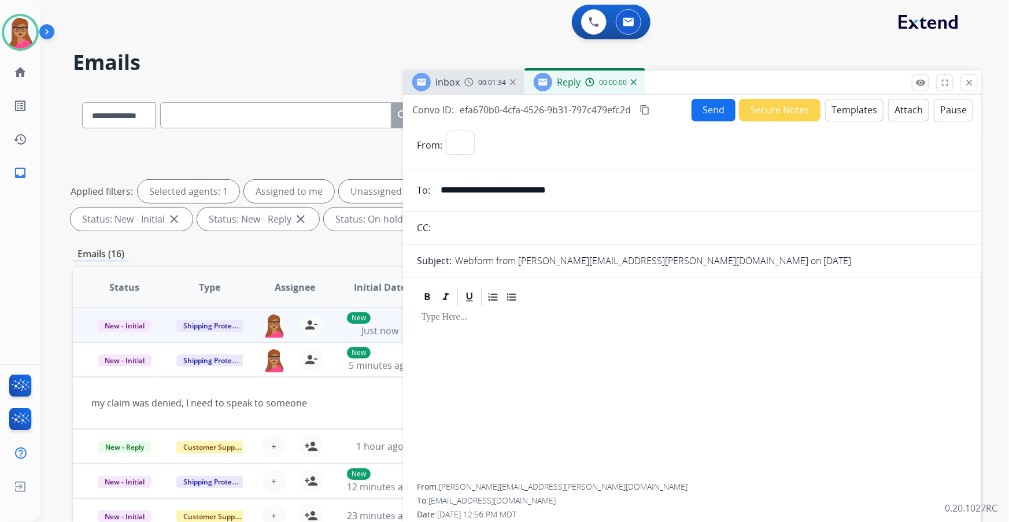
select select "**********"
click at [843, 115] on button "Templates" at bounding box center [854, 110] width 58 height 23
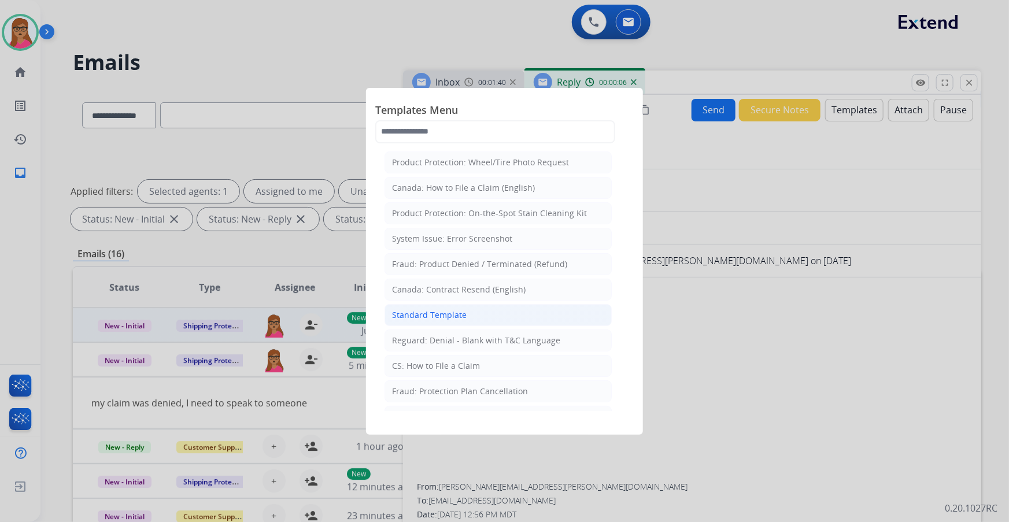
click at [454, 315] on div "Standard Template" at bounding box center [429, 315] width 75 height 12
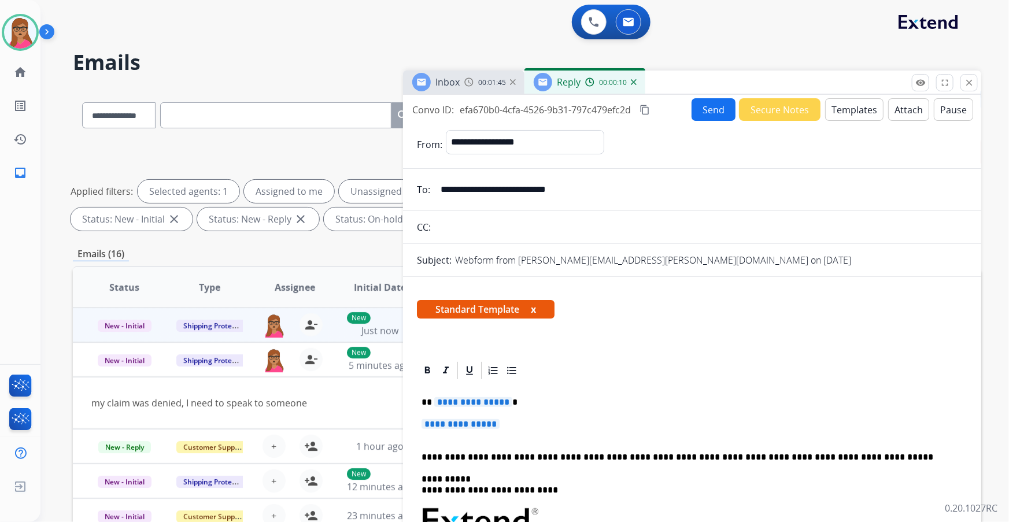
click at [475, 431] on p "**********" at bounding box center [692, 429] width 541 height 21
click at [481, 423] on span "**********" at bounding box center [461, 424] width 78 height 10
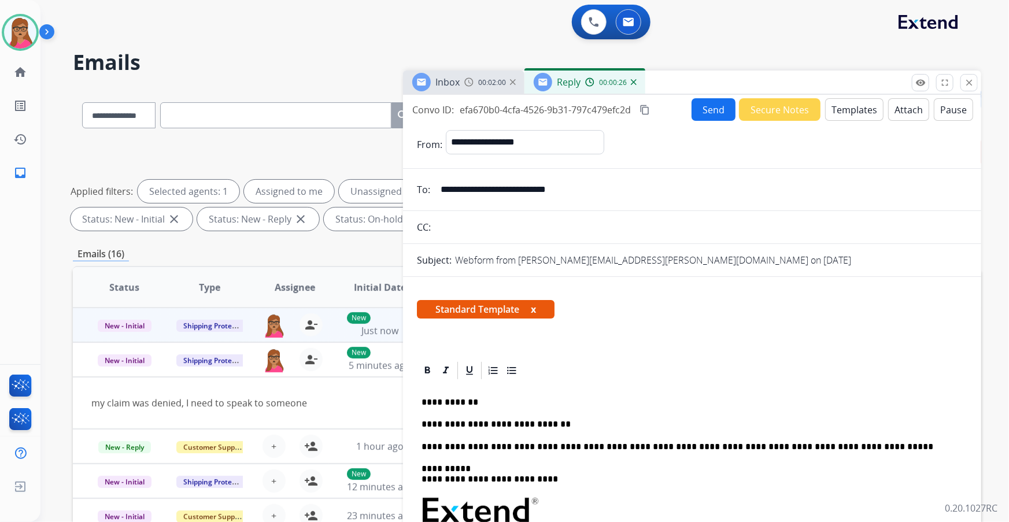
click at [459, 84] on span "Inbox" at bounding box center [447, 82] width 24 height 13
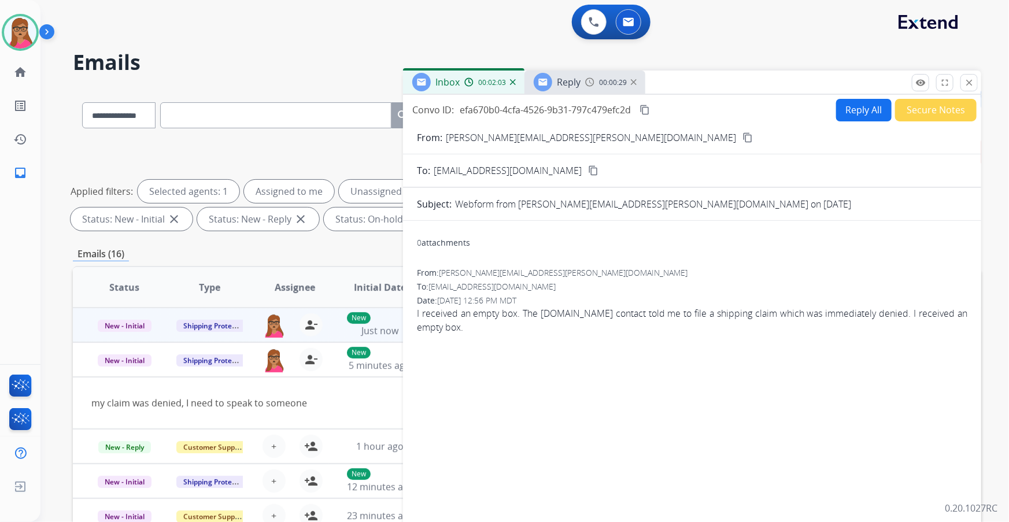
click at [571, 83] on span "Reply" at bounding box center [569, 82] width 24 height 13
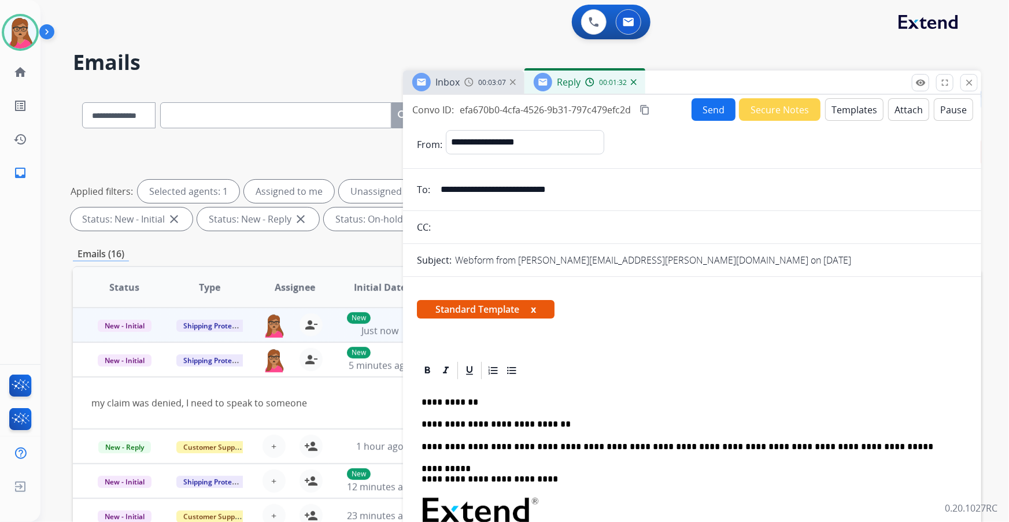
click at [565, 422] on p "**********" at bounding box center [688, 424] width 533 height 10
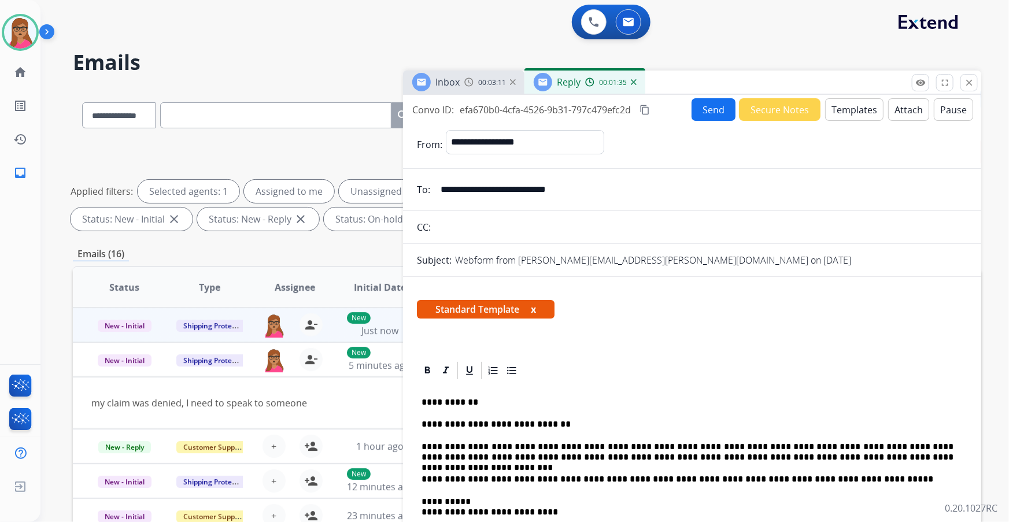
click at [700, 111] on button "Send" at bounding box center [714, 109] width 44 height 23
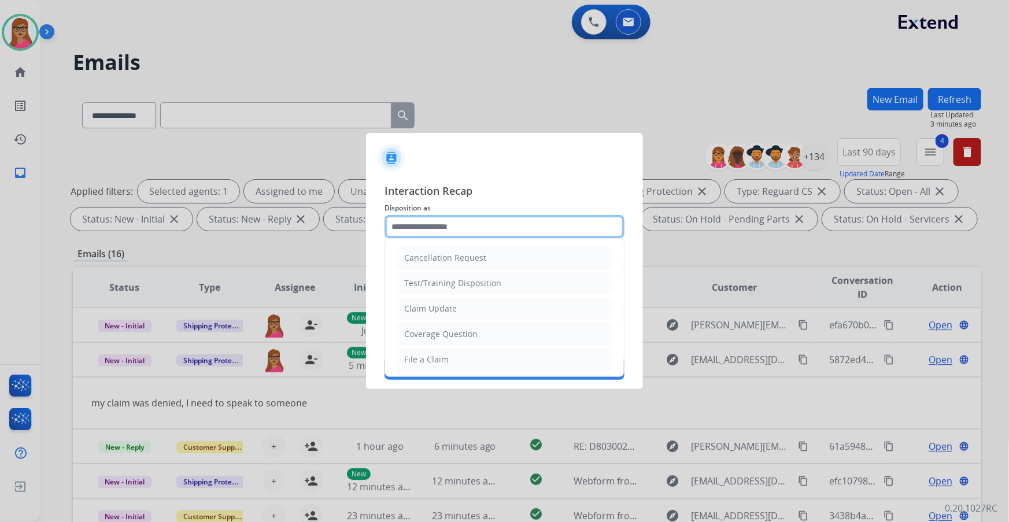
click at [498, 228] on input "text" at bounding box center [504, 226] width 240 height 23
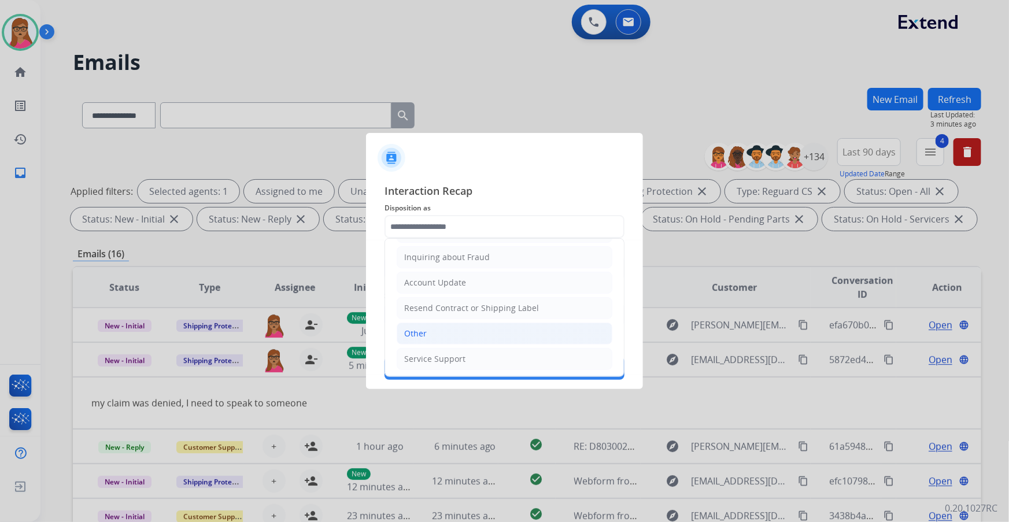
click at [430, 332] on li "Other" at bounding box center [505, 334] width 216 height 22
type input "*****"
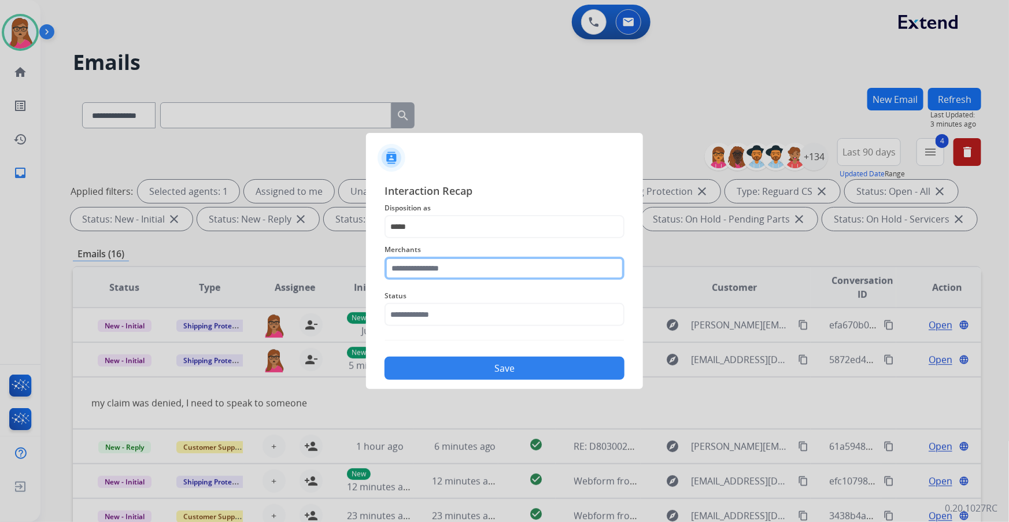
click at [434, 269] on input "text" at bounding box center [504, 268] width 240 height 23
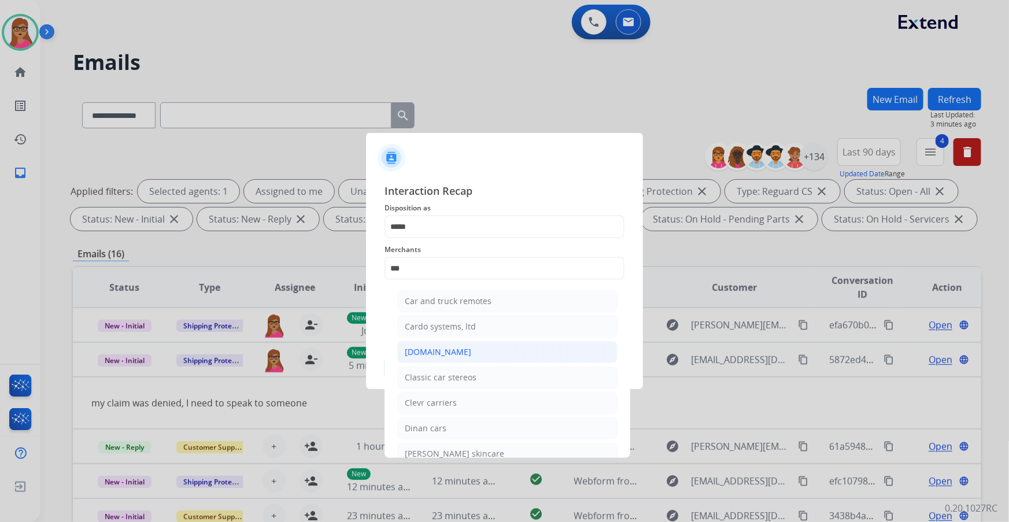
click at [438, 350] on div "[DOMAIN_NAME]" at bounding box center [438, 352] width 66 height 12
type input "**********"
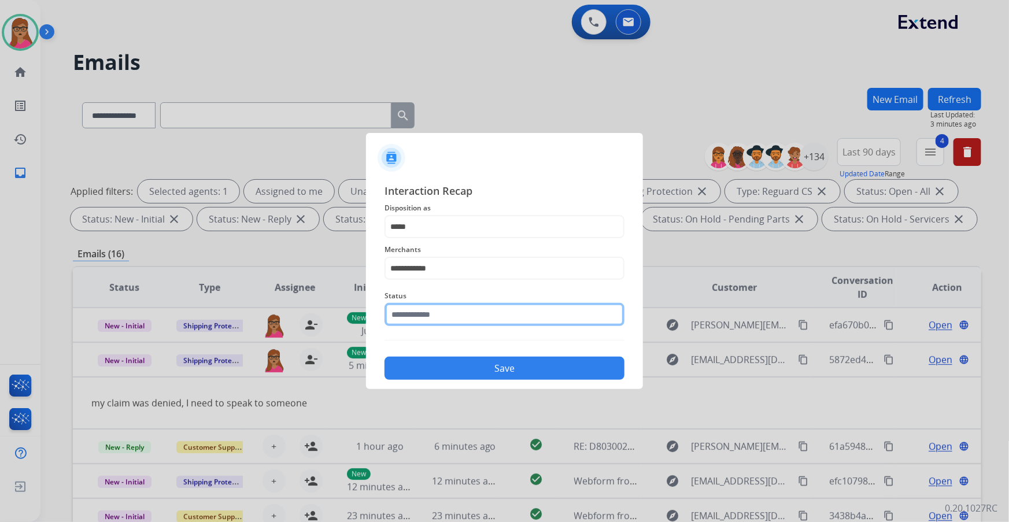
click at [441, 308] on input "text" at bounding box center [504, 314] width 240 height 23
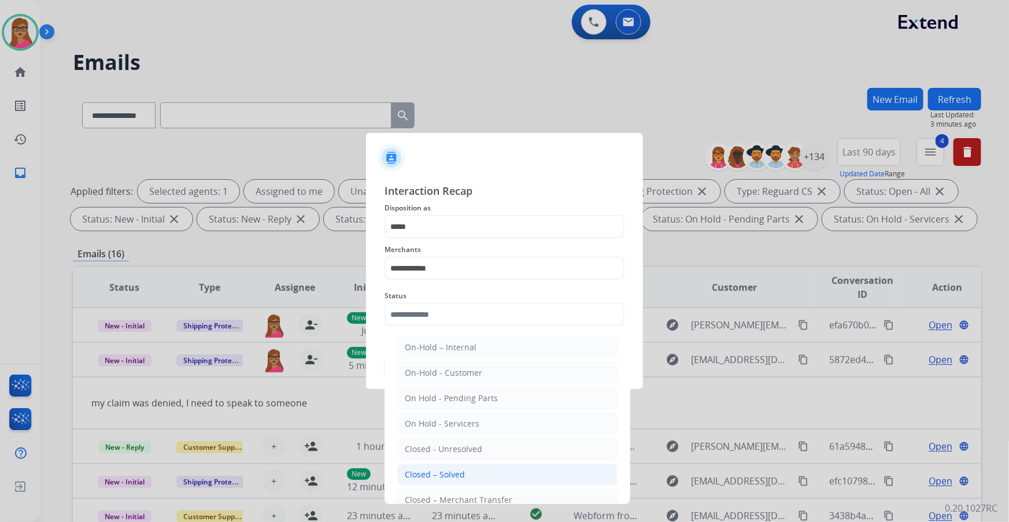
click at [474, 467] on li "Closed – Solved" at bounding box center [507, 475] width 220 height 22
type input "**********"
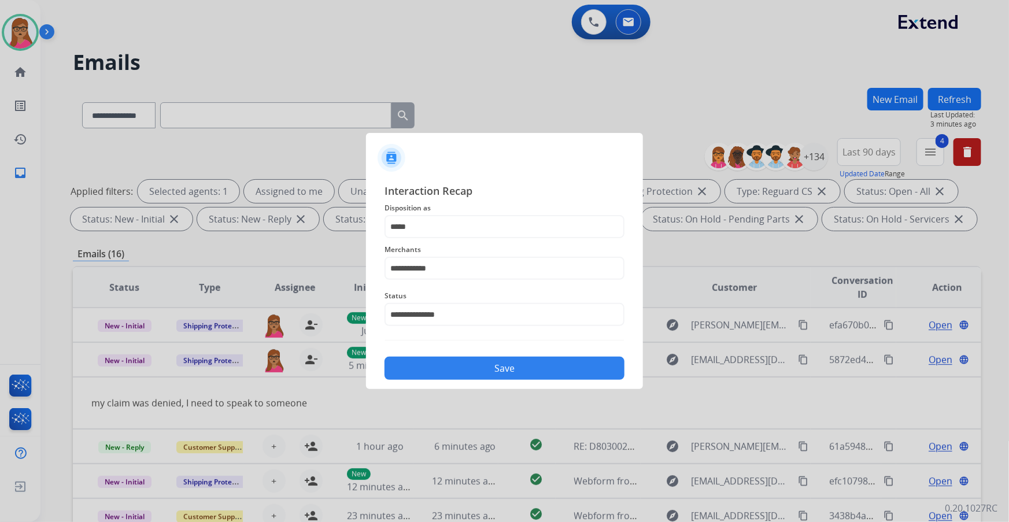
click at [508, 372] on button "Save" at bounding box center [504, 368] width 240 height 23
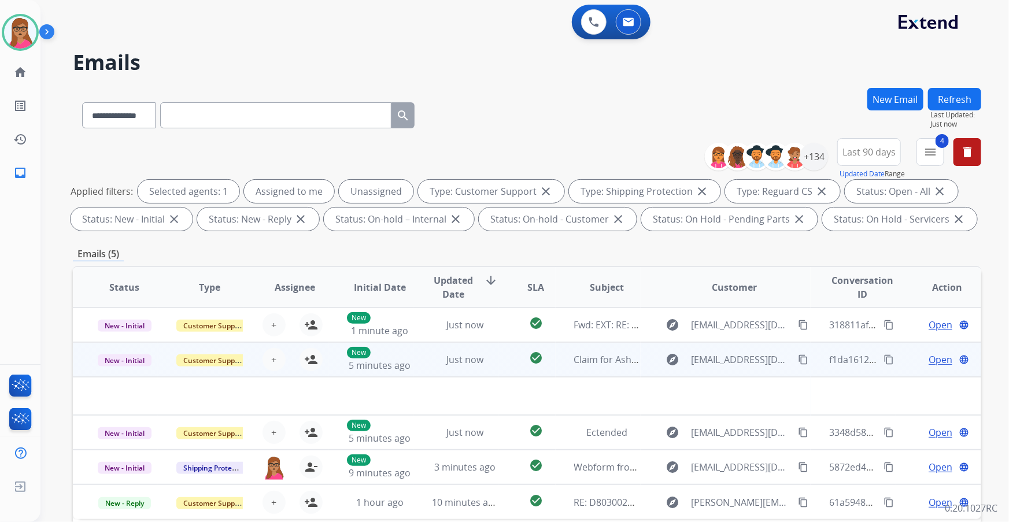
scroll to position [105, 0]
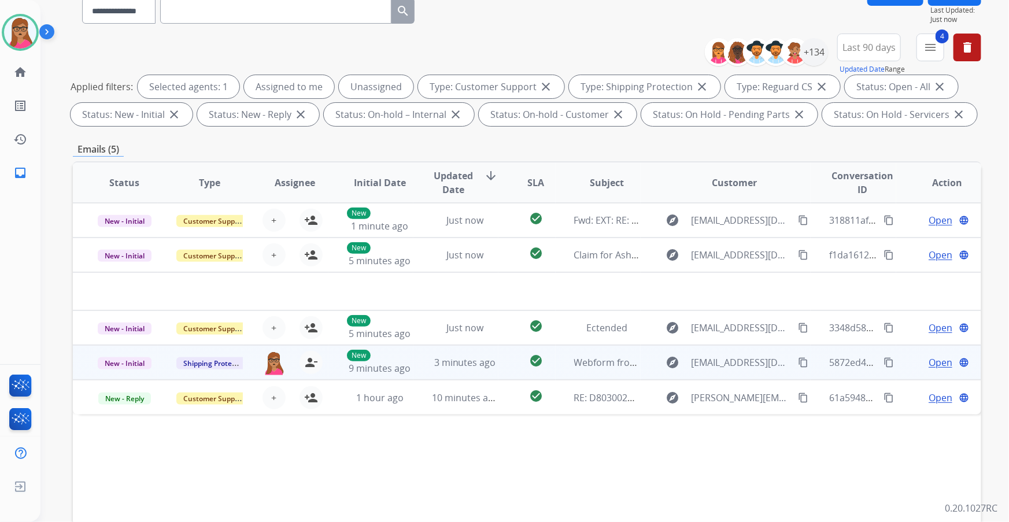
click at [929, 358] on span "Open" at bounding box center [941, 363] width 24 height 14
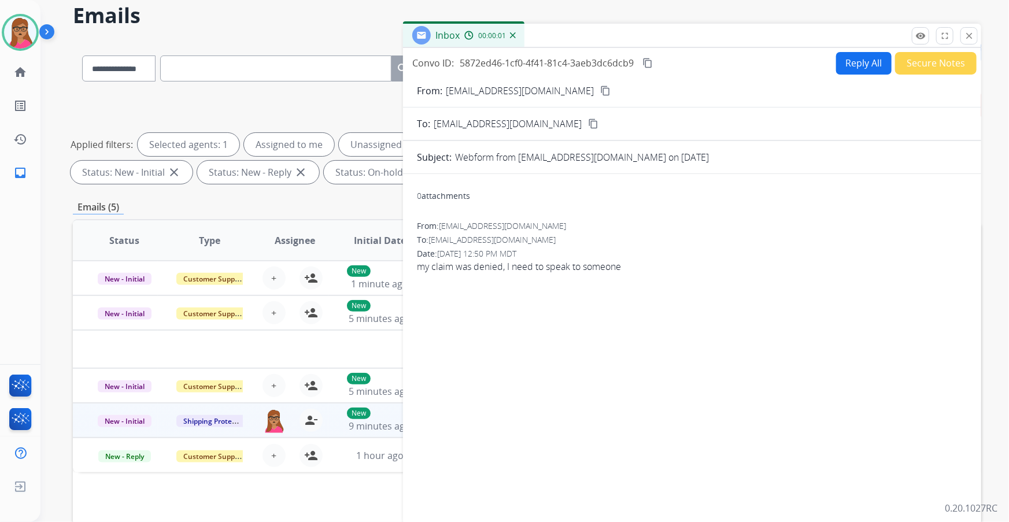
scroll to position [0, 0]
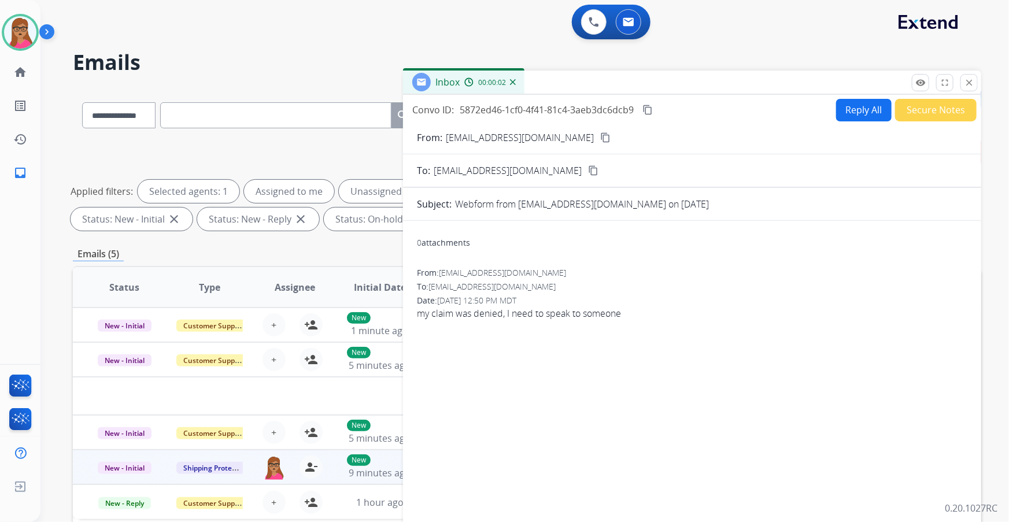
click at [600, 132] on mat-icon "content_copy" at bounding box center [605, 137] width 10 height 10
click at [860, 119] on button "Reply All" at bounding box center [864, 110] width 56 height 23
select select "**********"
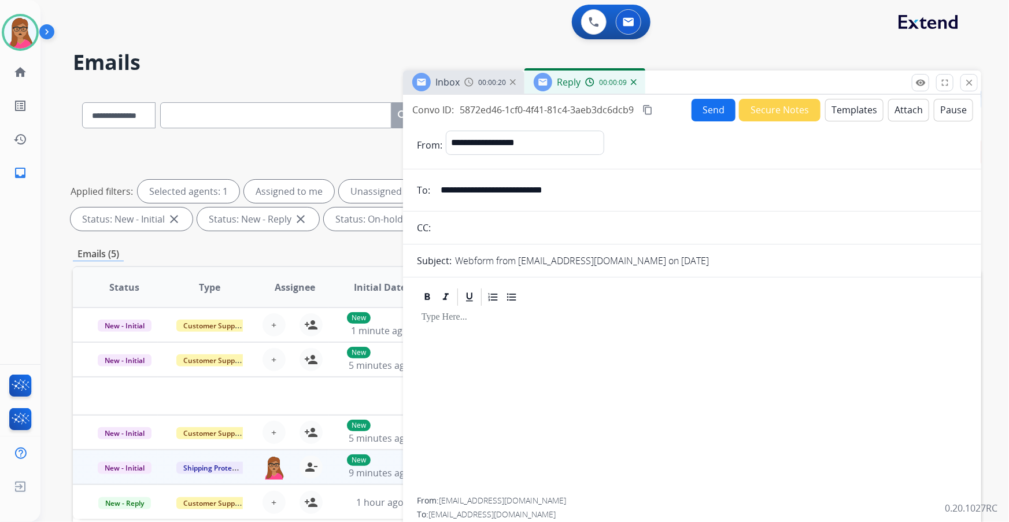
click at [842, 109] on button "Templates" at bounding box center [854, 110] width 58 height 23
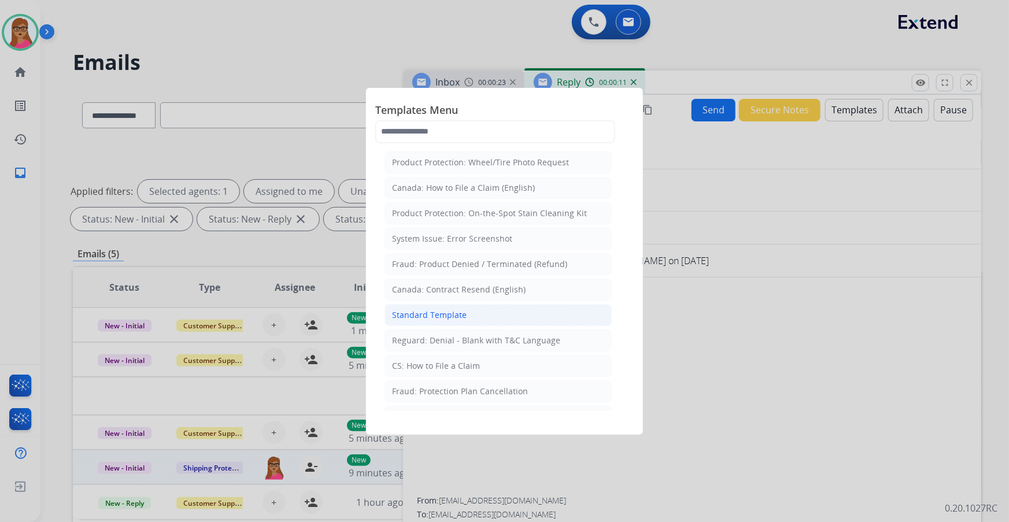
click at [439, 309] on div "Standard Template" at bounding box center [429, 315] width 75 height 12
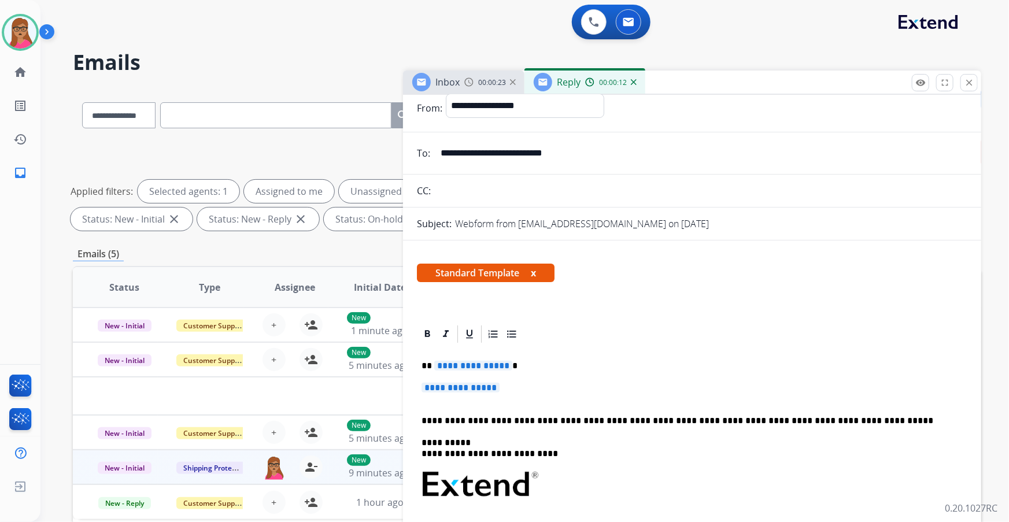
scroll to position [52, 0]
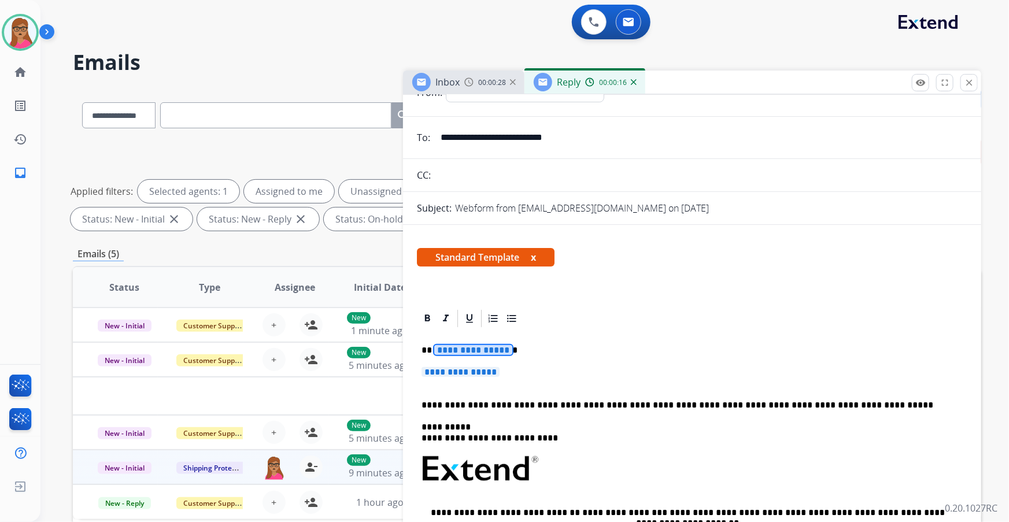
click at [465, 346] on span "**********" at bounding box center [473, 350] width 78 height 10
click at [462, 370] on span "**********" at bounding box center [461, 372] width 78 height 10
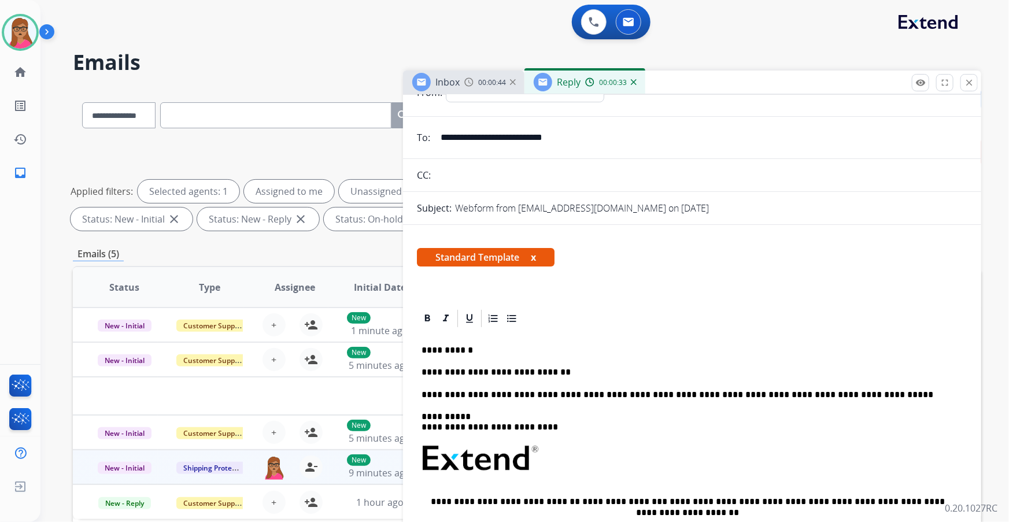
click at [462, 88] on div "Inbox 00:00:44" at bounding box center [463, 82] width 121 height 23
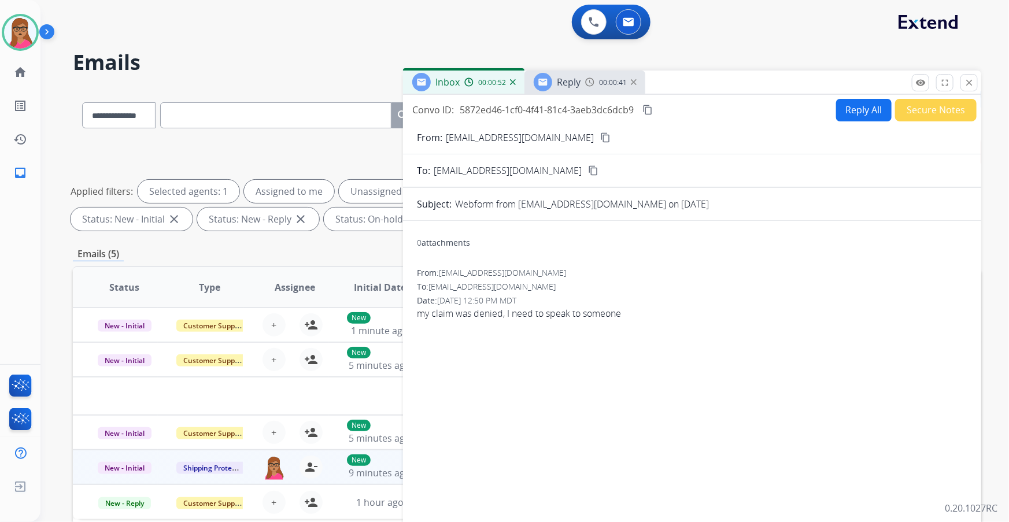
drag, startPoint x: 467, startPoint y: 77, endPoint x: 568, endPoint y: 82, distance: 101.3
click at [468, 77] on img at bounding box center [468, 81] width 9 height 9
click at [577, 82] on span "Reply" at bounding box center [569, 82] width 24 height 13
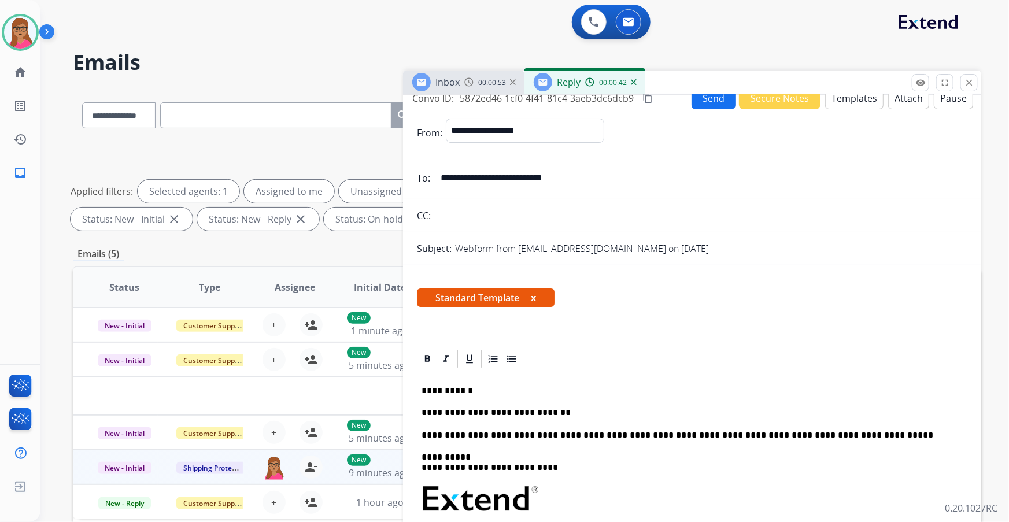
scroll to position [0, 0]
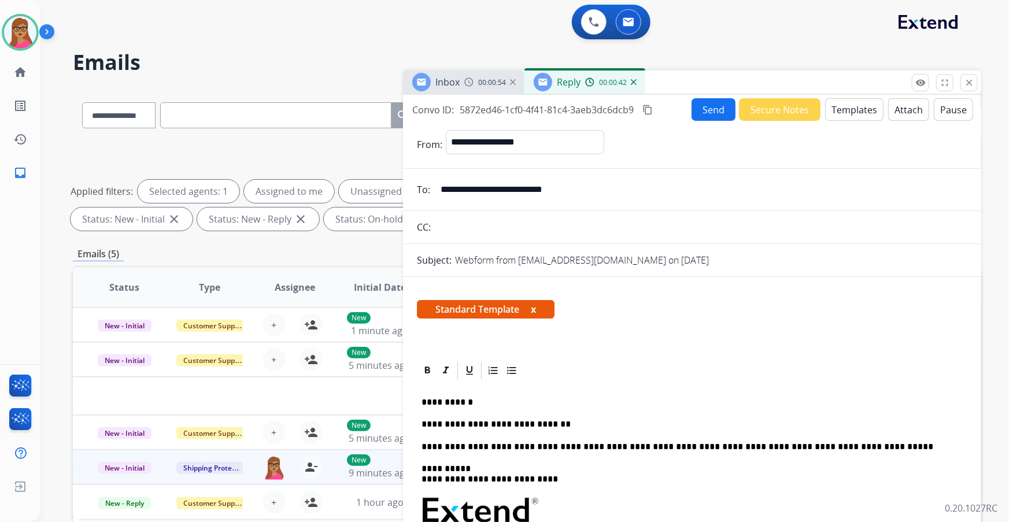
click at [868, 100] on button "Templates" at bounding box center [854, 109] width 58 height 23
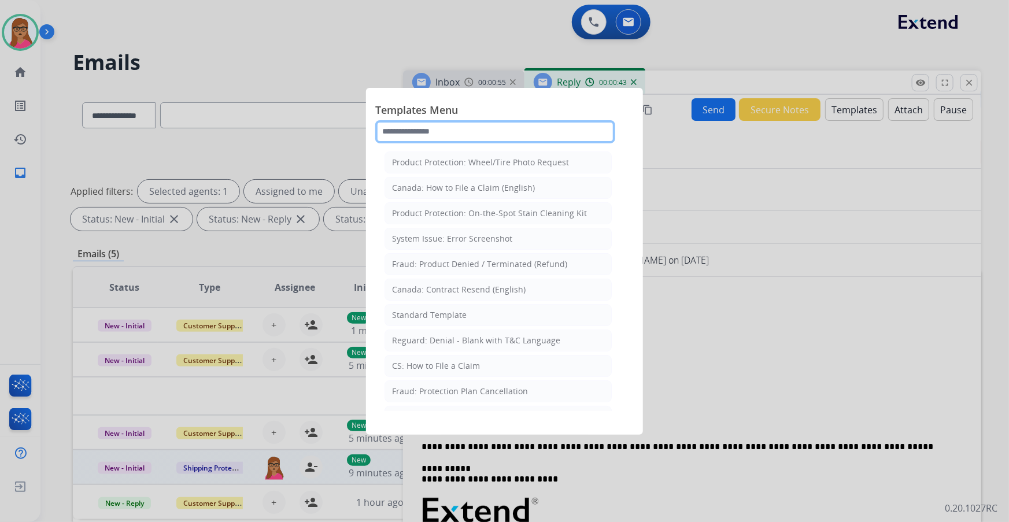
click at [438, 123] on input "text" at bounding box center [495, 131] width 240 height 23
type input "******"
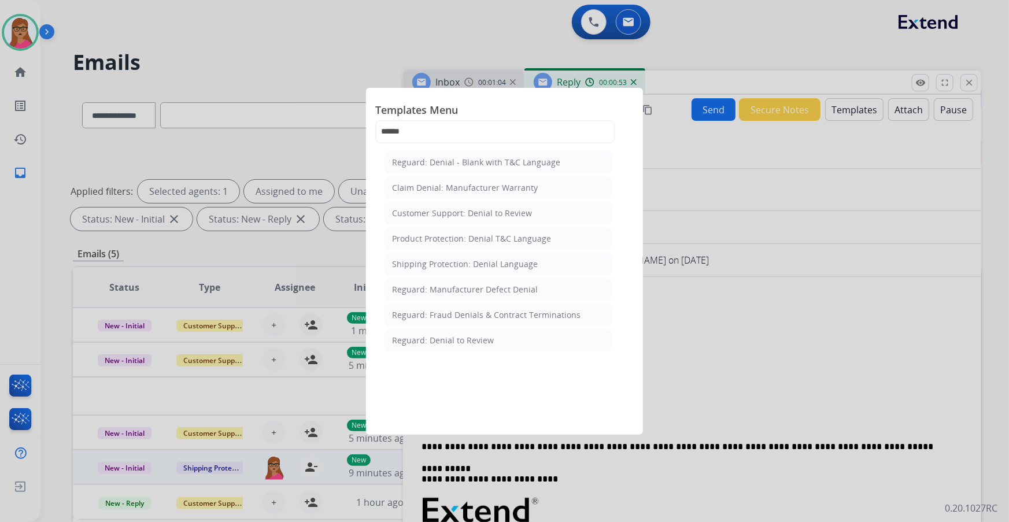
click at [474, 79] on div at bounding box center [504, 261] width 1009 height 522
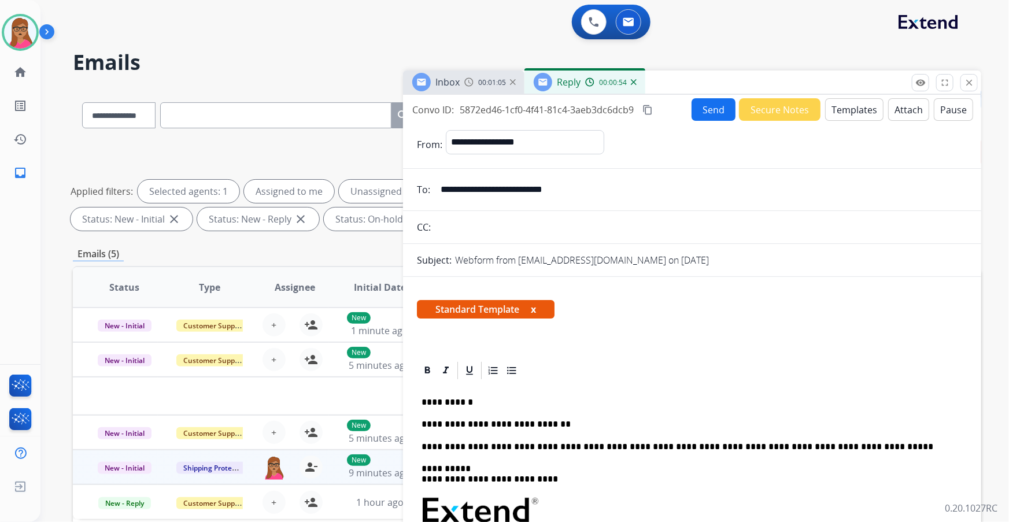
click at [631, 81] on img at bounding box center [634, 82] width 6 height 6
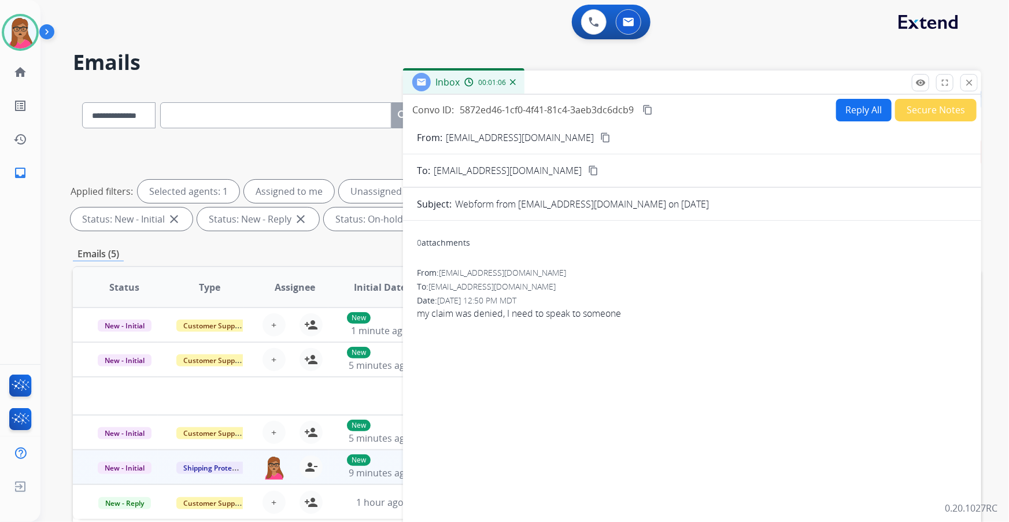
click at [856, 108] on button "Reply All" at bounding box center [864, 110] width 56 height 23
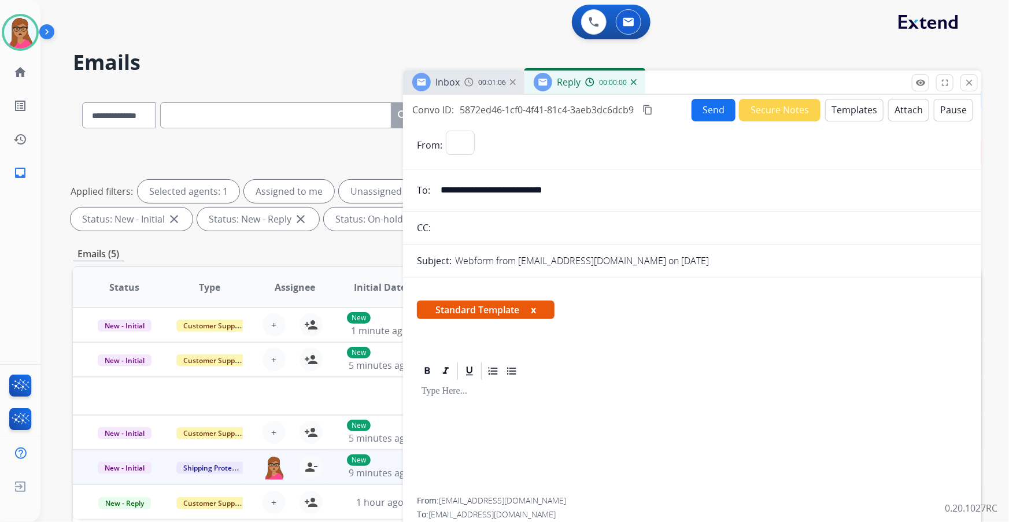
select select "**********"
click at [857, 108] on button "Templates" at bounding box center [854, 110] width 58 height 23
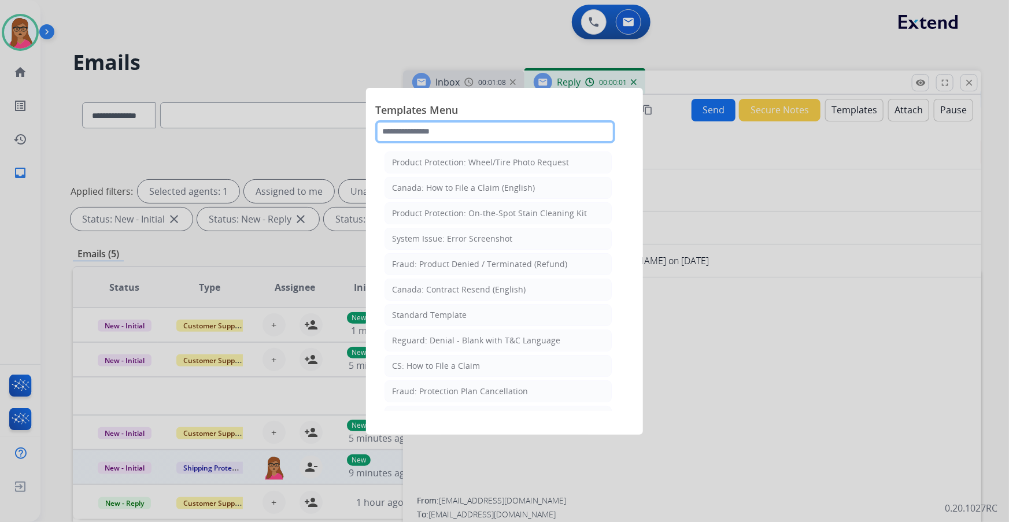
click at [457, 132] on input "text" at bounding box center [495, 131] width 240 height 23
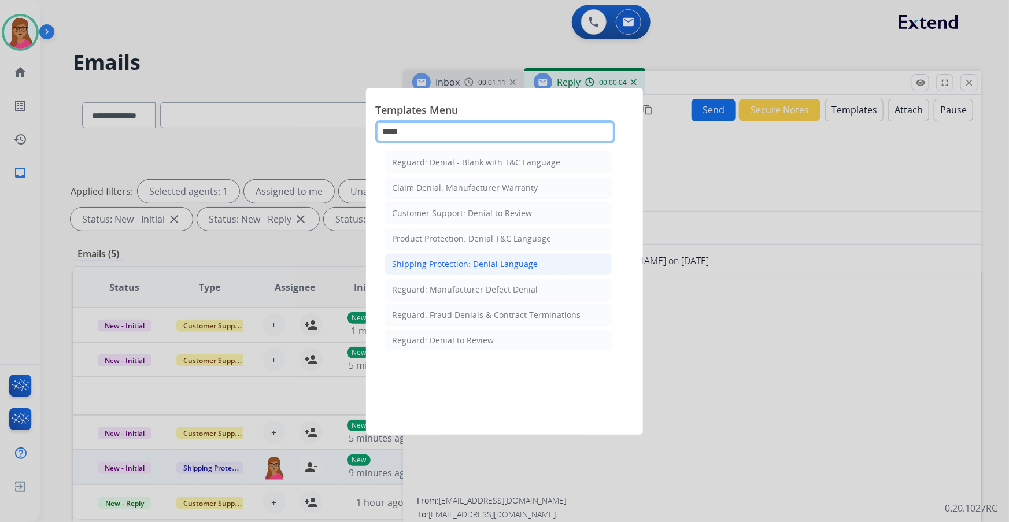
type input "*****"
click at [447, 268] on div "Shipping Protection: Denial Language" at bounding box center [465, 264] width 146 height 12
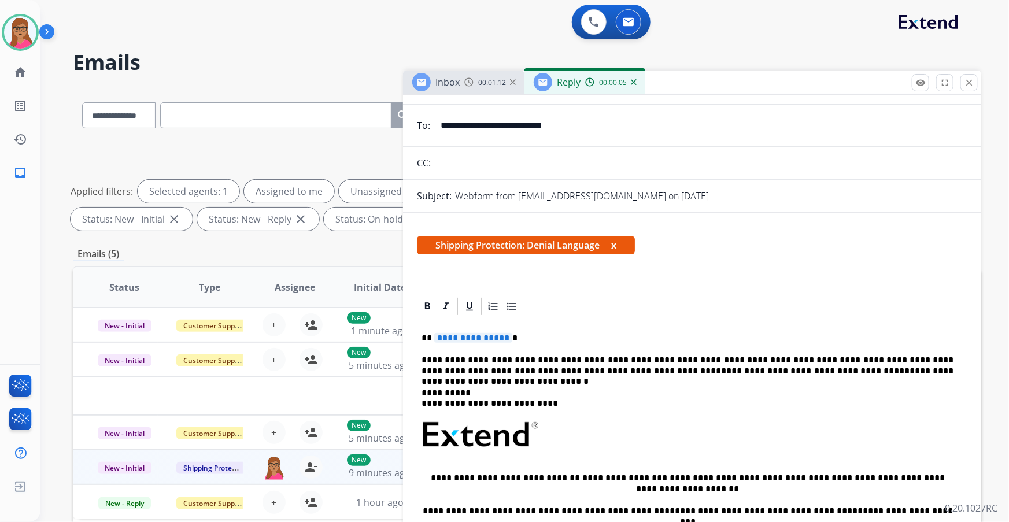
scroll to position [105, 0]
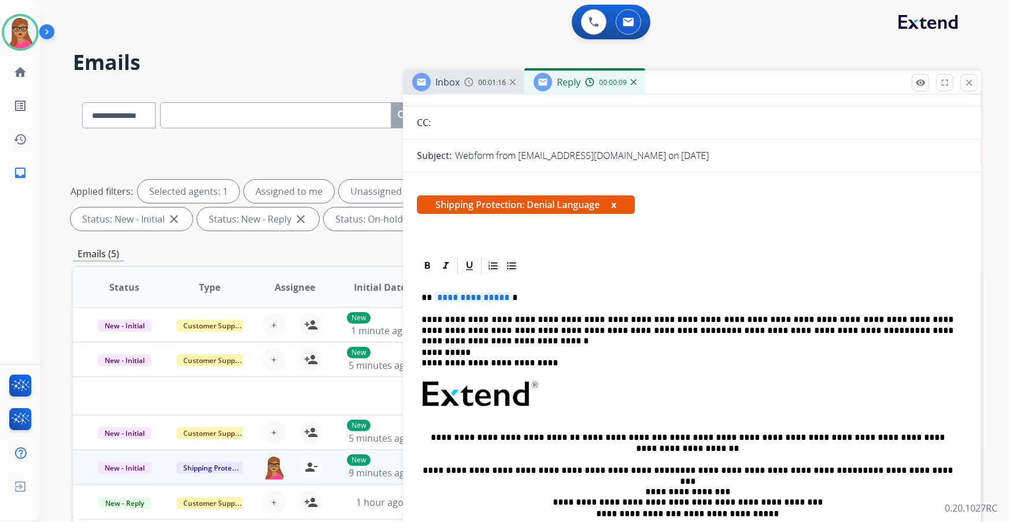
click at [464, 294] on span "**********" at bounding box center [473, 298] width 78 height 10
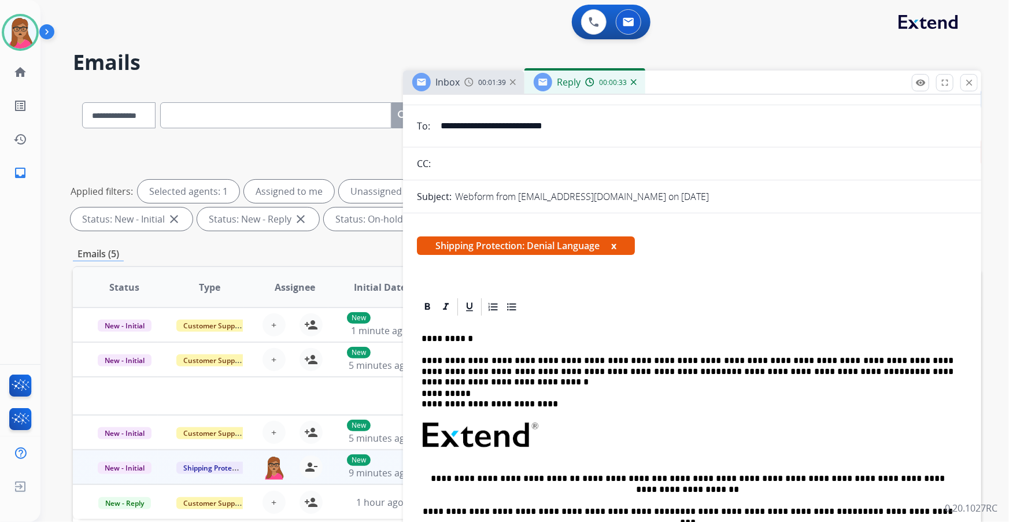
scroll to position [0, 0]
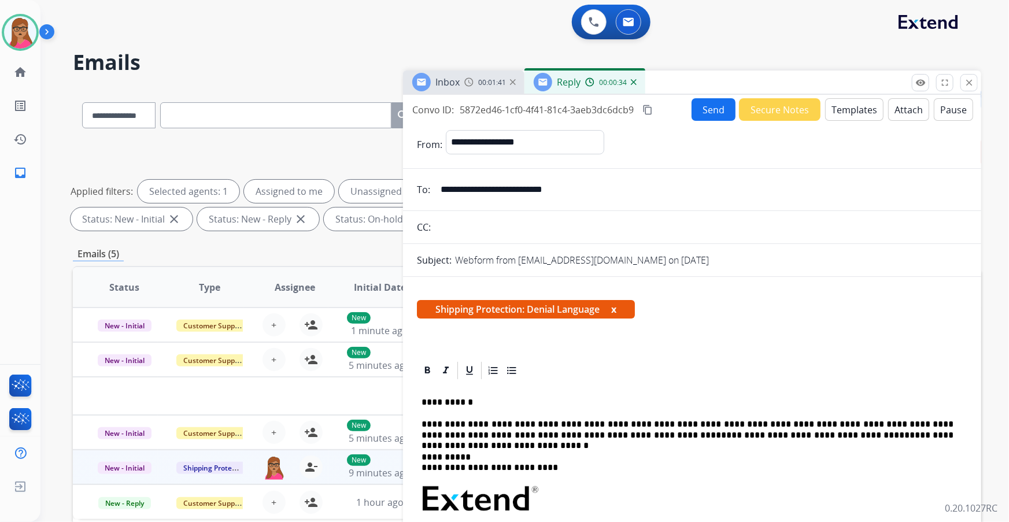
click at [653, 105] on mat-icon "content_copy" at bounding box center [647, 110] width 10 height 10
click at [704, 107] on button "Send" at bounding box center [714, 109] width 44 height 23
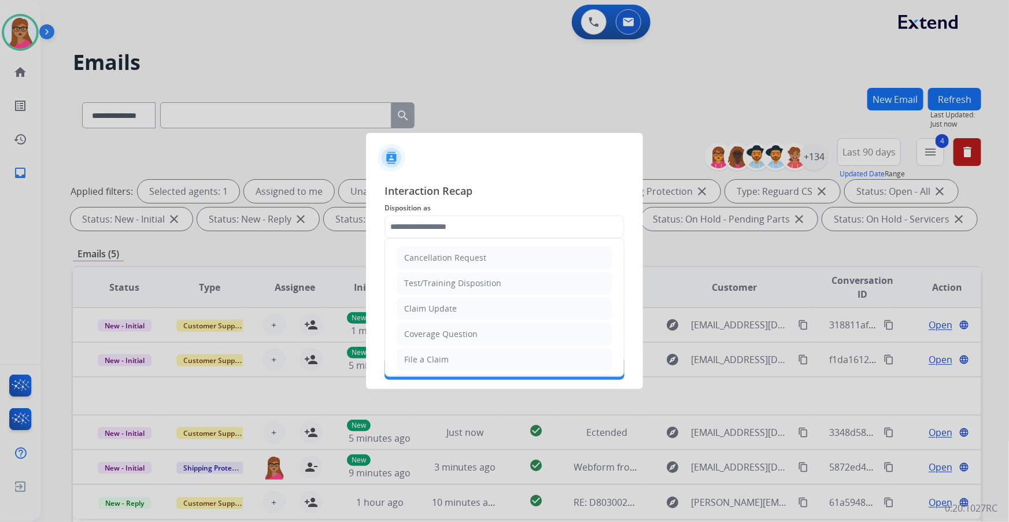
click at [452, 225] on input "text" at bounding box center [504, 226] width 240 height 23
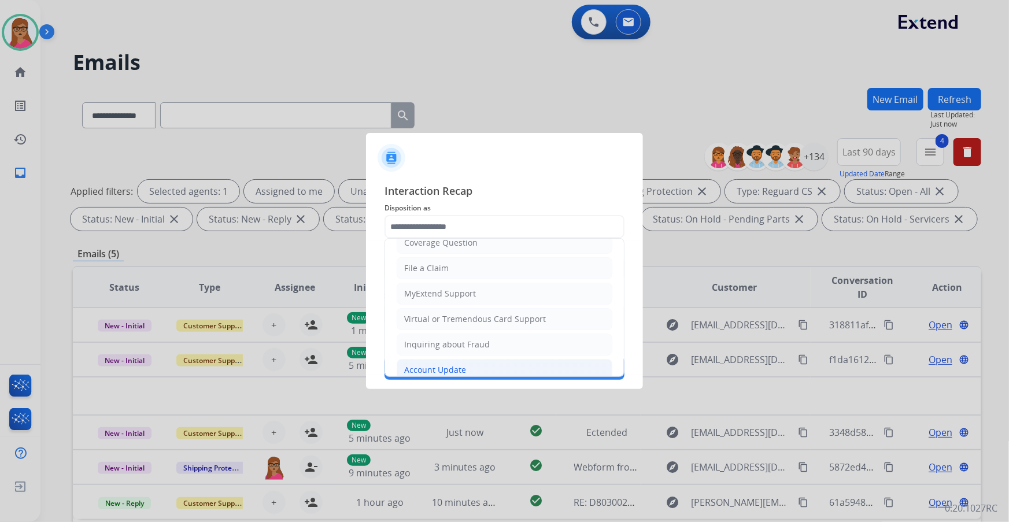
scroll to position [157, 0]
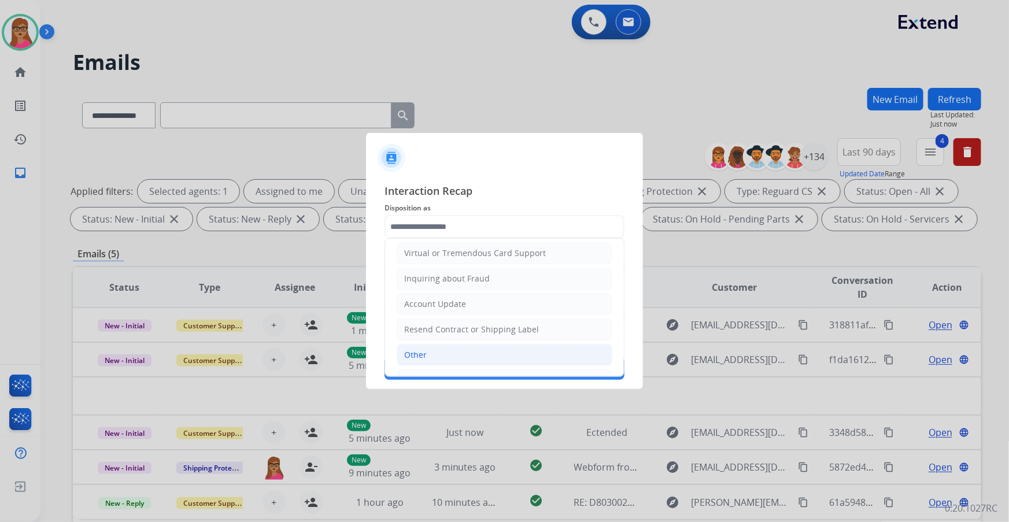
click at [429, 350] on li "Other" at bounding box center [505, 355] width 216 height 22
type input "*****"
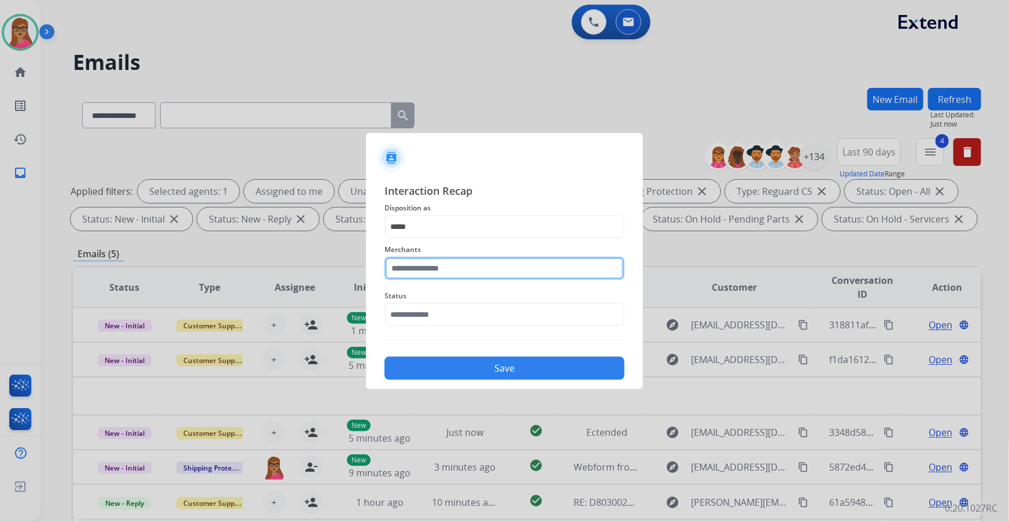
click at [434, 266] on input "text" at bounding box center [504, 268] width 240 height 23
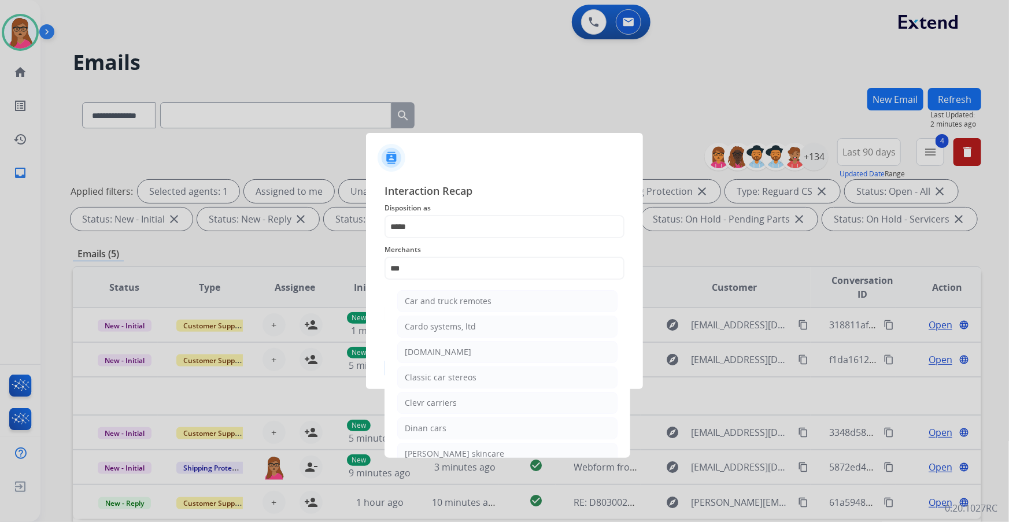
click at [418, 353] on div "[DOMAIN_NAME]" at bounding box center [438, 352] width 66 height 12
type input "**********"
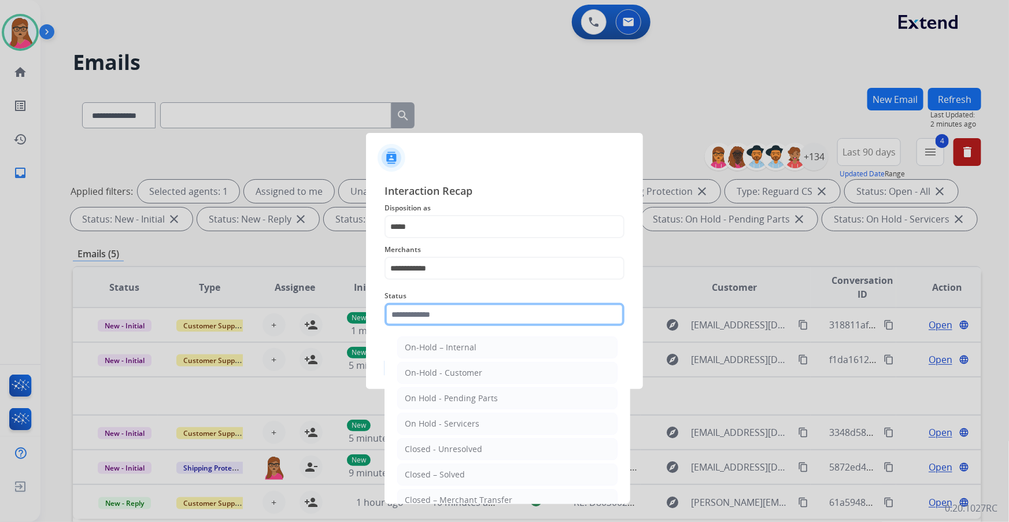
click at [438, 304] on input "text" at bounding box center [504, 314] width 240 height 23
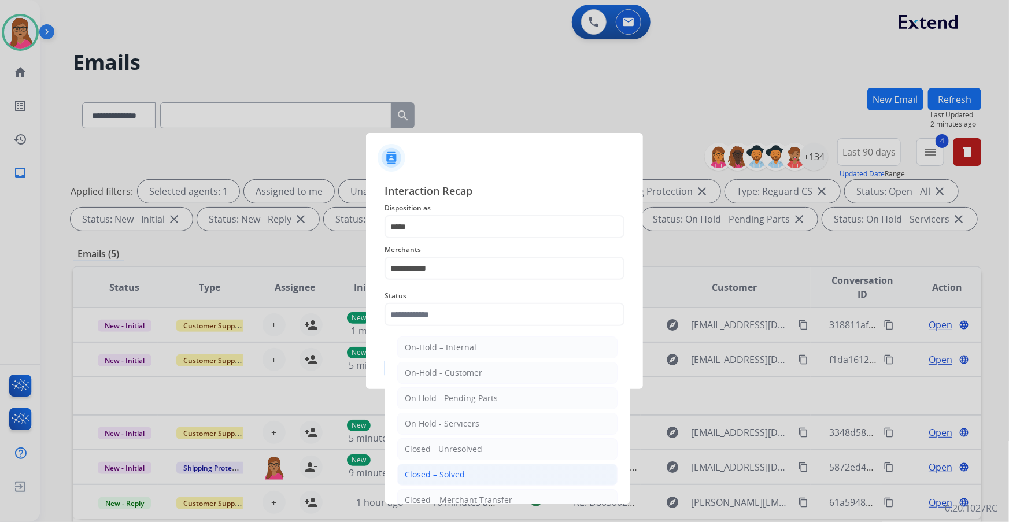
click at [450, 471] on div "Closed – Solved" at bounding box center [435, 475] width 60 height 12
type input "**********"
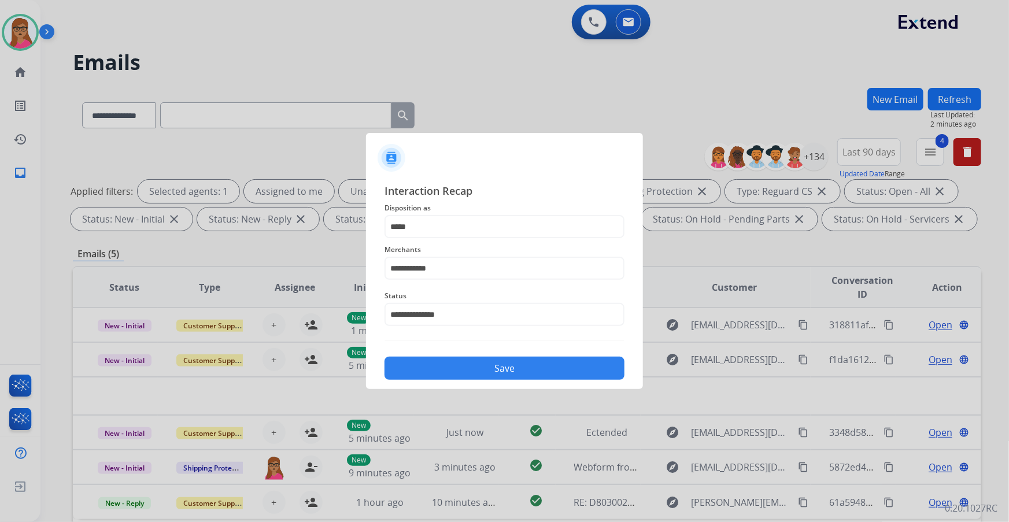
click at [489, 378] on button "Save" at bounding box center [504, 368] width 240 height 23
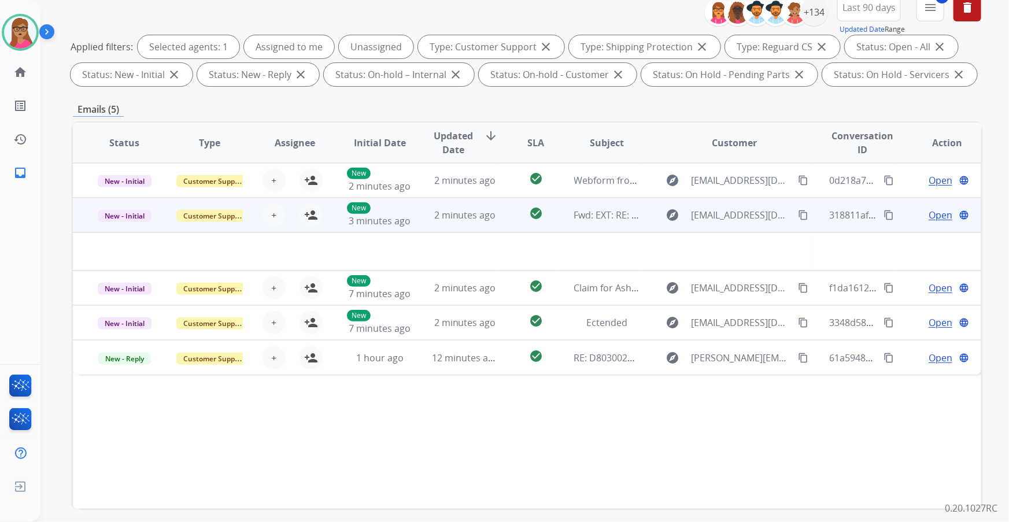
scroll to position [191, 0]
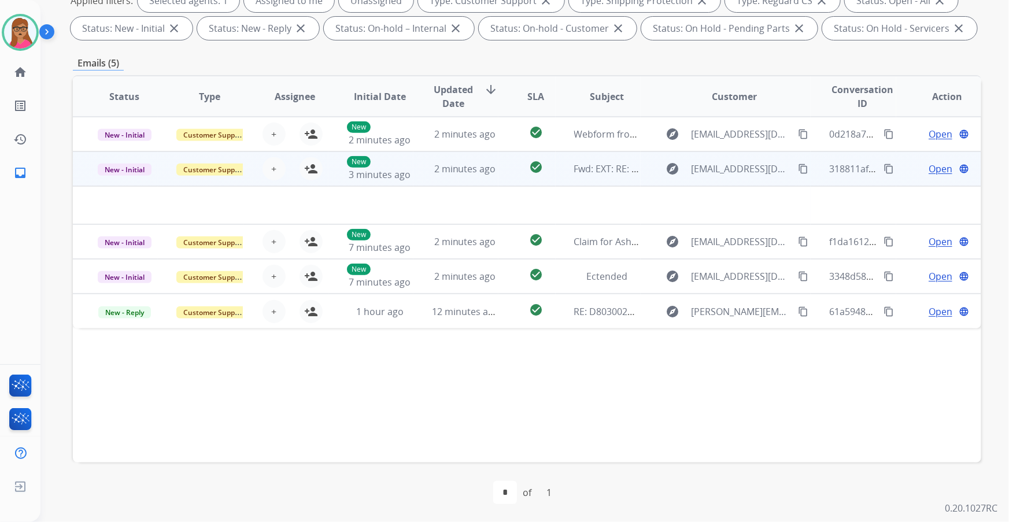
click at [121, 182] on td "New - Initial" at bounding box center [115, 168] width 85 height 35
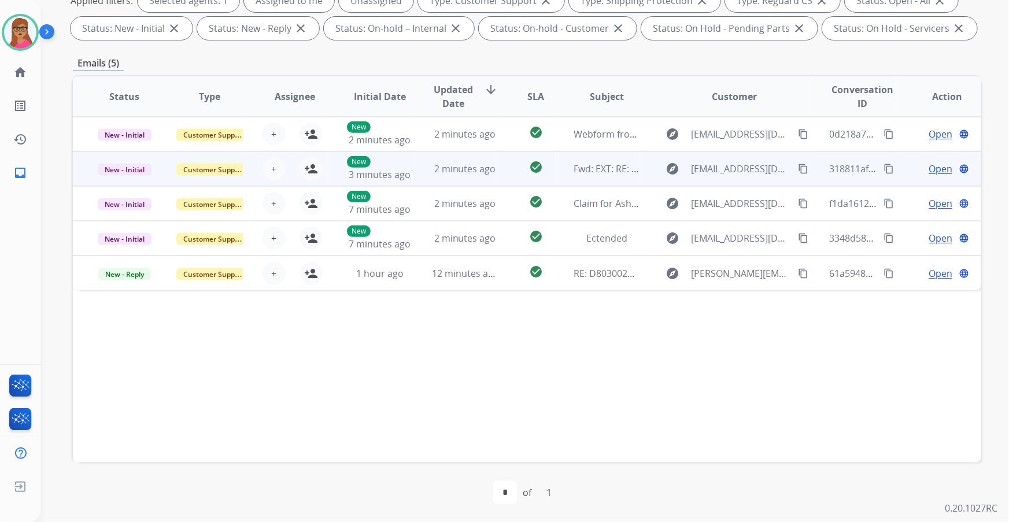
click at [121, 182] on td "New - Initial" at bounding box center [115, 168] width 85 height 35
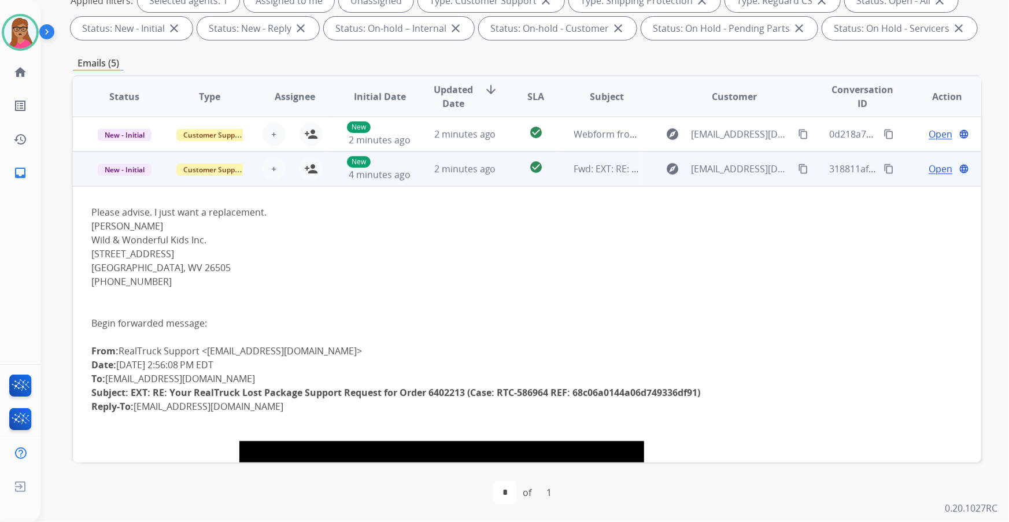
scroll to position [35, 0]
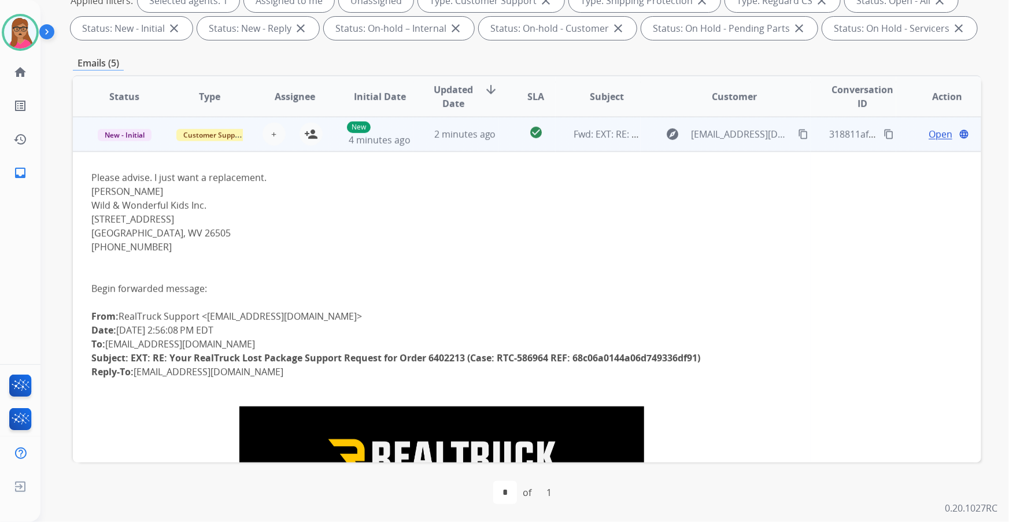
click at [123, 147] on td "New - Initial" at bounding box center [115, 134] width 85 height 35
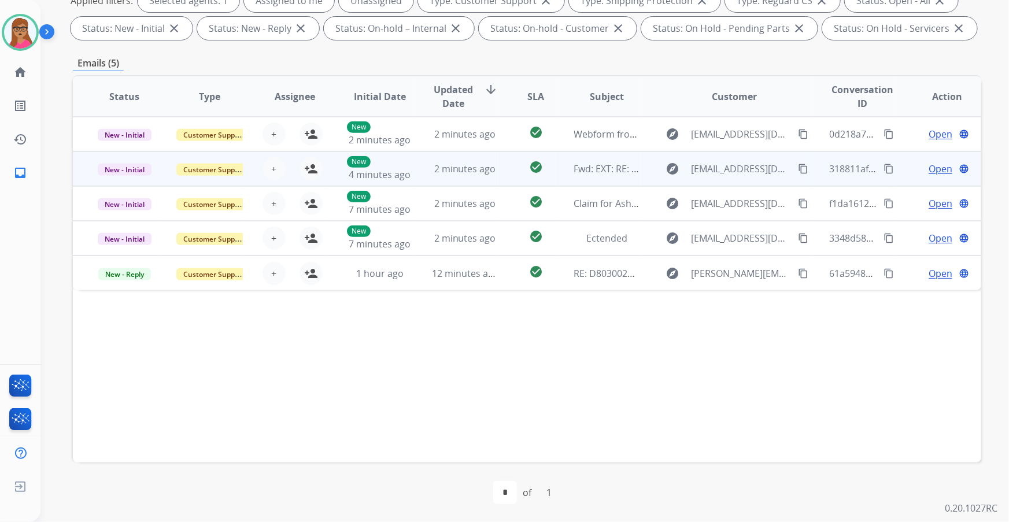
scroll to position [0, 0]
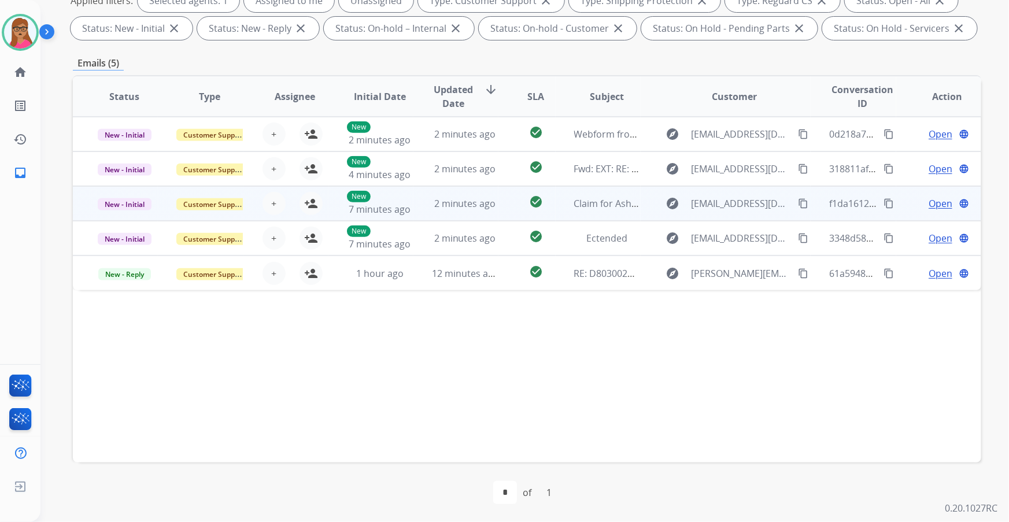
click at [123, 210] on td "New - Initial" at bounding box center [115, 203] width 85 height 35
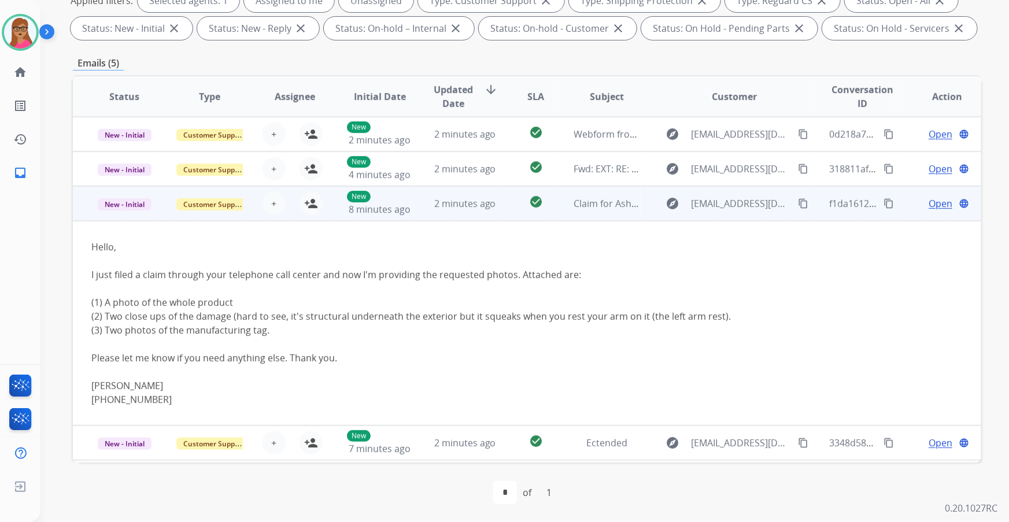
scroll to position [32, 0]
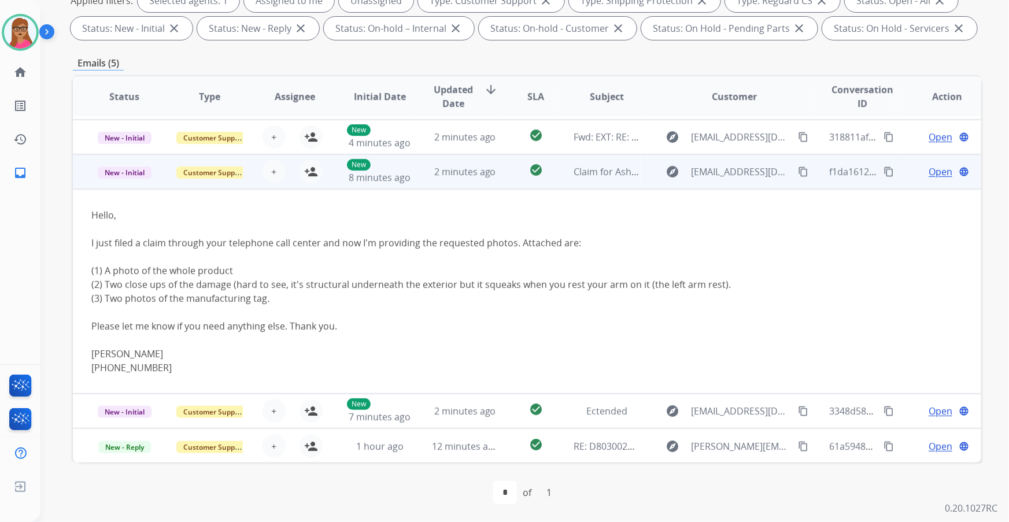
click at [117, 184] on td "New - Initial" at bounding box center [115, 171] width 85 height 35
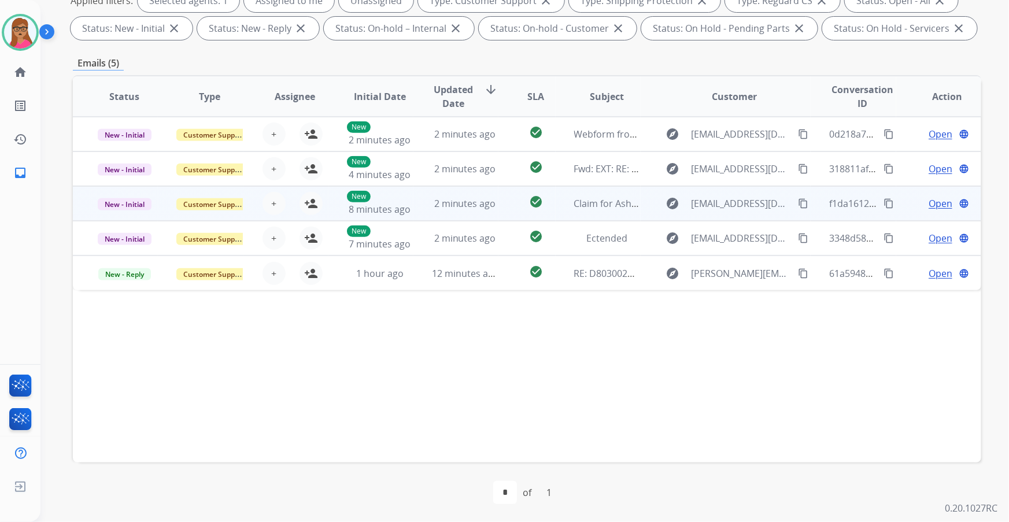
scroll to position [0, 0]
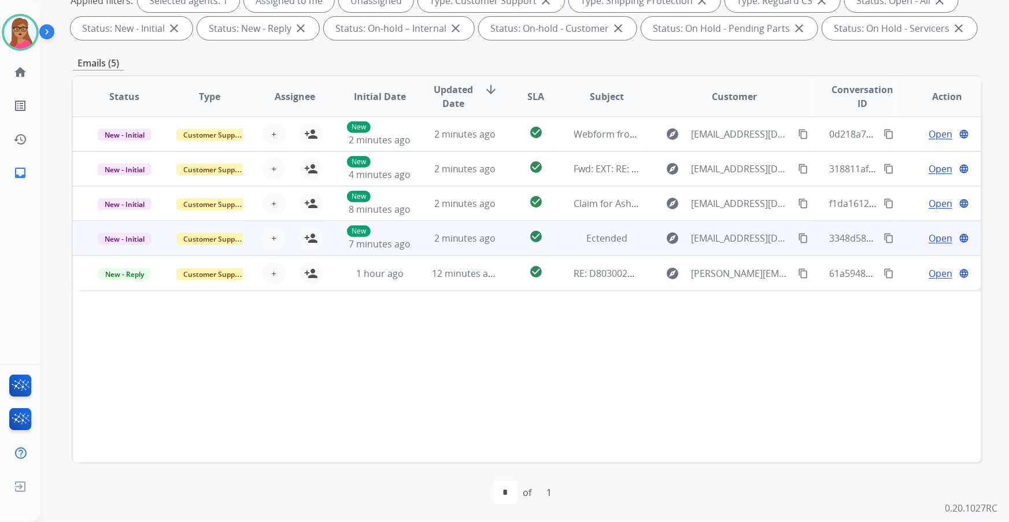
click at [125, 247] on td "New - Initial" at bounding box center [115, 238] width 85 height 35
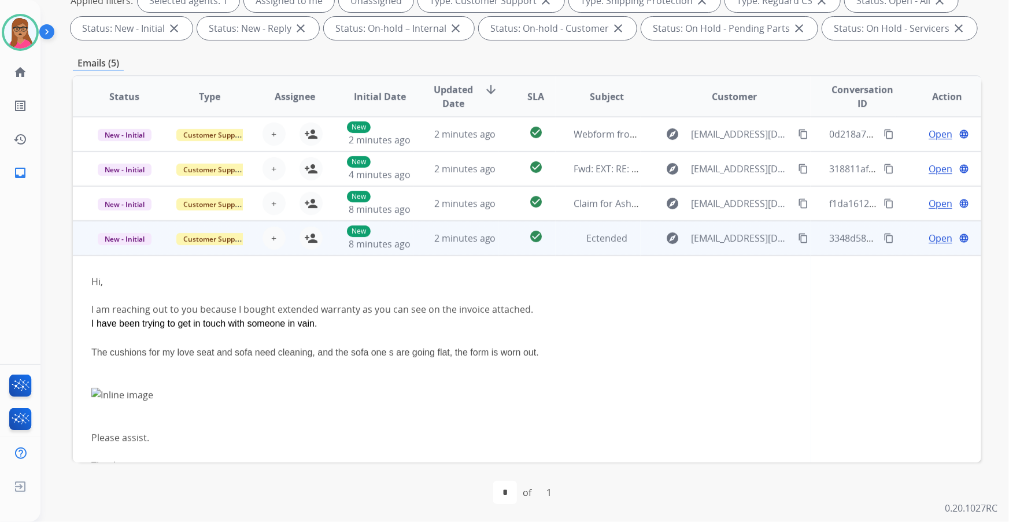
drag, startPoint x: 306, startPoint y: 245, endPoint x: 371, endPoint y: 251, distance: 65.0
click at [306, 245] on button "person_add Assign to Me" at bounding box center [311, 238] width 23 height 23
click at [931, 239] on span "Open" at bounding box center [941, 238] width 24 height 14
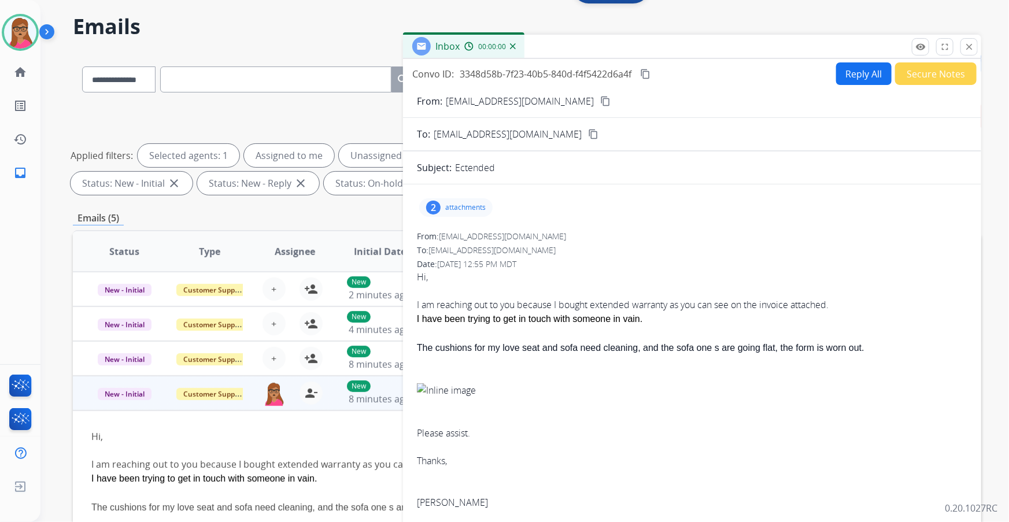
scroll to position [34, 0]
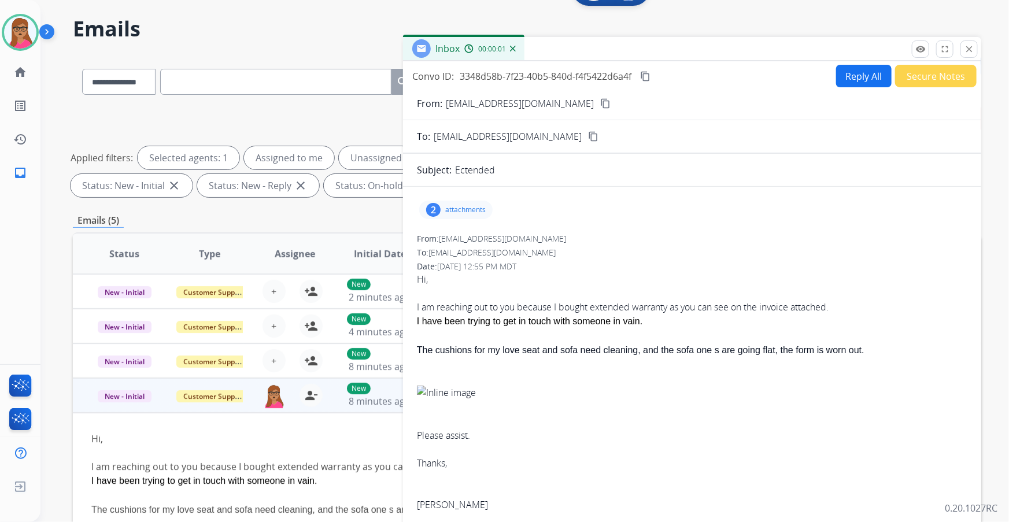
click at [461, 207] on p "attachments" at bounding box center [465, 209] width 40 height 9
click at [763, 213] on div "2 attachments Ashley invoice.pdf download 1757443962206blob.jpg download" at bounding box center [692, 210] width 550 height 28
click at [466, 209] on p "attachments" at bounding box center [465, 209] width 40 height 9
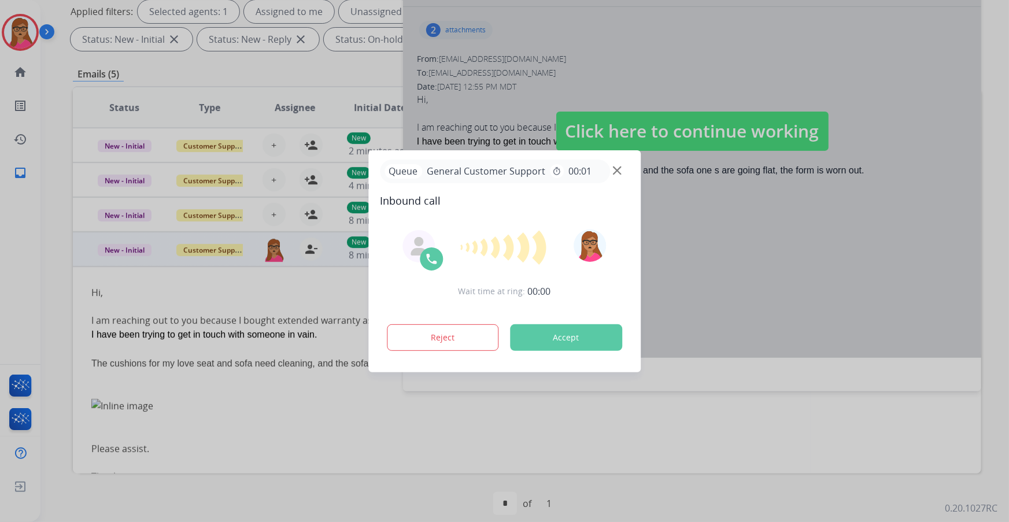
scroll to position [191, 0]
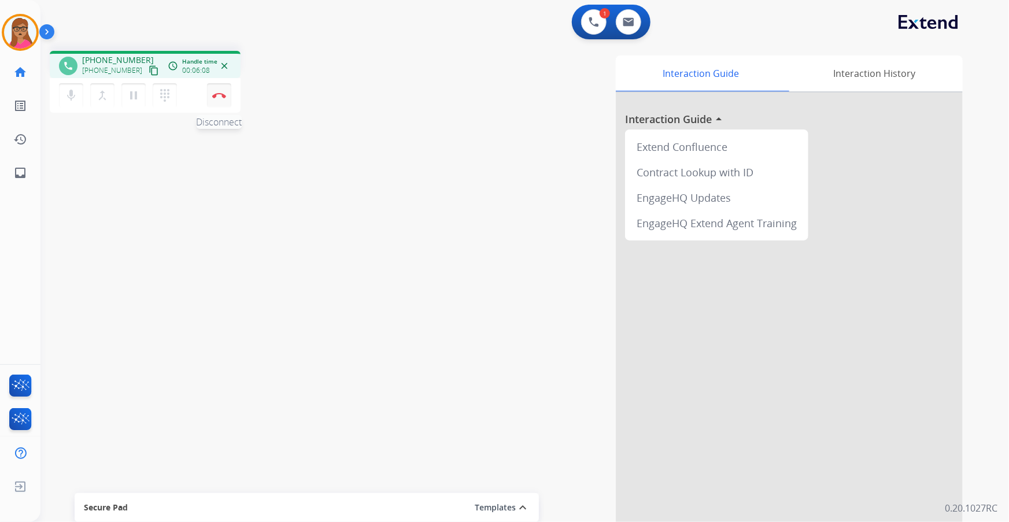
click at [223, 98] on img at bounding box center [219, 96] width 14 height 6
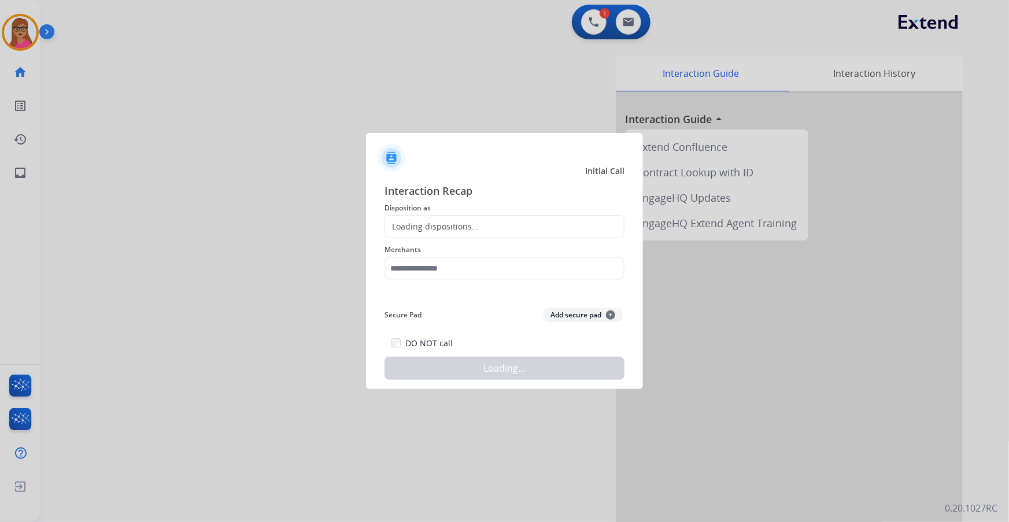
click at [442, 224] on div "Loading dispositions..." at bounding box center [432, 227] width 94 height 12
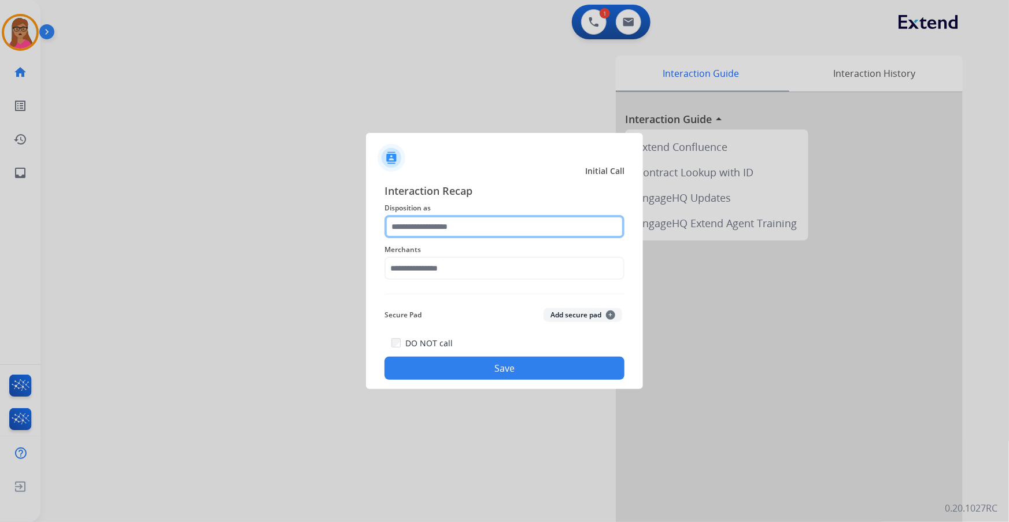
click at [442, 224] on input "text" at bounding box center [504, 226] width 240 height 23
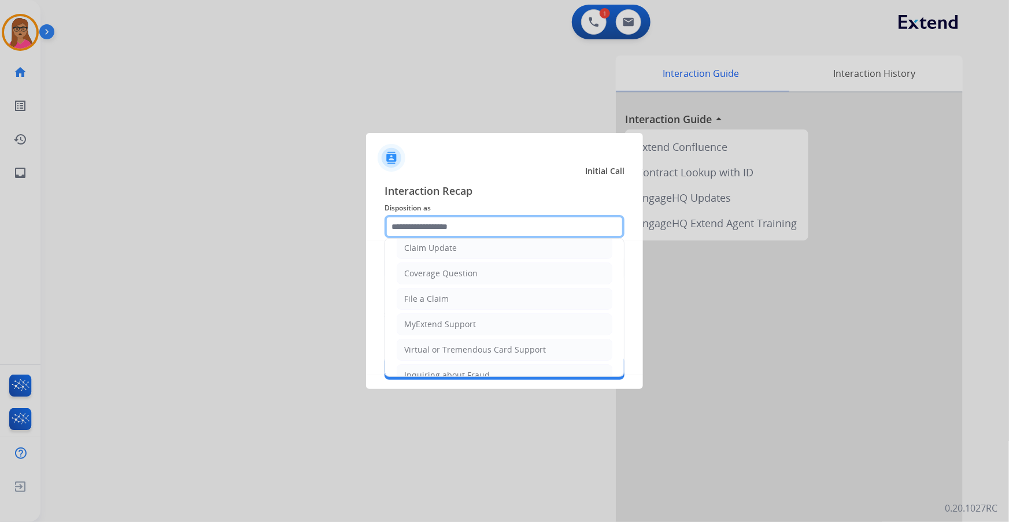
scroll to position [157, 0]
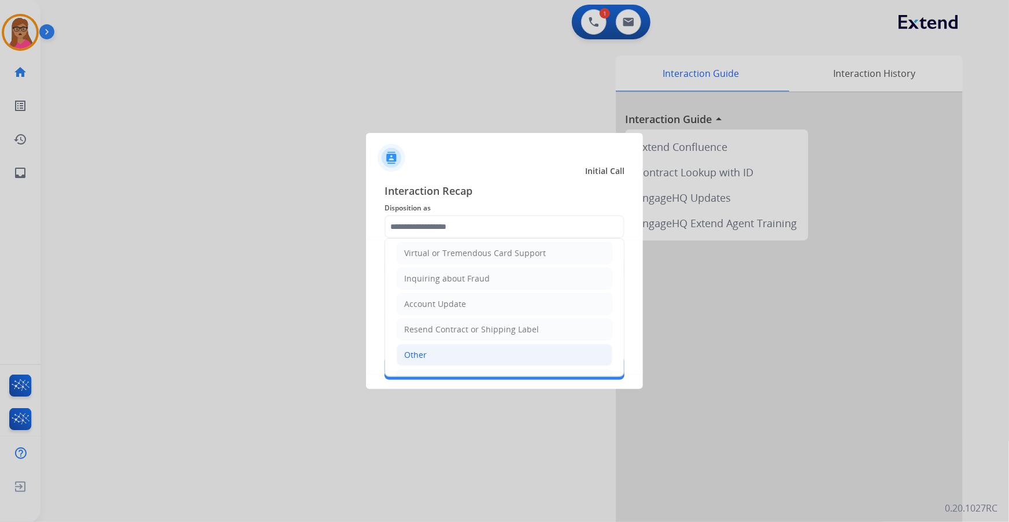
click at [443, 361] on li "Other" at bounding box center [505, 355] width 216 height 22
type input "*****"
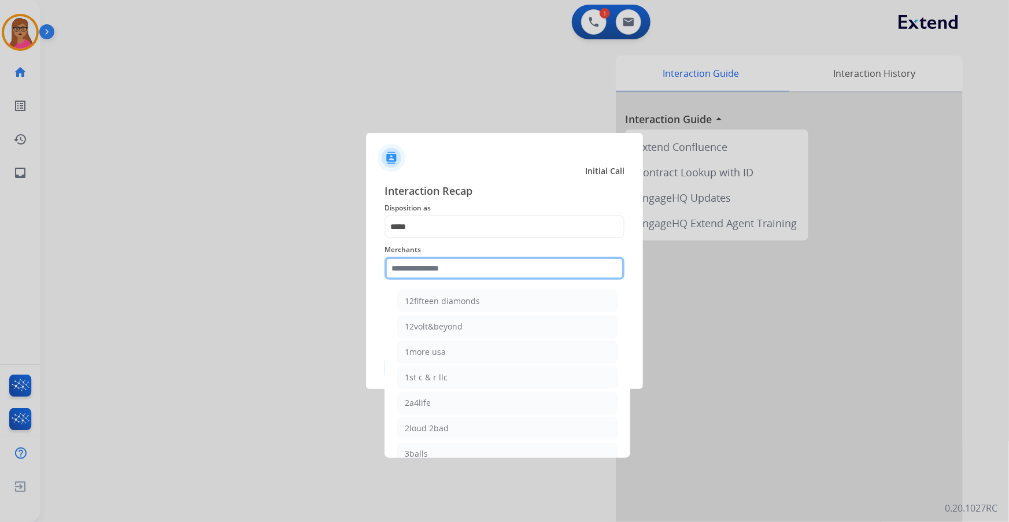
click at [420, 265] on input "text" at bounding box center [504, 268] width 240 height 23
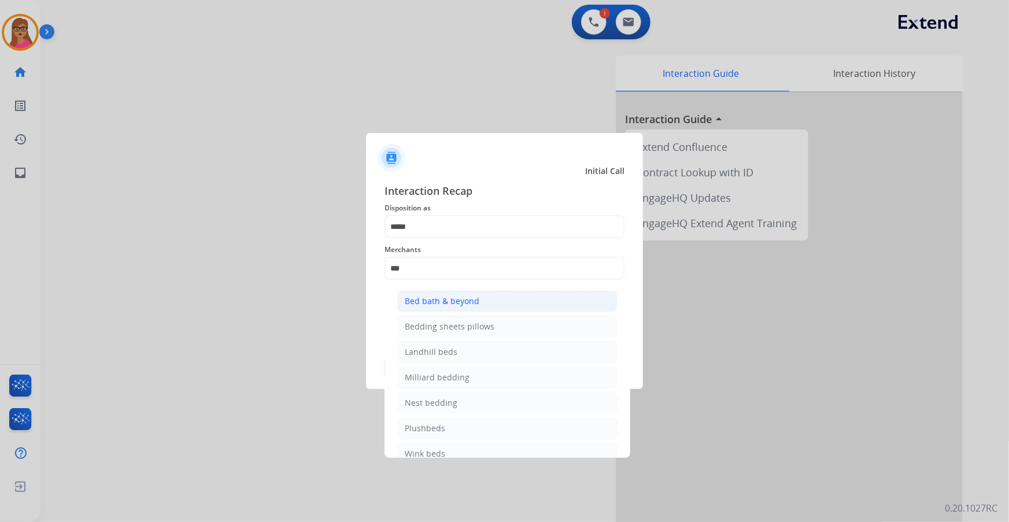
click at [445, 303] on div "Bed bath & beyond" at bounding box center [442, 301] width 75 height 12
type input "**********"
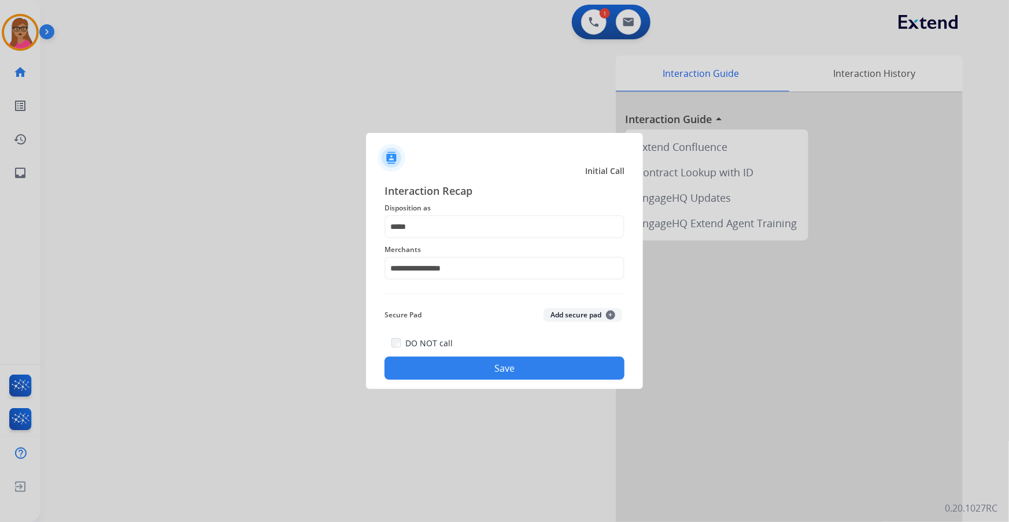
click at [482, 370] on button "Save" at bounding box center [504, 368] width 240 height 23
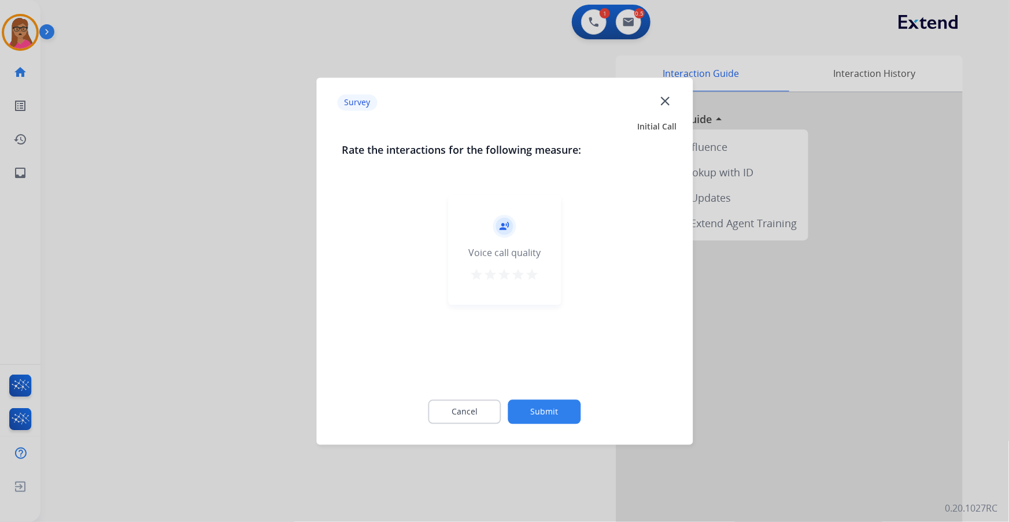
click at [231, 289] on div at bounding box center [504, 261] width 1009 height 522
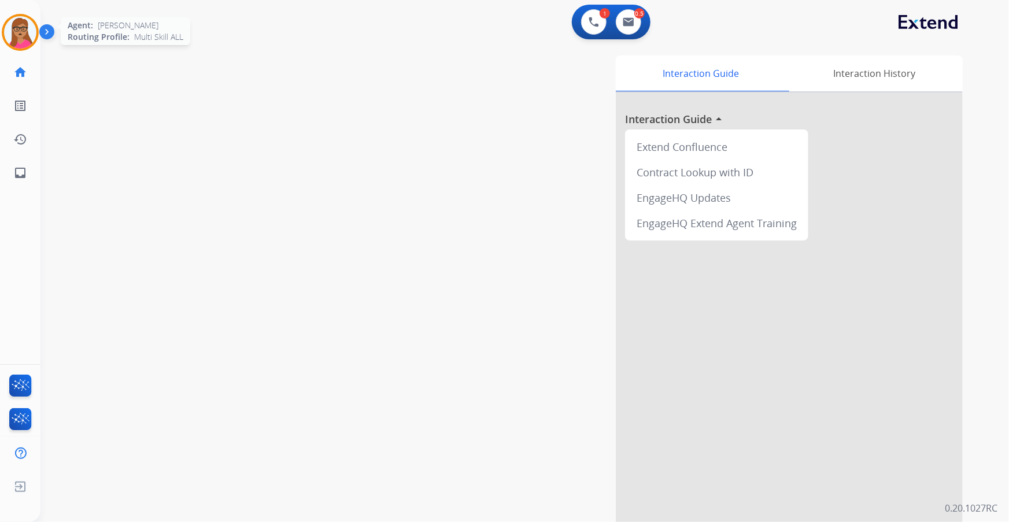
click at [17, 29] on img at bounding box center [20, 32] width 32 height 32
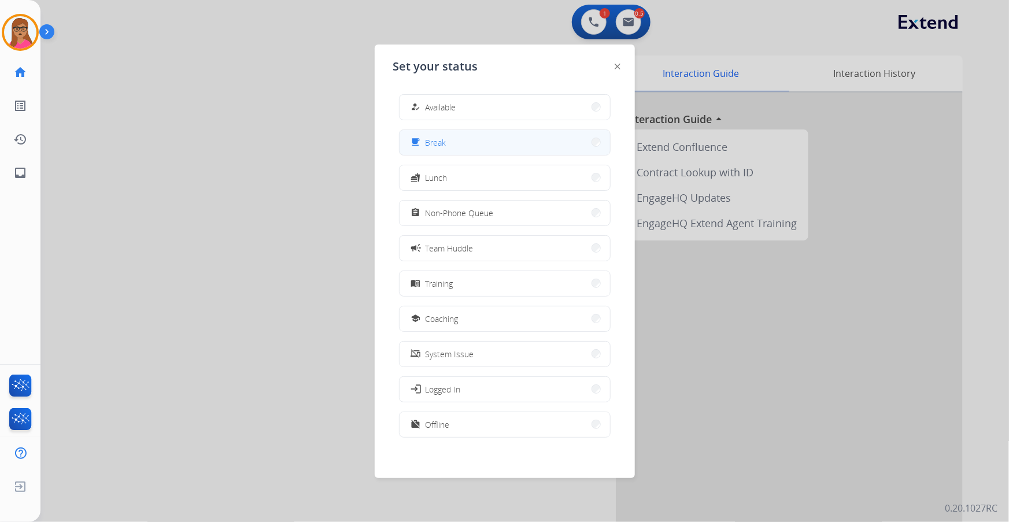
click at [488, 144] on button "free_breakfast Break" at bounding box center [505, 142] width 210 height 25
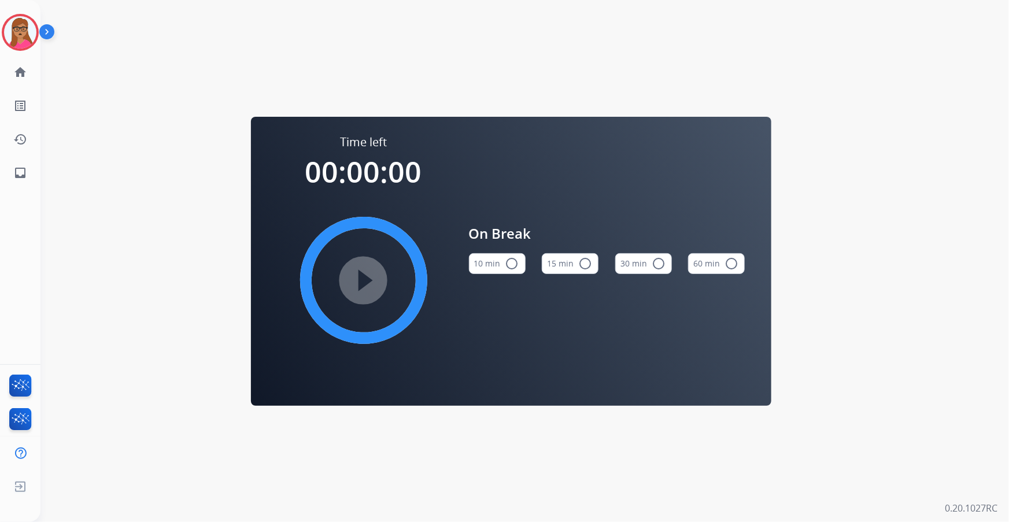
click at [574, 256] on button "15 min radio_button_unchecked" at bounding box center [570, 263] width 57 height 21
click at [357, 287] on mat-icon "play_circle_filled" at bounding box center [364, 280] width 14 height 14
click at [19, 23] on img at bounding box center [20, 32] width 32 height 32
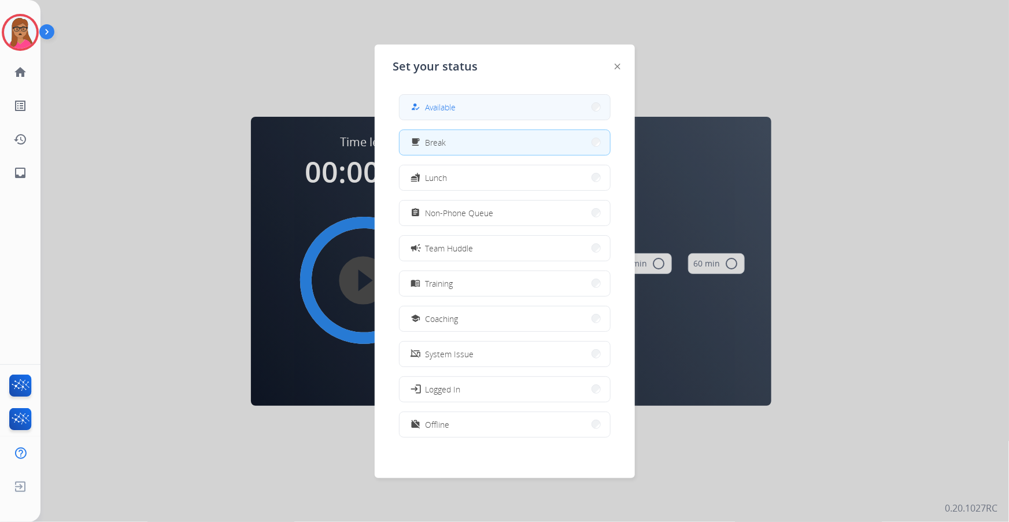
click at [493, 105] on button "how_to_reg Available" at bounding box center [505, 107] width 210 height 25
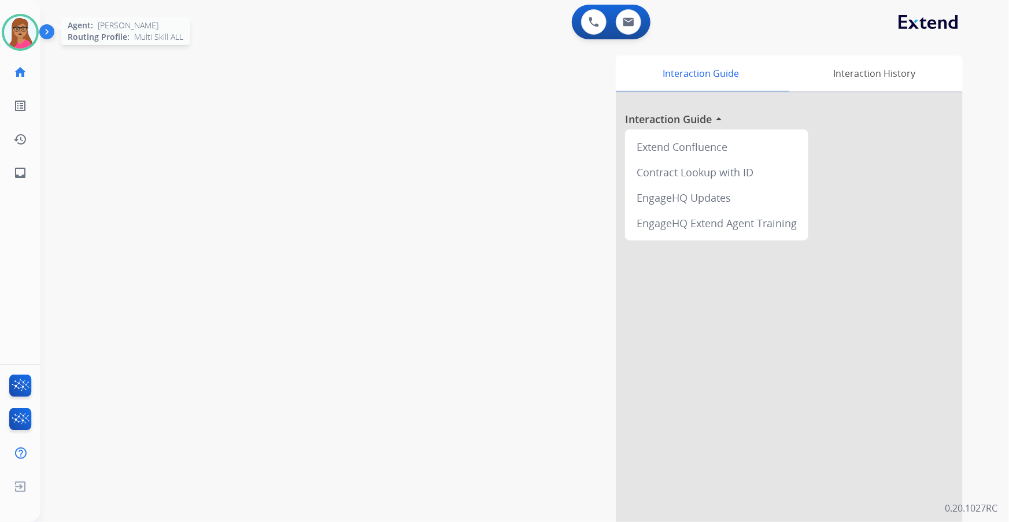
click at [21, 42] on img at bounding box center [20, 32] width 32 height 32
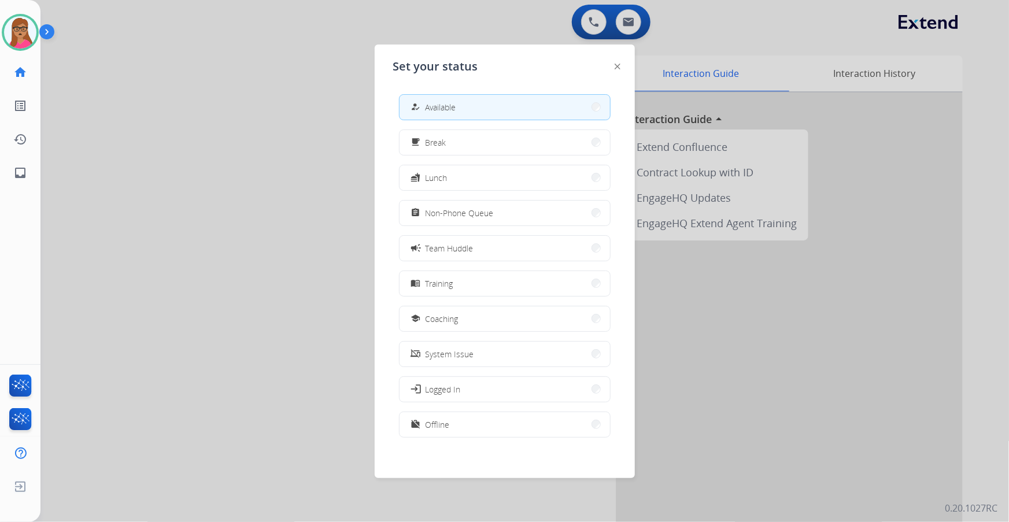
click at [471, 24] on div at bounding box center [504, 261] width 1009 height 522
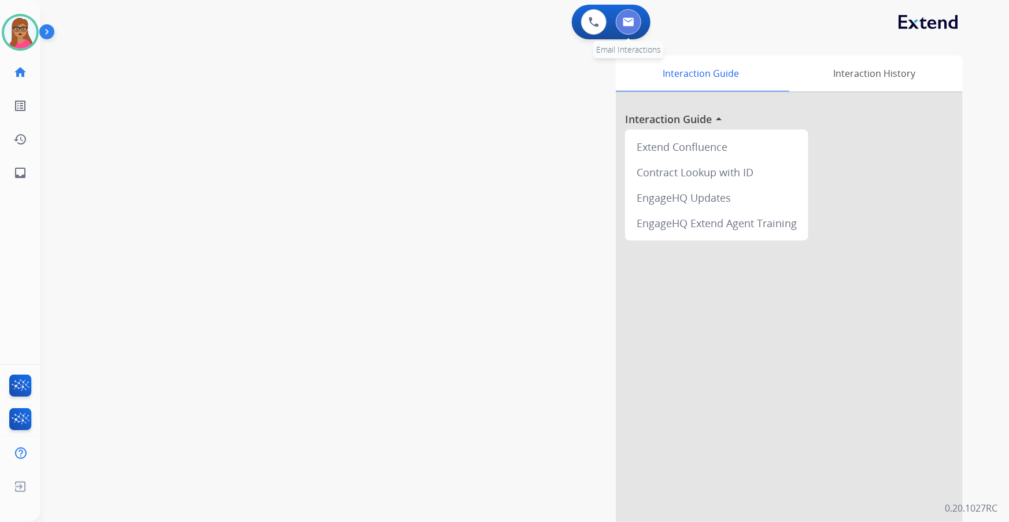
click at [623, 23] on img at bounding box center [629, 21] width 12 height 9
select select "**********"
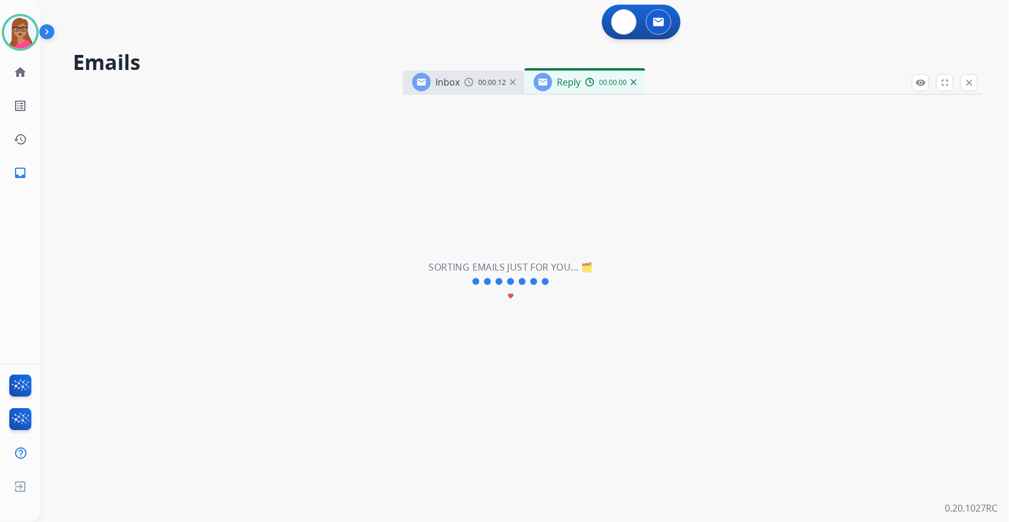
select select "**********"
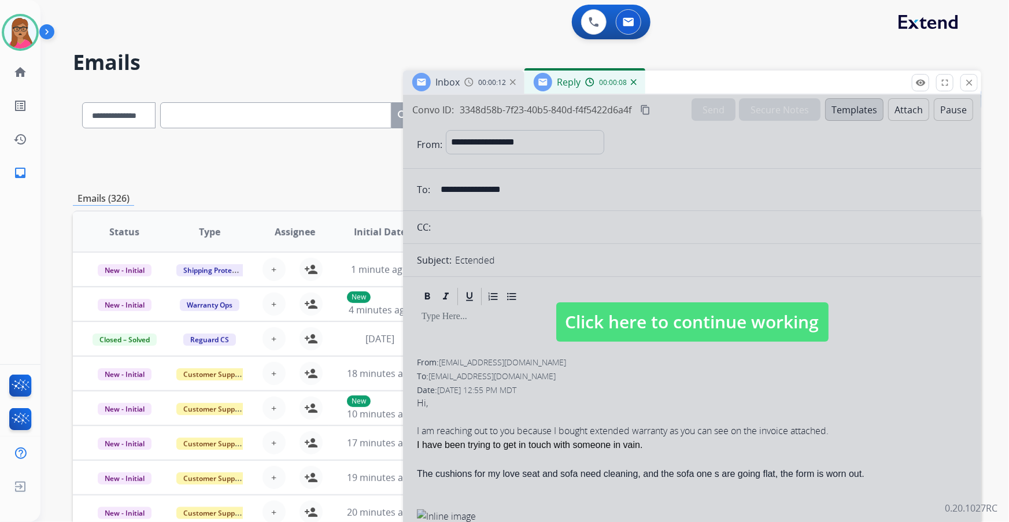
click at [598, 194] on div at bounding box center [692, 311] width 578 height 432
select select
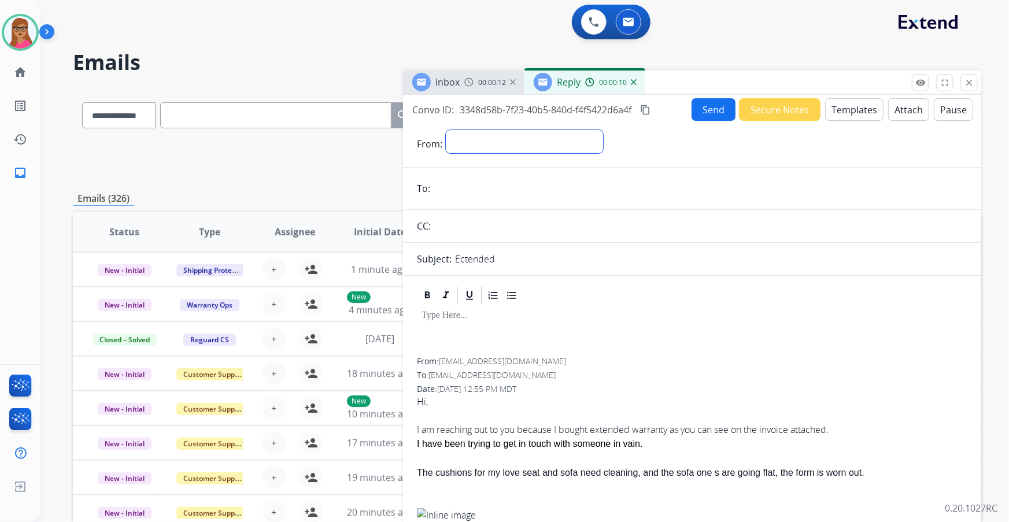
drag, startPoint x: 474, startPoint y: 134, endPoint x: 478, endPoint y: 139, distance: 6.3
click at [473, 134] on select "**********" at bounding box center [524, 141] width 157 height 23
select select "**********"
click at [446, 130] on select "**********" at bounding box center [524, 141] width 157 height 23
click at [459, 76] on span "Inbox" at bounding box center [447, 82] width 24 height 13
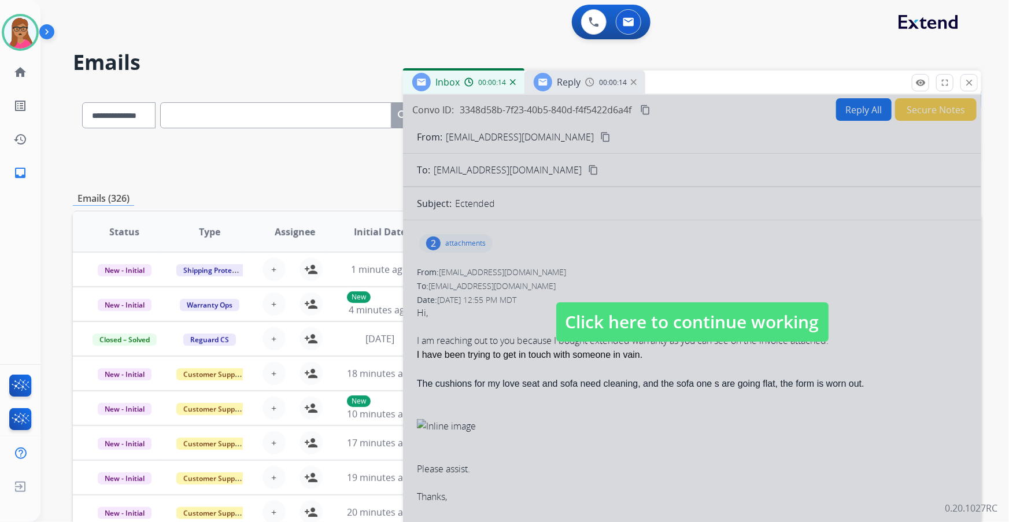
click at [566, 145] on div at bounding box center [692, 311] width 578 height 432
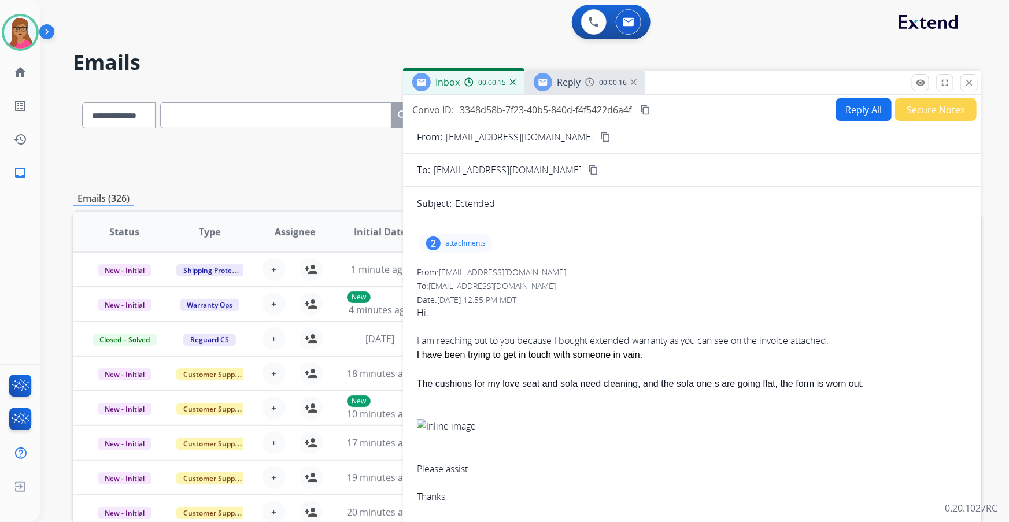
click at [600, 133] on mat-icon "content_copy" at bounding box center [605, 137] width 10 height 10
click at [573, 74] on div "Reply" at bounding box center [557, 82] width 47 height 19
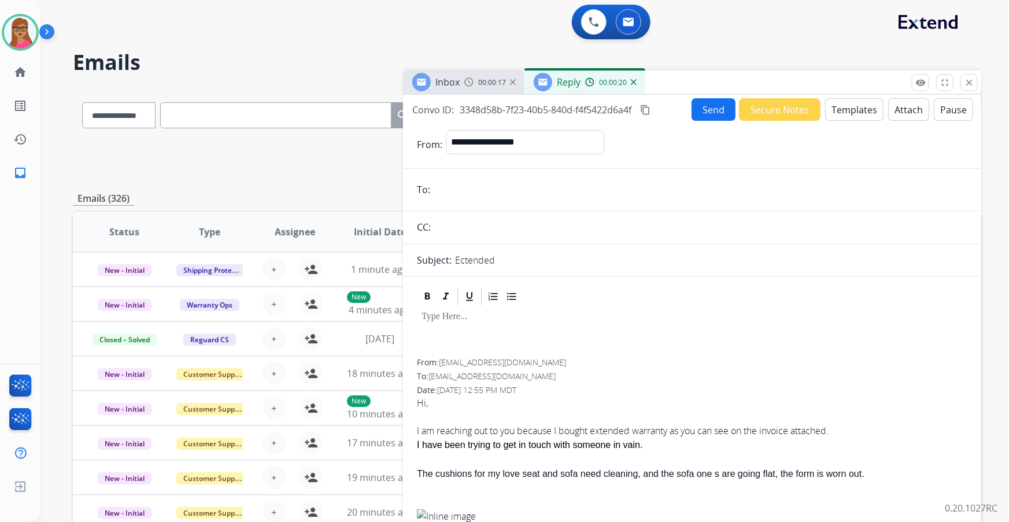
paste input "**********"
type input "**********"
click at [839, 109] on button "Templates" at bounding box center [854, 109] width 58 height 23
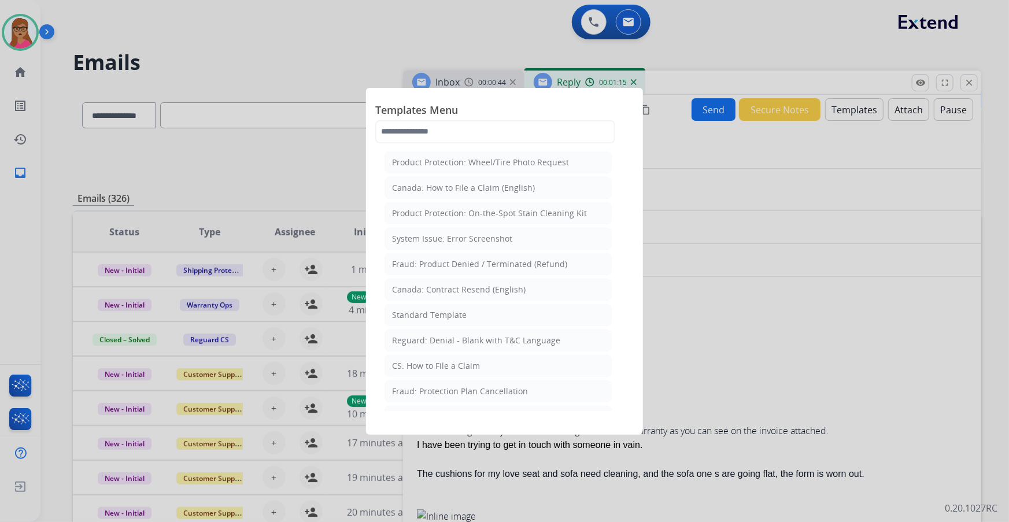
click at [445, 360] on div "CS: How to File a Claim" at bounding box center [436, 366] width 88 height 12
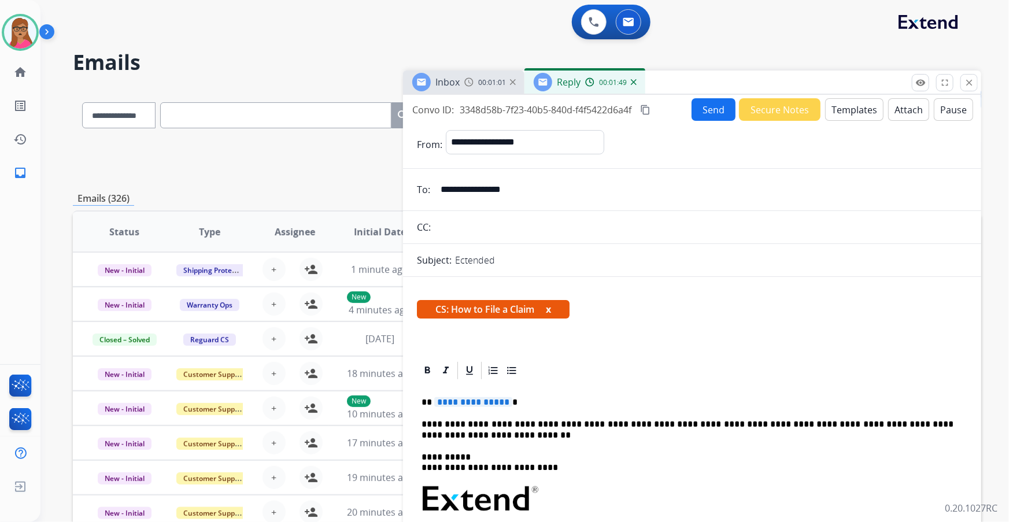
click at [465, 399] on span "**********" at bounding box center [473, 402] width 78 height 10
click at [459, 88] on div "Inbox" at bounding box center [447, 82] width 24 height 14
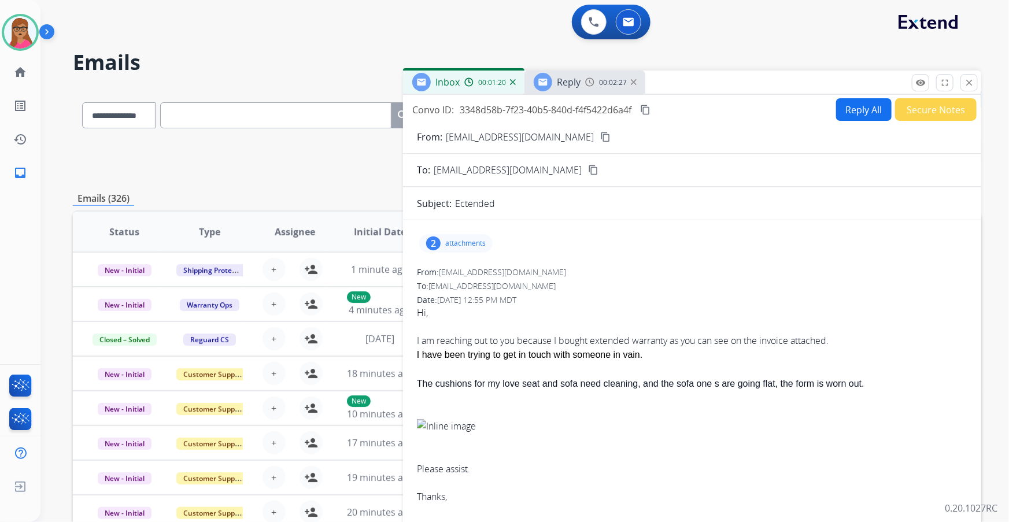
click at [563, 79] on span "Reply" at bounding box center [569, 82] width 24 height 13
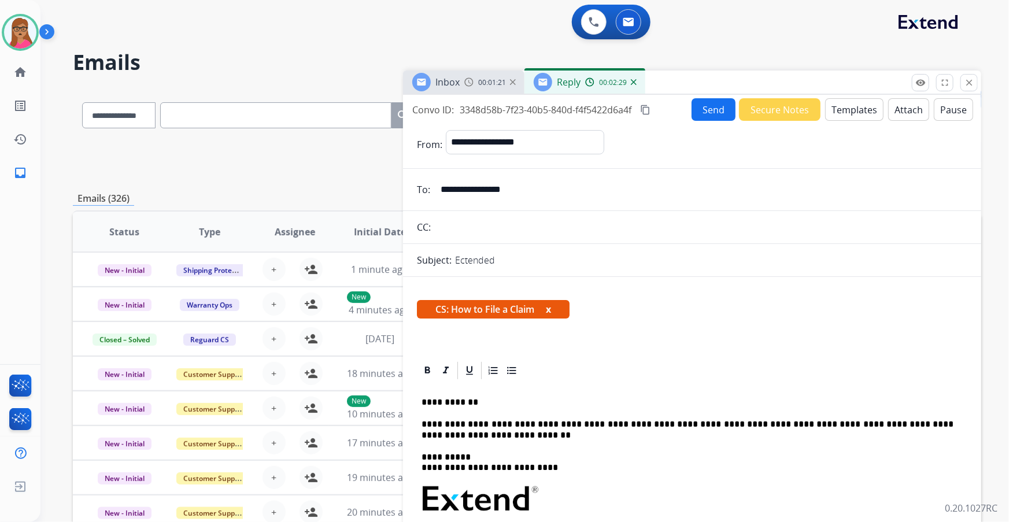
click at [457, 86] on span "Inbox" at bounding box center [447, 82] width 24 height 13
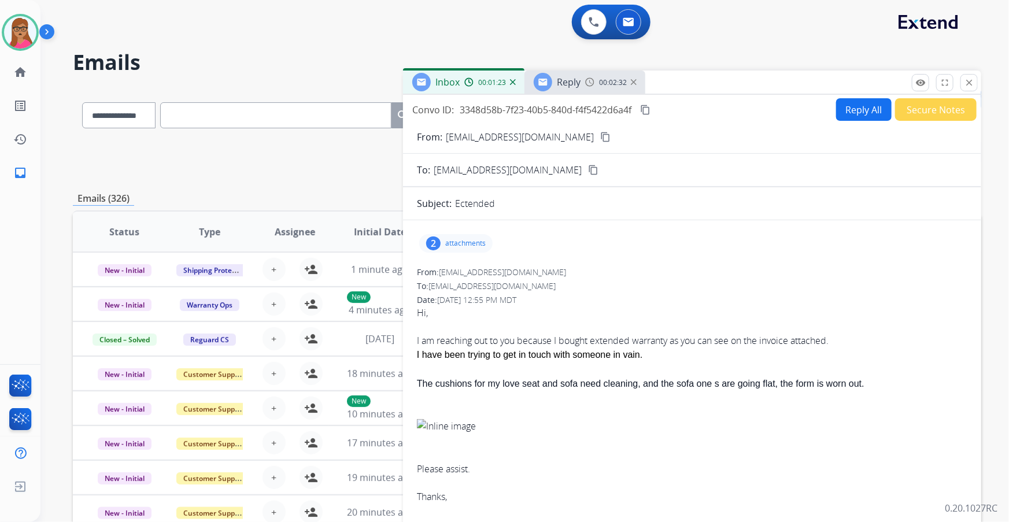
click at [560, 77] on span "Reply" at bounding box center [569, 82] width 24 height 13
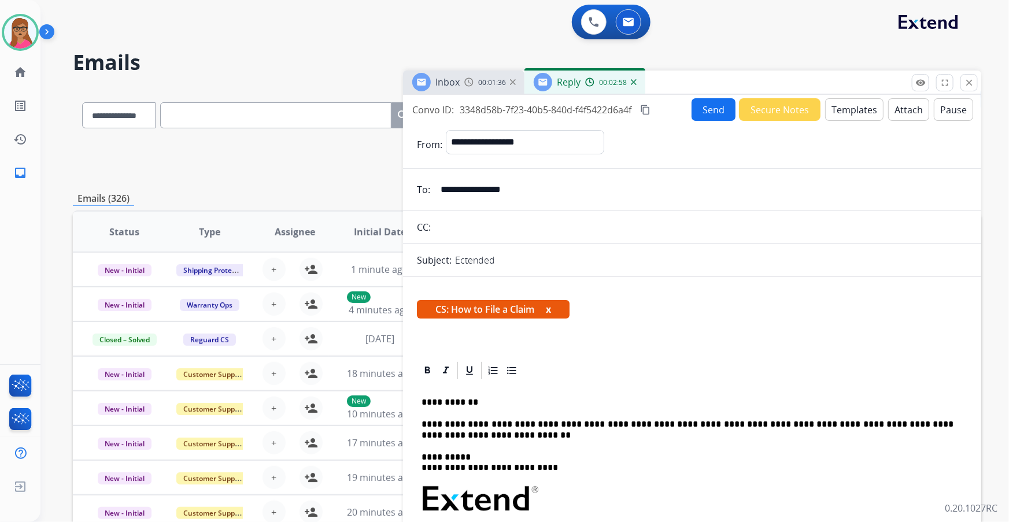
click at [648, 105] on mat-icon "content_copy" at bounding box center [645, 110] width 10 height 10
click at [705, 108] on button "Send" at bounding box center [714, 109] width 44 height 23
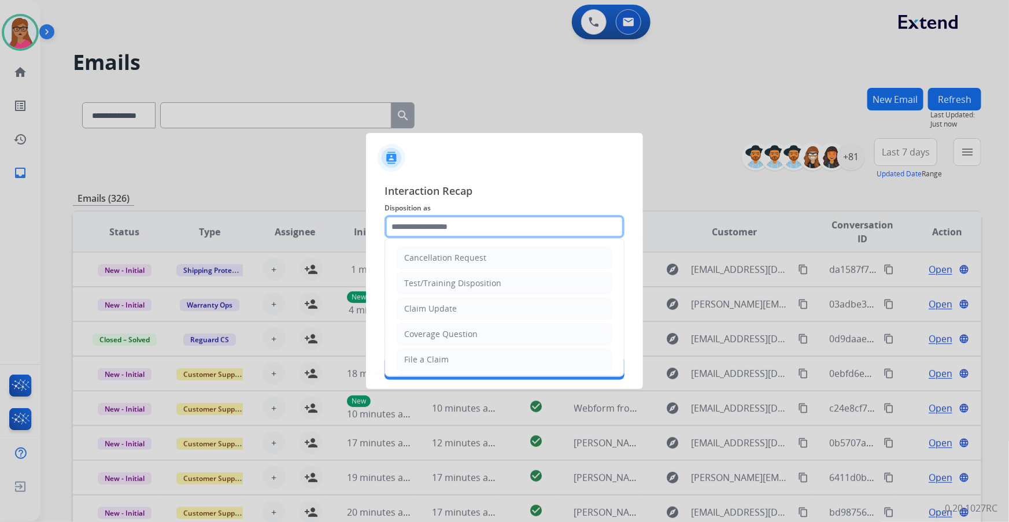
click at [499, 223] on input "text" at bounding box center [504, 226] width 240 height 23
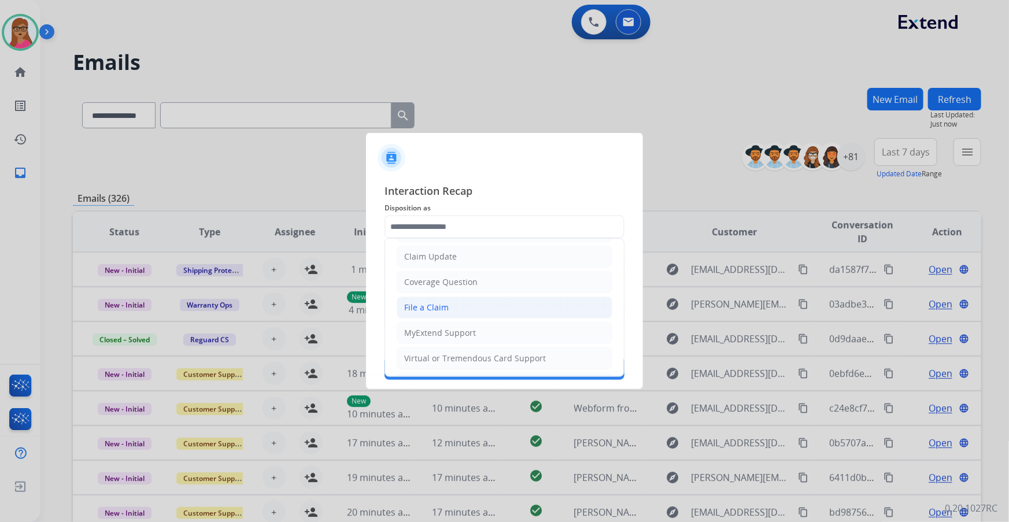
click at [448, 306] on li "File a Claim" at bounding box center [505, 308] width 216 height 22
type input "**********"
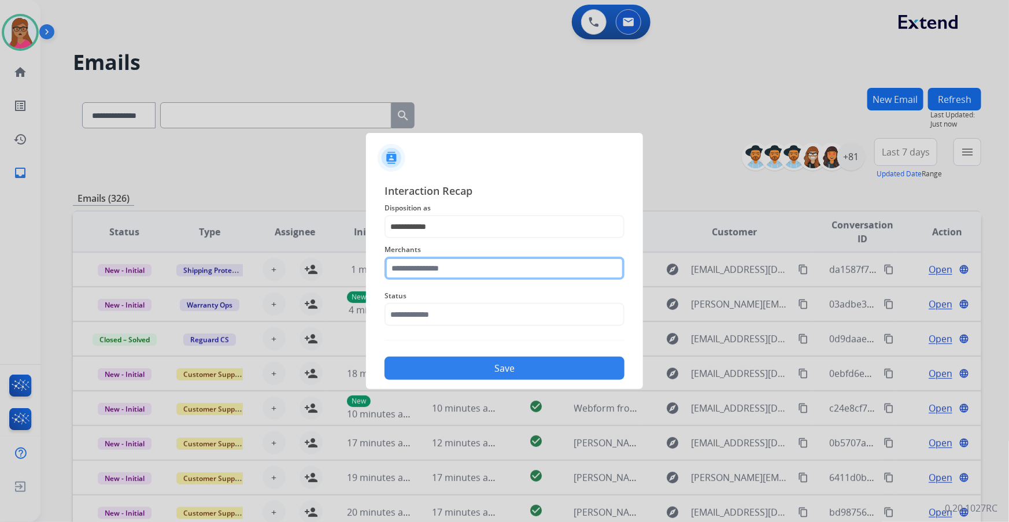
click at [457, 269] on input "text" at bounding box center [504, 268] width 240 height 23
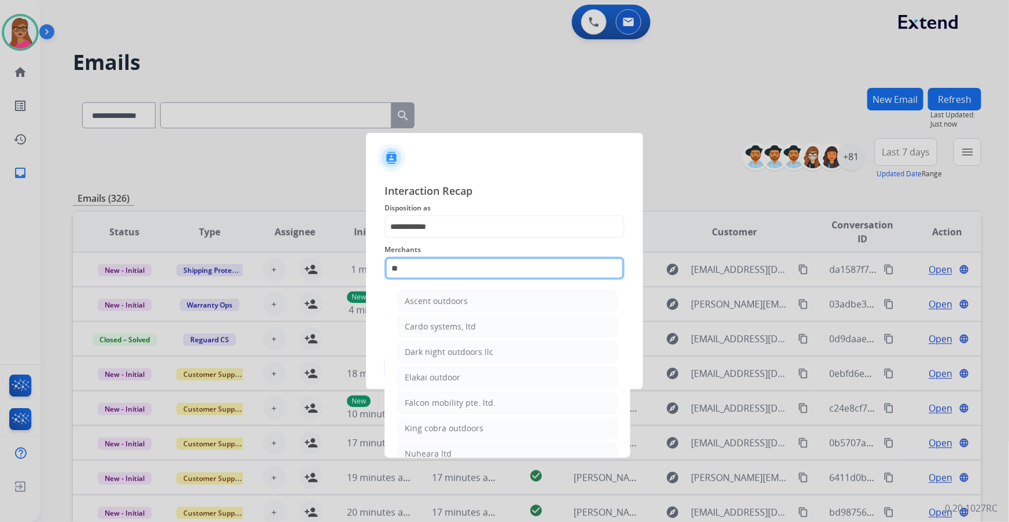
type input "*"
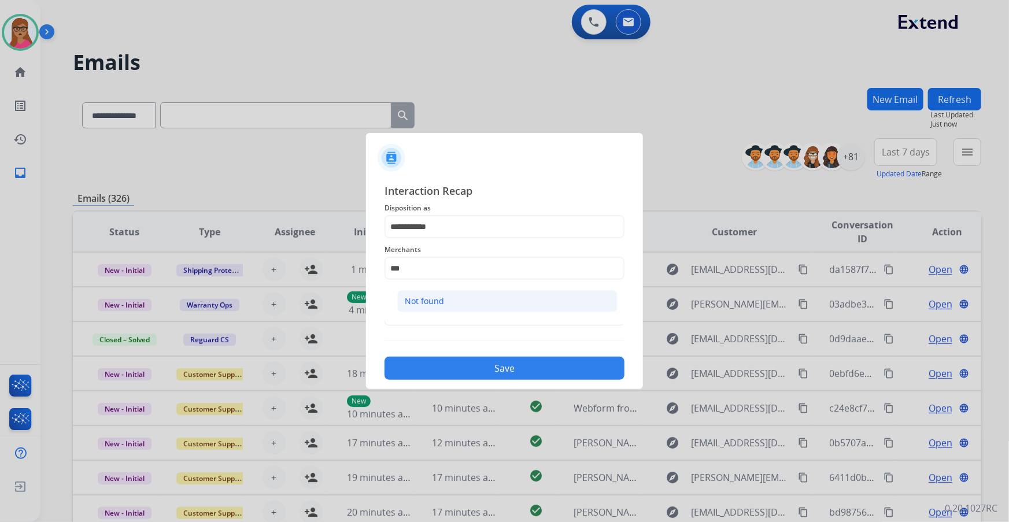
click at [453, 306] on li "Not found" at bounding box center [507, 301] width 220 height 22
type input "*********"
click at [401, 313] on input "text" at bounding box center [504, 314] width 240 height 23
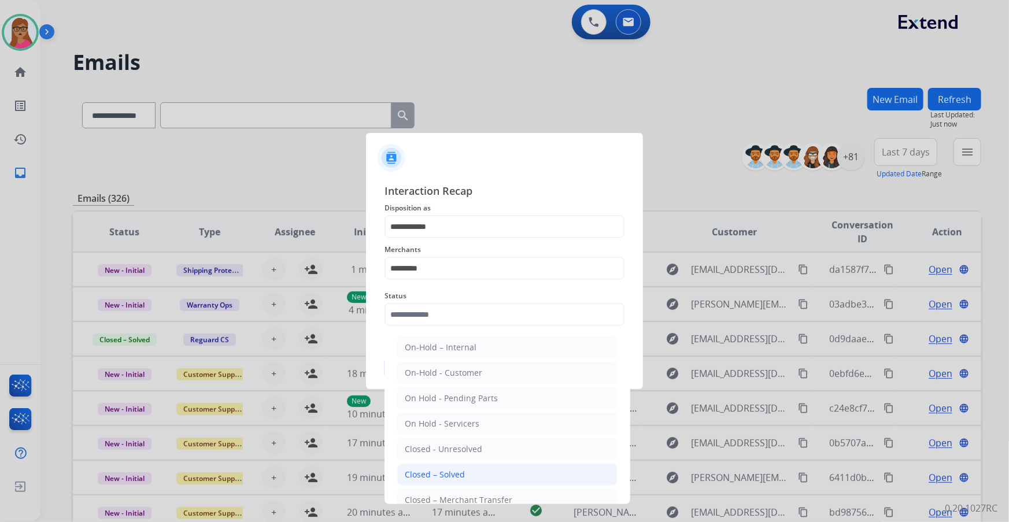
click at [467, 467] on li "Closed – Solved" at bounding box center [507, 475] width 220 height 22
type input "**********"
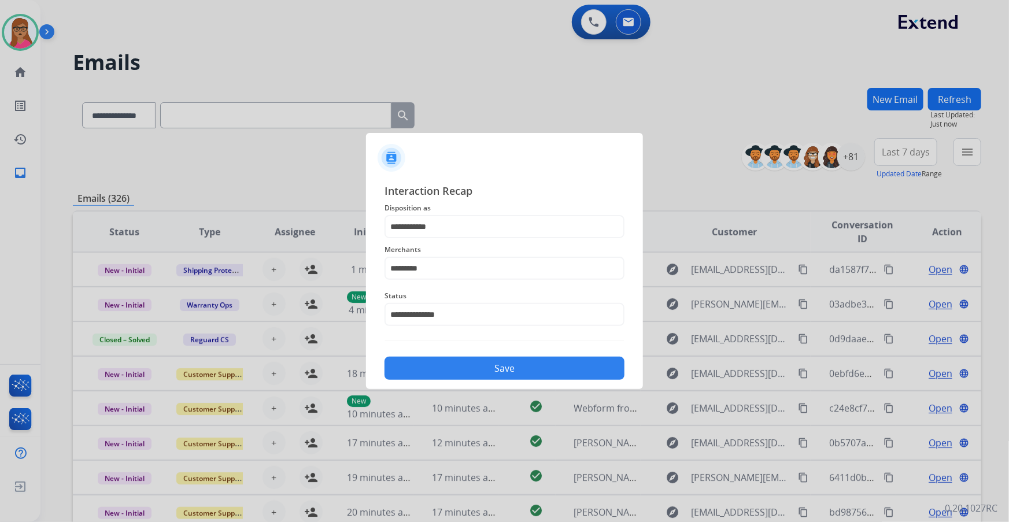
click at [438, 374] on button "Save" at bounding box center [504, 368] width 240 height 23
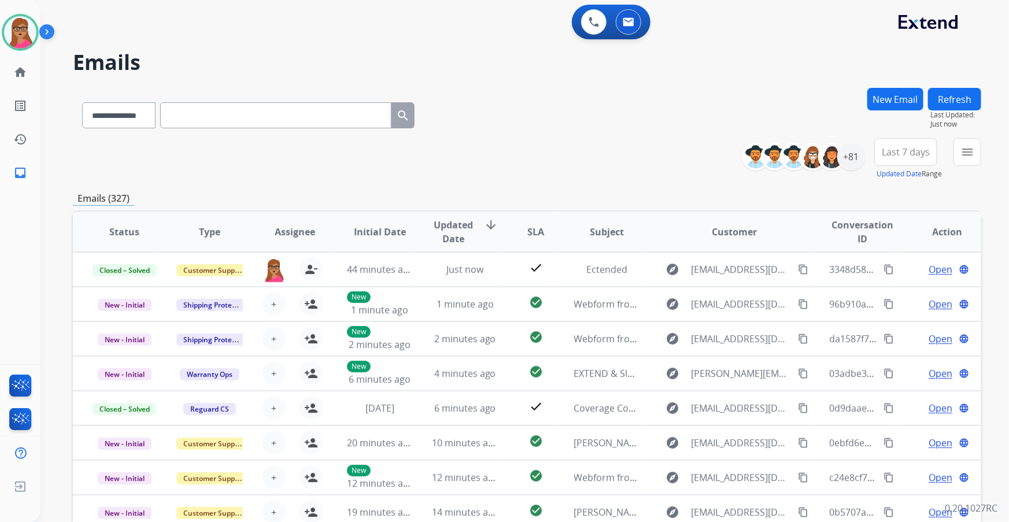
click at [916, 154] on span "Last 7 days" at bounding box center [906, 152] width 48 height 5
click at [898, 295] on div "Last 90 days" at bounding box center [902, 292] width 64 height 17
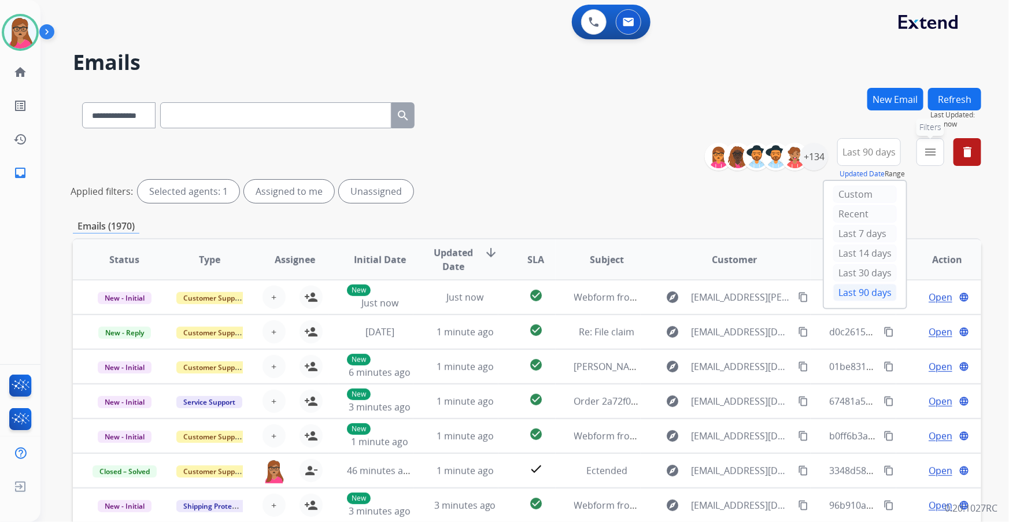
click at [932, 152] on mat-icon "menu" at bounding box center [930, 152] width 14 height 14
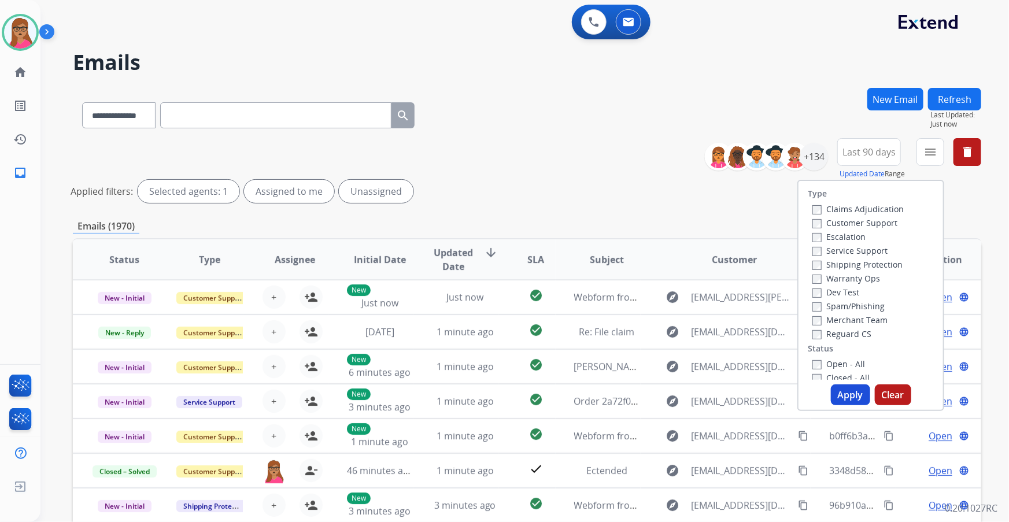
click at [873, 229] on div "Customer Support" at bounding box center [857, 223] width 91 height 14
click at [840, 264] on label "Shipping Protection" at bounding box center [857, 264] width 90 height 11
drag, startPoint x: 830, startPoint y: 337, endPoint x: 824, endPoint y: 354, distance: 18.3
click at [830, 336] on label "Reguard CS" at bounding box center [841, 333] width 59 height 11
click at [841, 395] on button "Apply" at bounding box center [850, 394] width 39 height 21
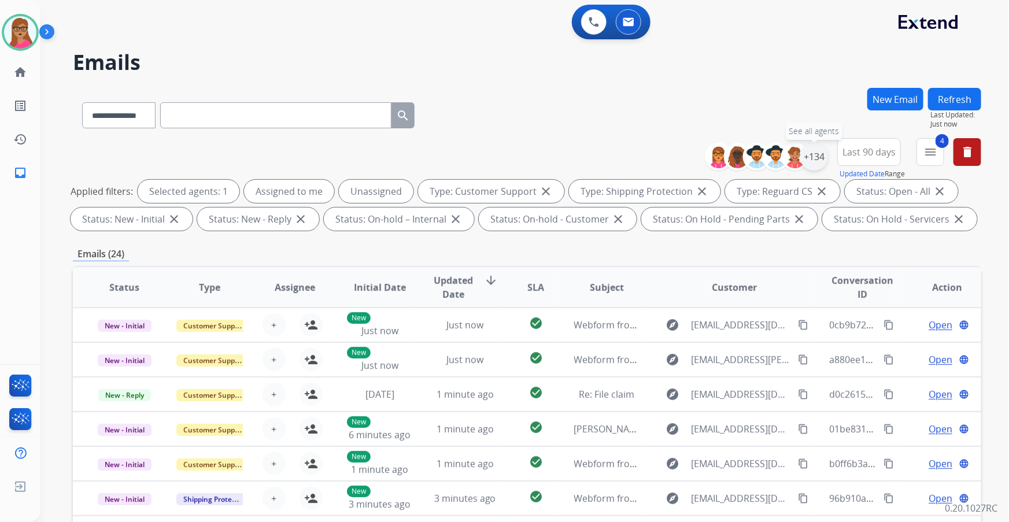
click at [820, 150] on div "+134" at bounding box center [814, 157] width 28 height 28
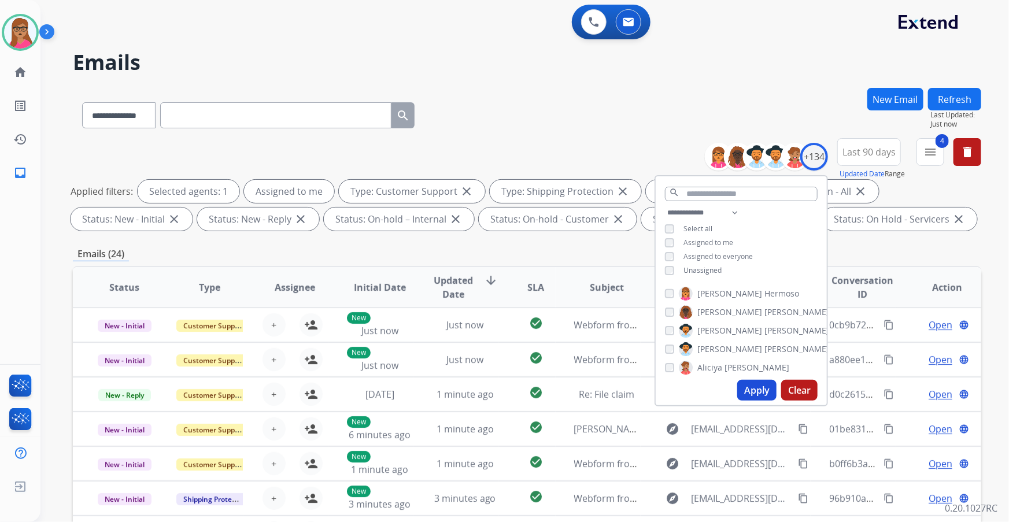
click at [757, 393] on button "Apply" at bounding box center [756, 390] width 39 height 21
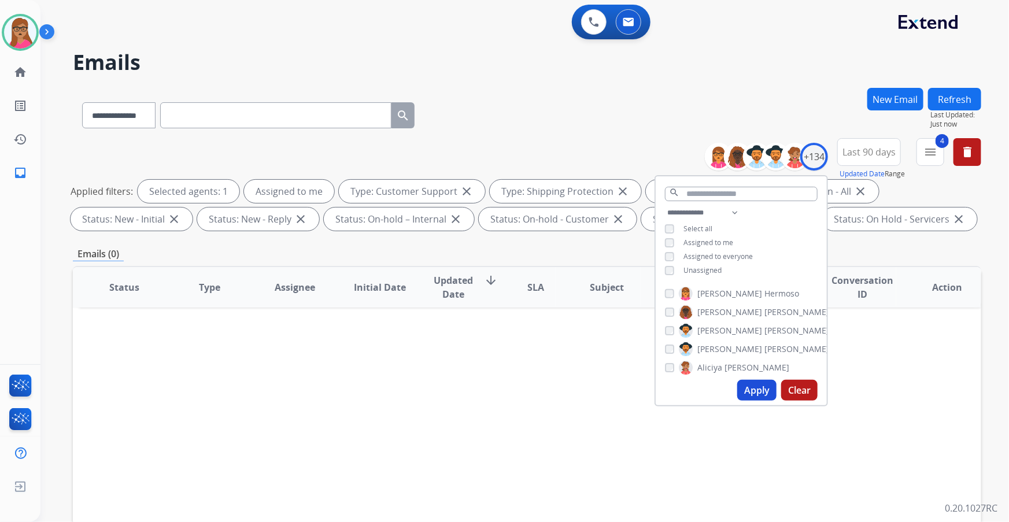
click at [534, 382] on div "Status Type Assignee Initial Date Updated Date arrow_downward SLA Subject Custo…" at bounding box center [527, 459] width 908 height 387
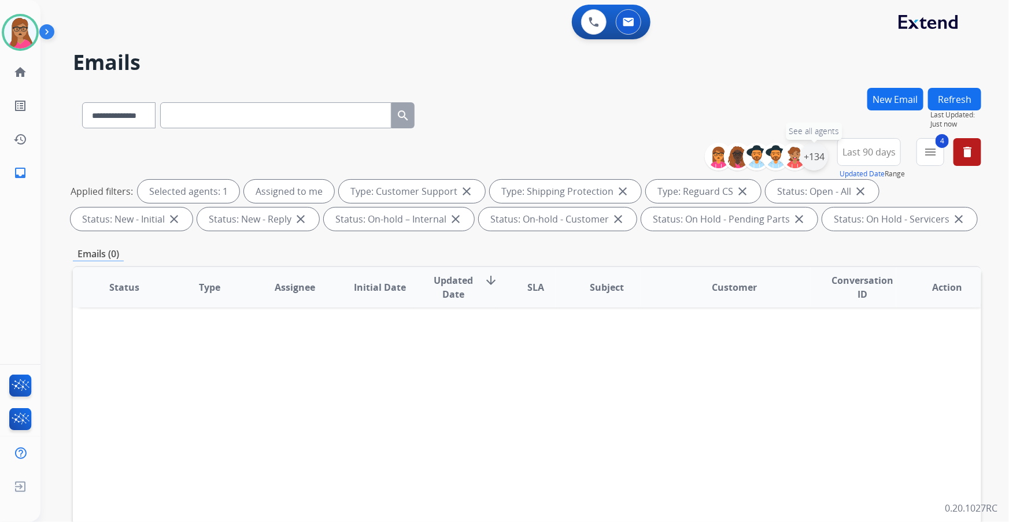
click at [816, 164] on div "+134" at bounding box center [814, 157] width 28 height 28
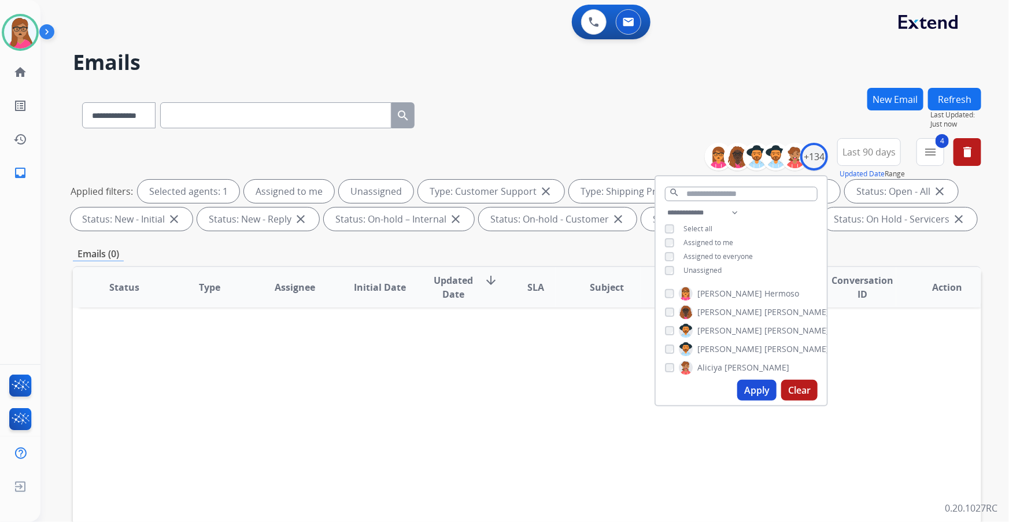
click at [750, 393] on button "Apply" at bounding box center [756, 390] width 39 height 21
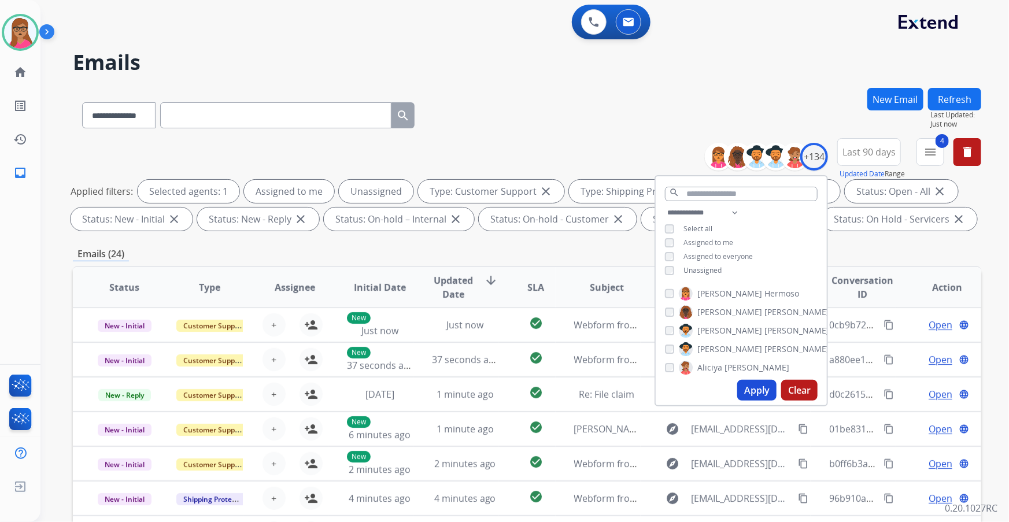
click at [494, 241] on div "**********" at bounding box center [527, 401] width 908 height 626
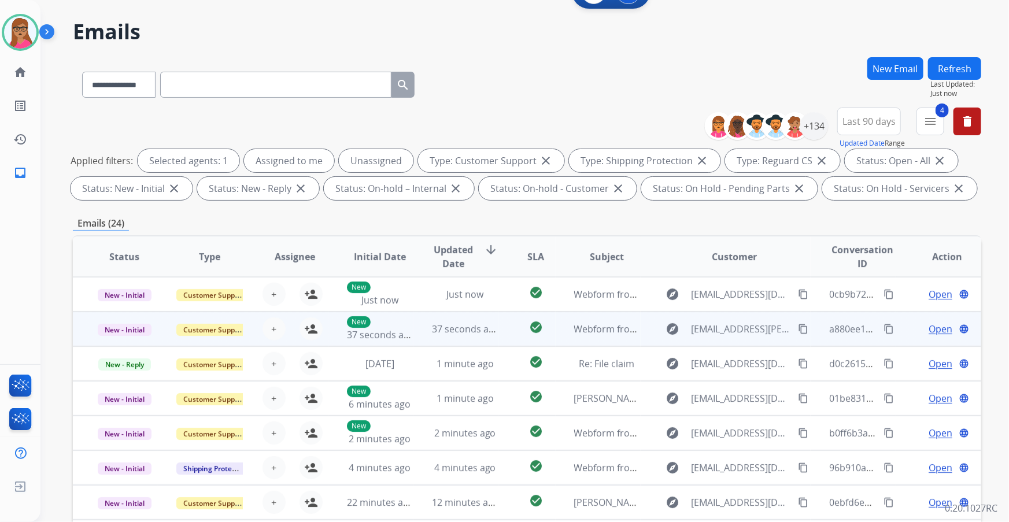
scroll to position [0, 0]
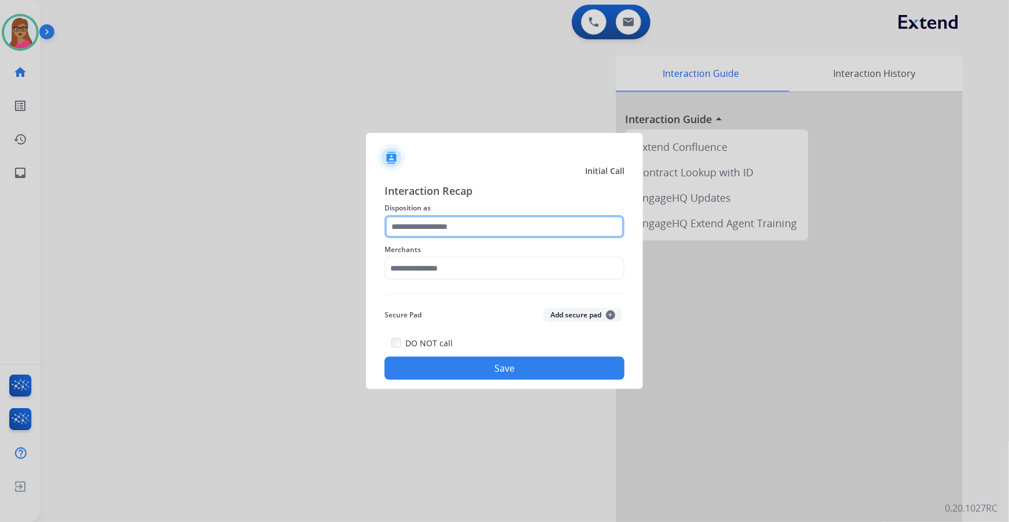
click at [435, 220] on input "text" at bounding box center [504, 226] width 240 height 23
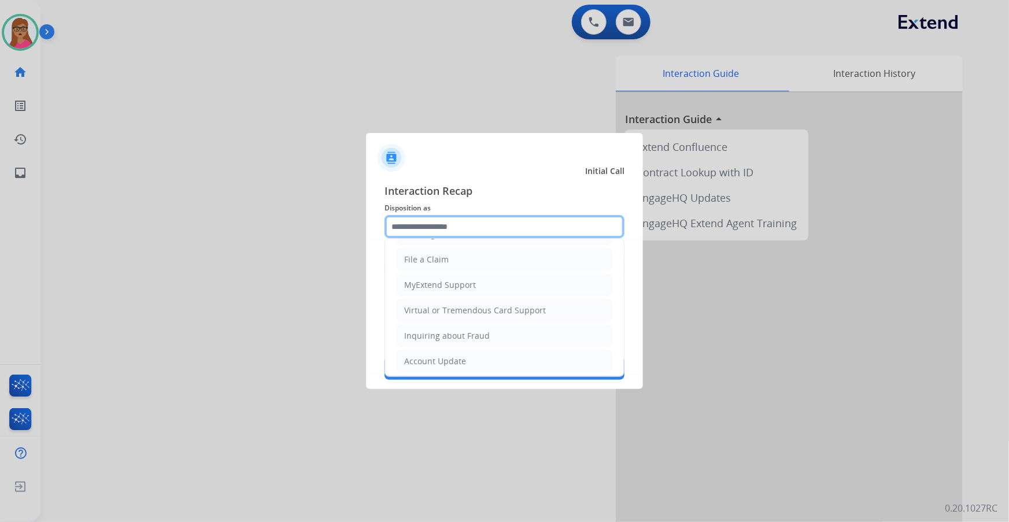
scroll to position [179, 0]
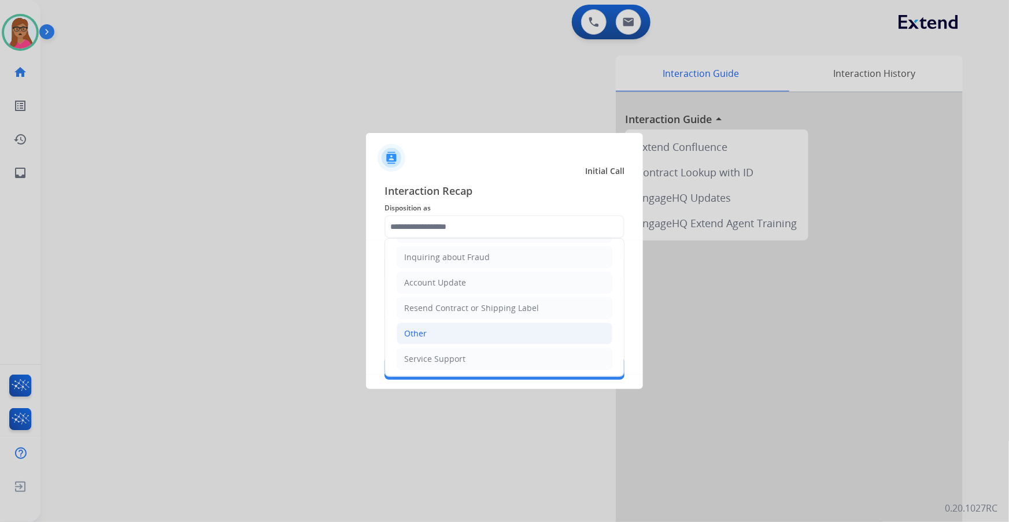
click at [423, 328] on div "Other" at bounding box center [415, 334] width 23 height 12
type input "*****"
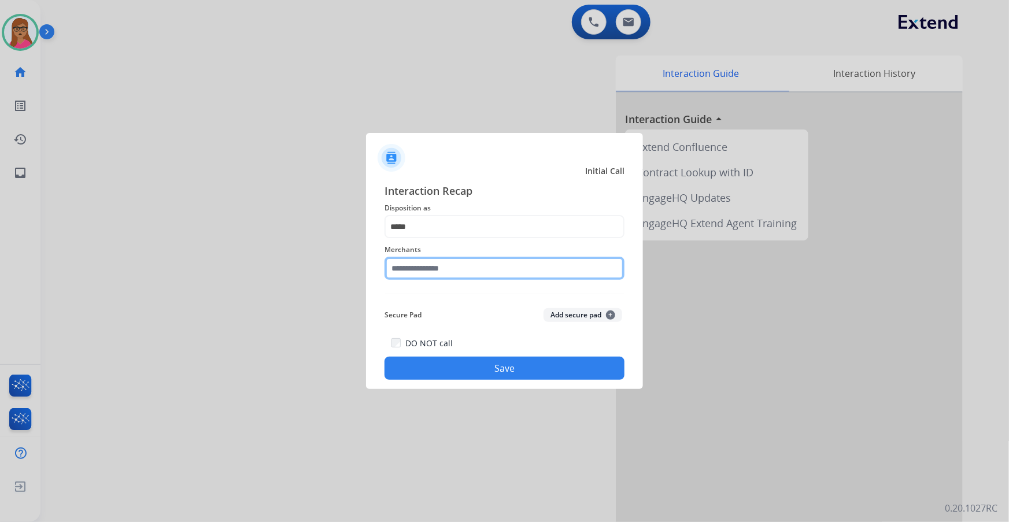
click at [434, 259] on input "text" at bounding box center [504, 268] width 240 height 23
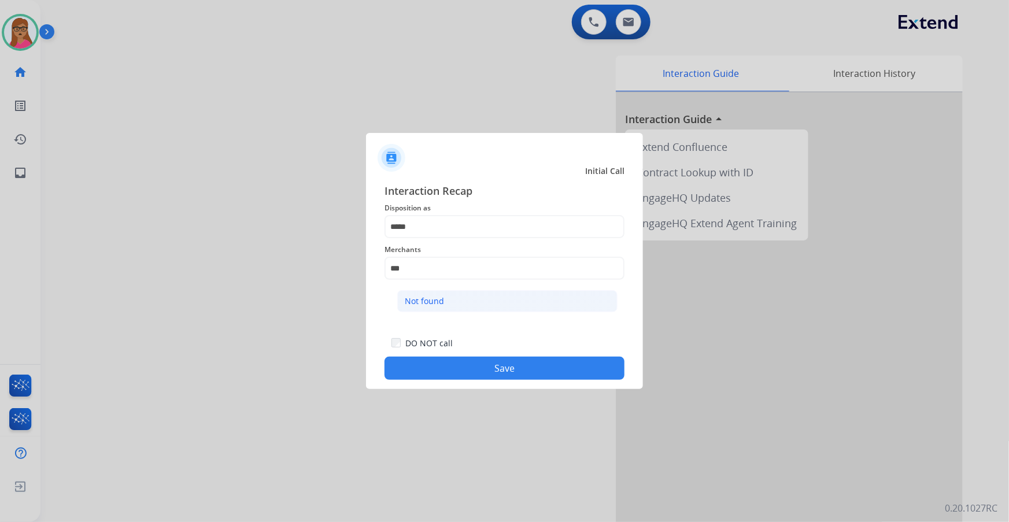
click at [404, 294] on li "Not found" at bounding box center [507, 301] width 220 height 22
type input "*********"
click at [502, 371] on button "Save" at bounding box center [504, 368] width 240 height 23
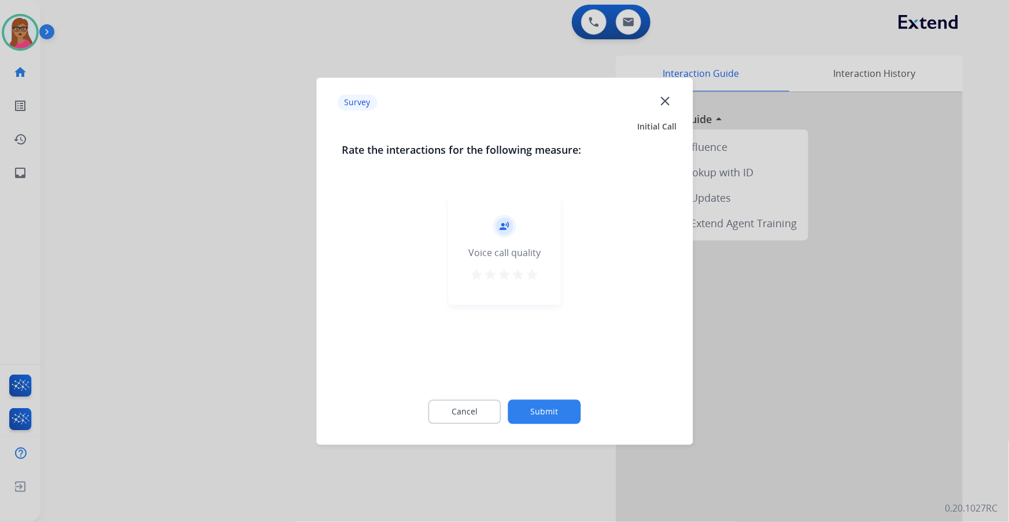
click at [150, 275] on div at bounding box center [504, 261] width 1009 height 522
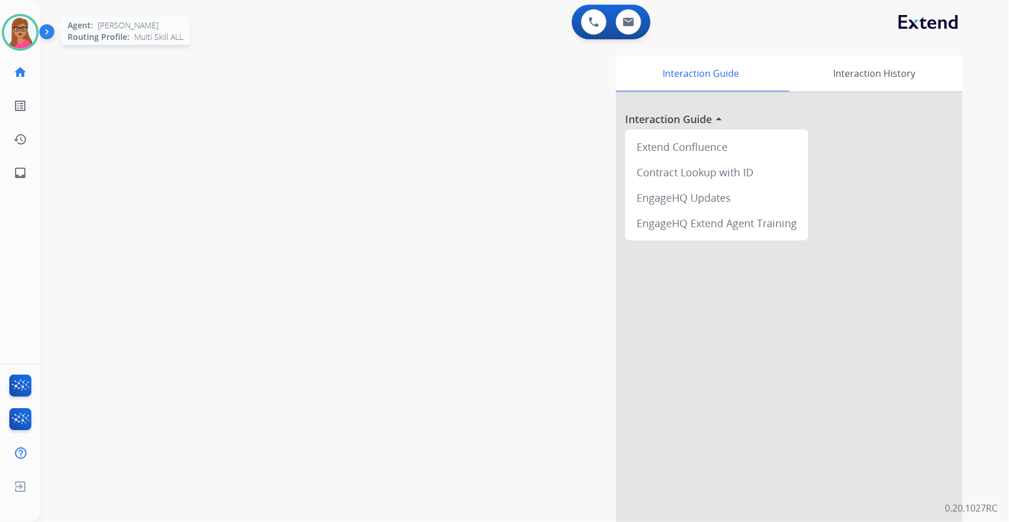
click at [24, 21] on img at bounding box center [20, 32] width 32 height 32
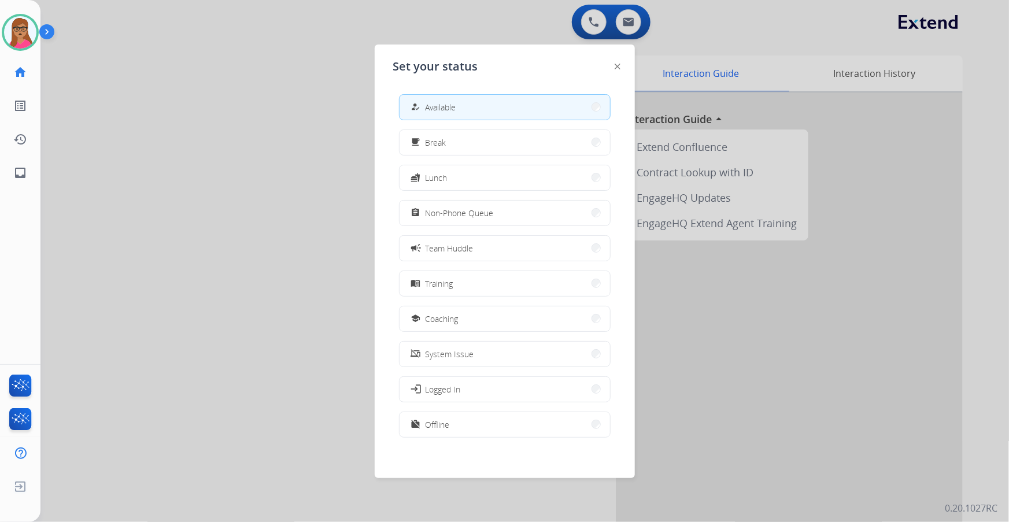
click at [162, 98] on div at bounding box center [504, 261] width 1009 height 522
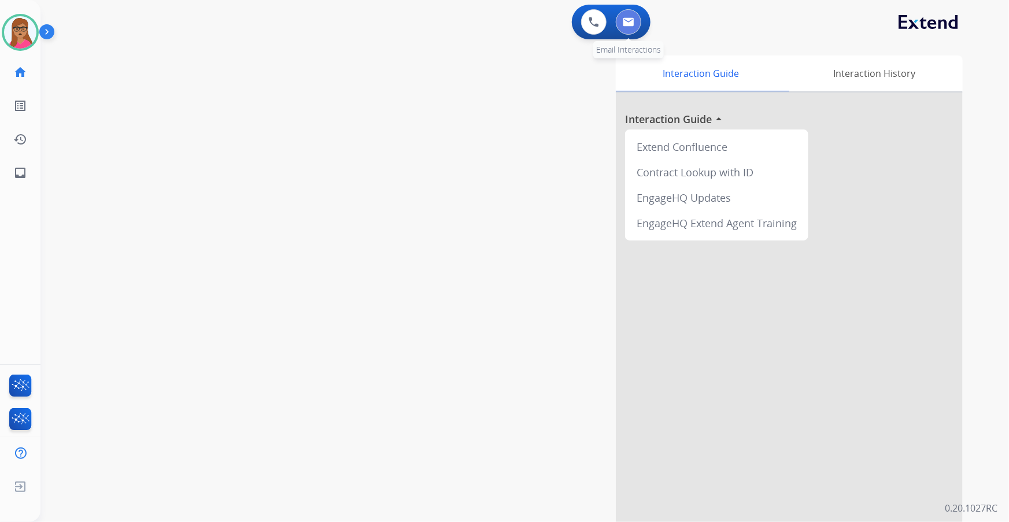
click at [631, 28] on button at bounding box center [628, 21] width 25 height 25
select select "**********"
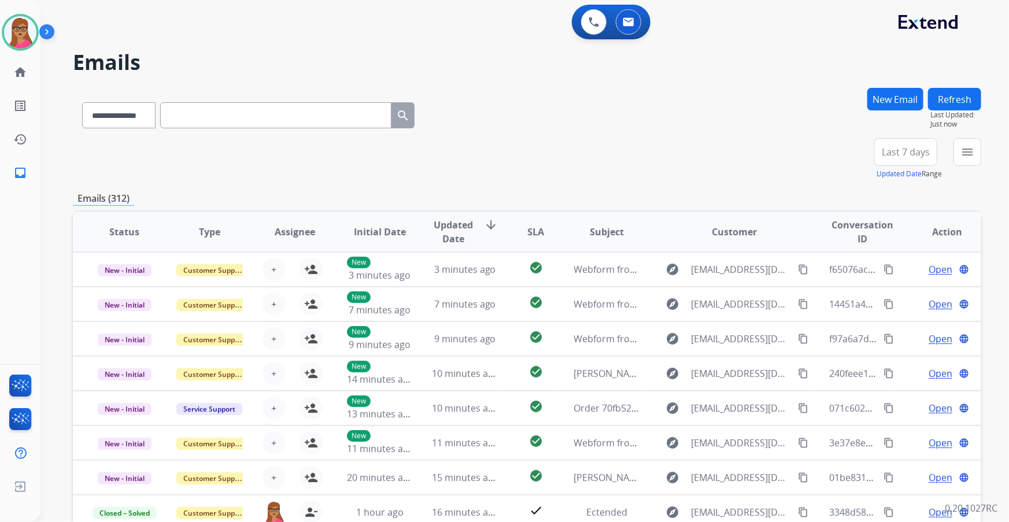
click at [901, 161] on button "Last 7 days" at bounding box center [905, 152] width 63 height 28
click at [877, 296] on div "Last 90 days" at bounding box center [902, 292] width 64 height 17
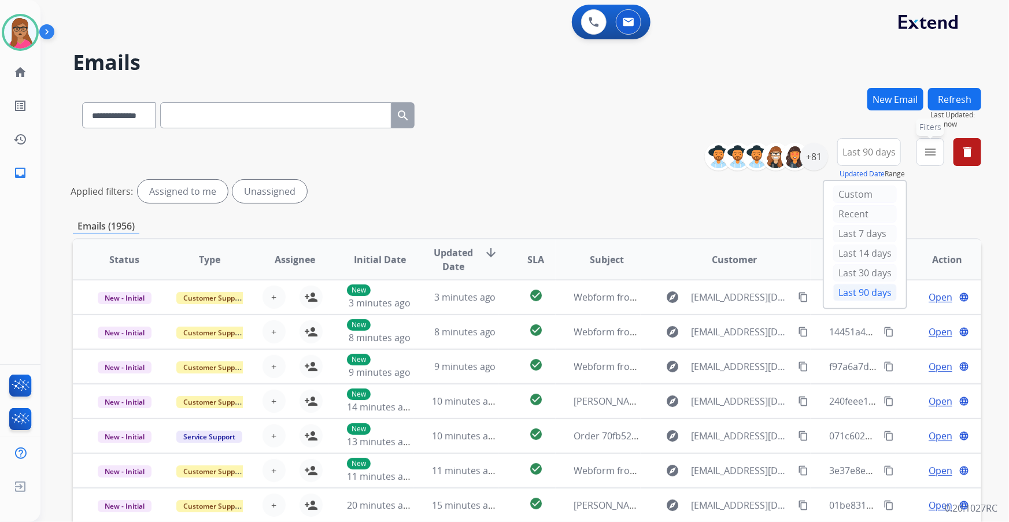
click at [941, 155] on button "menu Filters" at bounding box center [930, 152] width 28 height 28
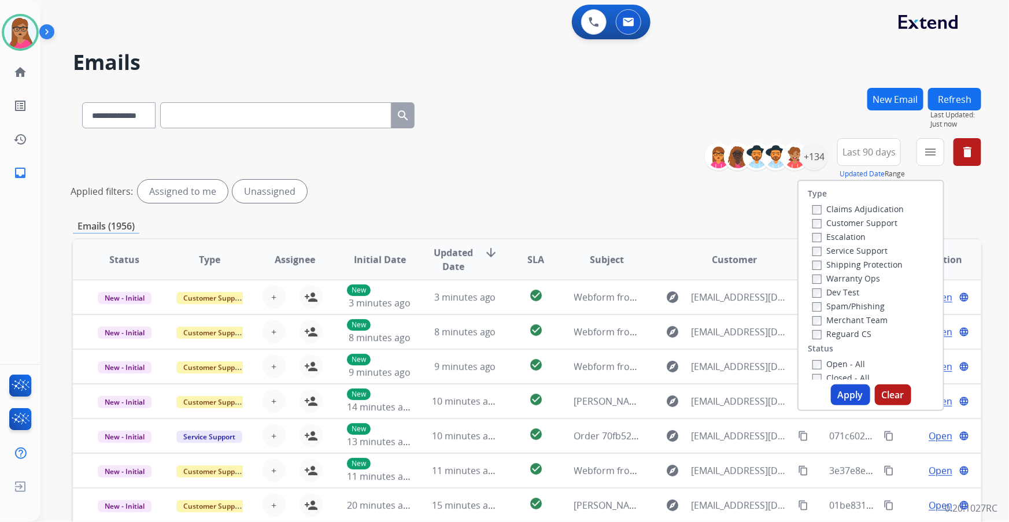
click at [871, 221] on label "Customer Support" at bounding box center [854, 222] width 85 height 11
click at [856, 260] on label "Shipping Protection" at bounding box center [857, 264] width 90 height 11
click at [846, 332] on label "Reguard CS" at bounding box center [841, 333] width 59 height 11
click at [844, 361] on label "Open - All" at bounding box center [838, 363] width 53 height 11
click at [838, 390] on button "Apply" at bounding box center [850, 394] width 39 height 21
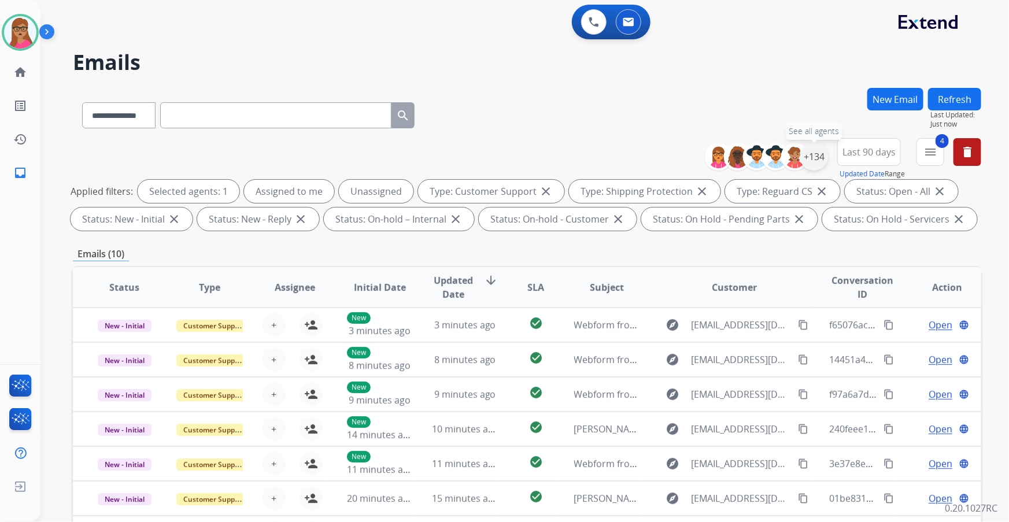
click at [823, 156] on div "+134" at bounding box center [814, 157] width 28 height 28
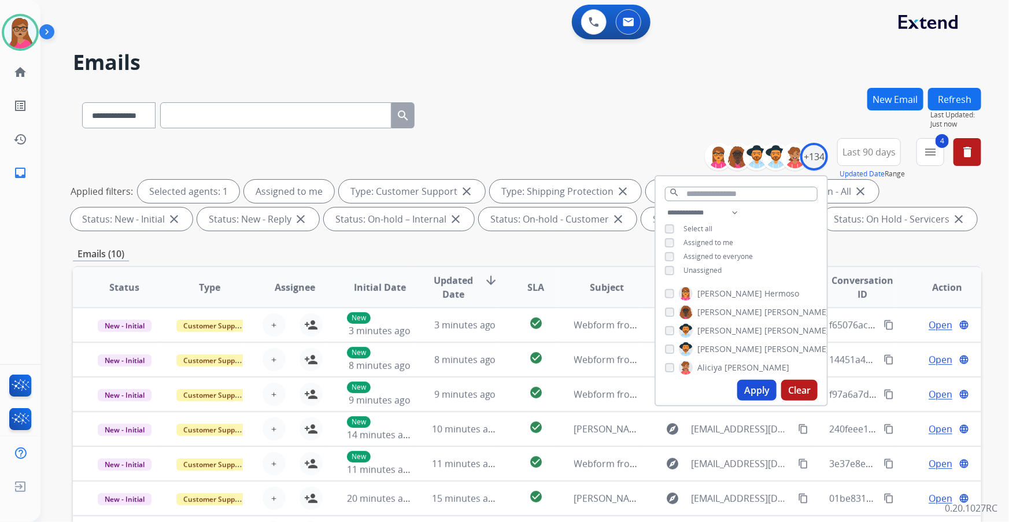
click at [750, 391] on button "Apply" at bounding box center [756, 390] width 39 height 21
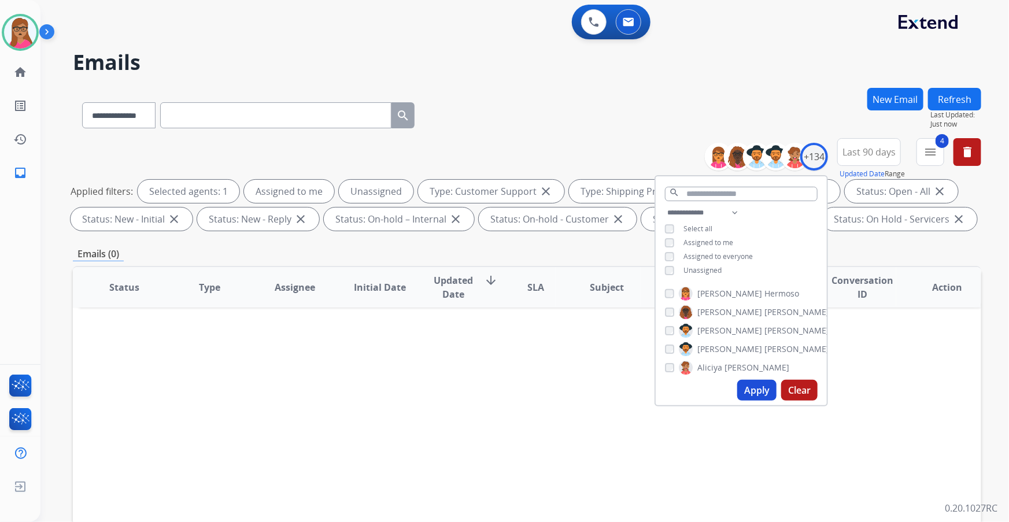
click at [763, 390] on button "Apply" at bounding box center [756, 390] width 39 height 21
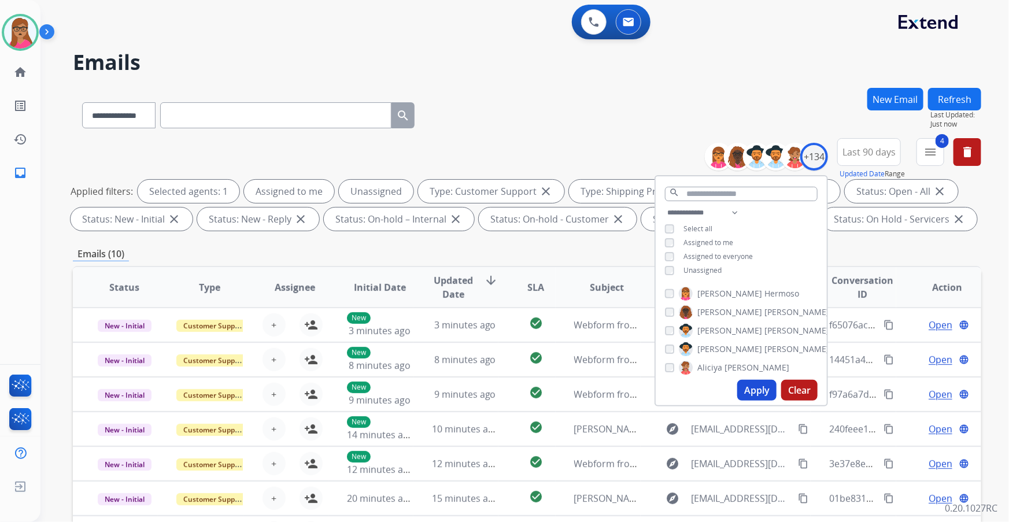
click at [571, 97] on div "**********" at bounding box center [527, 113] width 908 height 50
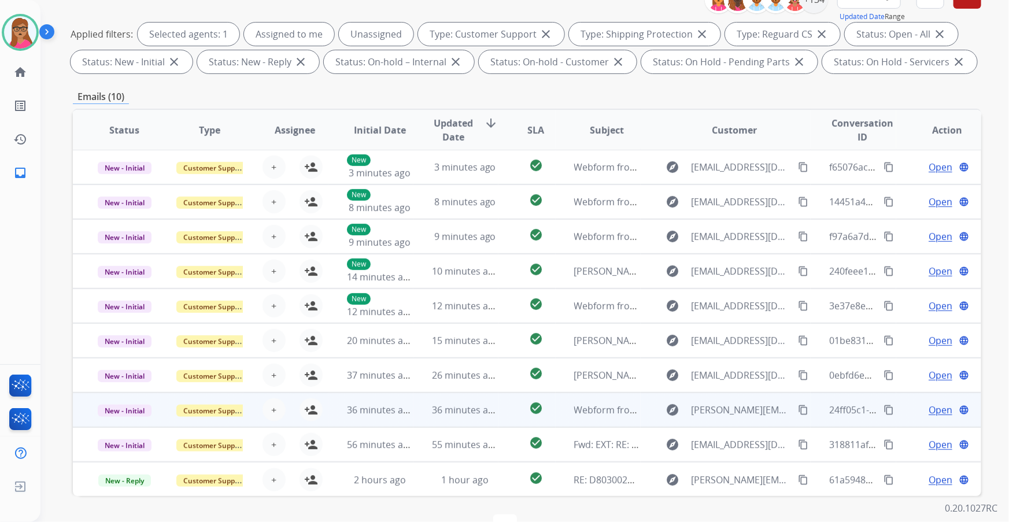
scroll to position [191, 0]
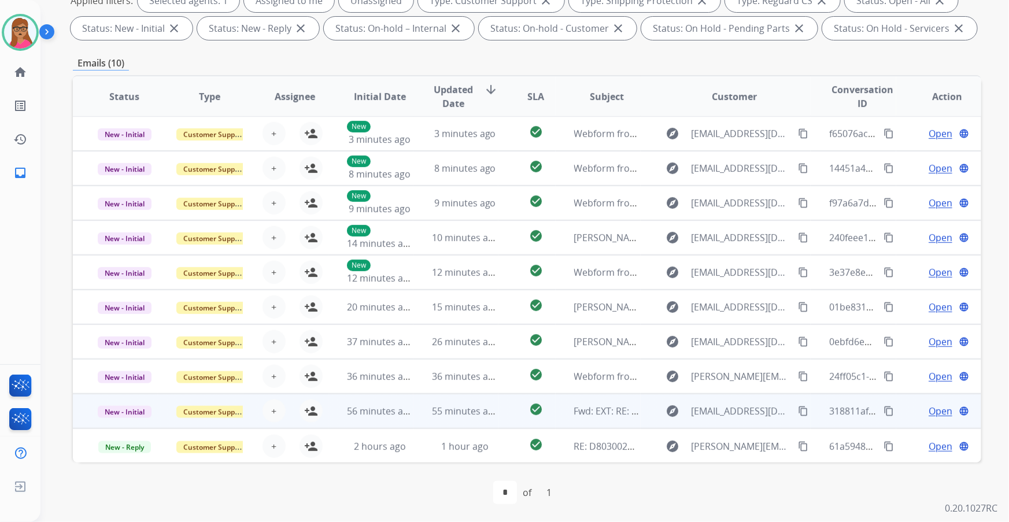
click at [124, 426] on td "New - Initial" at bounding box center [115, 411] width 85 height 35
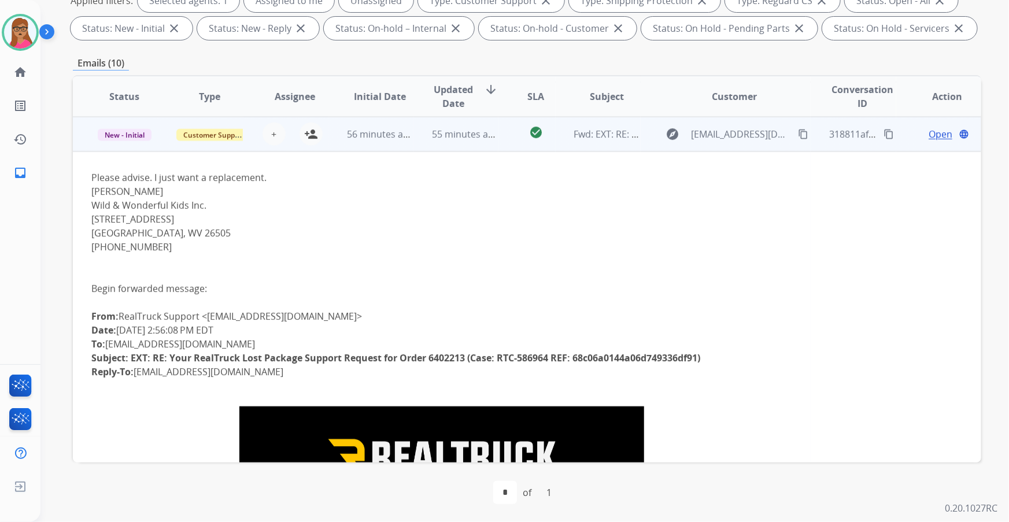
scroll to position [172, 0]
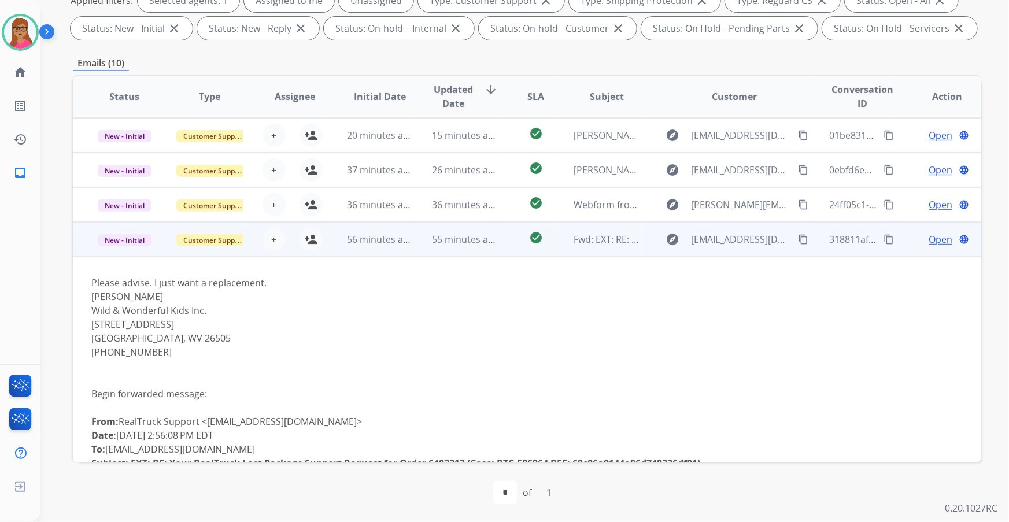
click at [125, 254] on td "New - Initial" at bounding box center [115, 239] width 85 height 35
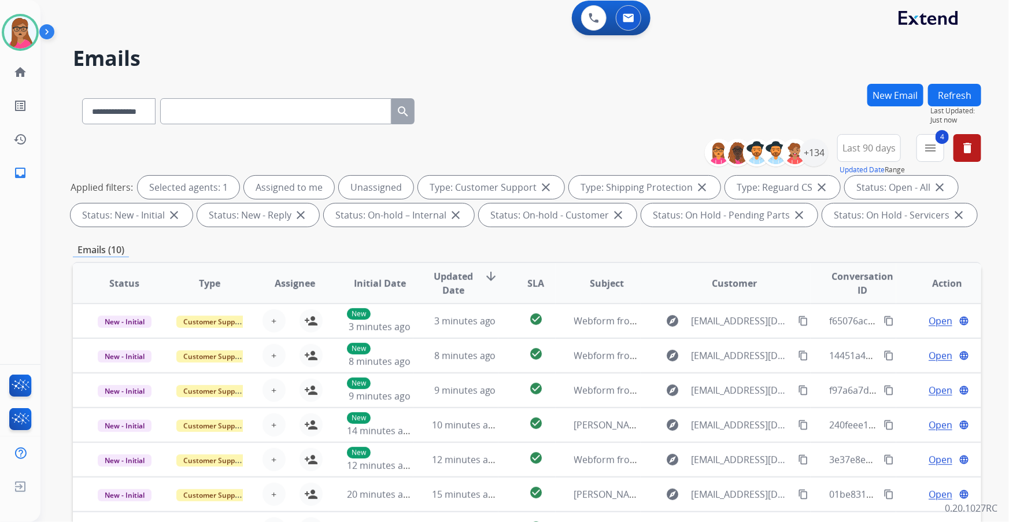
scroll to position [0, 0]
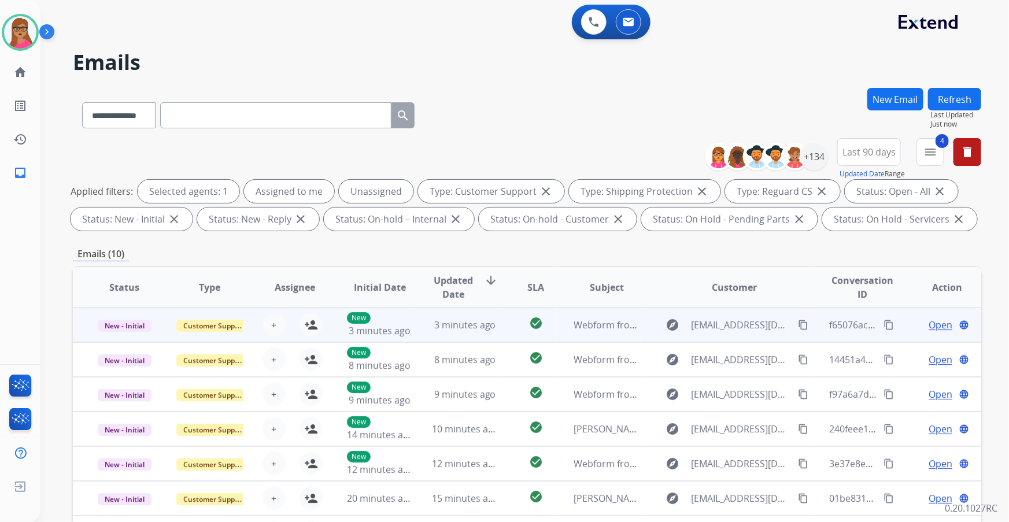
click at [121, 338] on td "New - Initial" at bounding box center [115, 325] width 85 height 35
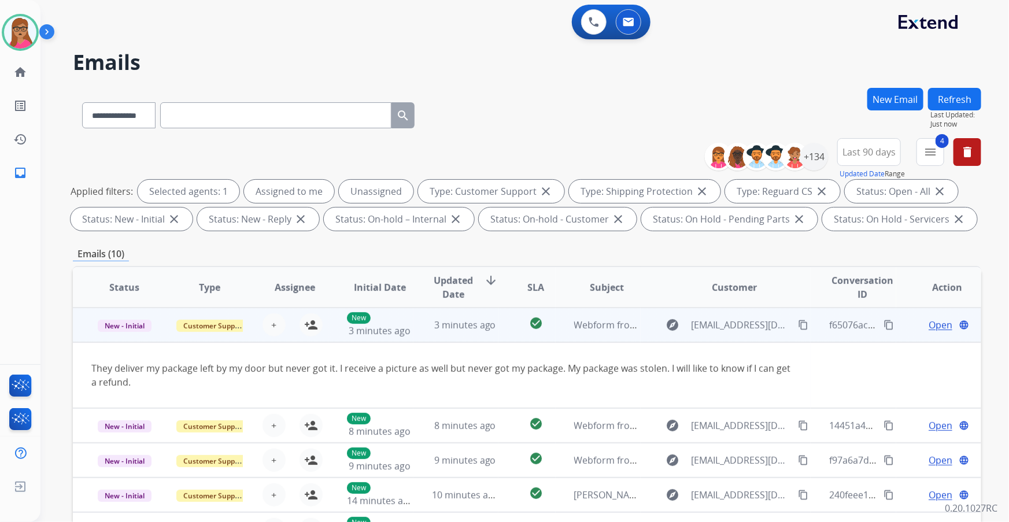
click at [798, 326] on mat-icon "content_copy" at bounding box center [803, 325] width 10 height 10
click at [309, 325] on mat-icon "person_add" at bounding box center [311, 325] width 14 height 14
click at [919, 324] on div "Open language" at bounding box center [948, 325] width 66 height 14
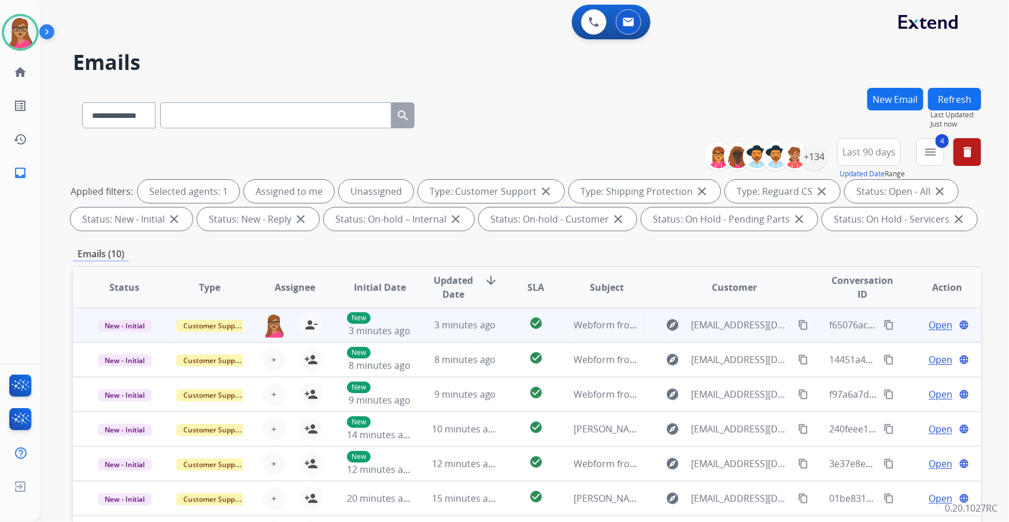
click at [929, 330] on span "Open" at bounding box center [941, 325] width 24 height 14
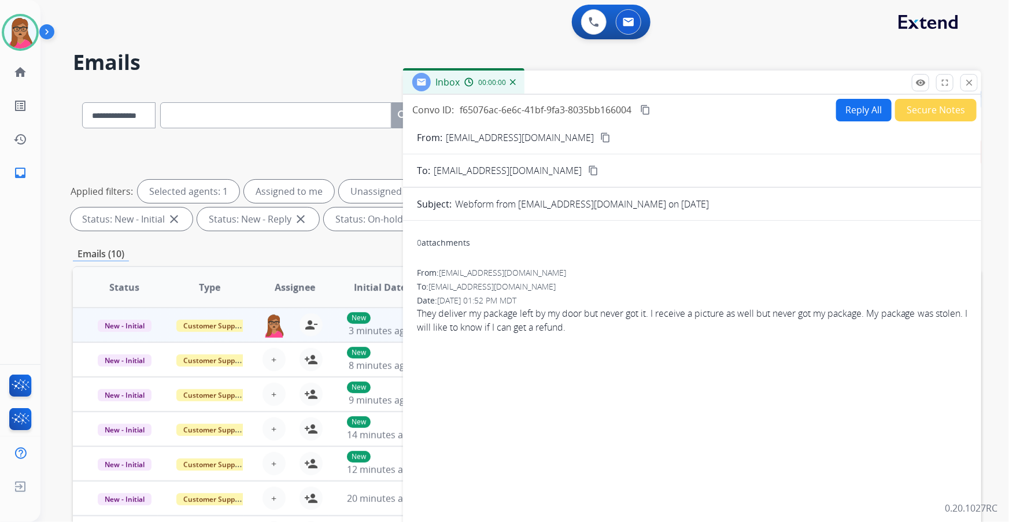
click at [864, 109] on button "Reply All" at bounding box center [864, 110] width 56 height 23
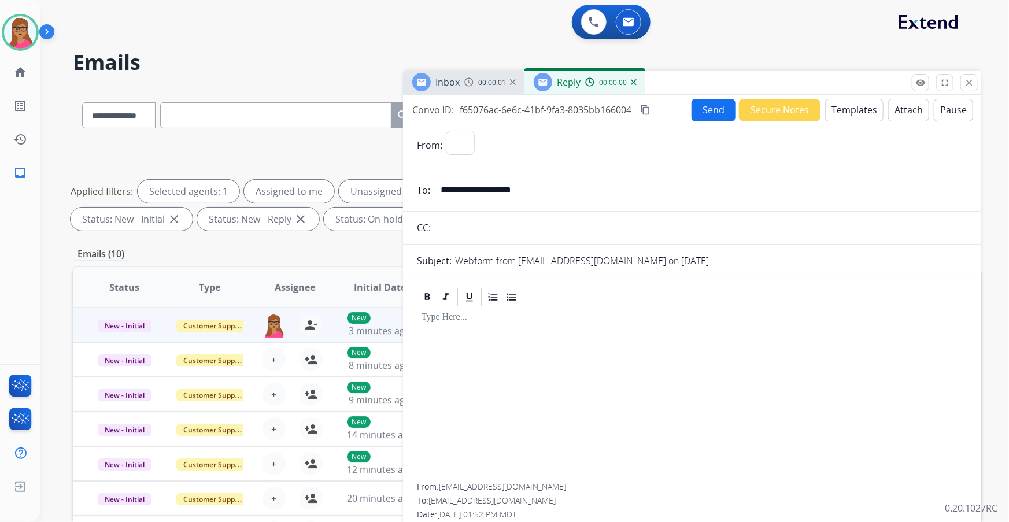
select select "**********"
click at [854, 113] on button "Templates" at bounding box center [854, 110] width 58 height 23
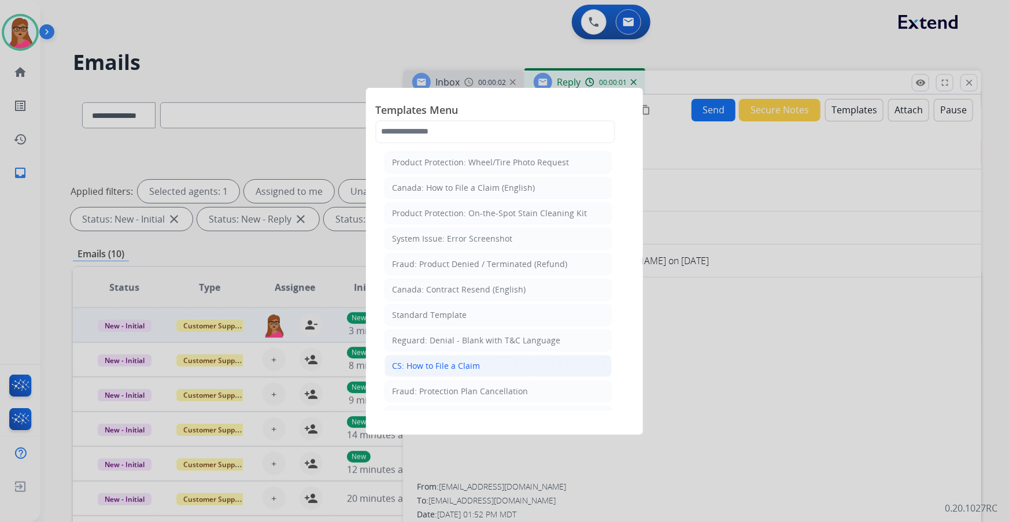
click at [450, 365] on div "CS: How to File a Claim" at bounding box center [436, 366] width 88 height 12
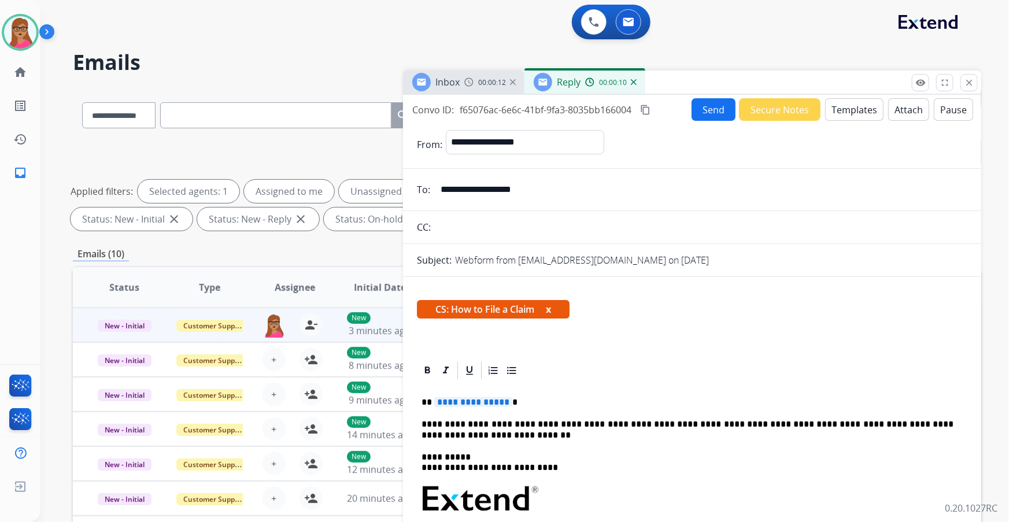
click at [512, 399] on p "**********" at bounding box center [688, 402] width 533 height 10
paste div
drag, startPoint x: 507, startPoint y: 400, endPoint x: 514, endPoint y: 400, distance: 6.9
click at [508, 400] on p "**********" at bounding box center [688, 402] width 533 height 10
drag, startPoint x: 646, startPoint y: 112, endPoint x: 646, endPoint y: 102, distance: 9.3
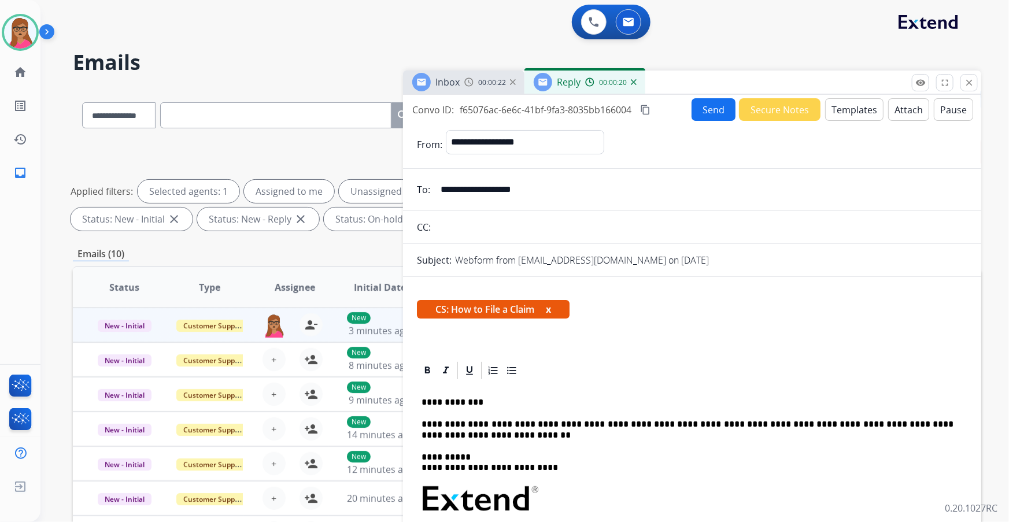
click at [646, 110] on mat-icon "content_copy" at bounding box center [645, 110] width 10 height 10
click at [703, 113] on button "Send" at bounding box center [714, 109] width 44 height 23
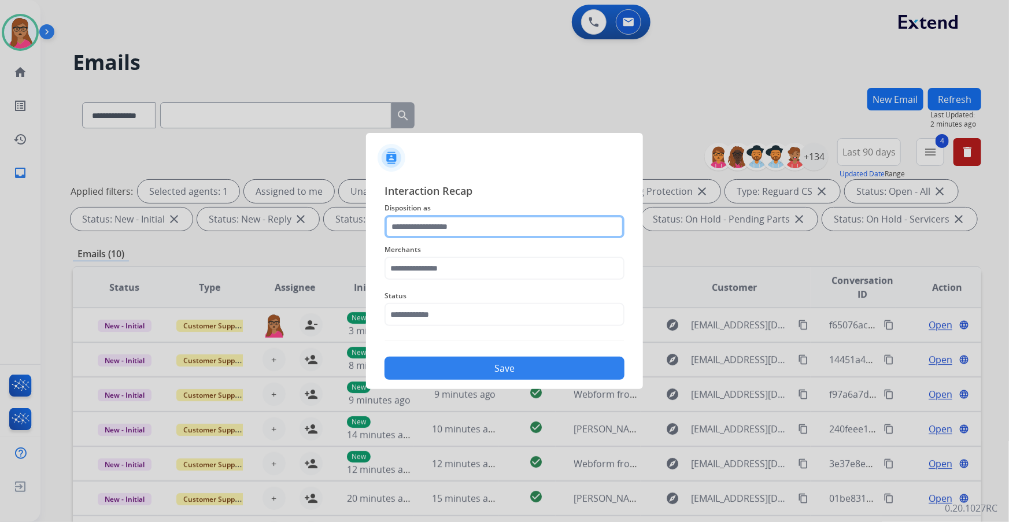
click at [480, 225] on input "text" at bounding box center [504, 226] width 240 height 23
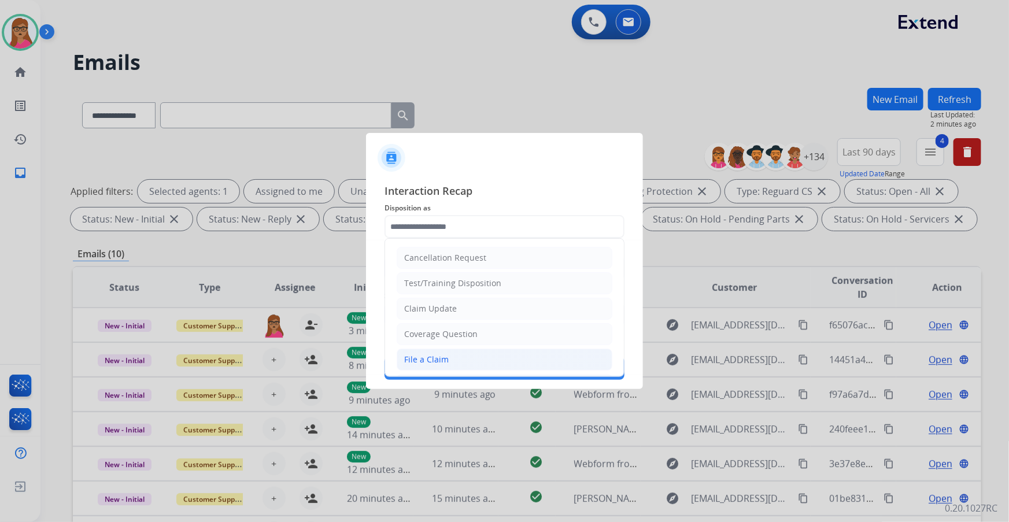
click at [437, 358] on div "File a Claim" at bounding box center [426, 360] width 45 height 12
type input "**********"
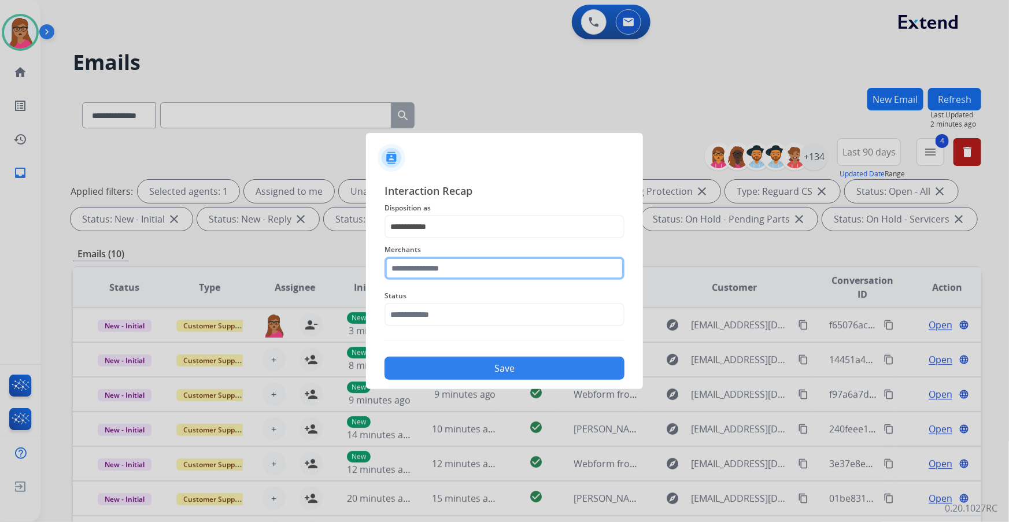
click at [424, 260] on input "text" at bounding box center [504, 268] width 240 height 23
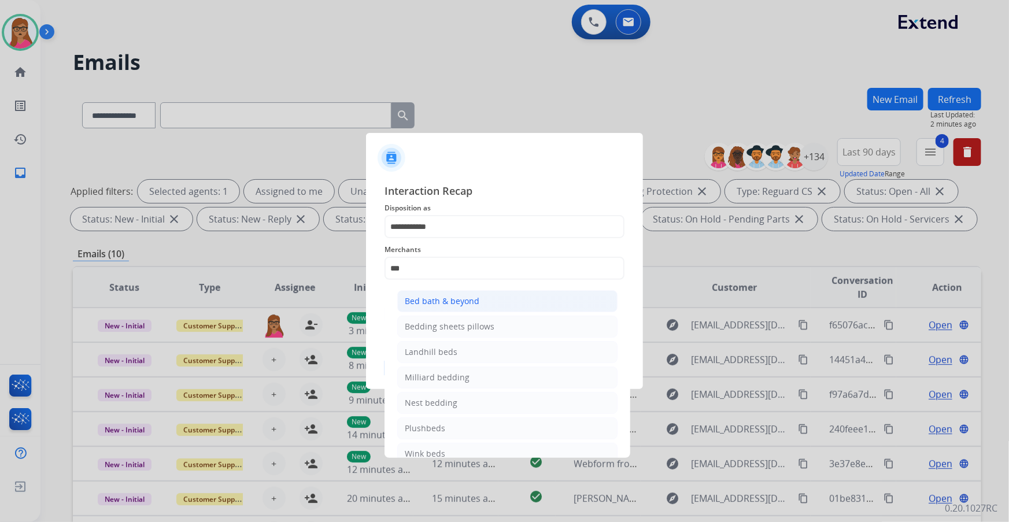
click at [443, 293] on li "Bed bath & beyond" at bounding box center [507, 301] width 220 height 22
type input "**********"
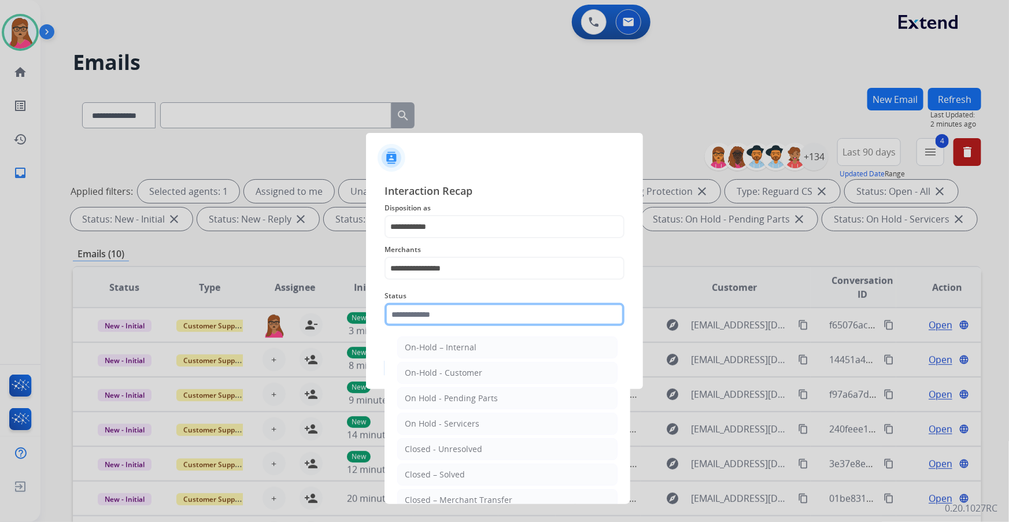
click at [443, 316] on input "text" at bounding box center [504, 314] width 240 height 23
click at [478, 476] on li "Closed – Solved" at bounding box center [507, 475] width 220 height 22
type input "**********"
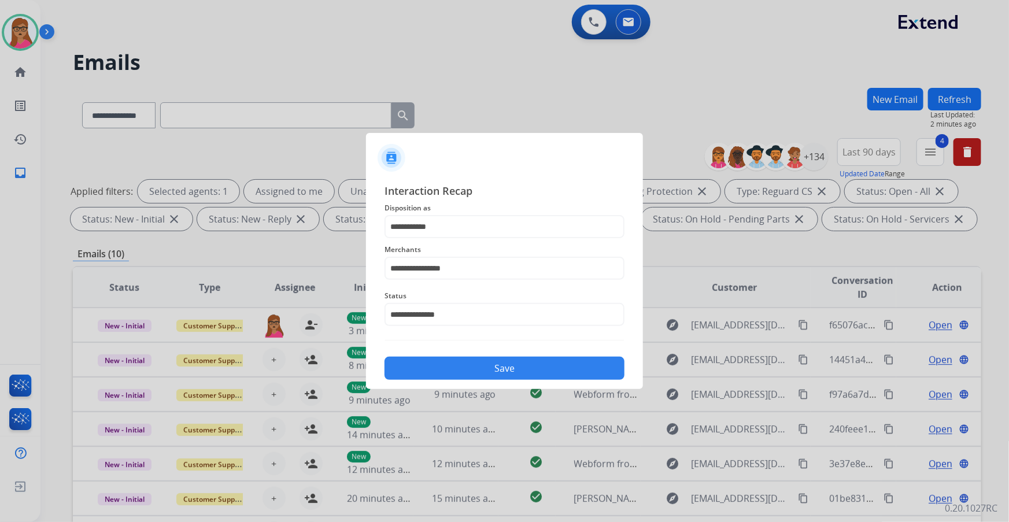
click at [505, 374] on button "Save" at bounding box center [504, 368] width 240 height 23
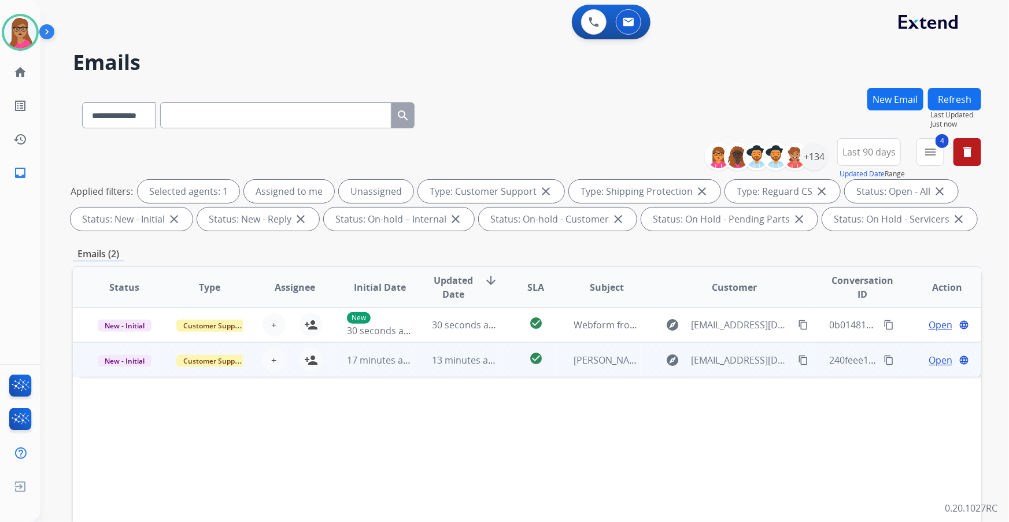
click at [127, 376] on td "New - Initial" at bounding box center [115, 359] width 85 height 35
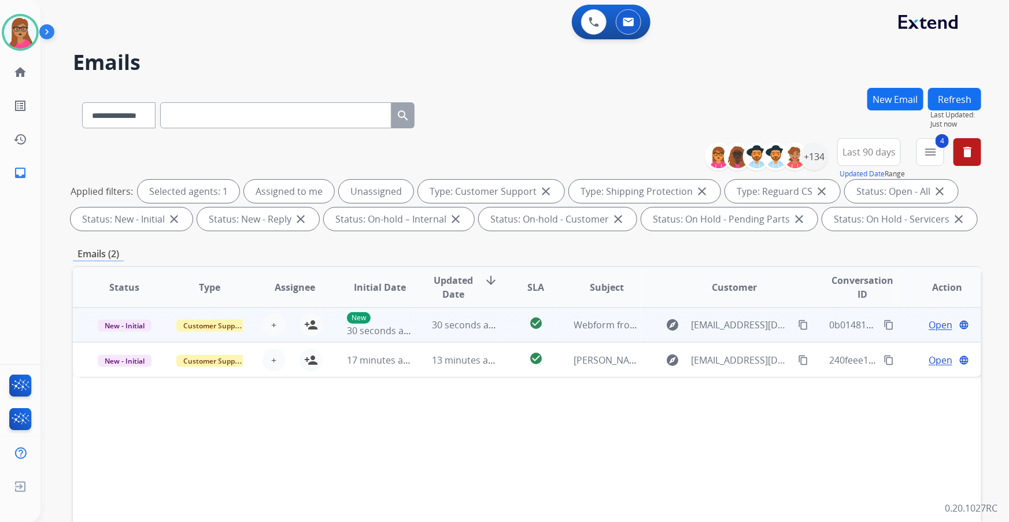
click at [130, 338] on td "New - Initial" at bounding box center [115, 325] width 85 height 35
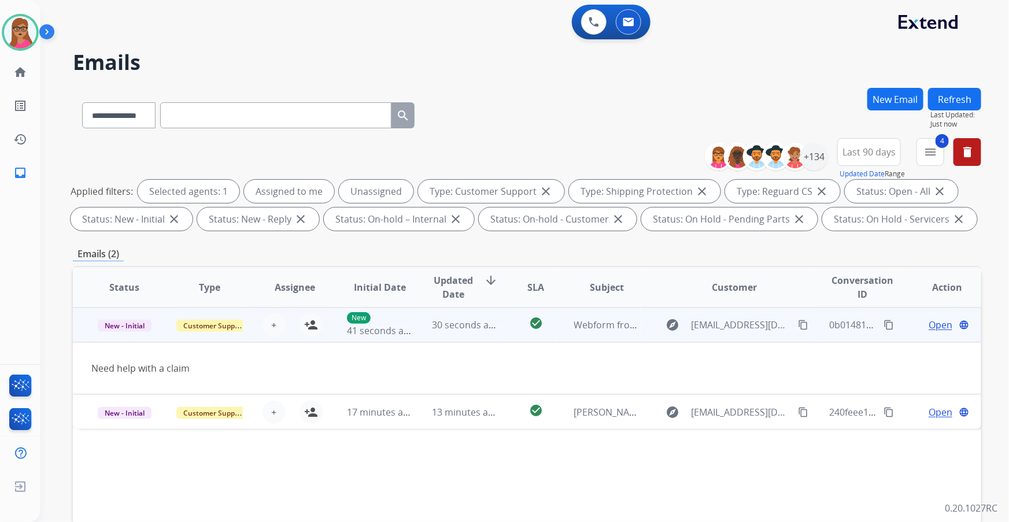
click at [130, 338] on td "New - Initial" at bounding box center [115, 325] width 85 height 35
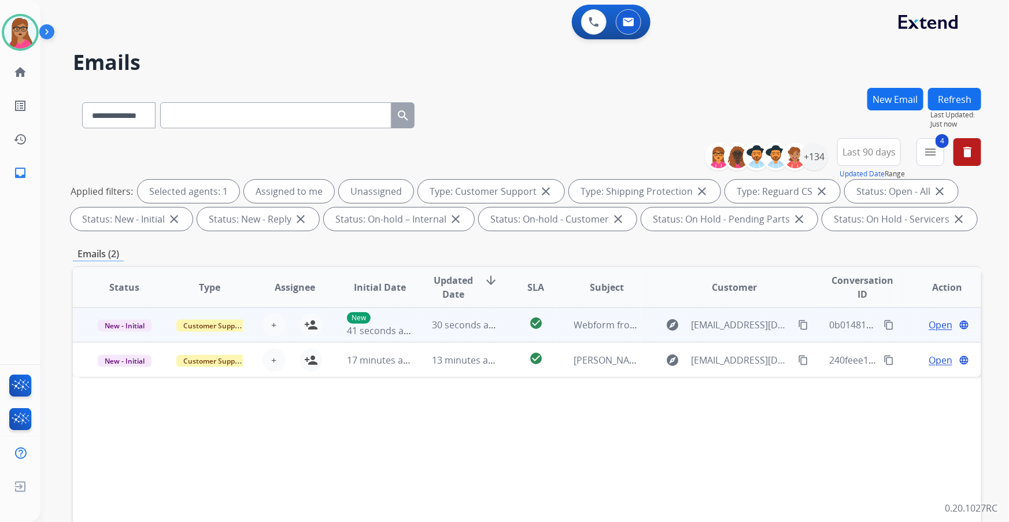
click at [798, 324] on mat-icon "content_copy" at bounding box center [803, 325] width 10 height 10
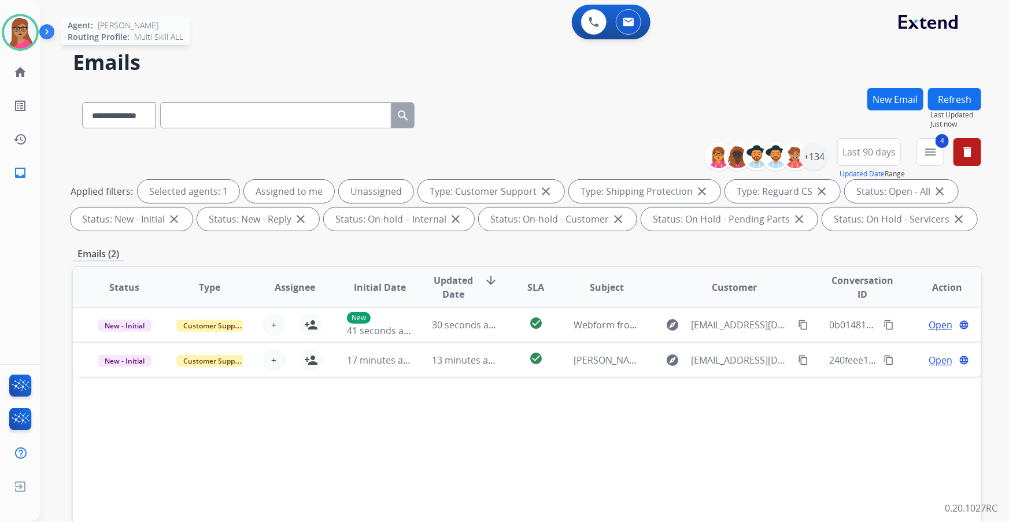
click at [14, 36] on img at bounding box center [20, 32] width 32 height 32
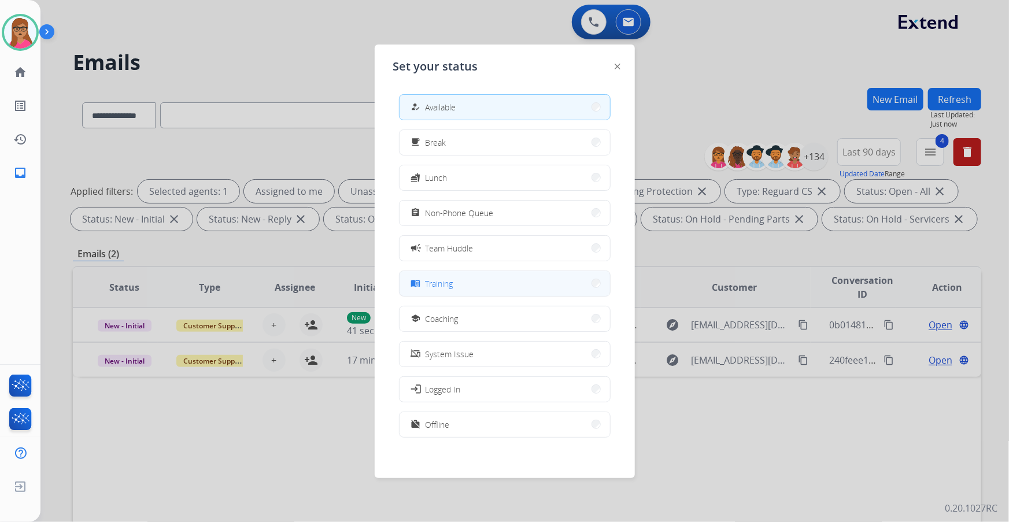
scroll to position [3, 0]
click at [473, 426] on button "work_off Offline" at bounding box center [505, 421] width 210 height 25
